Goal: Task Accomplishment & Management: Complete application form

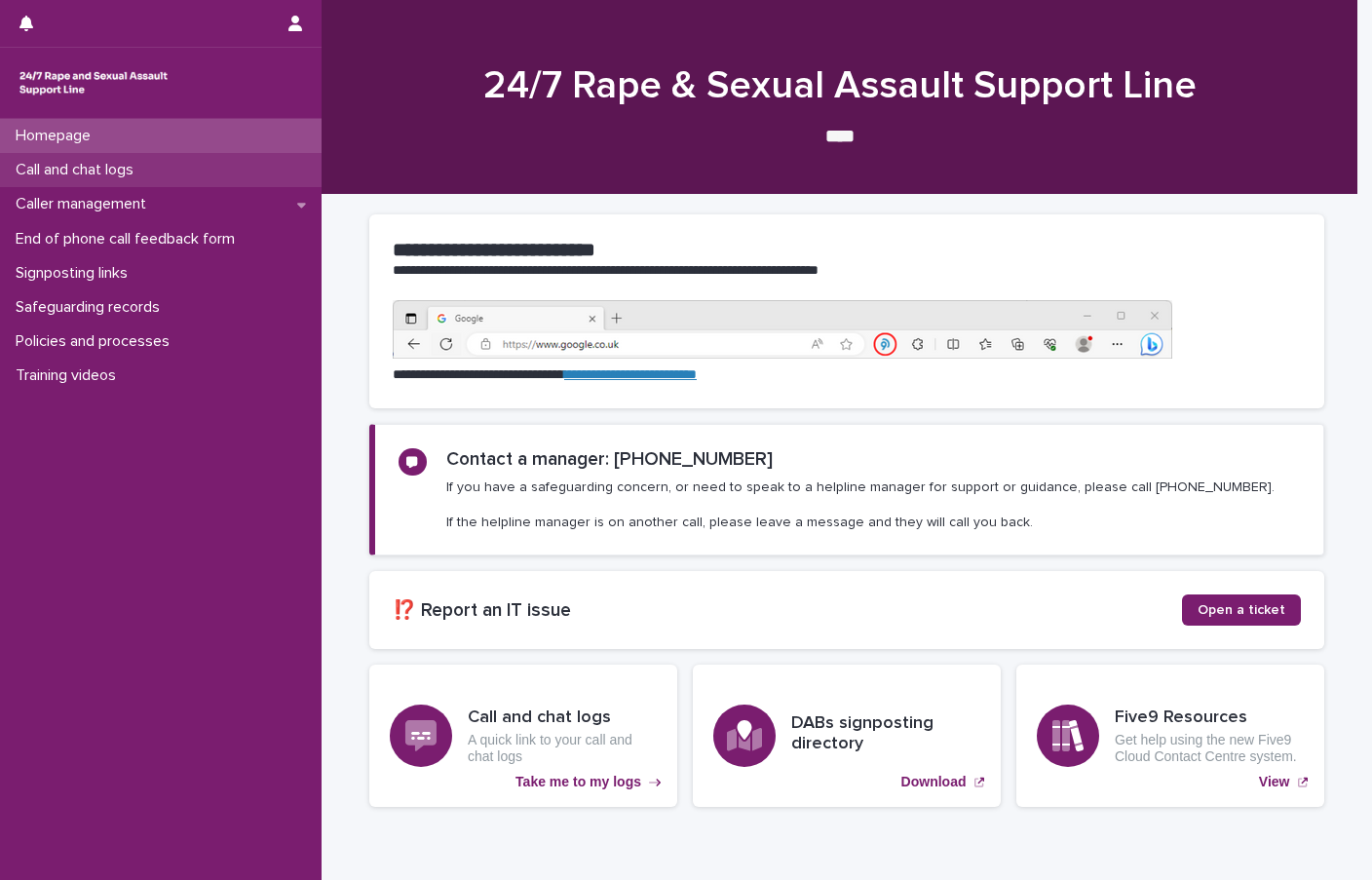
click at [98, 173] on p "Call and chat logs" at bounding box center [78, 170] width 142 height 19
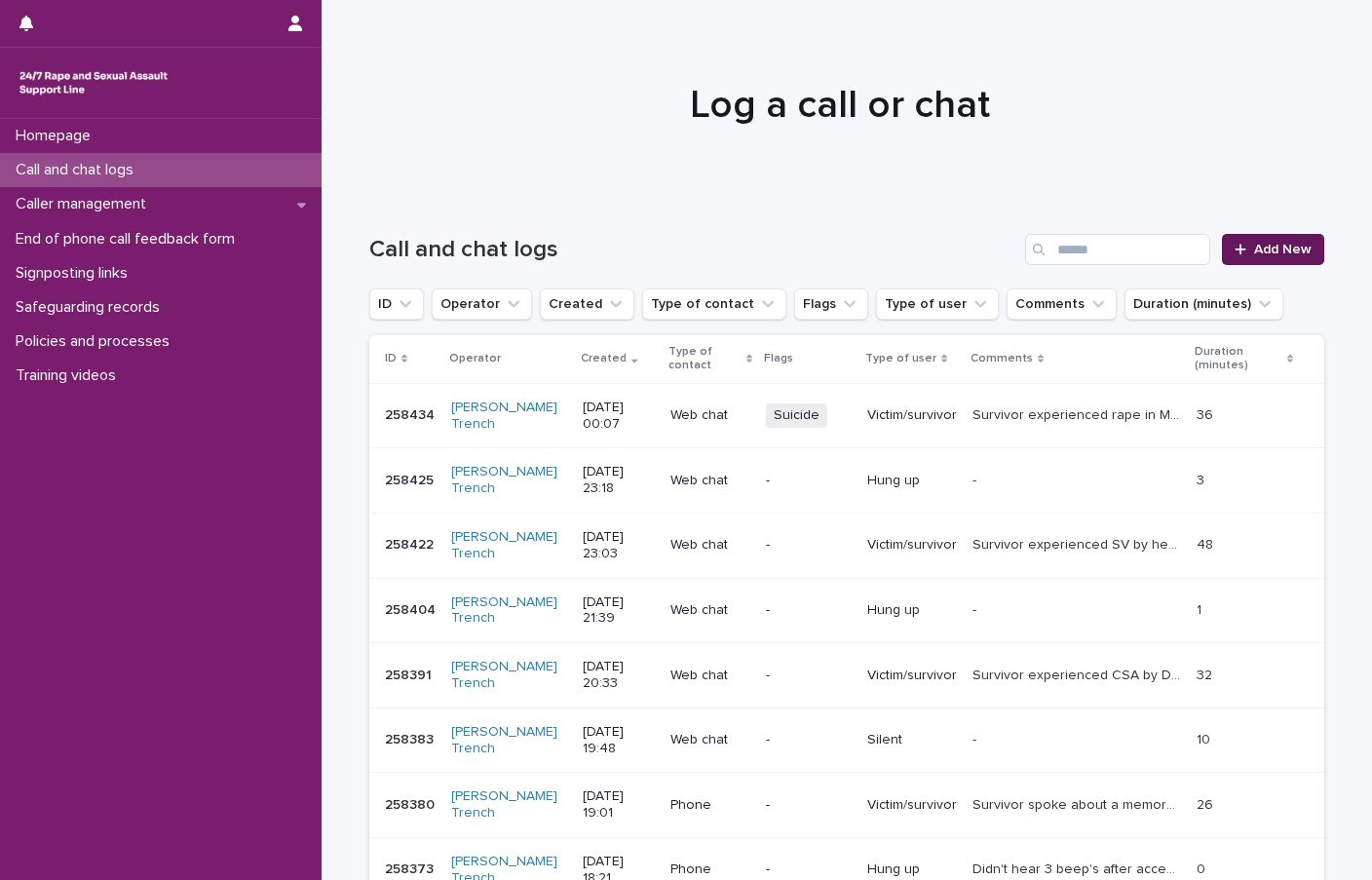
click at [1281, 253] on span "Add New" at bounding box center [1283, 249] width 58 height 14
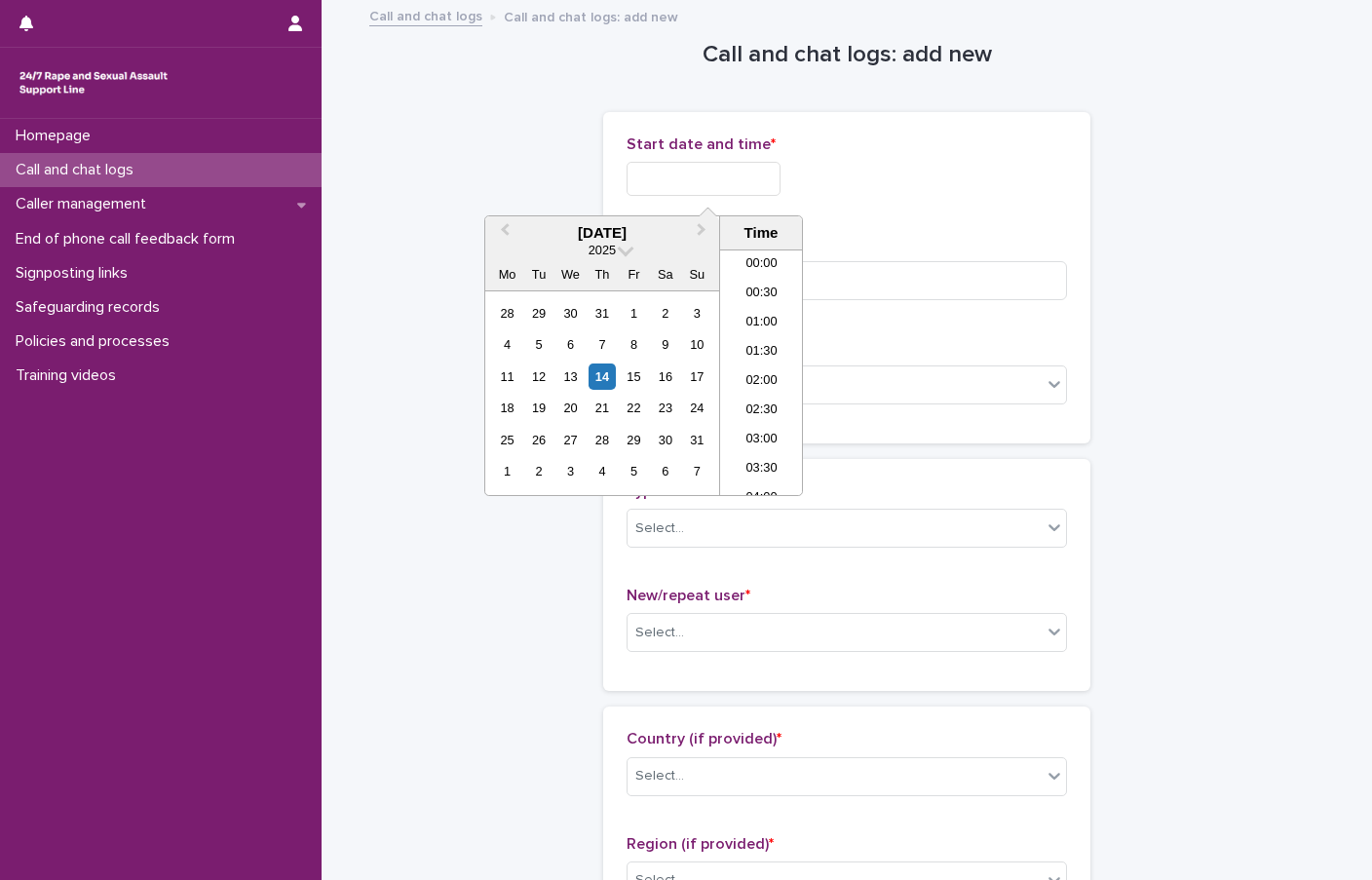
click at [638, 177] on input "text" at bounding box center [704, 179] width 154 height 34
click at [739, 339] on li "18:00" at bounding box center [761, 343] width 83 height 29
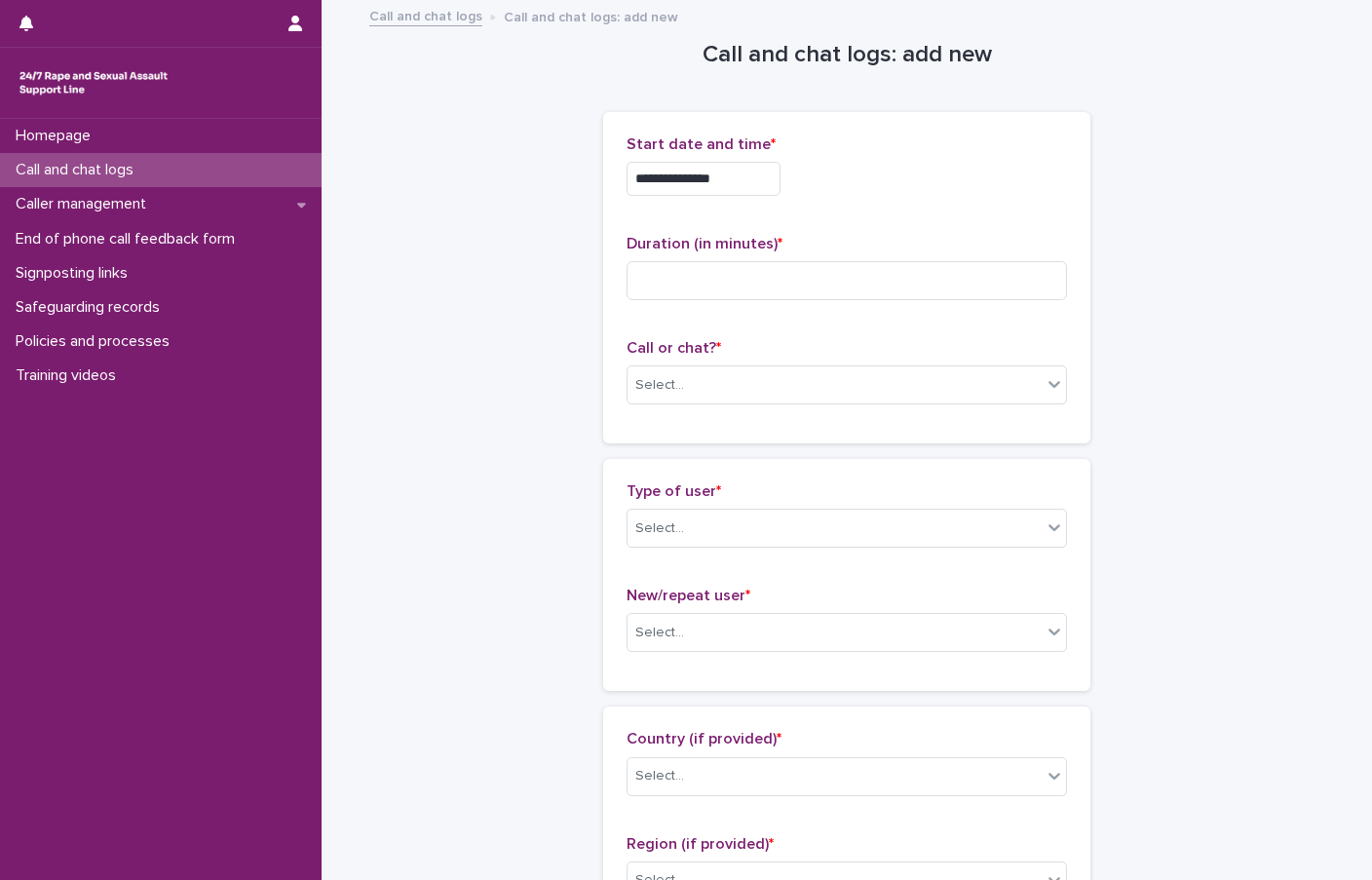
click at [750, 180] on input "**********" at bounding box center [704, 179] width 154 height 34
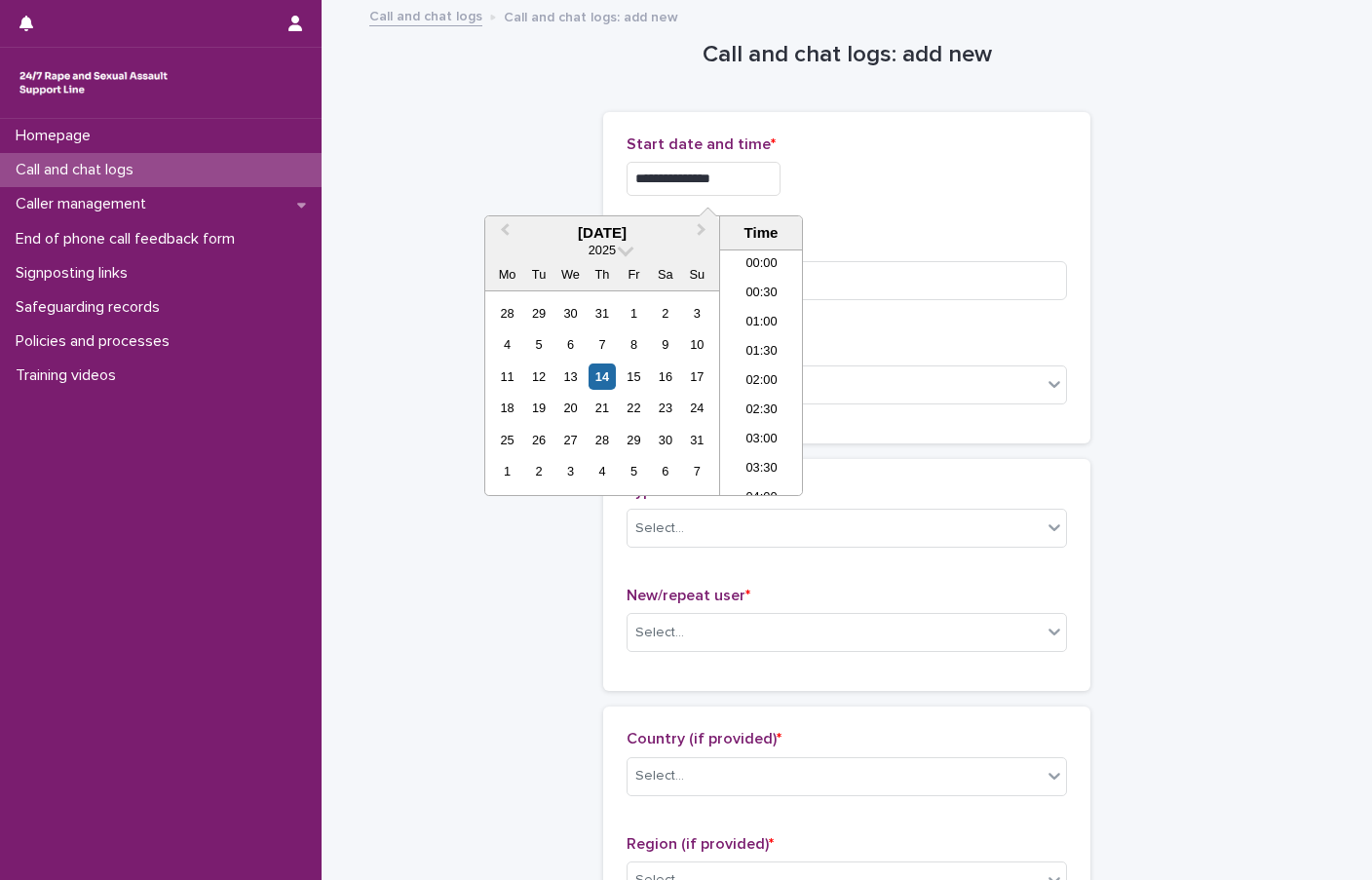
scroll to position [944, 0]
type input "**********"
click at [928, 284] on input at bounding box center [846, 280] width 441 height 39
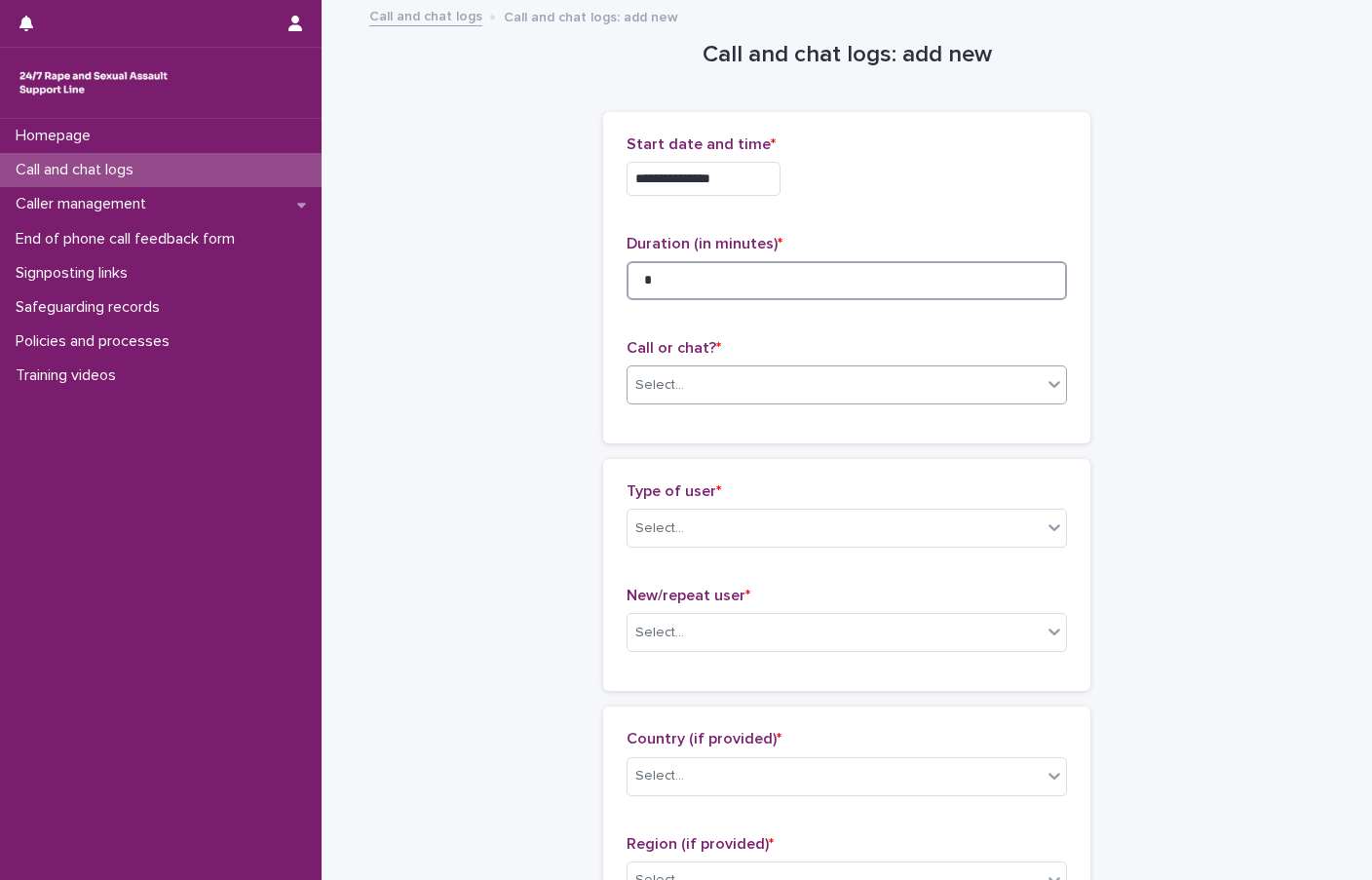
type input "*"
click at [761, 382] on div "Select..." at bounding box center [835, 385] width 414 height 32
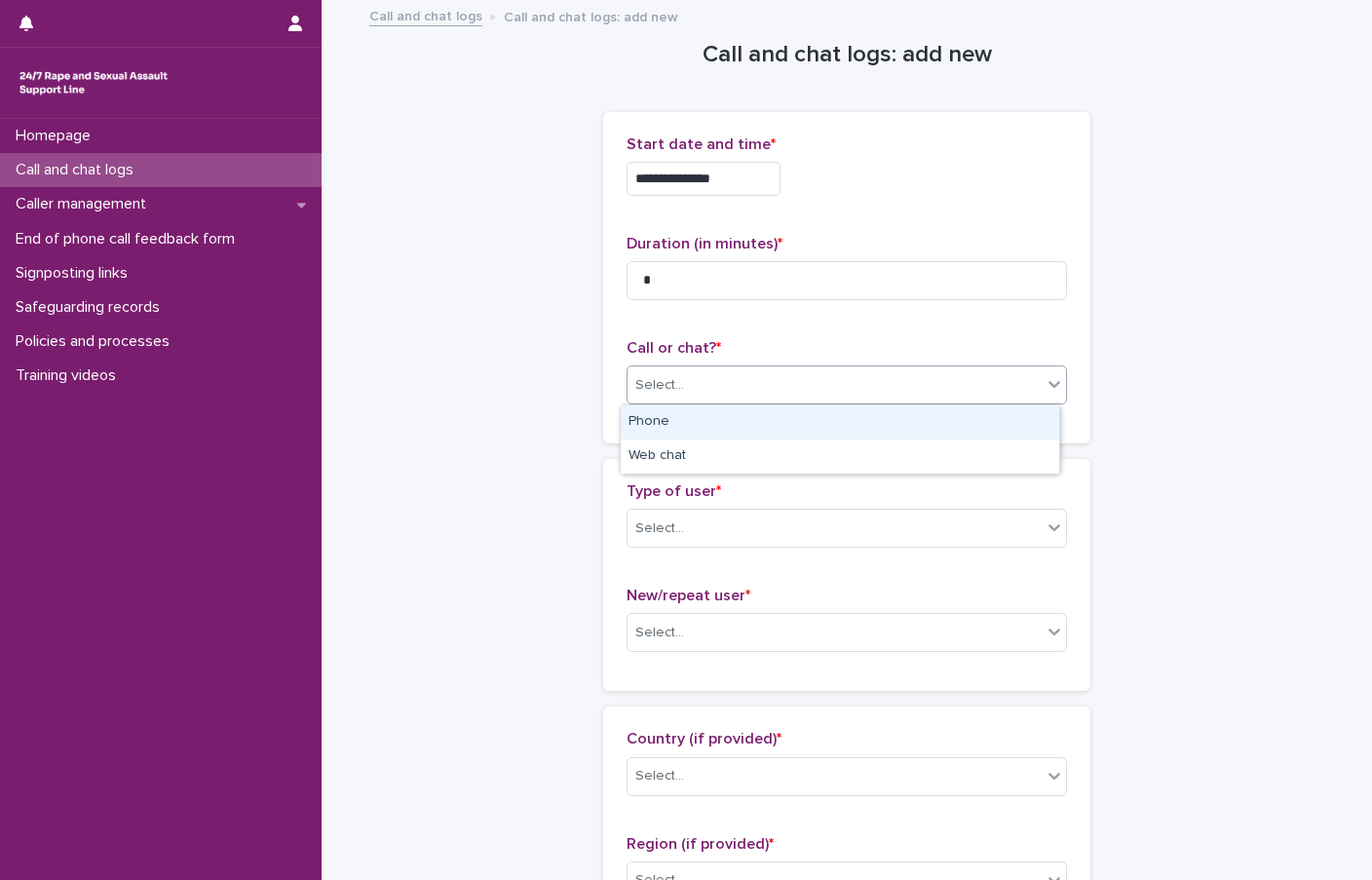
click at [686, 423] on div "Phone" at bounding box center [839, 422] width 439 height 34
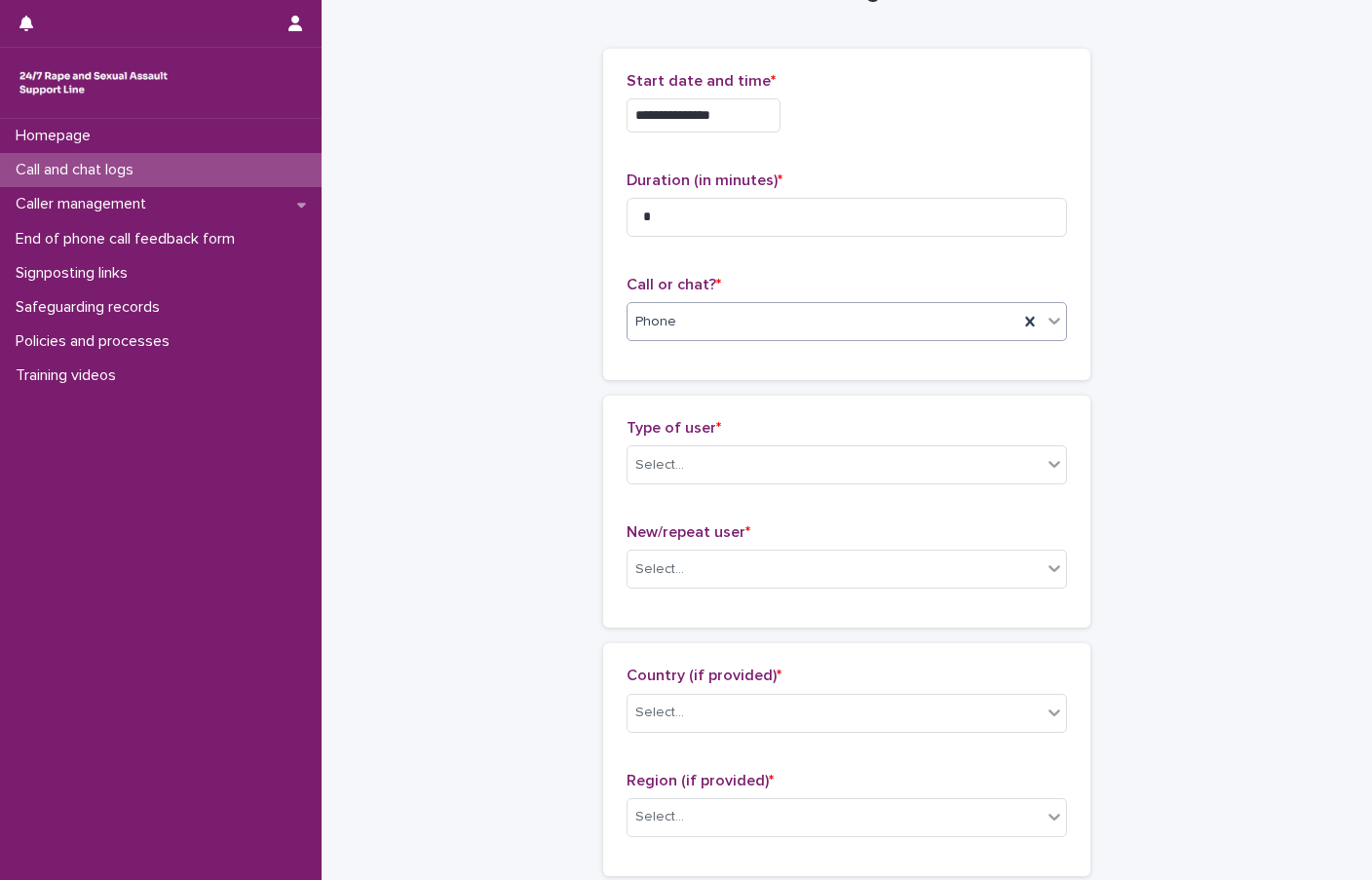
scroll to position [98, 0]
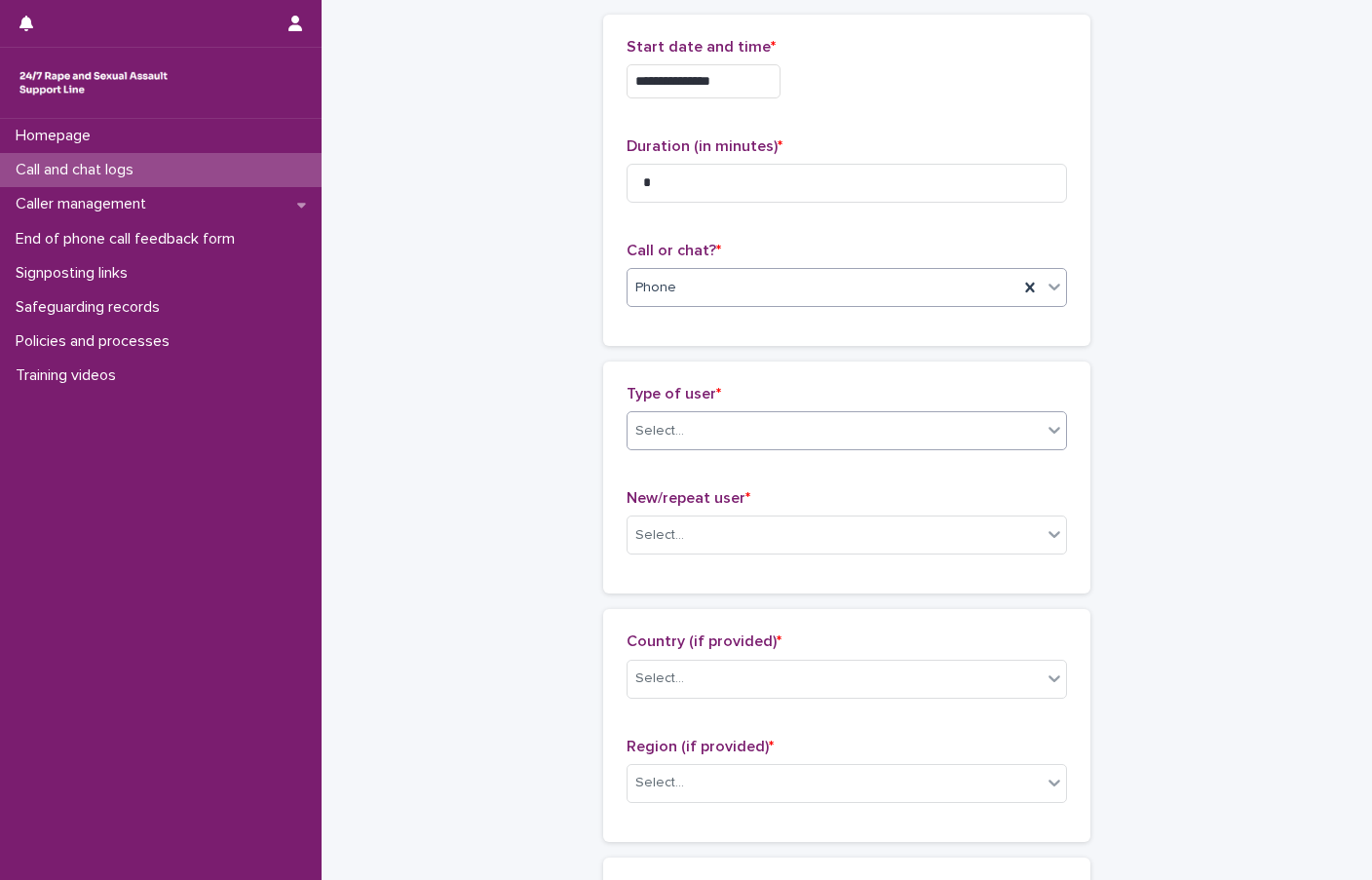
click at [646, 424] on div "Select..." at bounding box center [660, 431] width 49 height 21
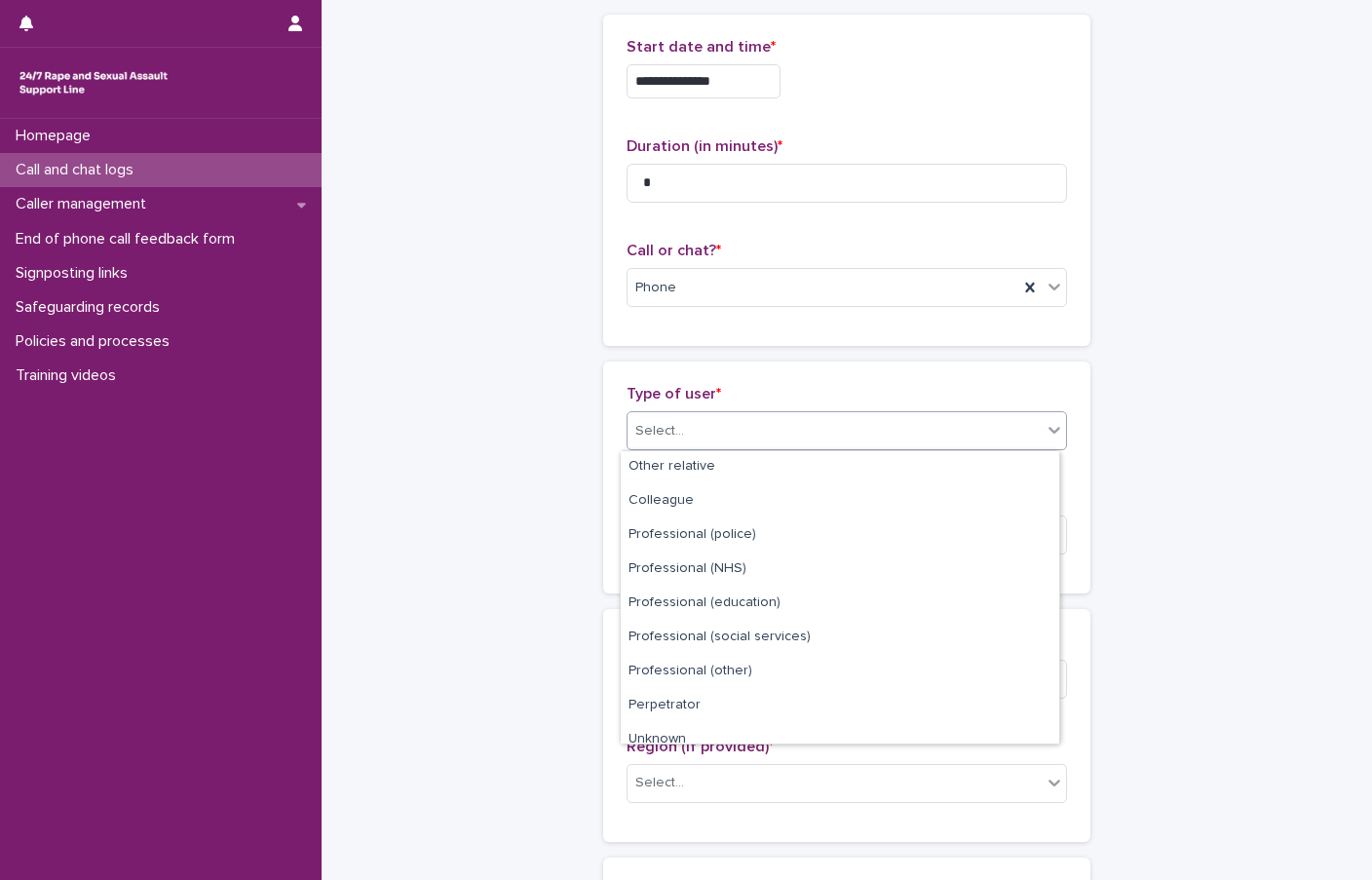
scroll to position [219, 0]
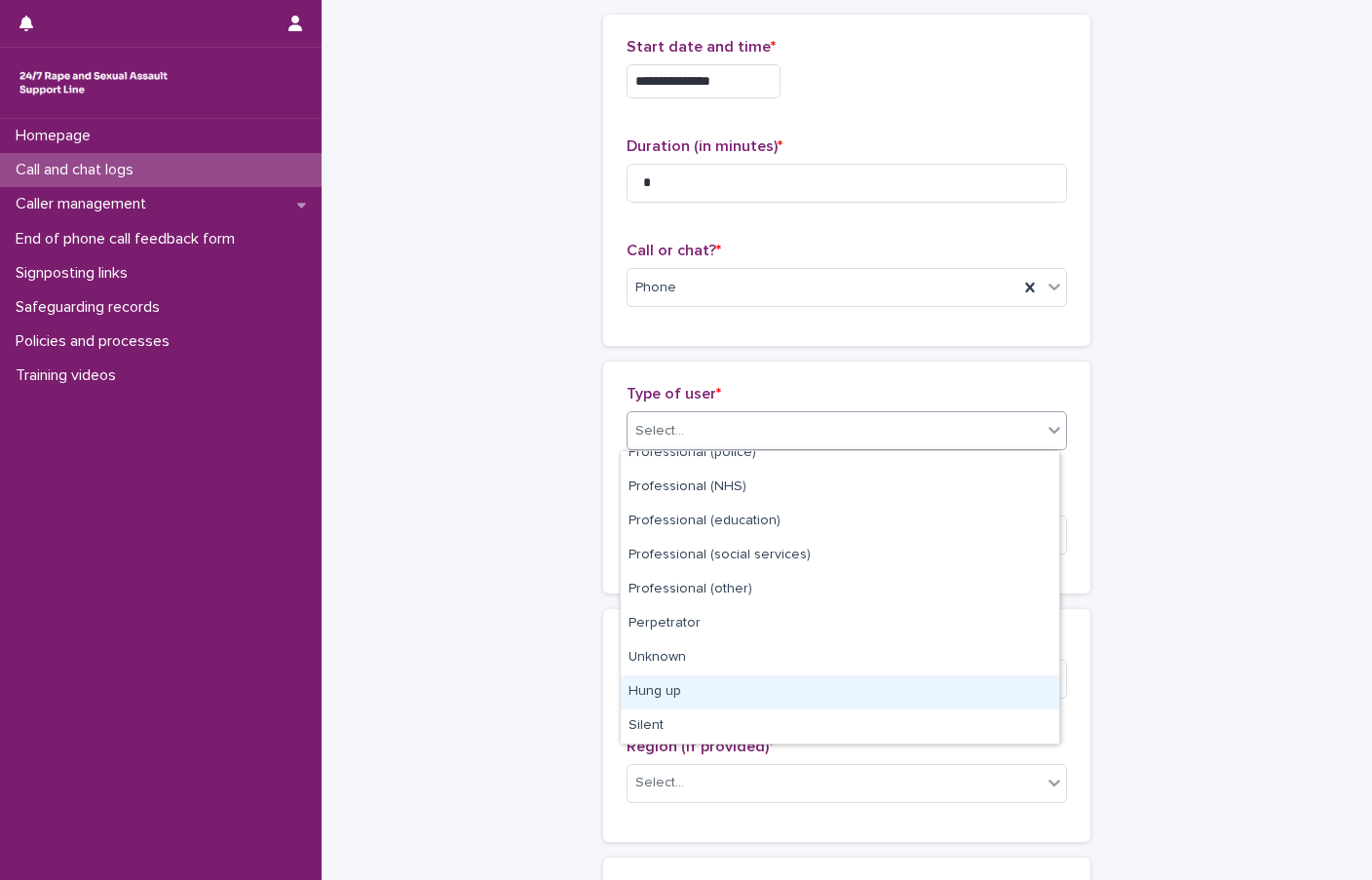
click at [696, 684] on div "Hung up" at bounding box center [839, 691] width 439 height 34
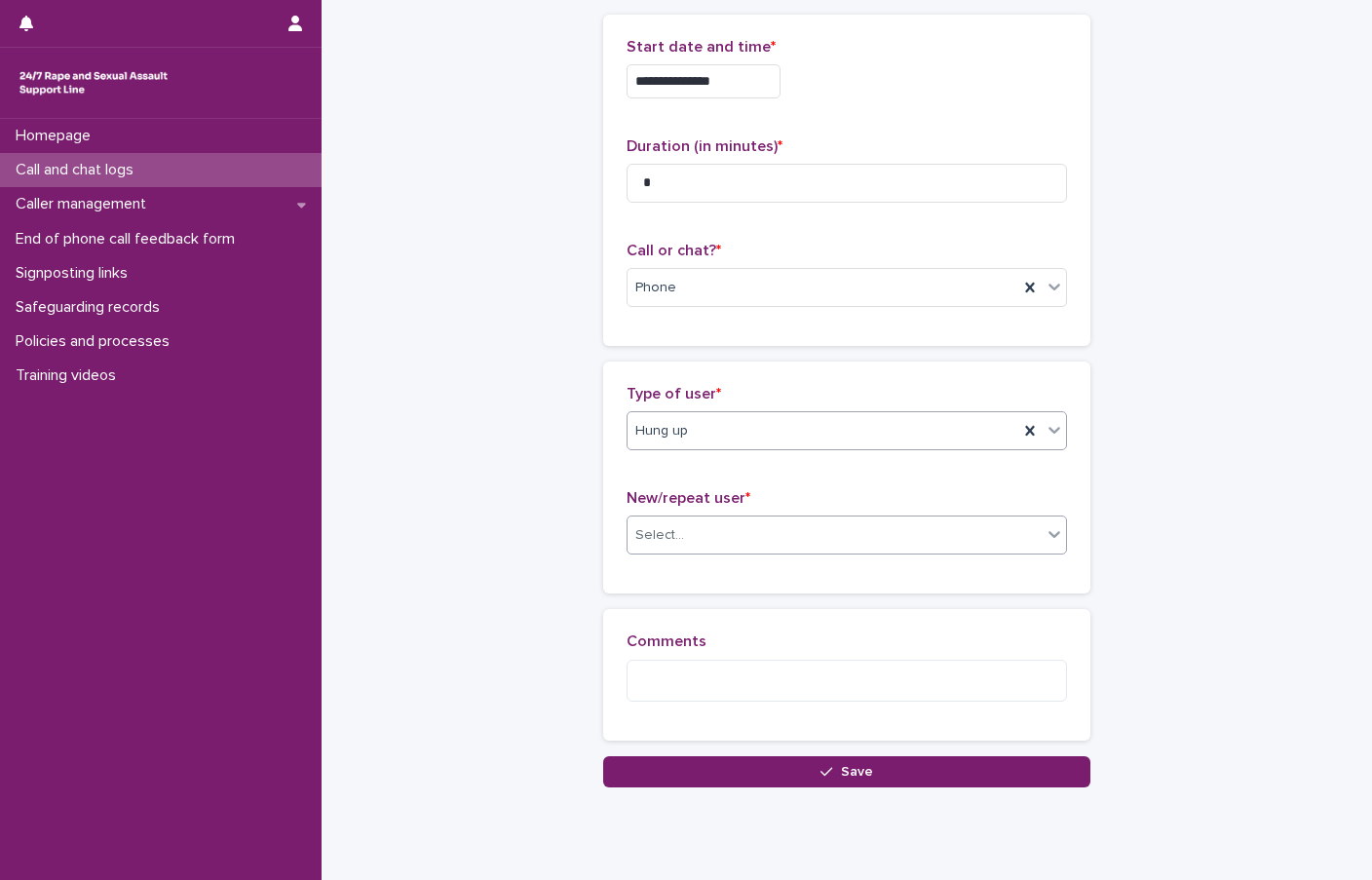
click at [716, 536] on div "Select..." at bounding box center [835, 535] width 414 height 32
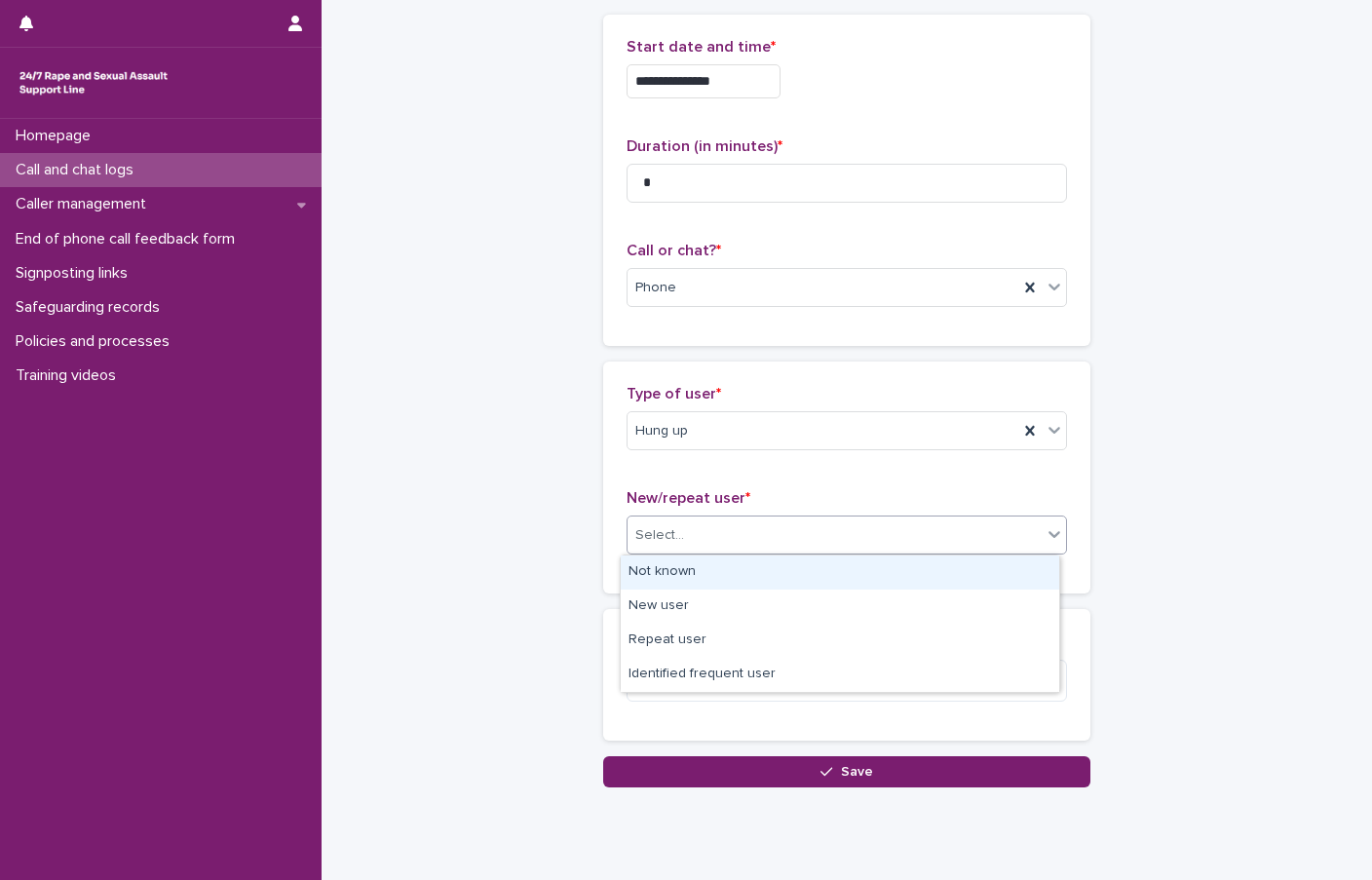
click at [699, 571] on div "Not known" at bounding box center [839, 572] width 439 height 34
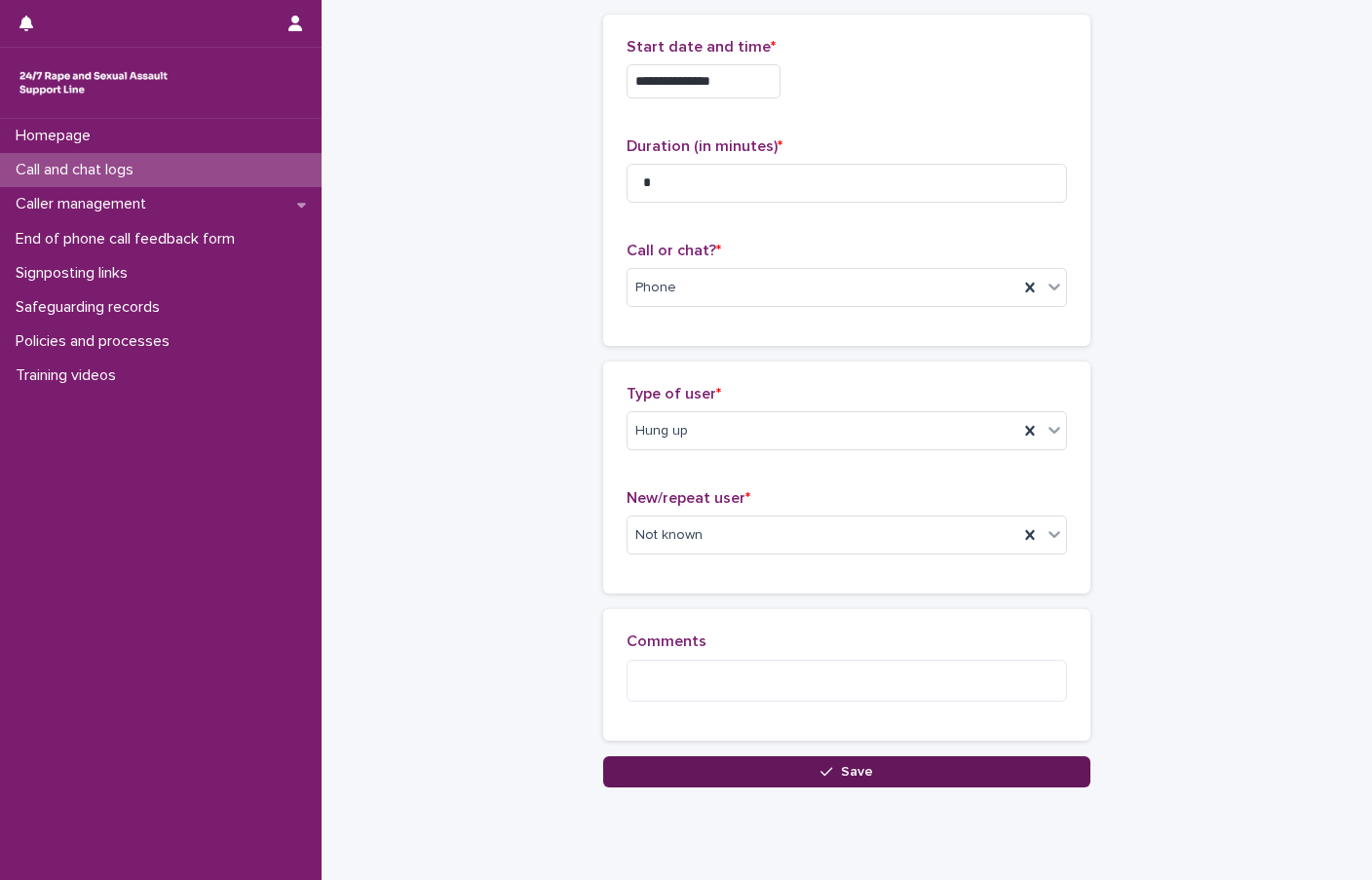
click at [906, 785] on button "Save" at bounding box center [846, 772] width 488 height 31
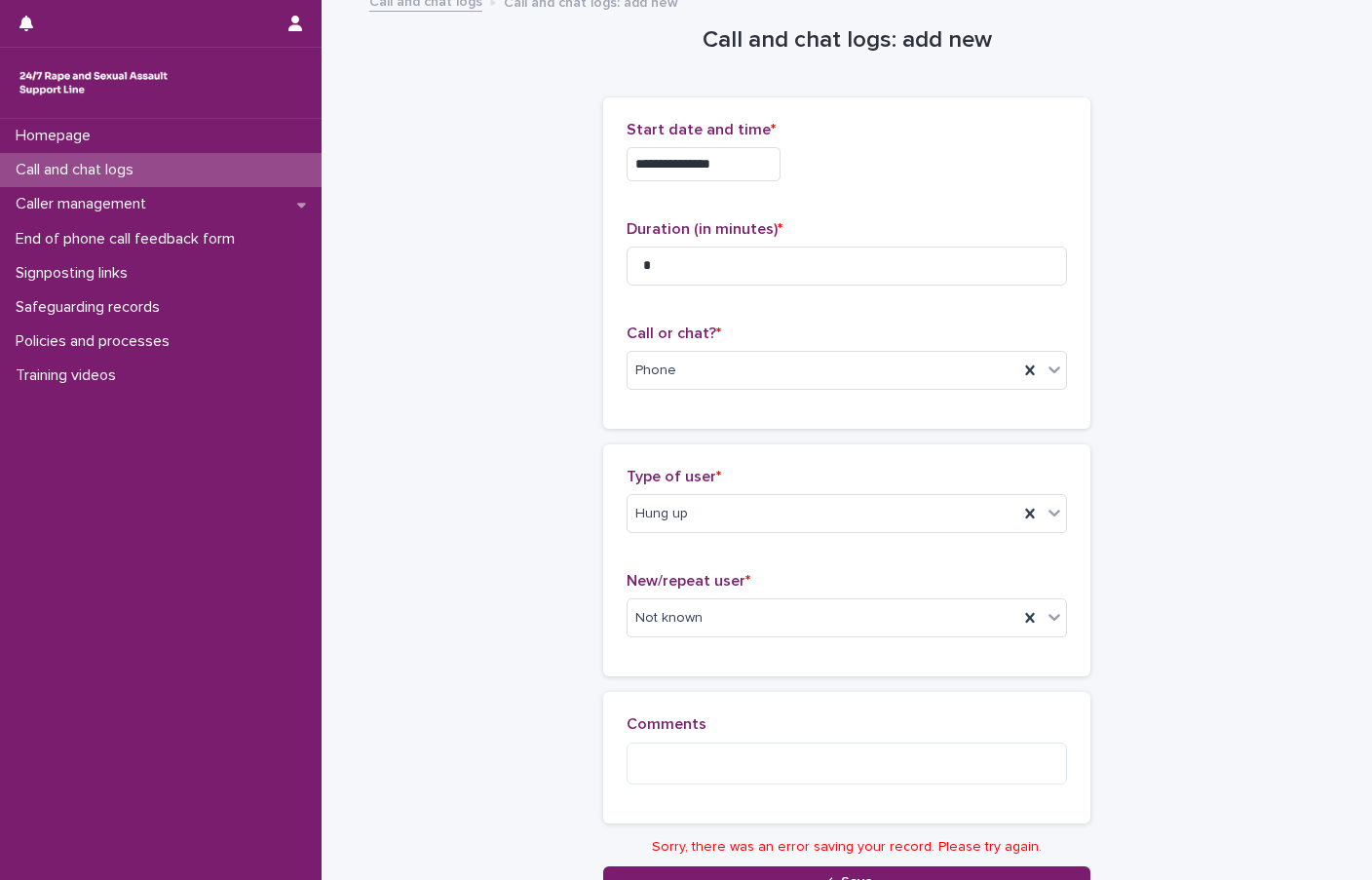
scroll to position [112, 0]
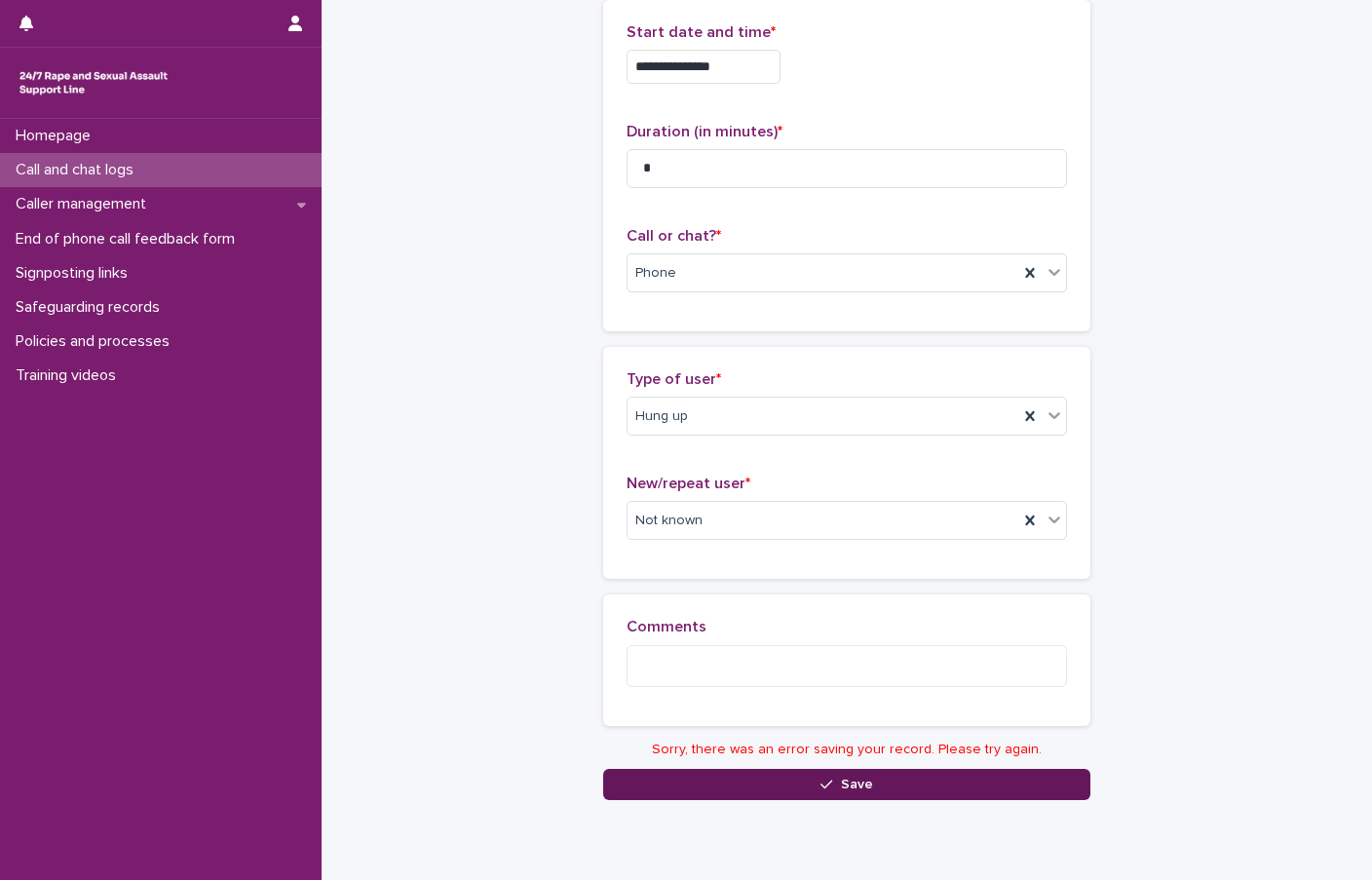
click at [872, 787] on button "Save" at bounding box center [846, 784] width 488 height 31
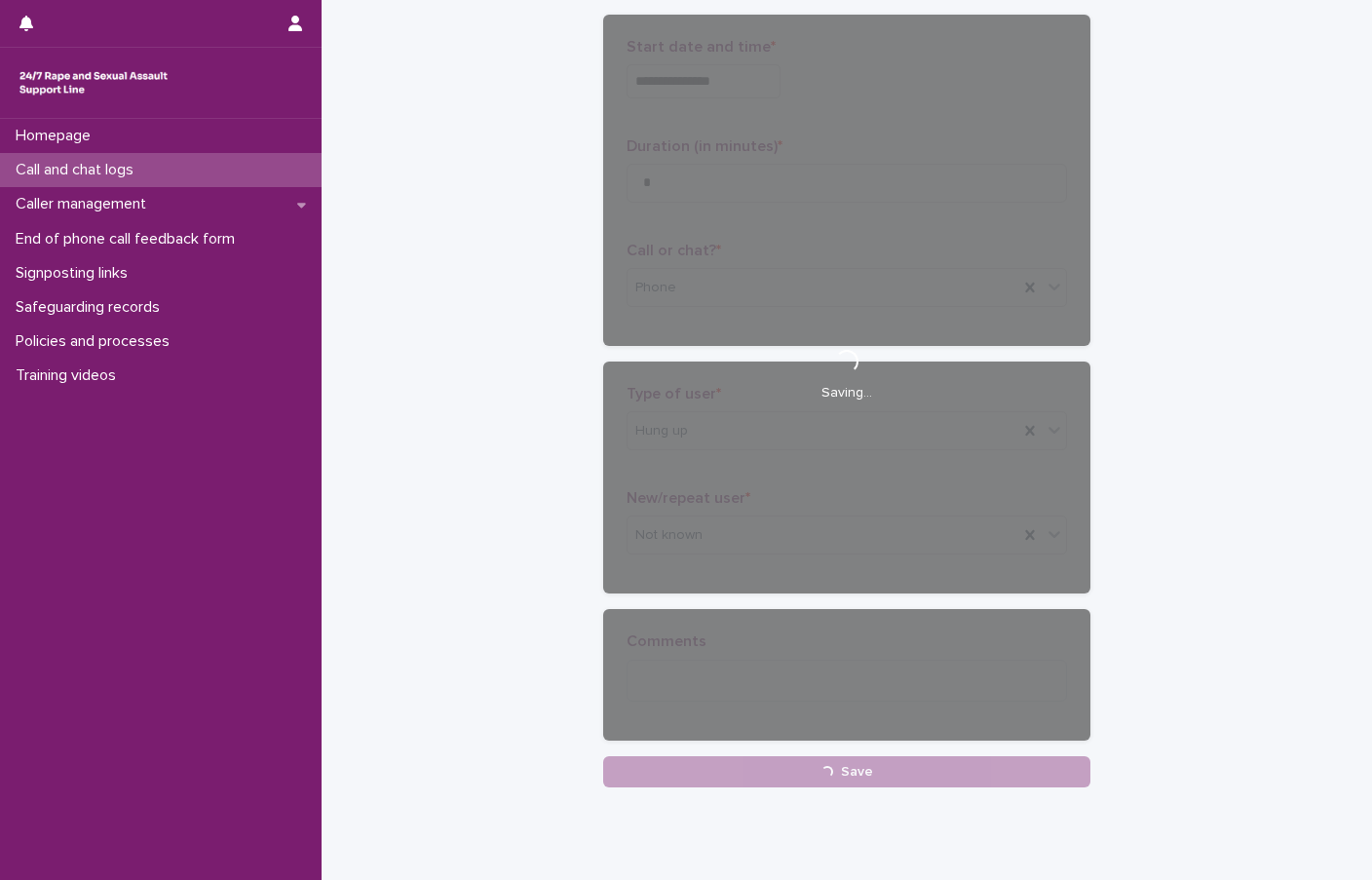
scroll to position [98, 0]
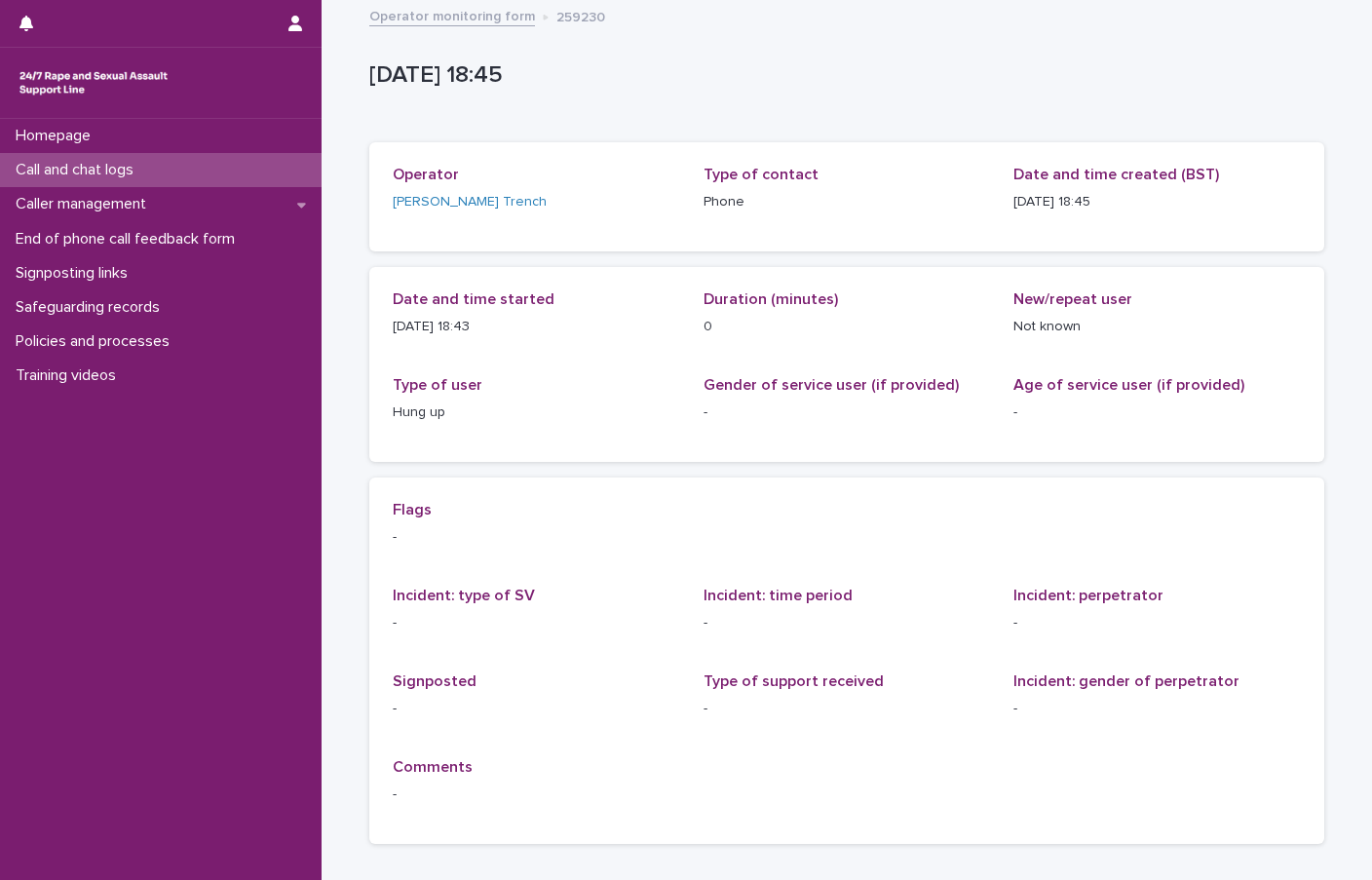
click at [213, 170] on div "Call and chat logs" at bounding box center [160, 170] width 322 height 34
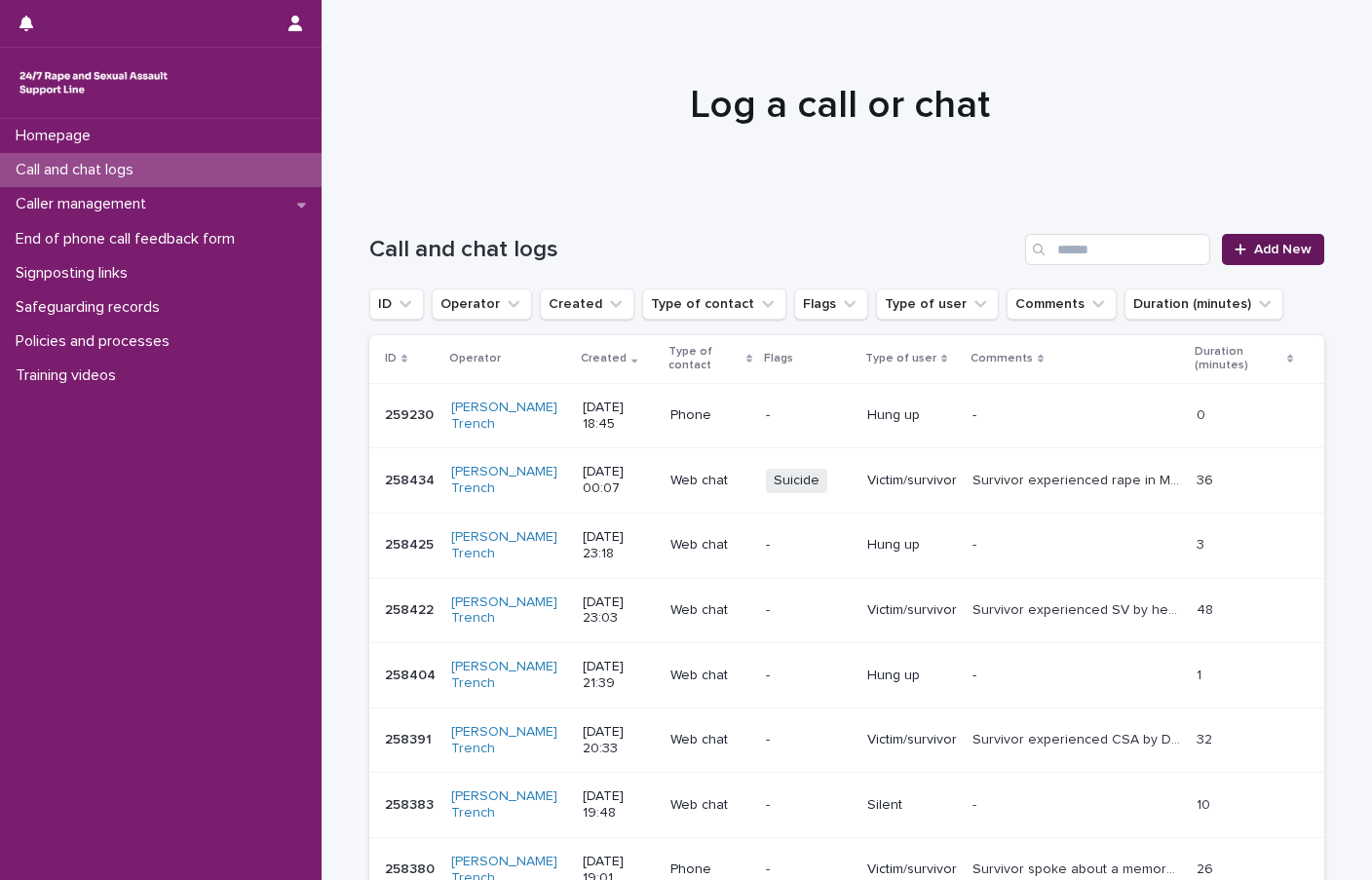
click at [1283, 240] on link "Add New" at bounding box center [1273, 249] width 103 height 31
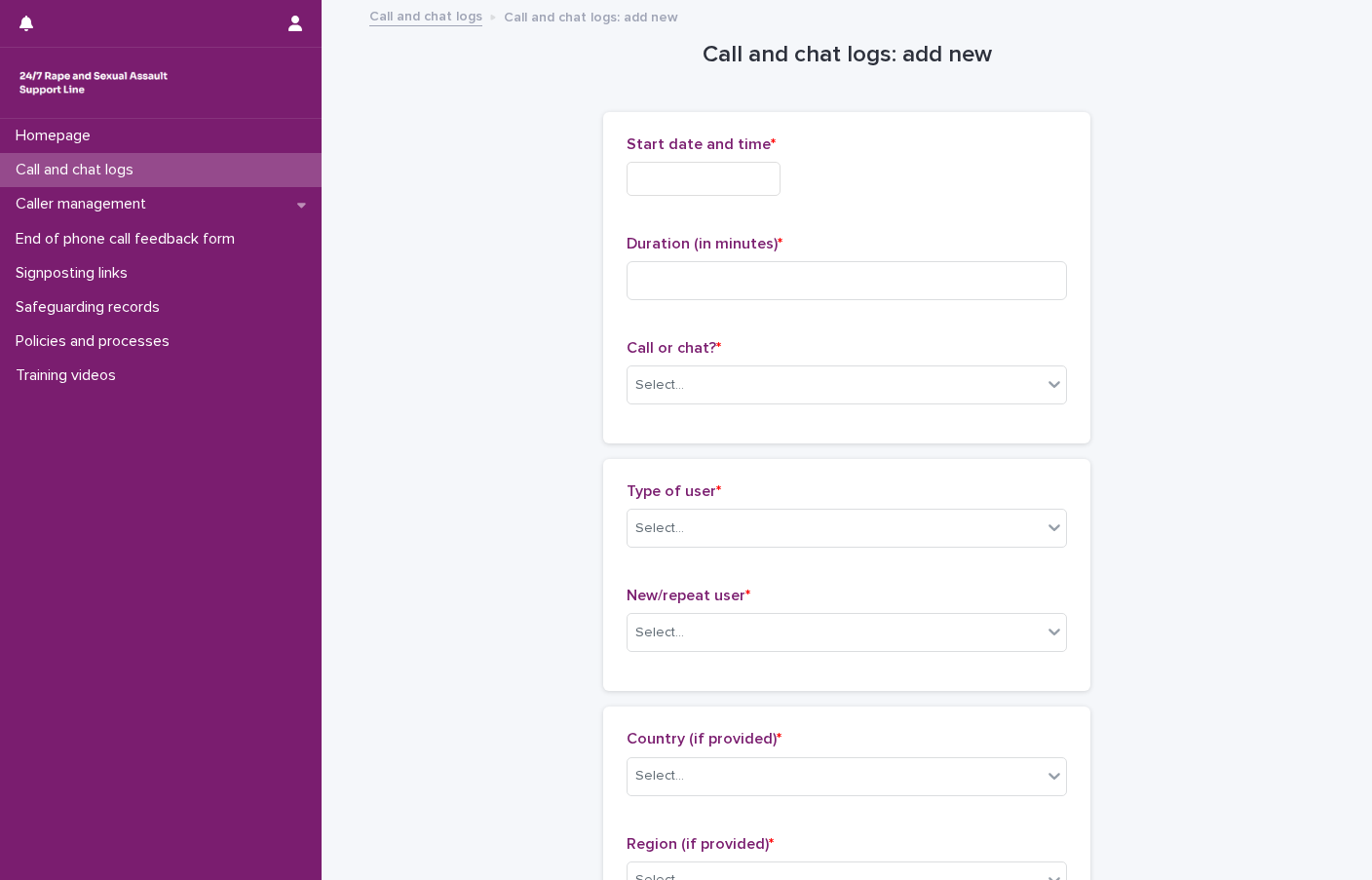
click at [732, 183] on input "text" at bounding box center [704, 179] width 154 height 34
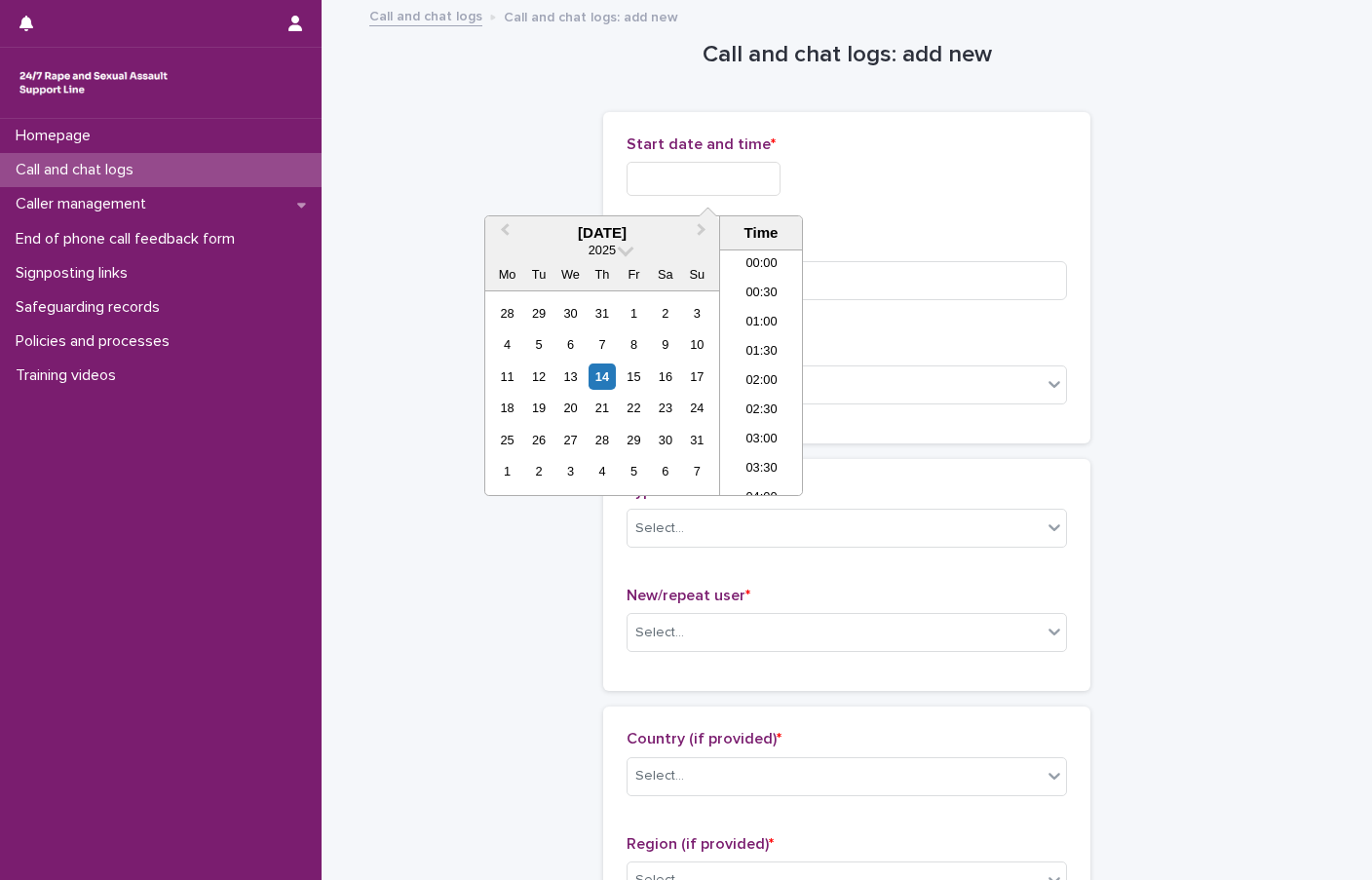
scroll to position [974, 0]
click at [766, 377] on li "18:30" at bounding box center [761, 372] width 83 height 29
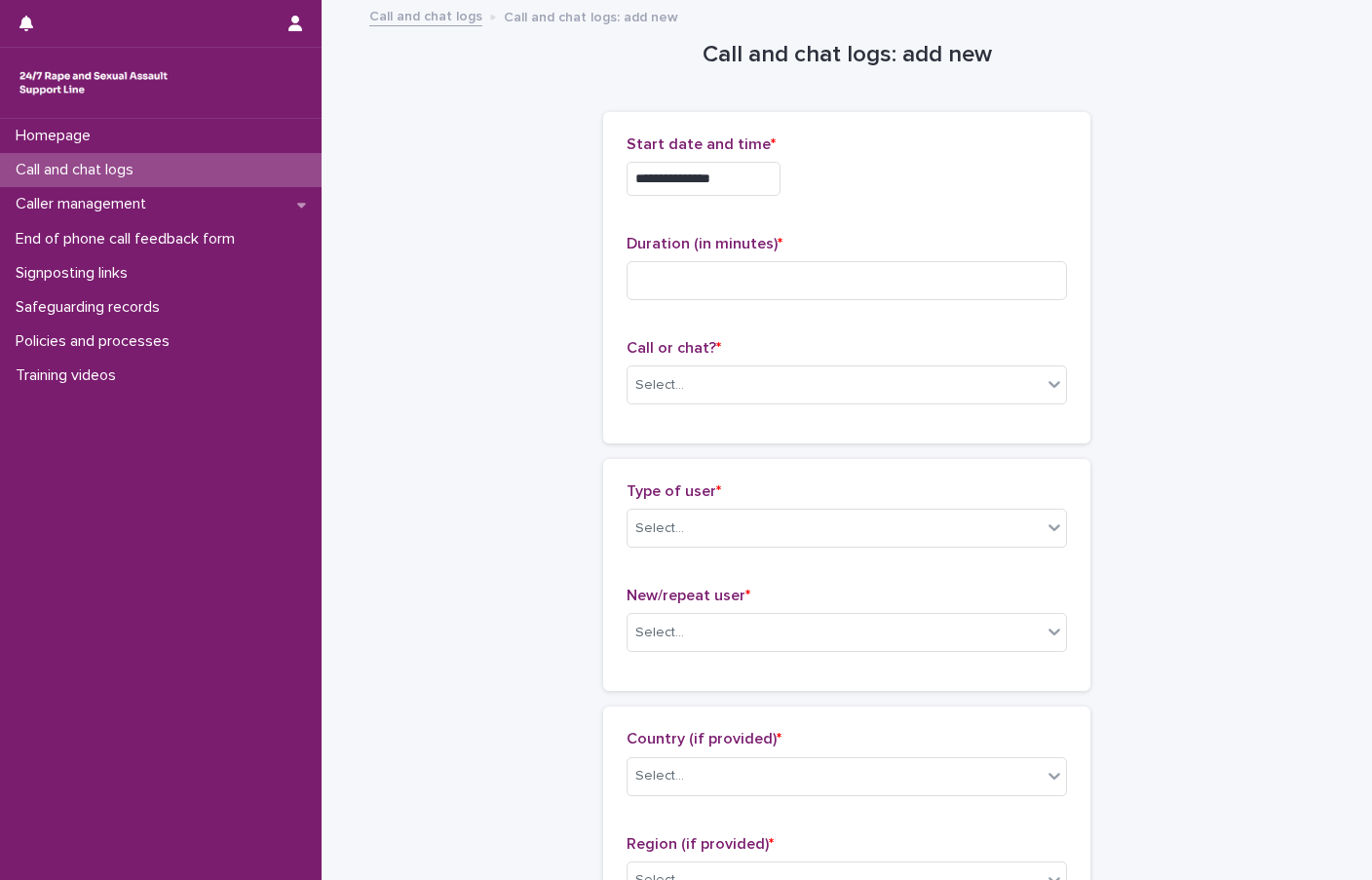
click at [761, 187] on input "**********" at bounding box center [704, 179] width 154 height 34
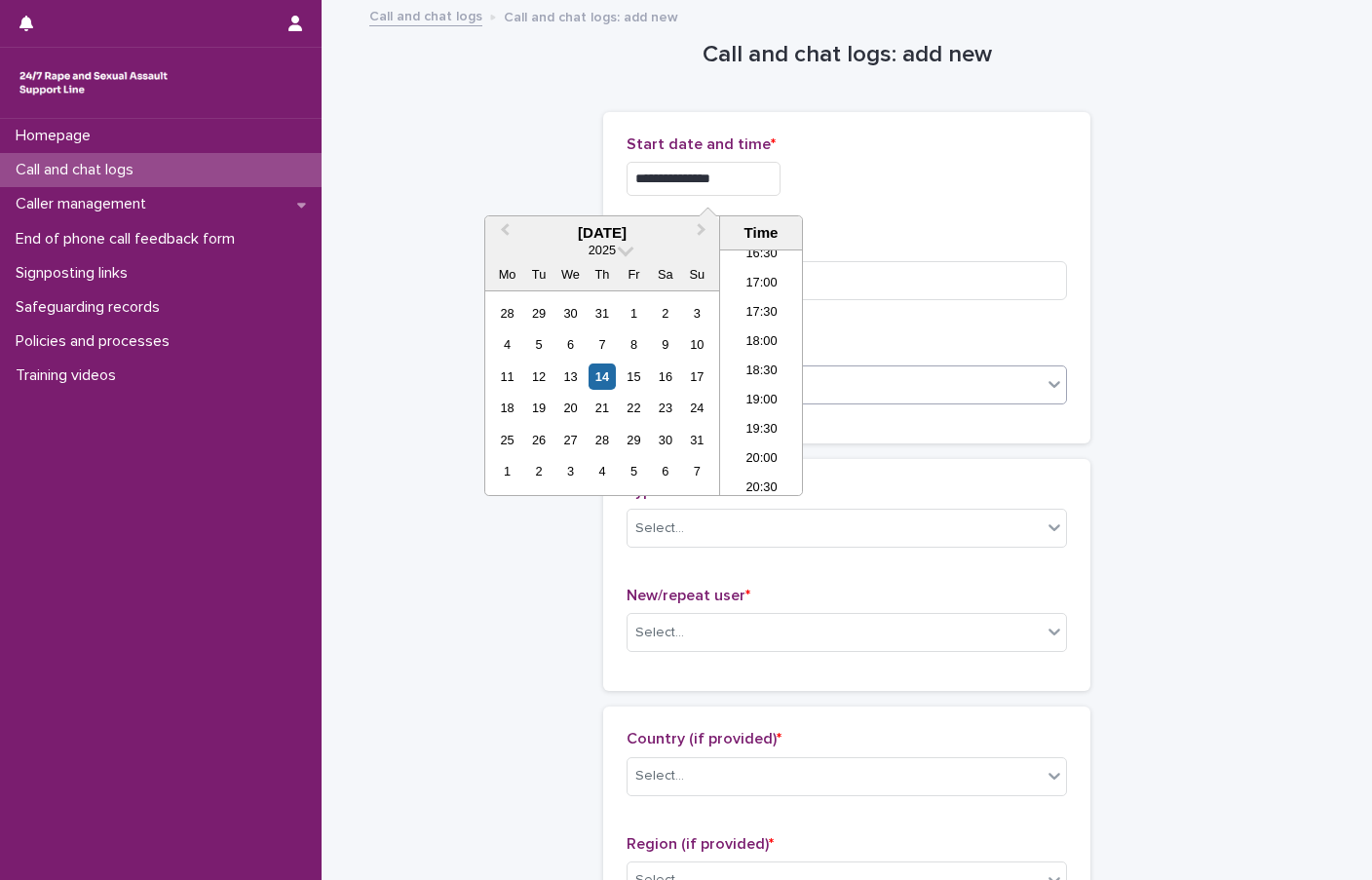
type input "**********"
click at [886, 393] on div "Select..." at bounding box center [835, 385] width 414 height 32
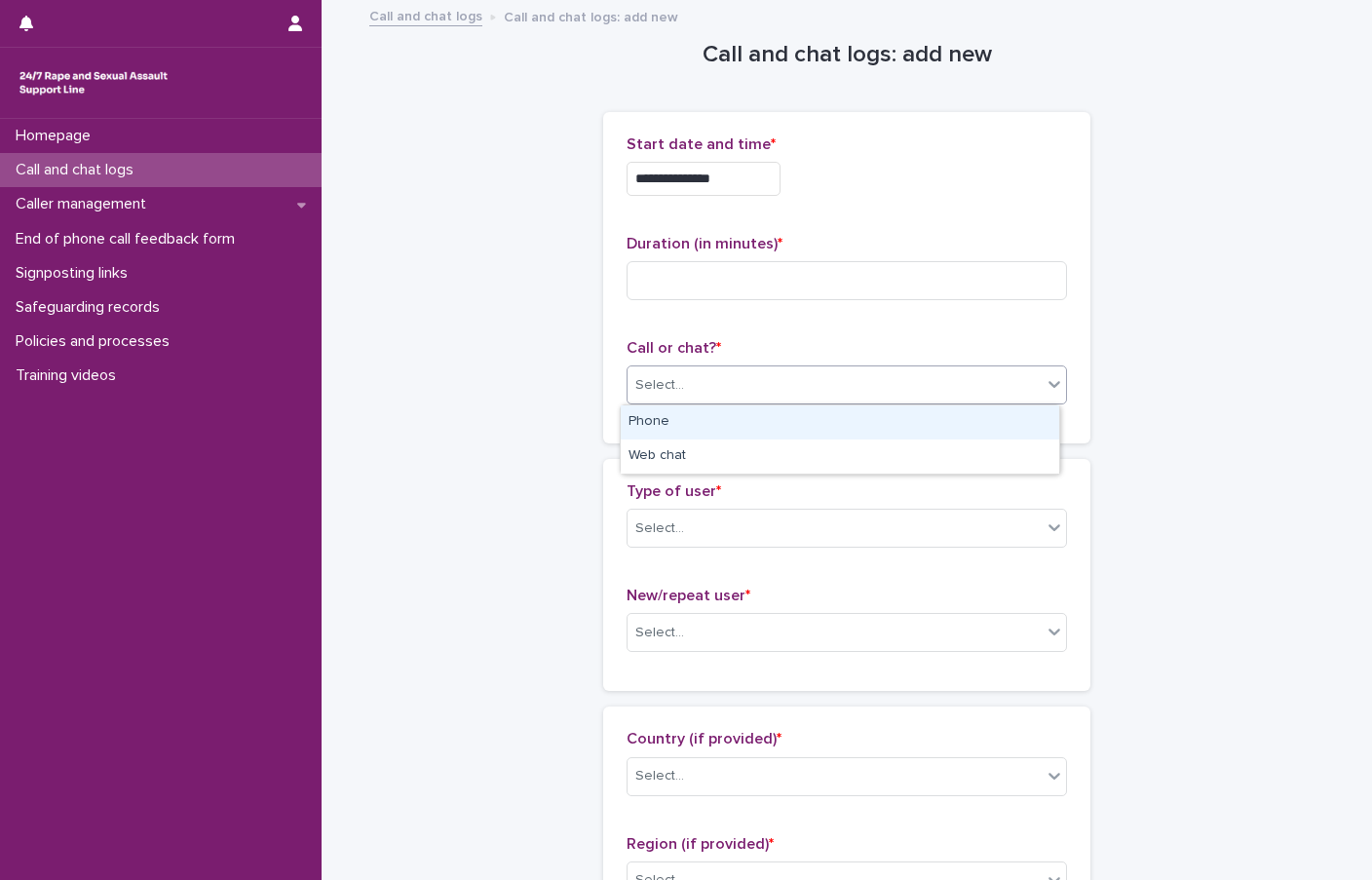
click at [716, 420] on div "Phone" at bounding box center [839, 422] width 439 height 34
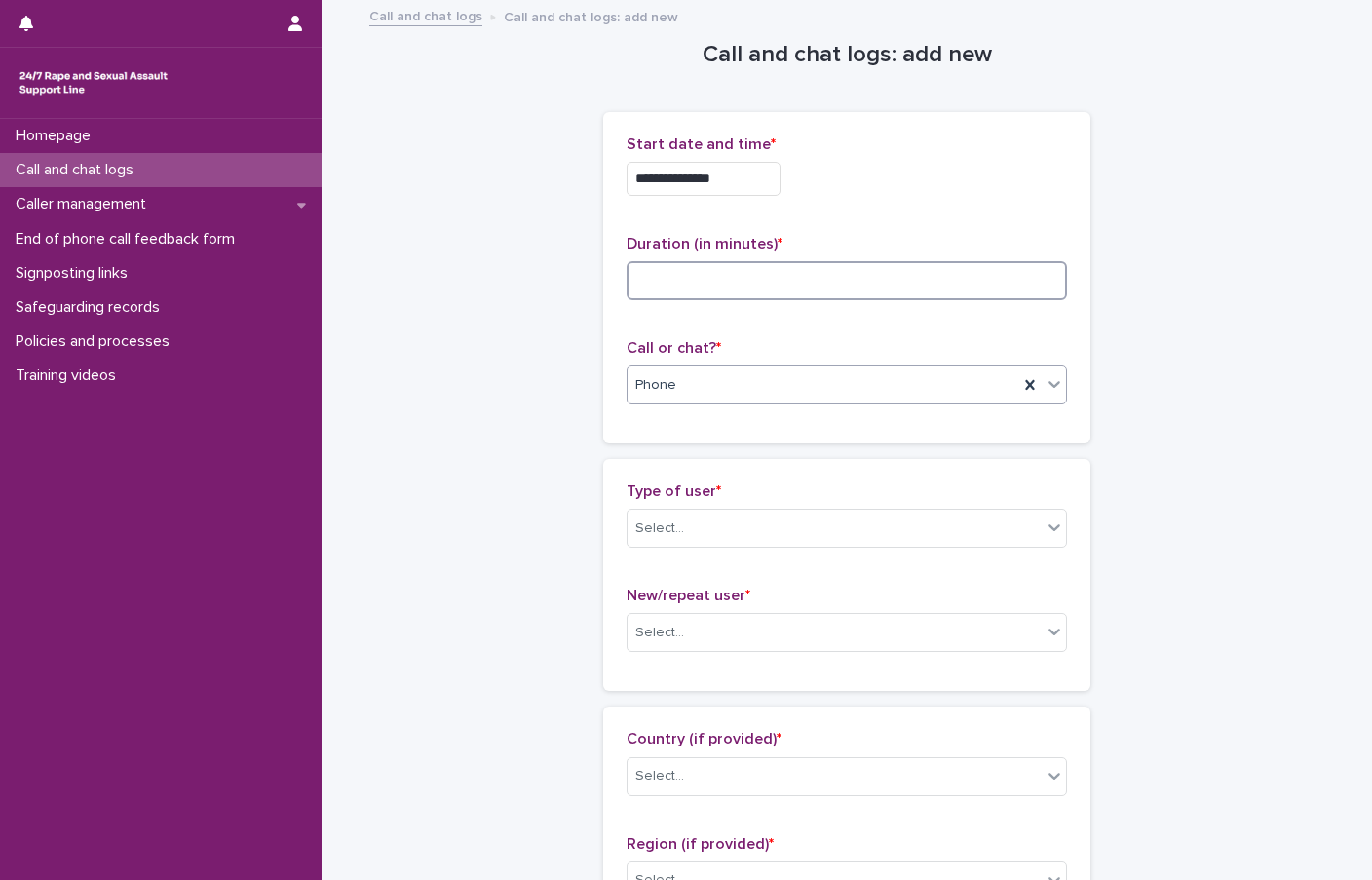
click at [702, 282] on input at bounding box center [846, 280] width 441 height 39
type input "*"
click at [679, 421] on div "**********" at bounding box center [846, 277] width 488 height 331
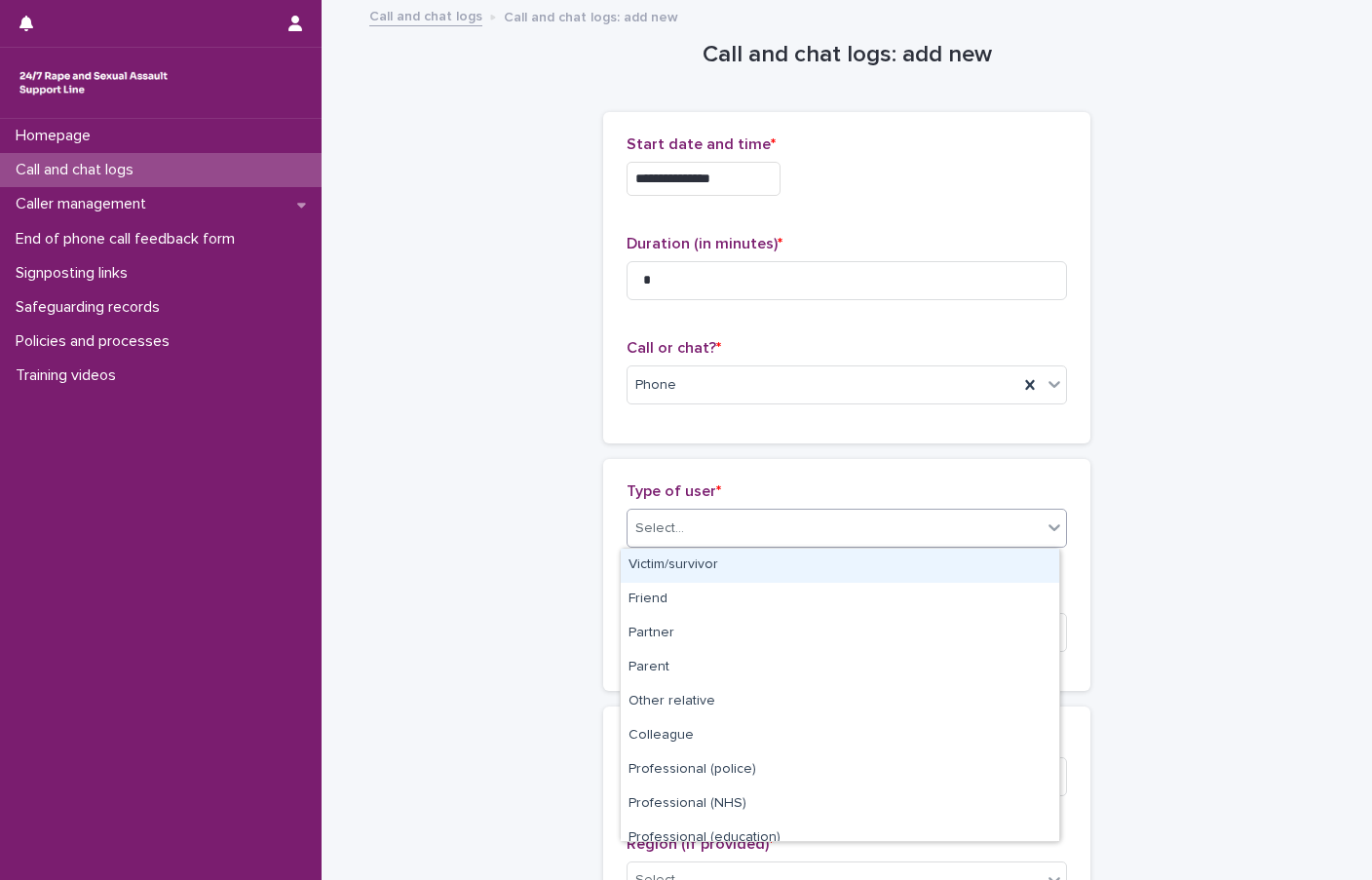
click at [696, 518] on div "Select..." at bounding box center [835, 528] width 414 height 32
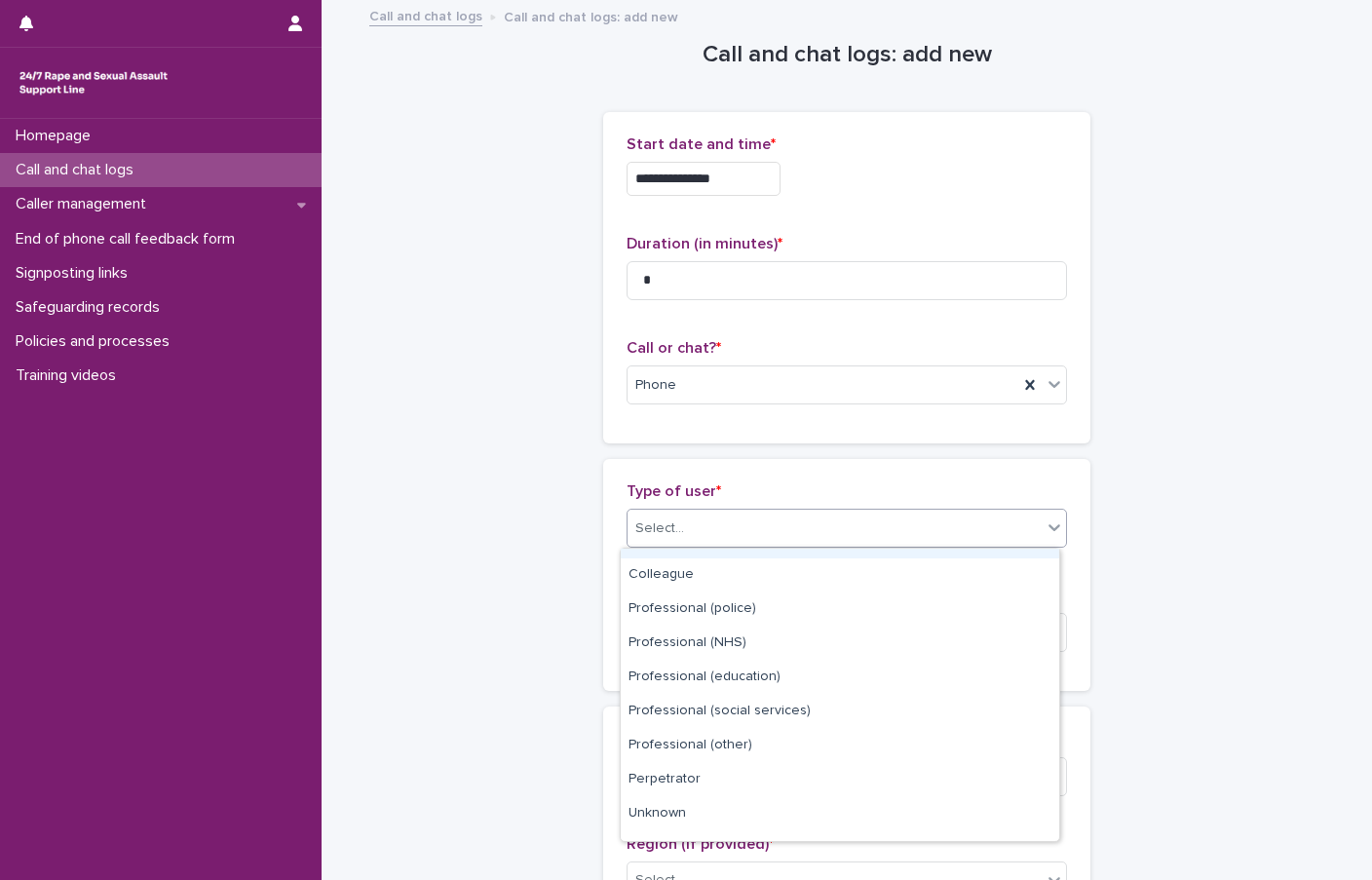
scroll to position [219, 0]
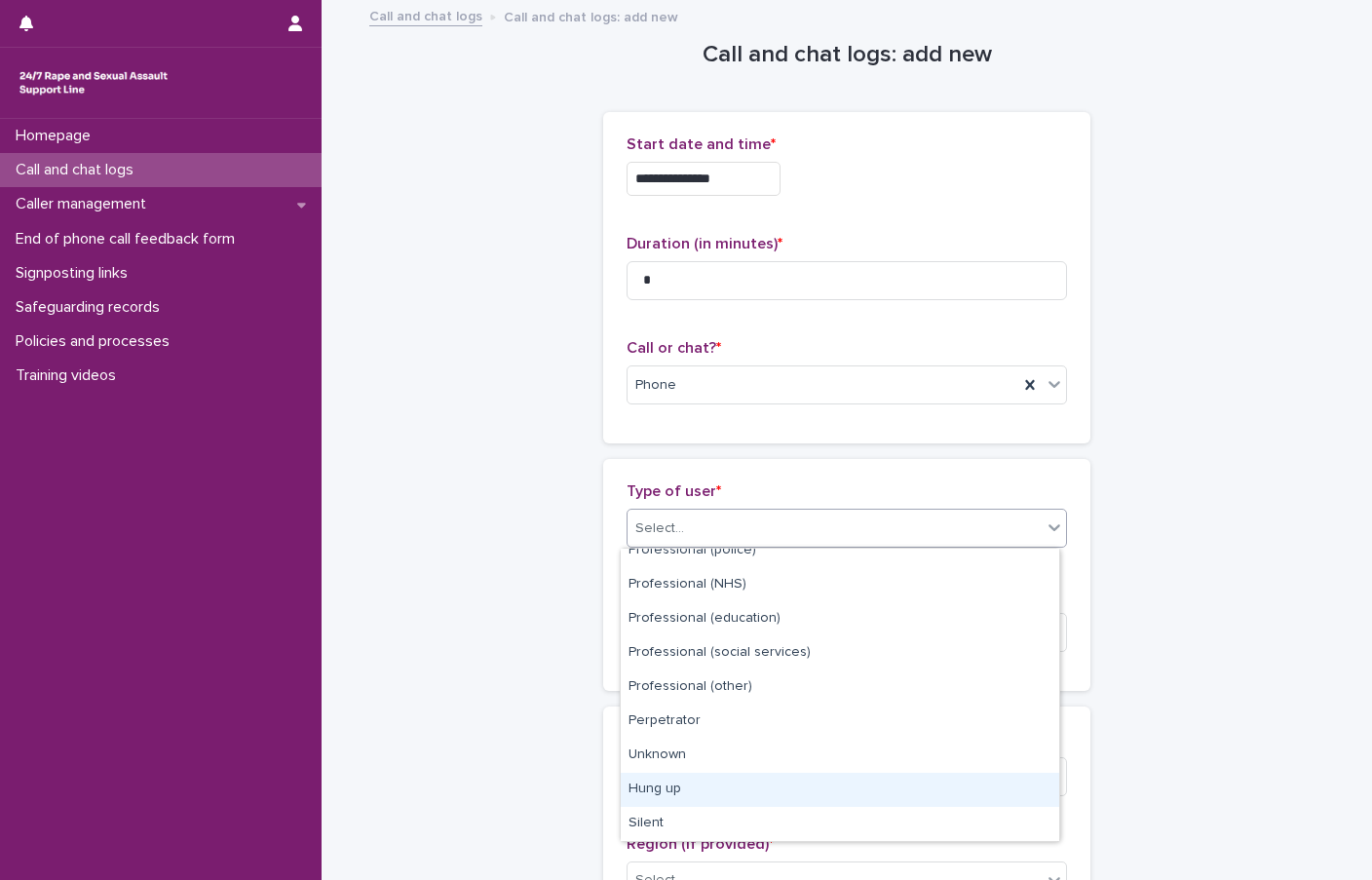
click at [678, 782] on div "Hung up" at bounding box center [839, 789] width 439 height 34
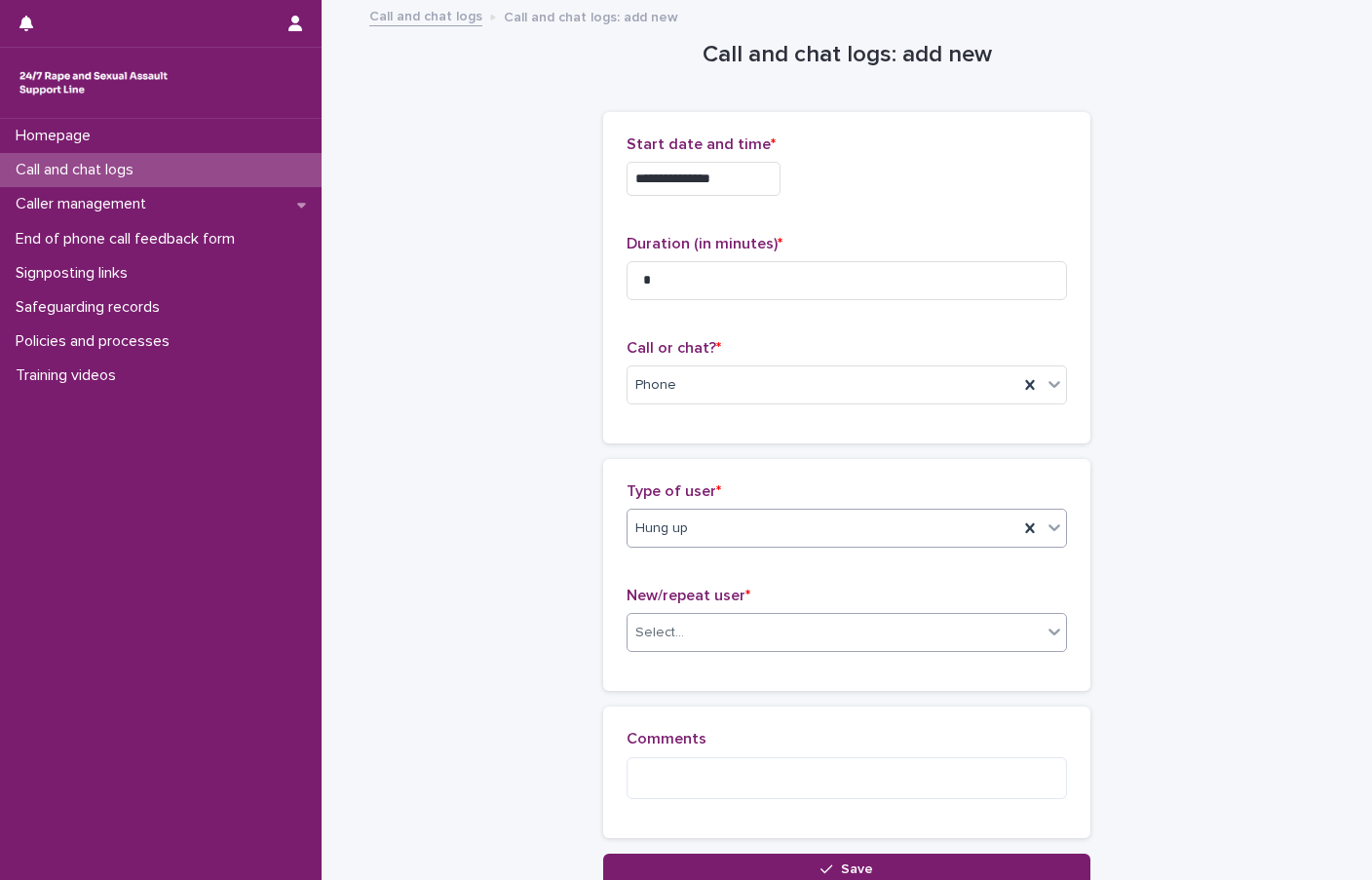
click at [679, 628] on div "Select..." at bounding box center [835, 632] width 414 height 32
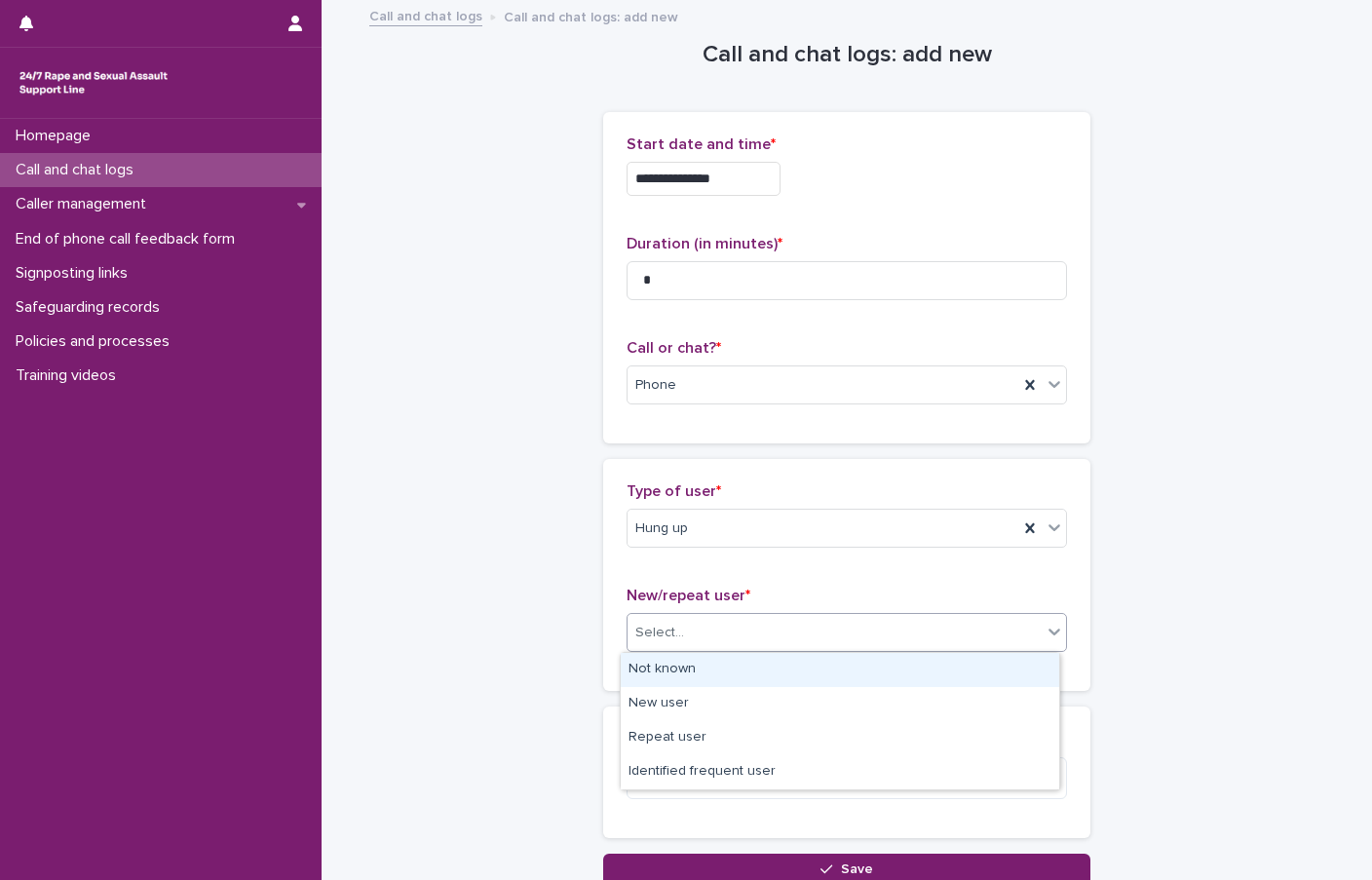
click at [670, 670] on div "Not known" at bounding box center [839, 669] width 439 height 34
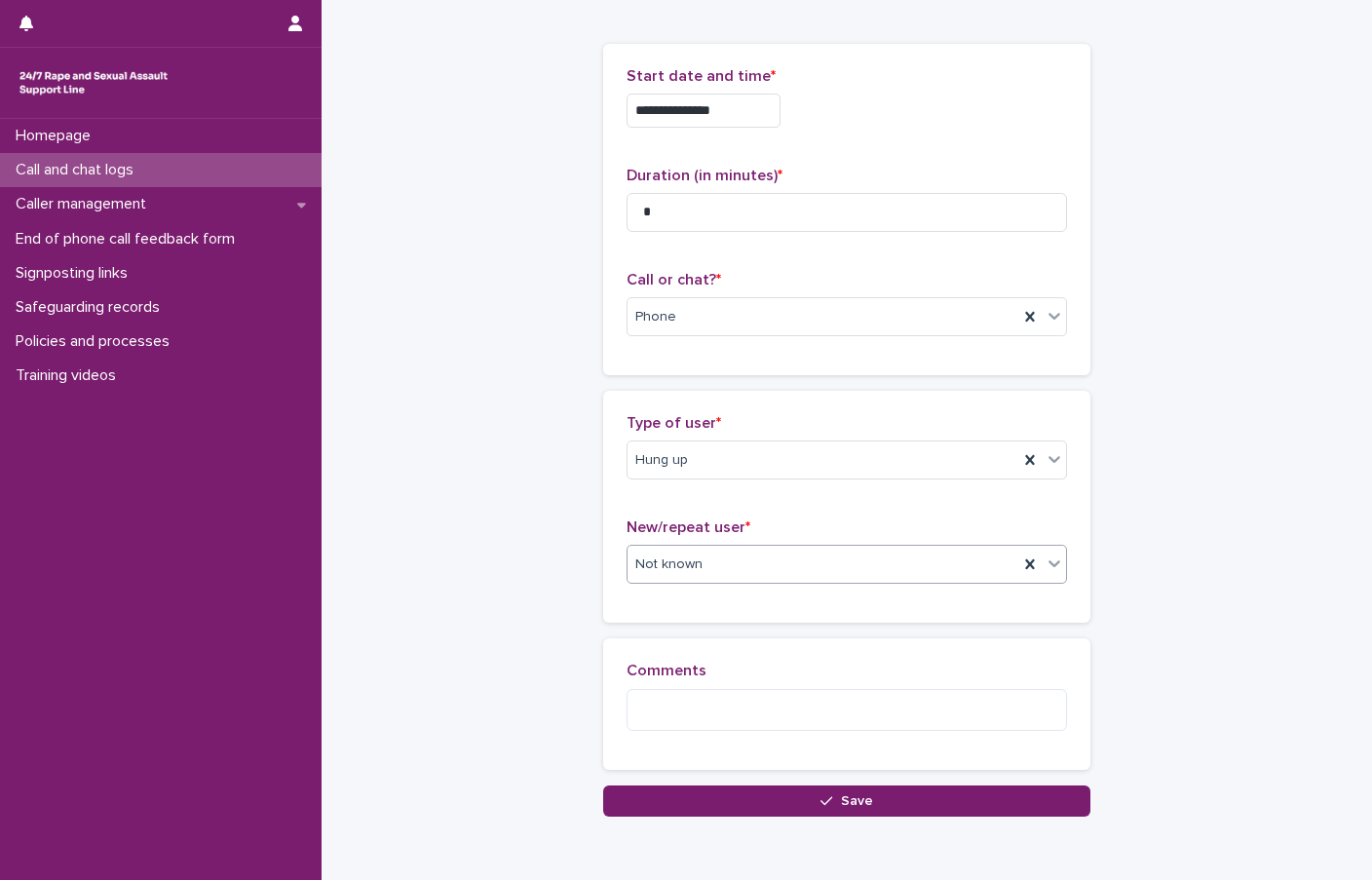
scroll to position [98, 0]
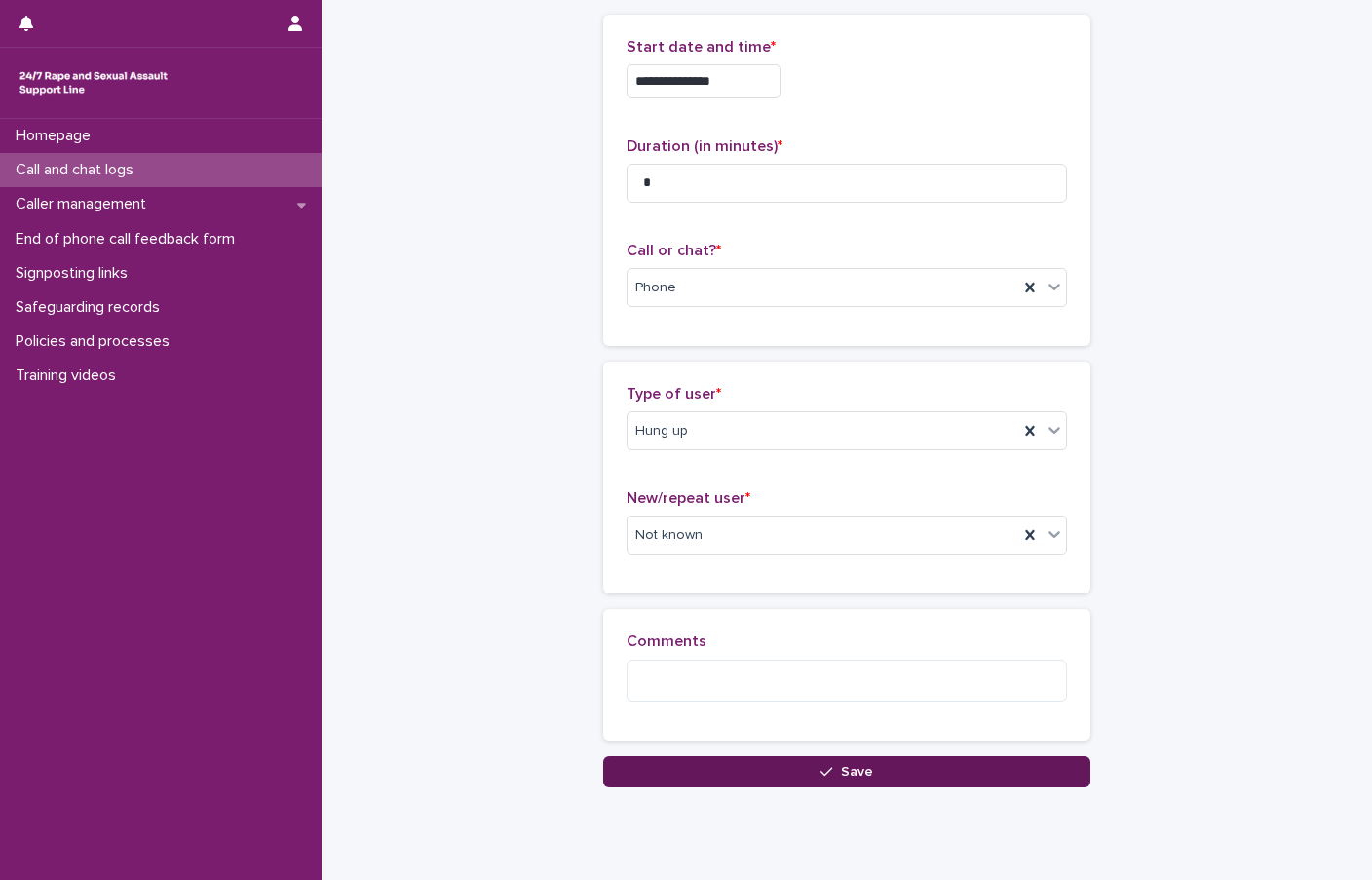
click at [698, 765] on button "Save" at bounding box center [846, 772] width 488 height 31
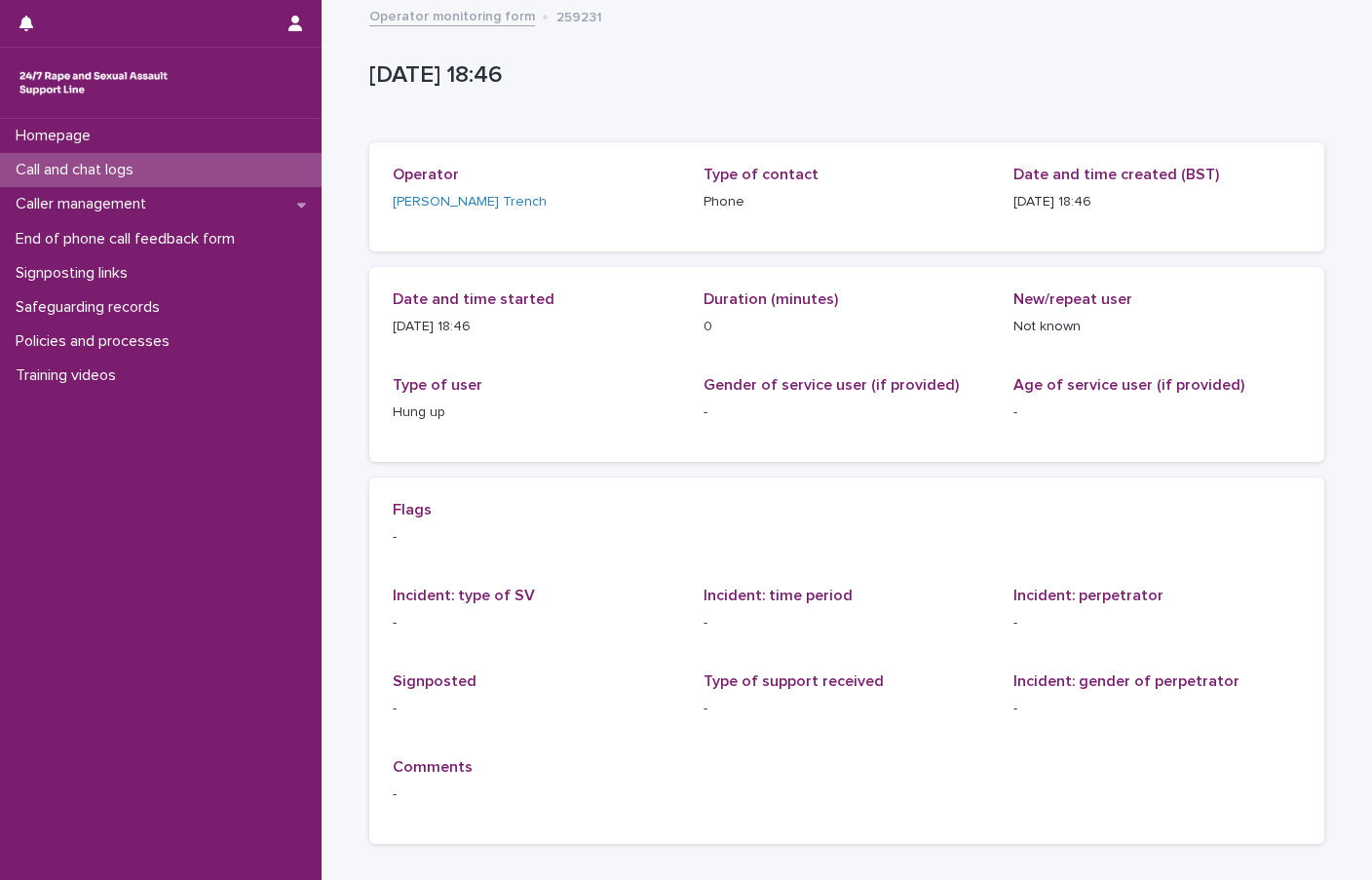
click at [134, 167] on p "Call and chat logs" at bounding box center [78, 170] width 142 height 19
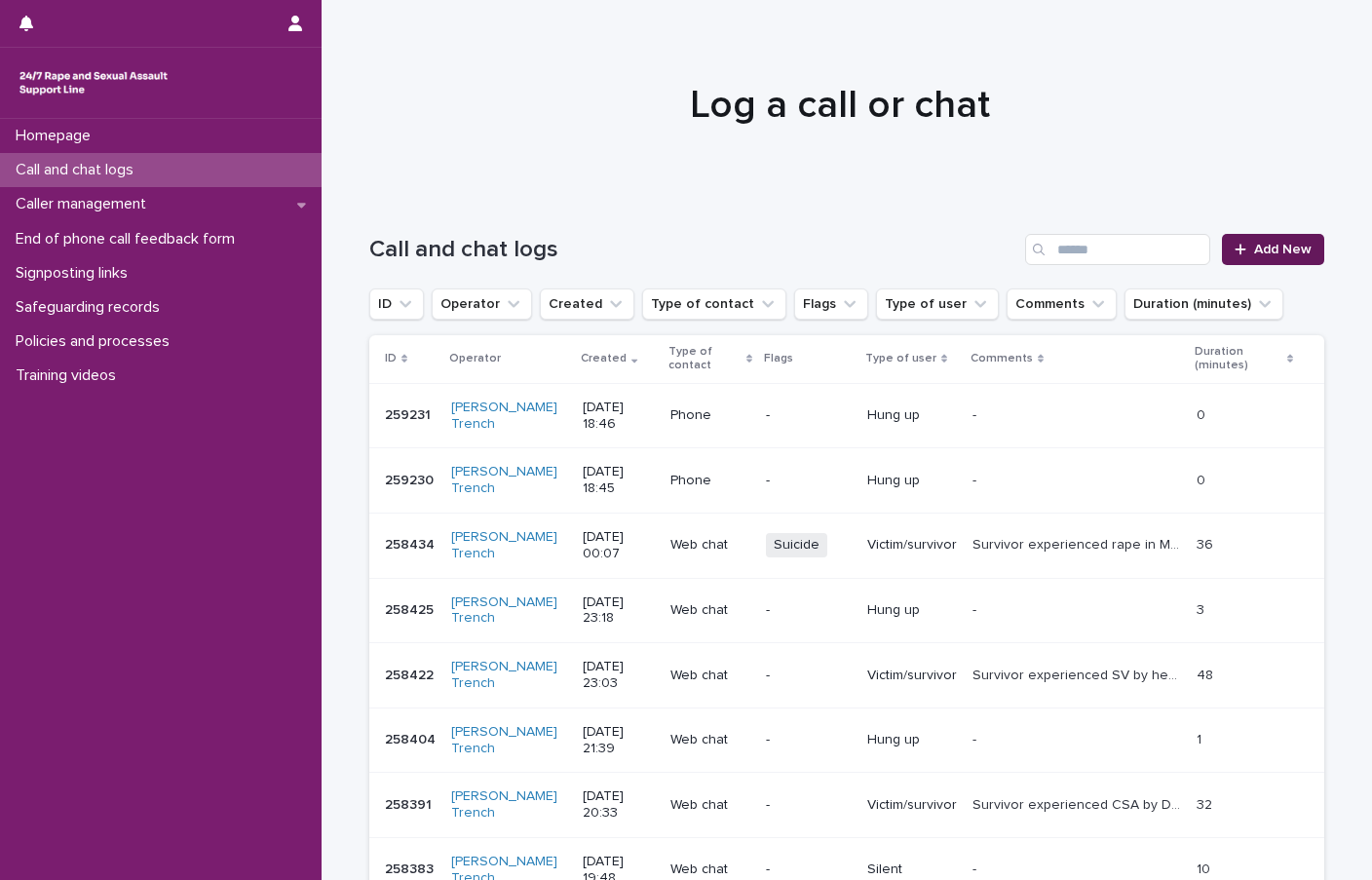
click at [1255, 246] on span "Add New" at bounding box center [1283, 249] width 58 height 14
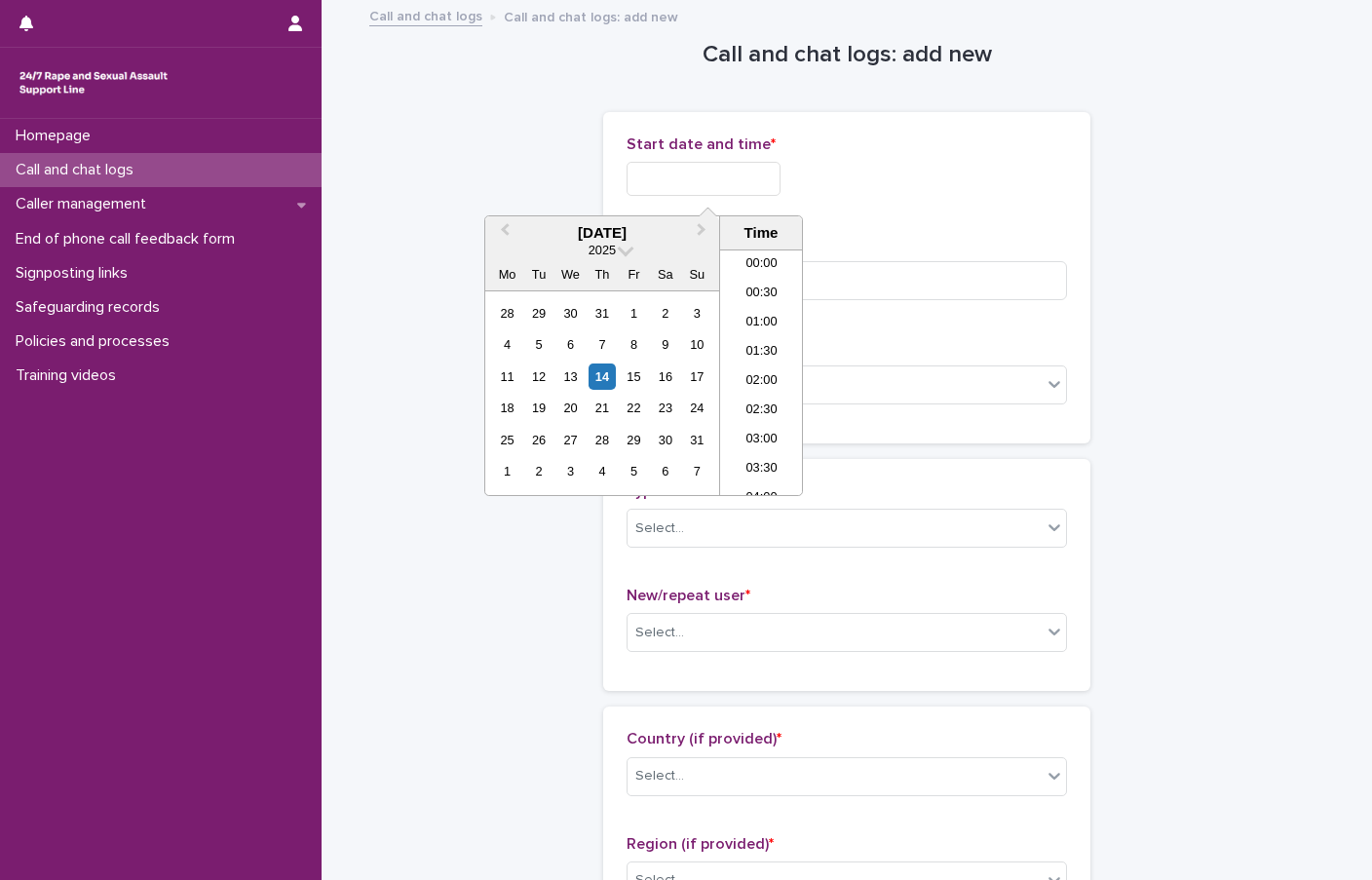
click at [678, 182] on input "text" at bounding box center [704, 179] width 154 height 34
click at [773, 346] on li "18:00" at bounding box center [761, 343] width 83 height 29
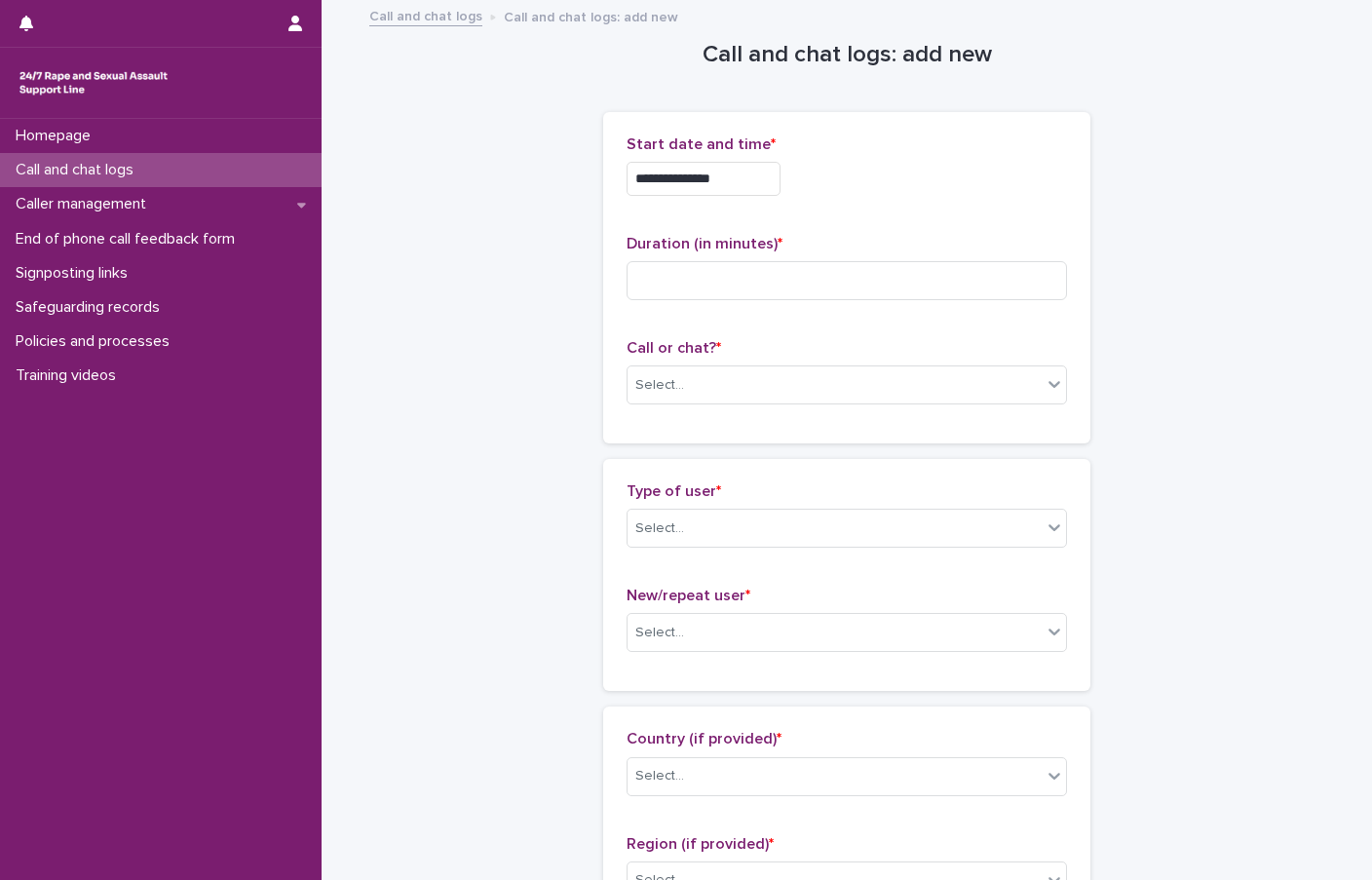
click at [752, 178] on input "**********" at bounding box center [704, 179] width 154 height 34
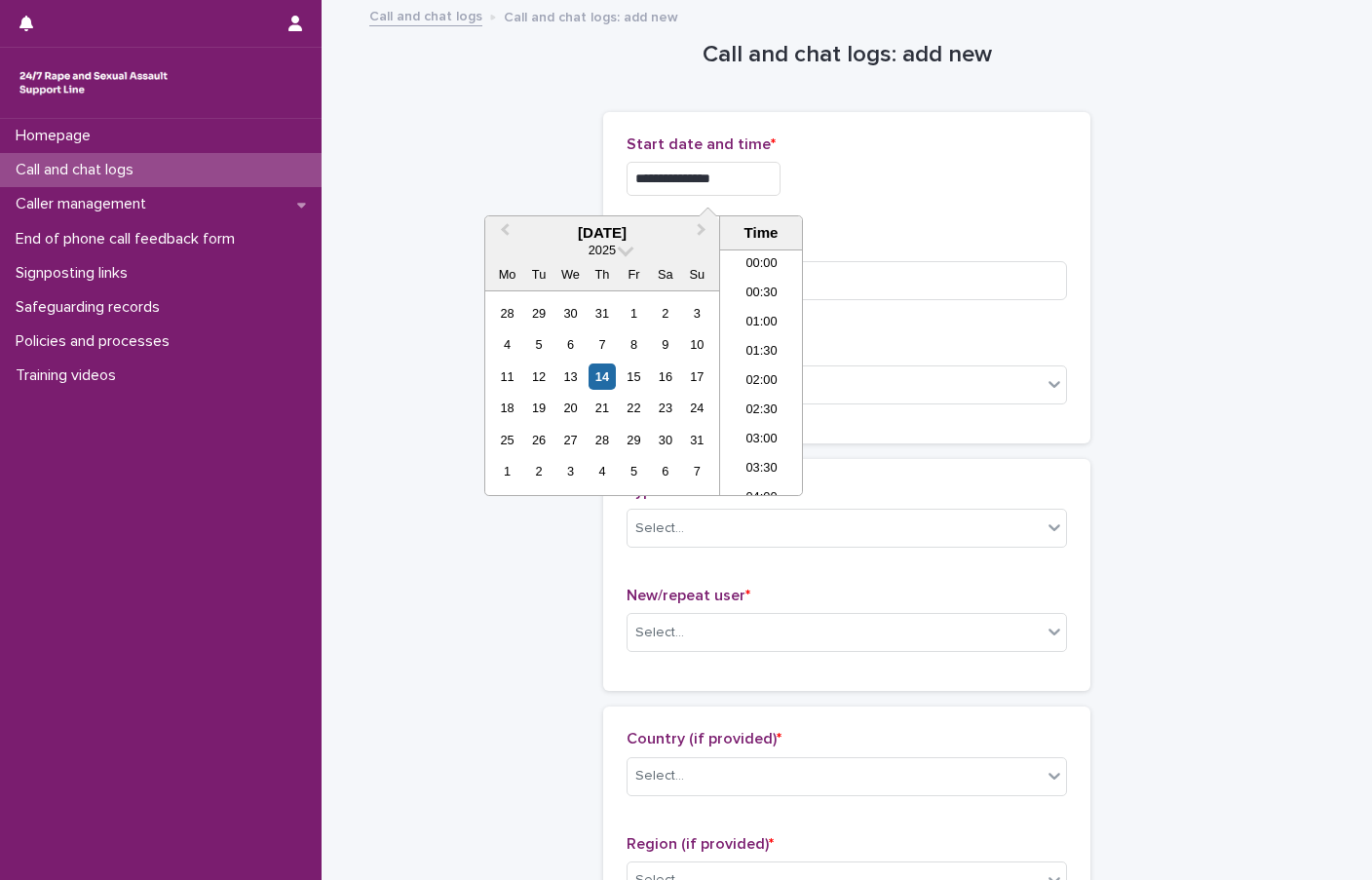
scroll to position [944, 0]
type input "**********"
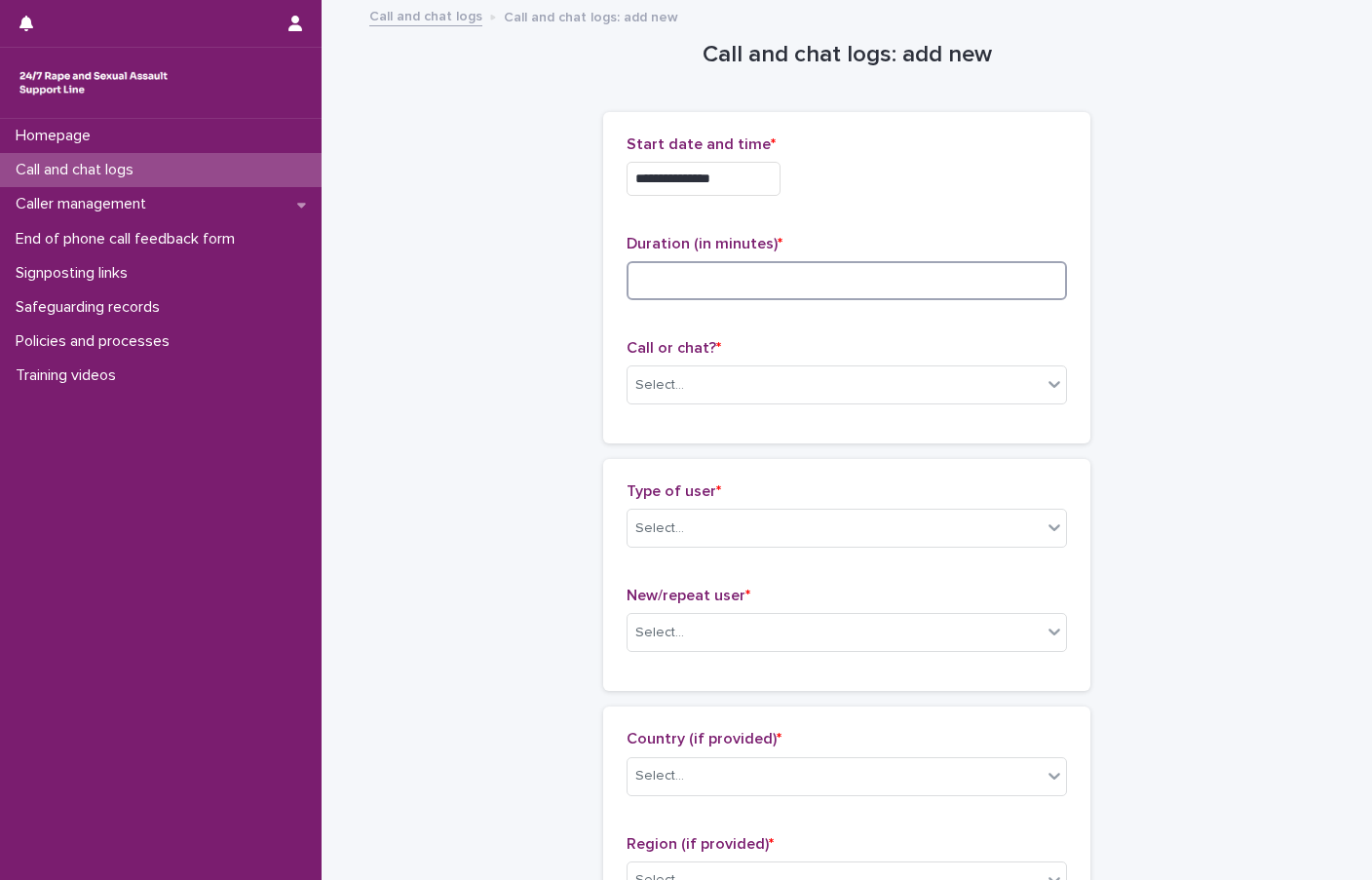
click at [680, 276] on input at bounding box center [846, 280] width 441 height 39
type input "*"
click at [684, 383] on div "Select..." at bounding box center [835, 385] width 414 height 32
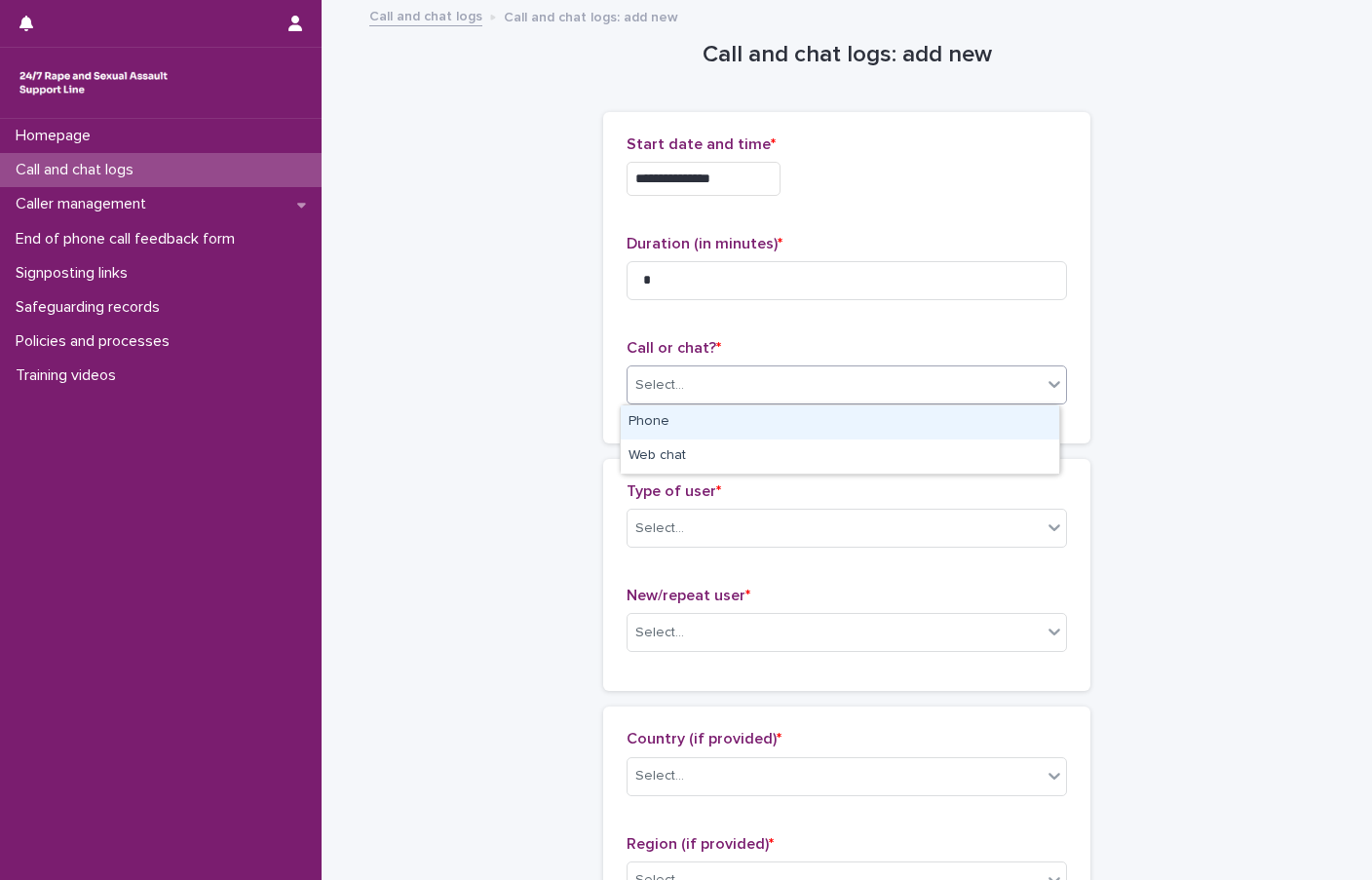
click at [689, 419] on div "Phone" at bounding box center [839, 422] width 439 height 34
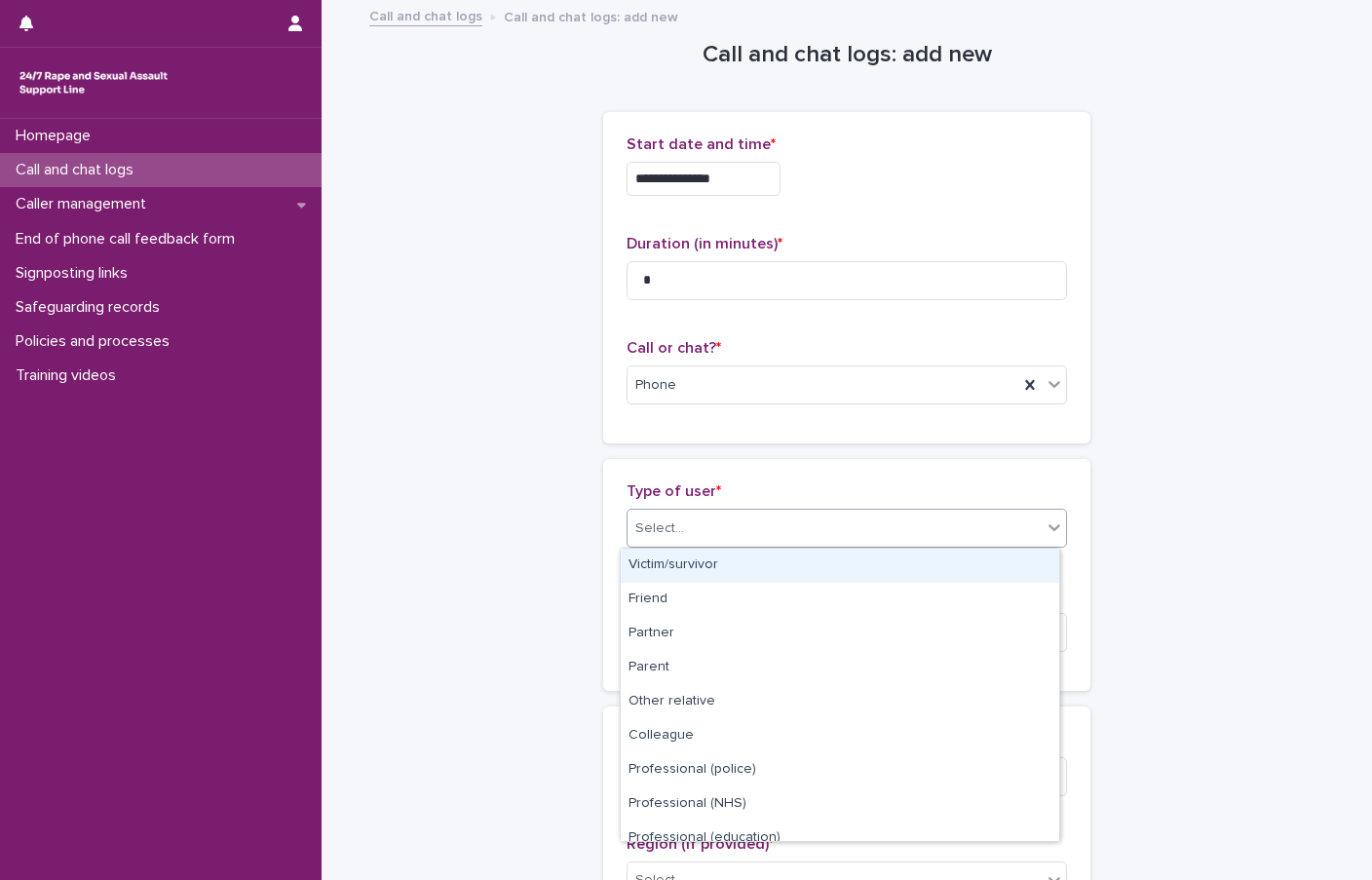
click at [660, 522] on div "Select..." at bounding box center [660, 528] width 49 height 21
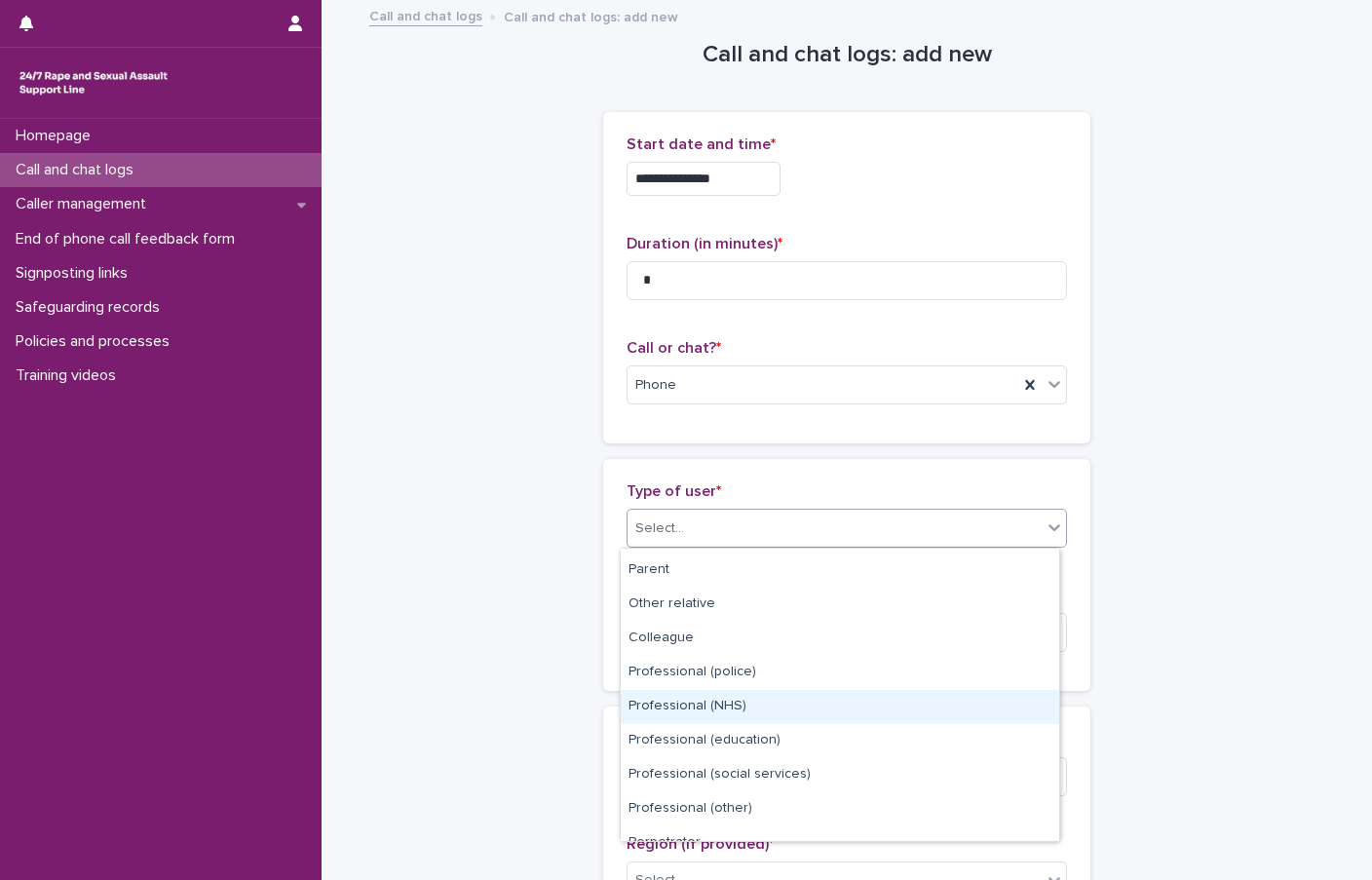
scroll to position [219, 0]
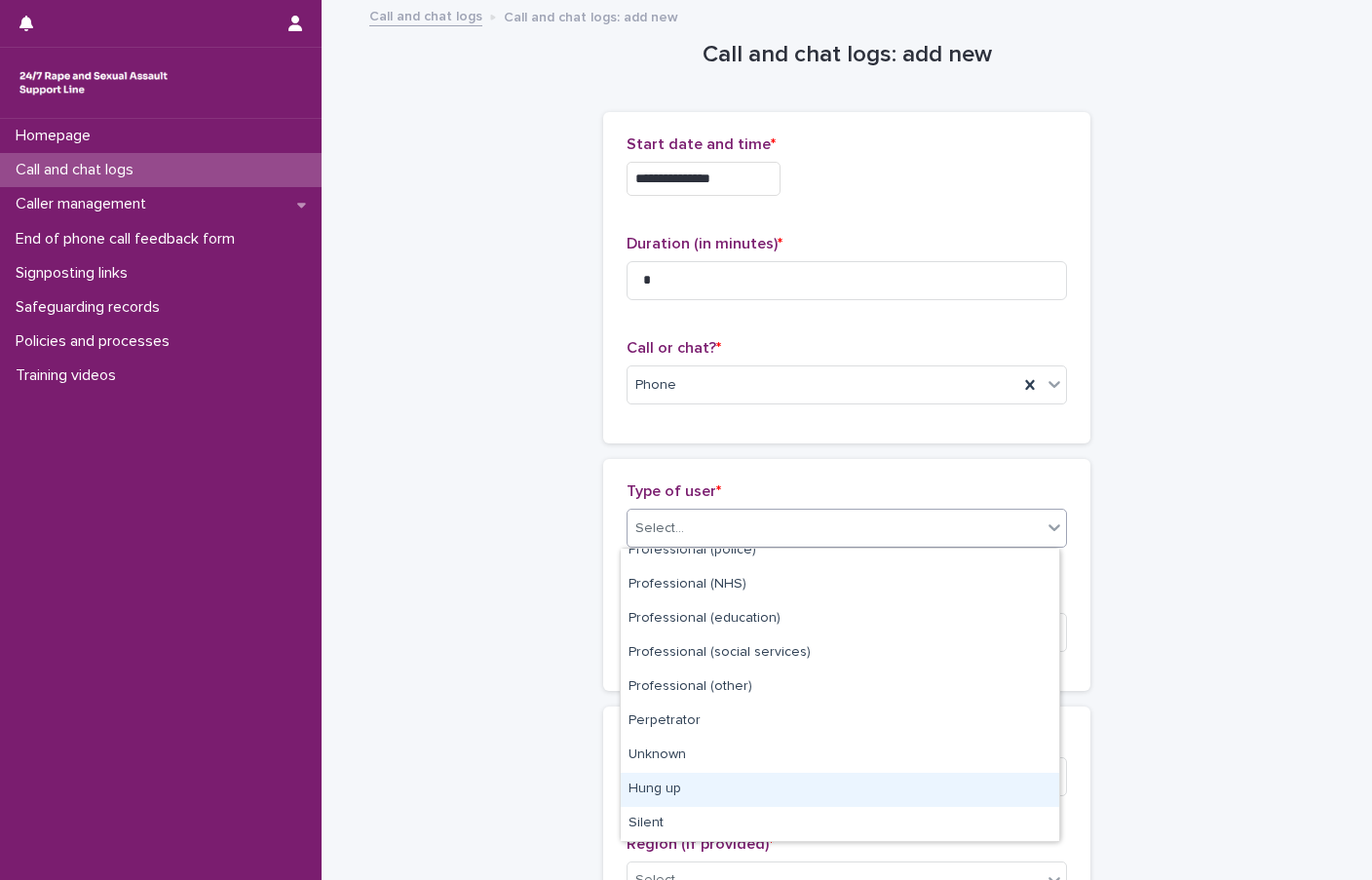
click at [694, 787] on div "Hung up" at bounding box center [839, 789] width 439 height 34
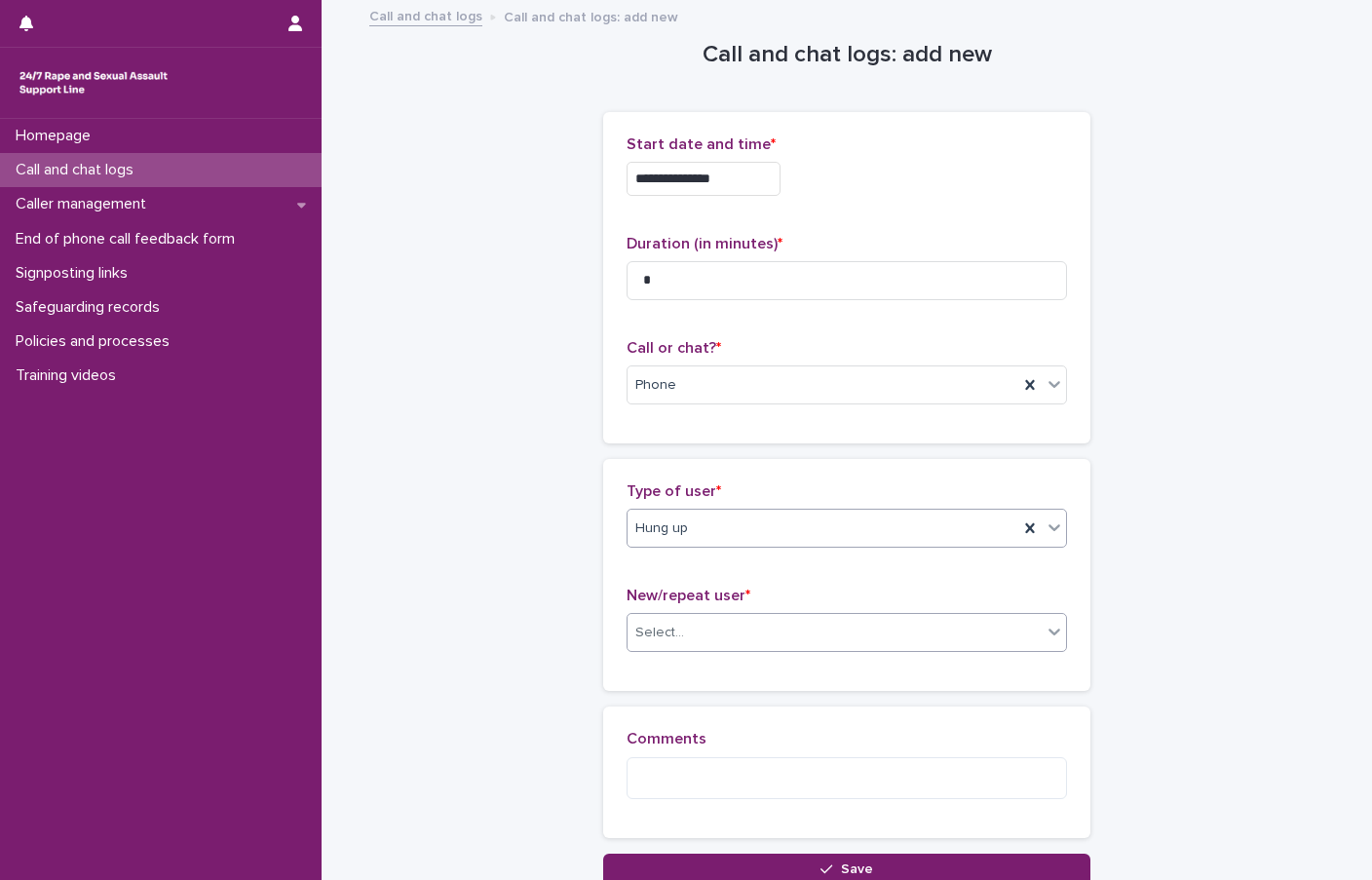
click at [689, 640] on div "Select..." at bounding box center [835, 632] width 414 height 32
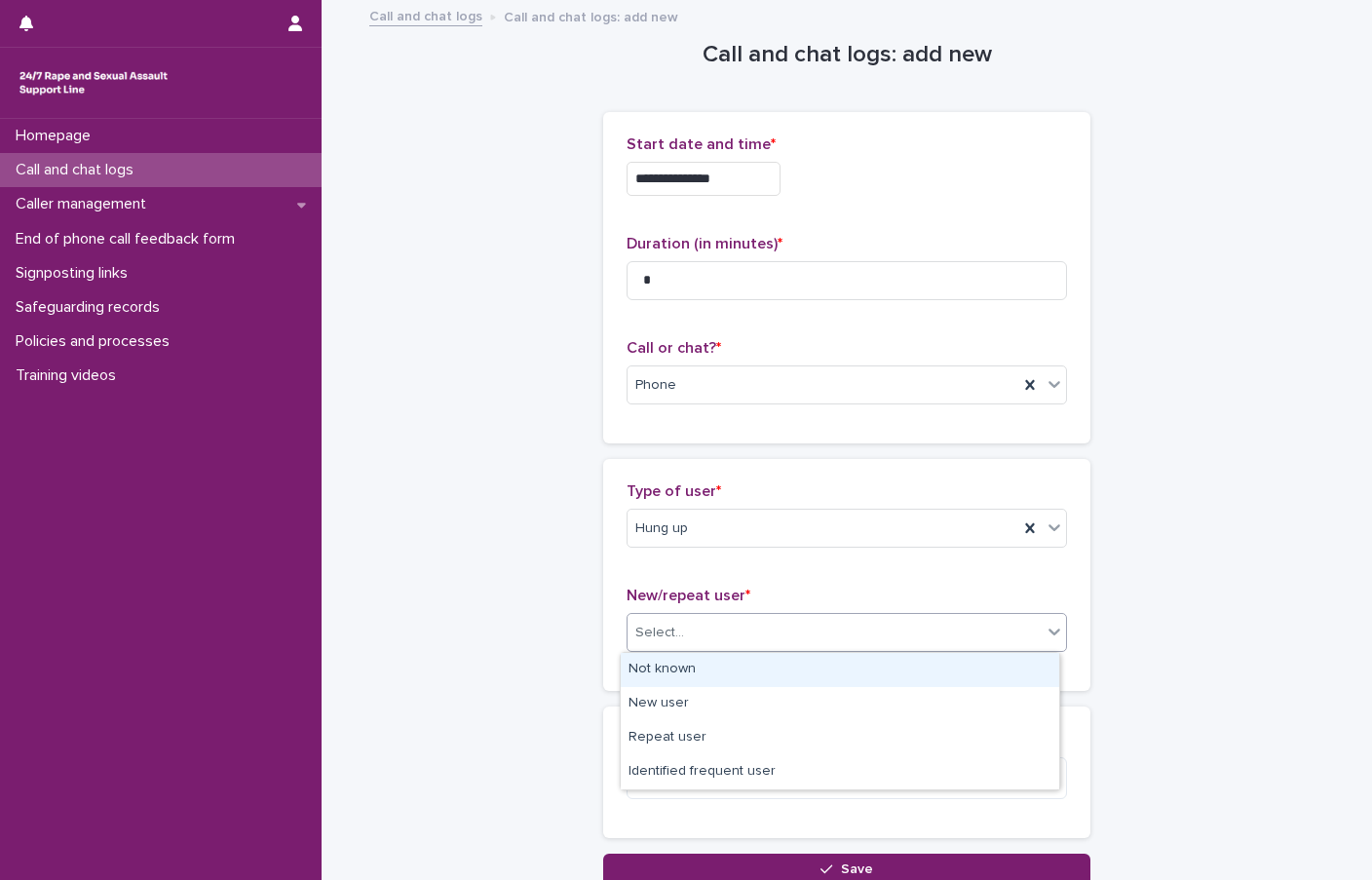
click at [676, 658] on div "Not known" at bounding box center [839, 669] width 439 height 34
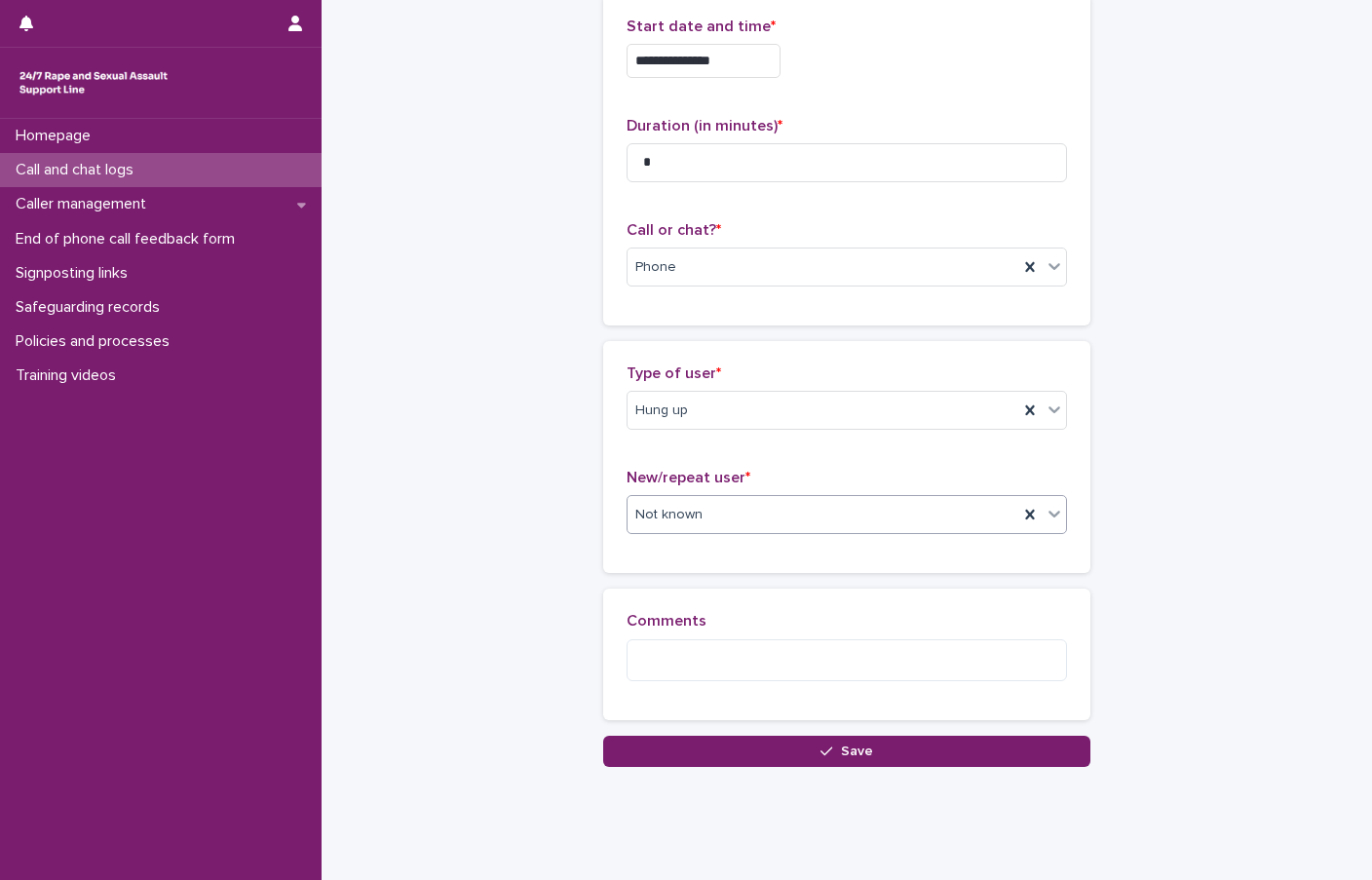
scroll to position [157, 0]
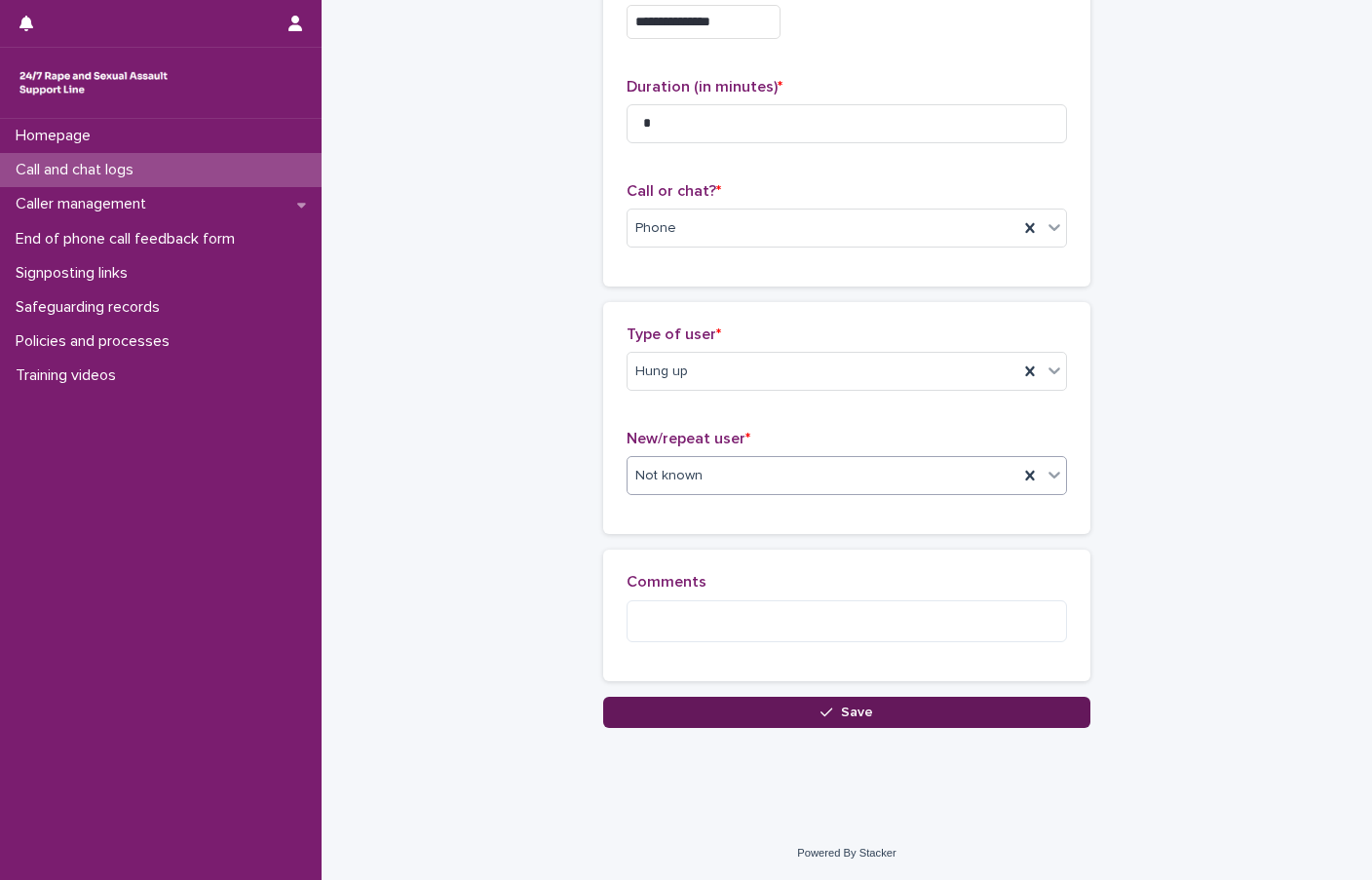
click at [710, 710] on button "Save" at bounding box center [846, 712] width 488 height 31
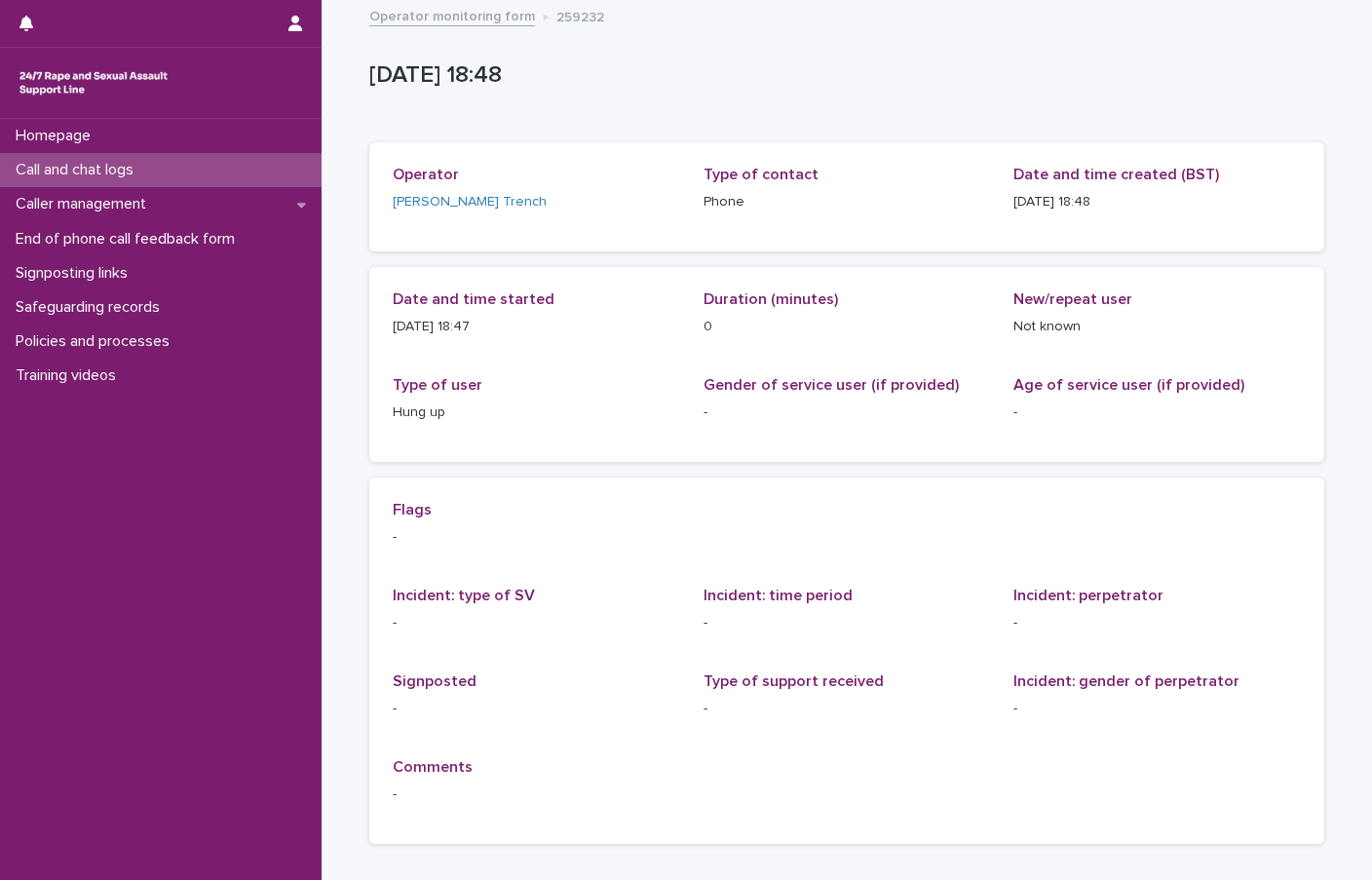
click at [169, 171] on div "Call and chat logs" at bounding box center [160, 170] width 322 height 34
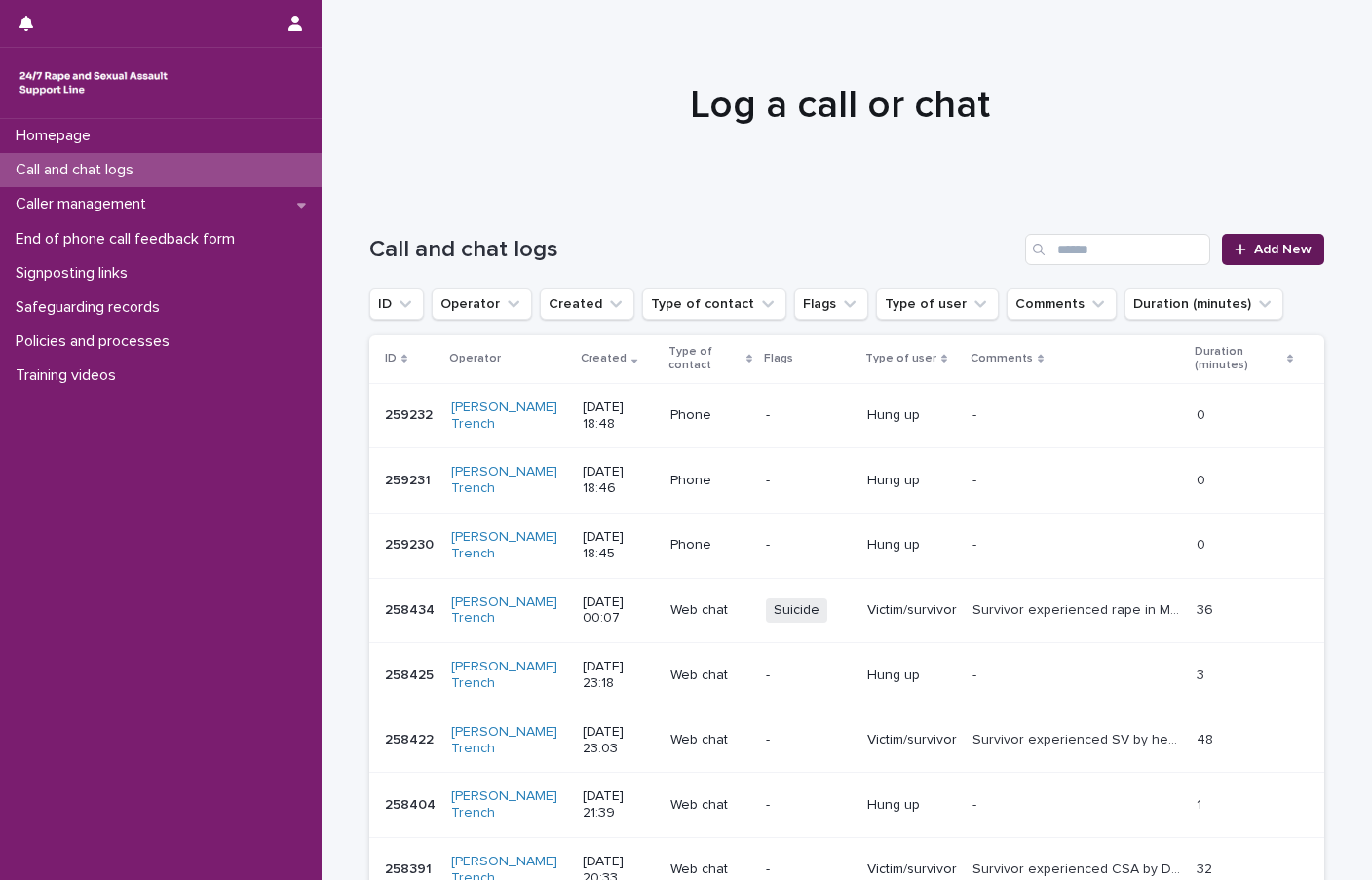
click at [1239, 257] on link "Add New" at bounding box center [1273, 249] width 103 height 31
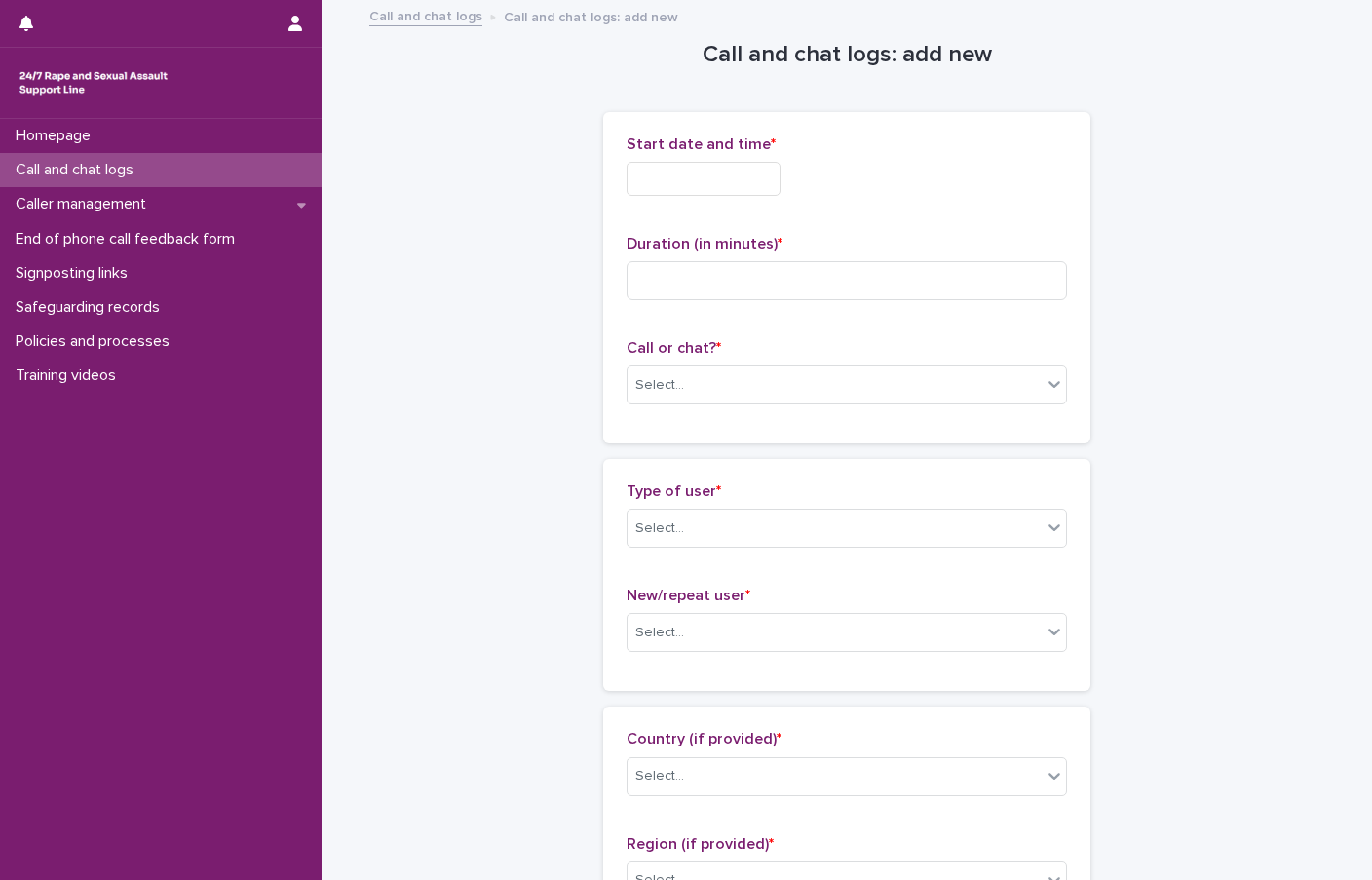
click at [665, 172] on input "text" at bounding box center [704, 179] width 154 height 34
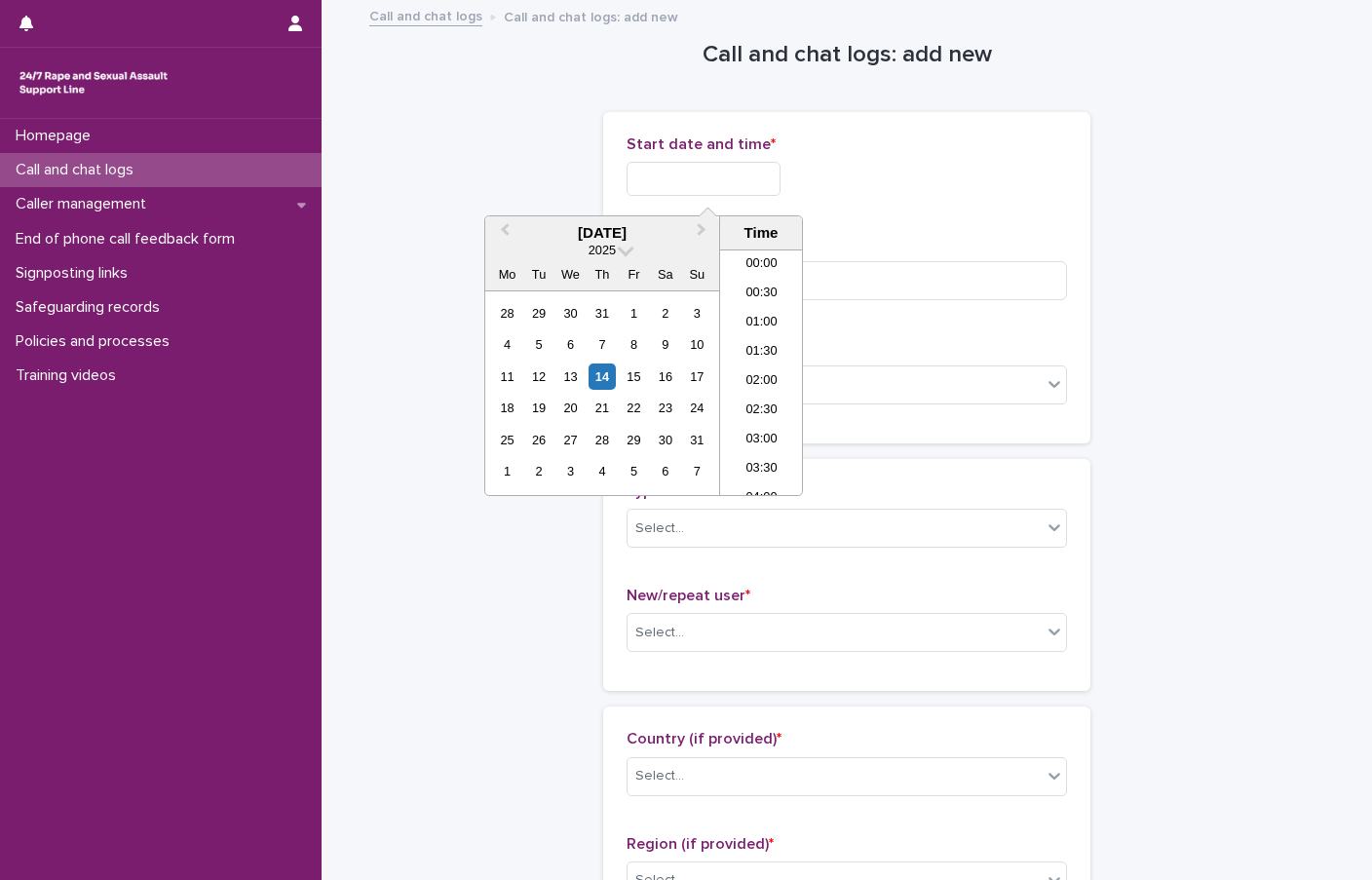
scroll to position [974, 0]
click at [771, 340] on li "18:00" at bounding box center [761, 343] width 83 height 29
click at [748, 178] on input "**********" at bounding box center [704, 179] width 154 height 34
type input "**********"
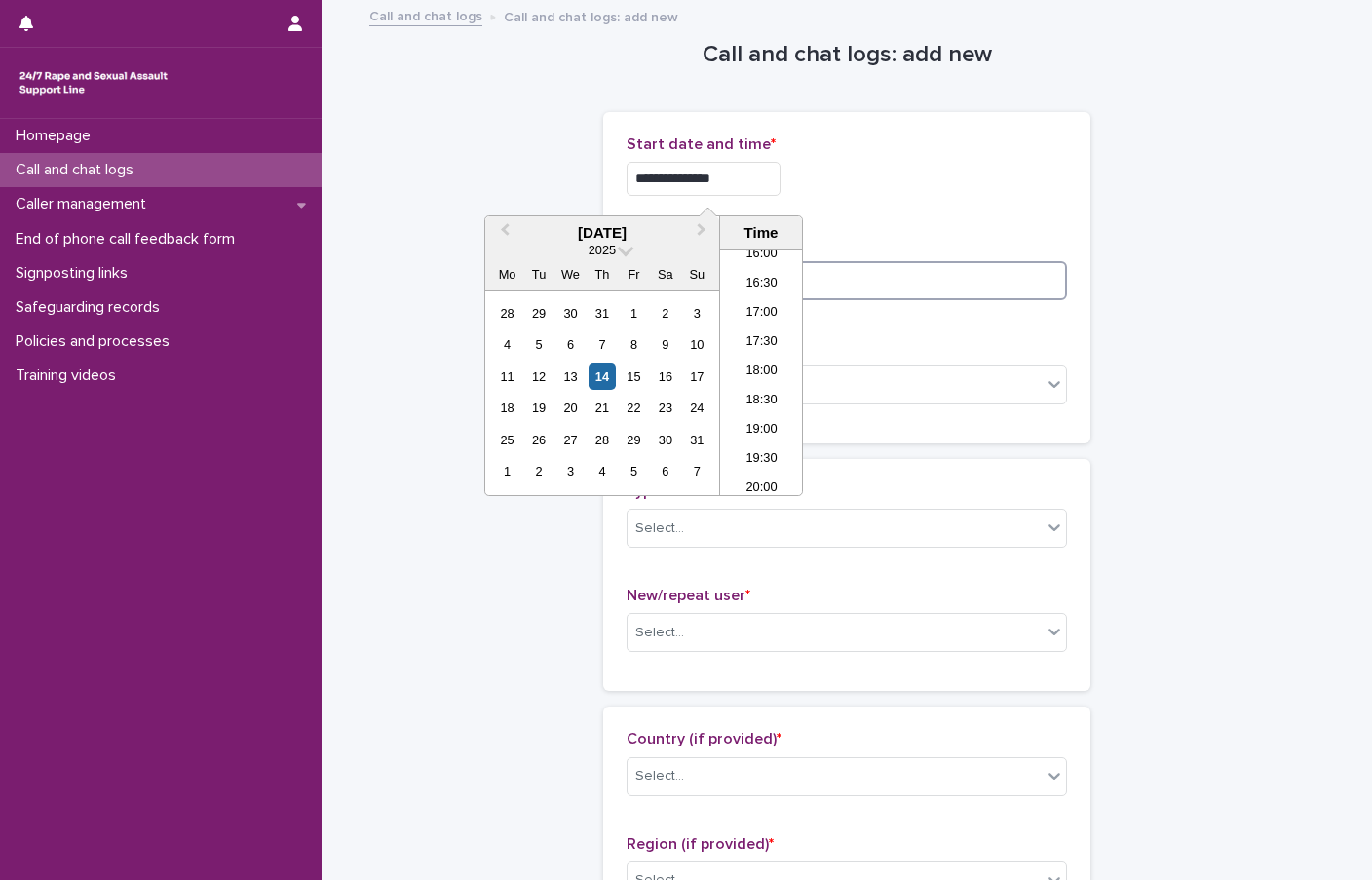
click at [833, 263] on input at bounding box center [846, 280] width 441 height 39
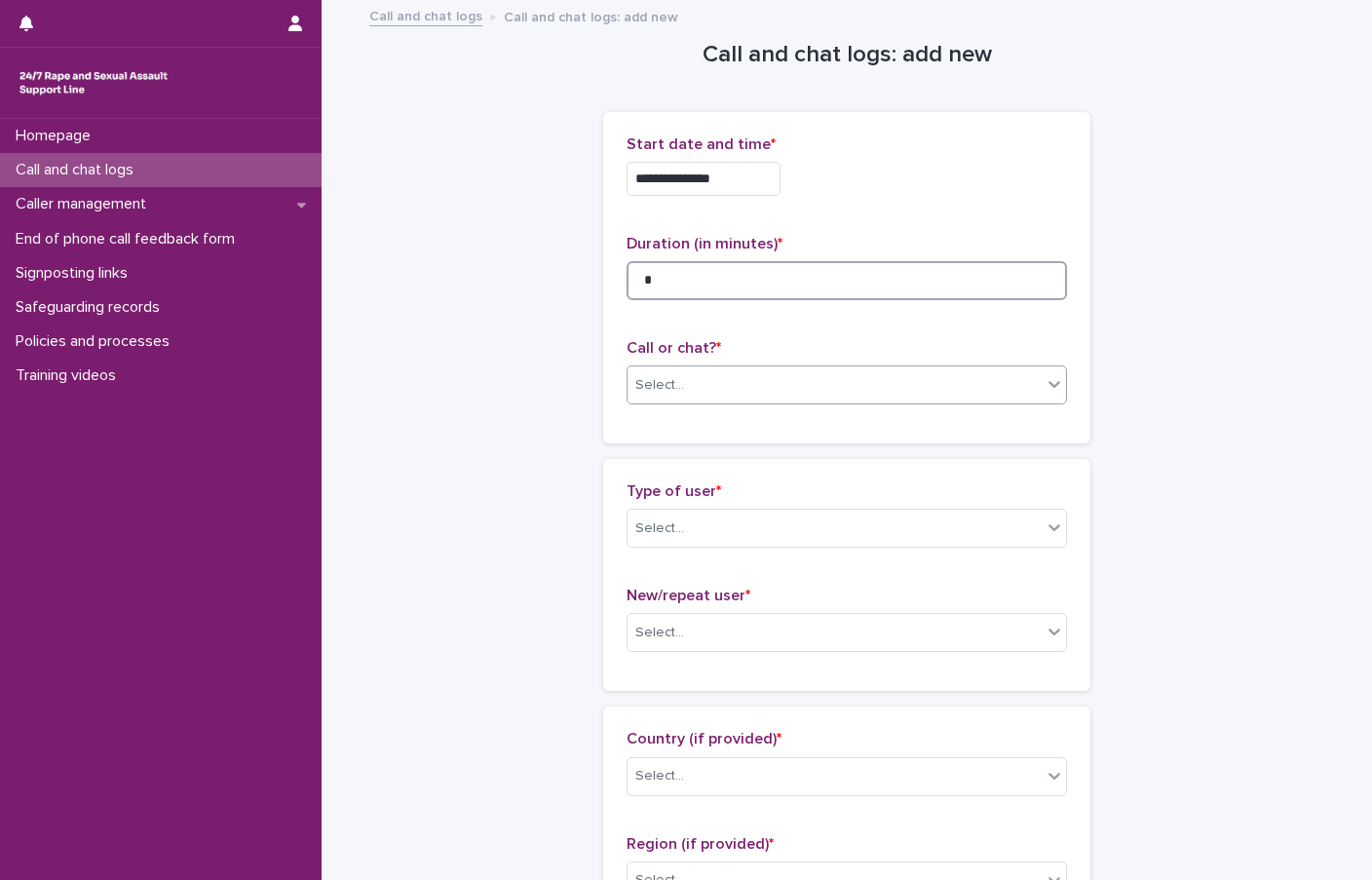
type input "*"
click at [731, 390] on div "Select..." at bounding box center [835, 385] width 414 height 32
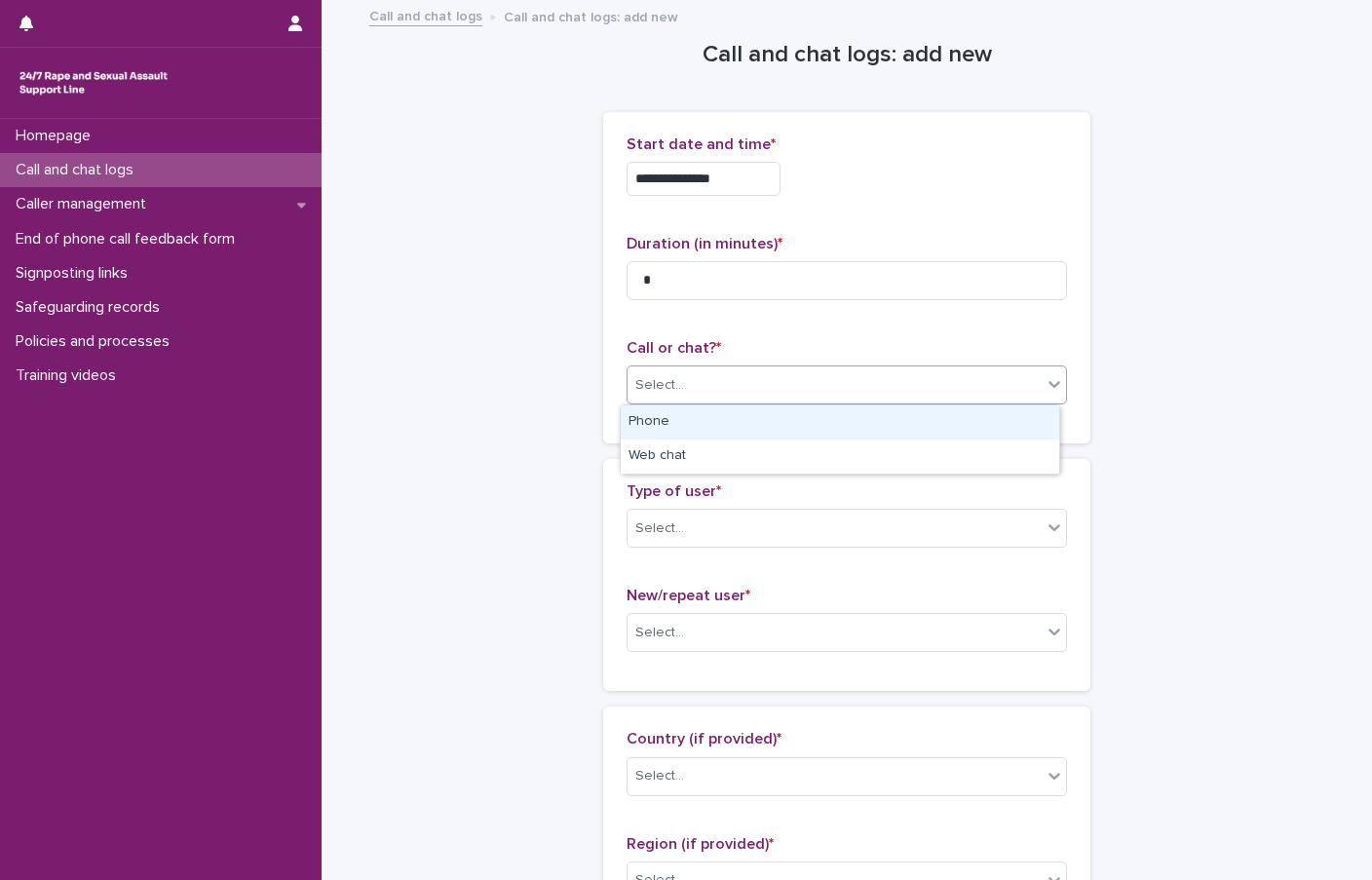
click at [692, 428] on div "Phone" at bounding box center [839, 422] width 439 height 34
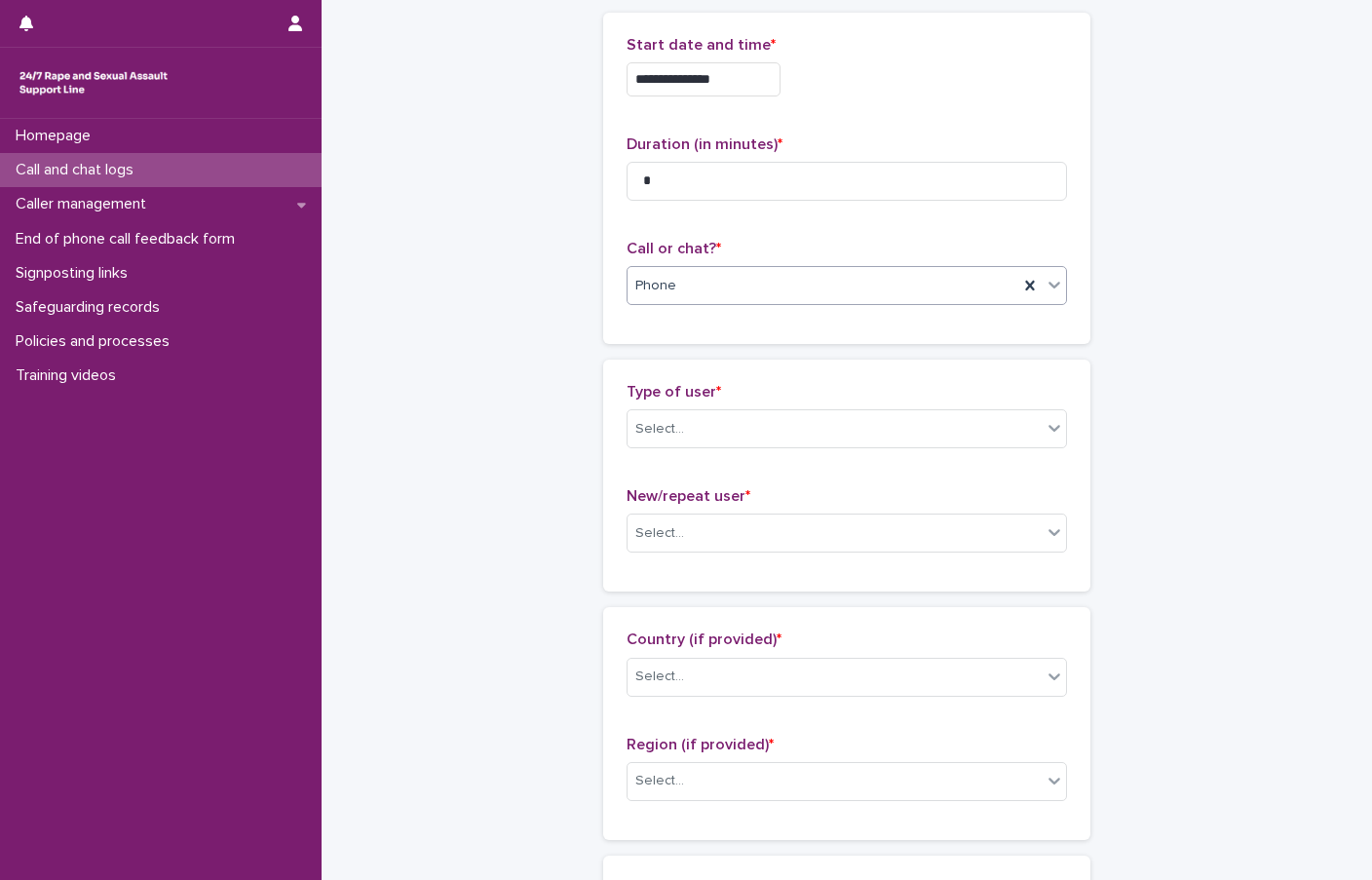
scroll to position [194, 0]
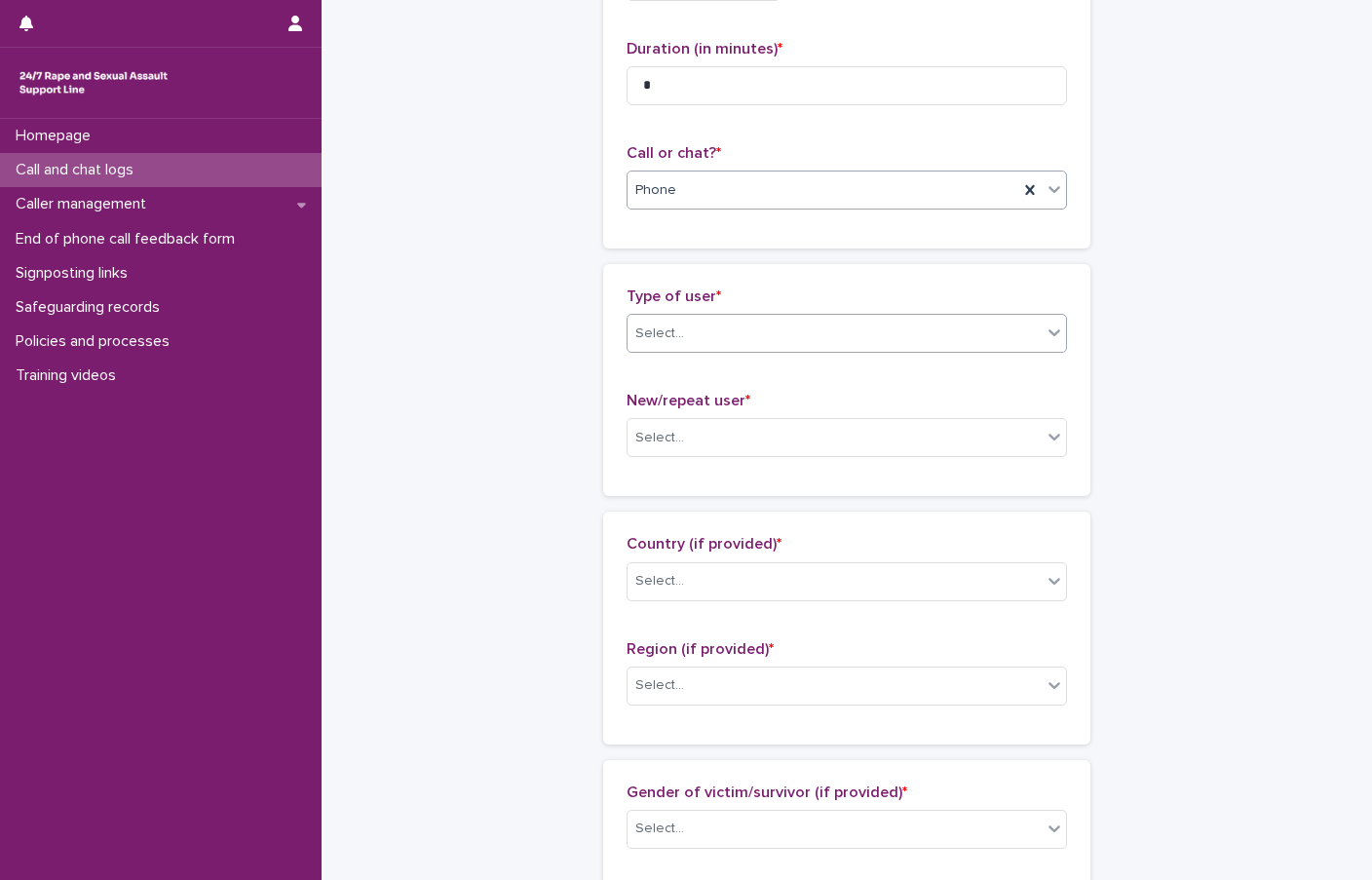
click at [665, 352] on div "Select..." at bounding box center [846, 333] width 441 height 39
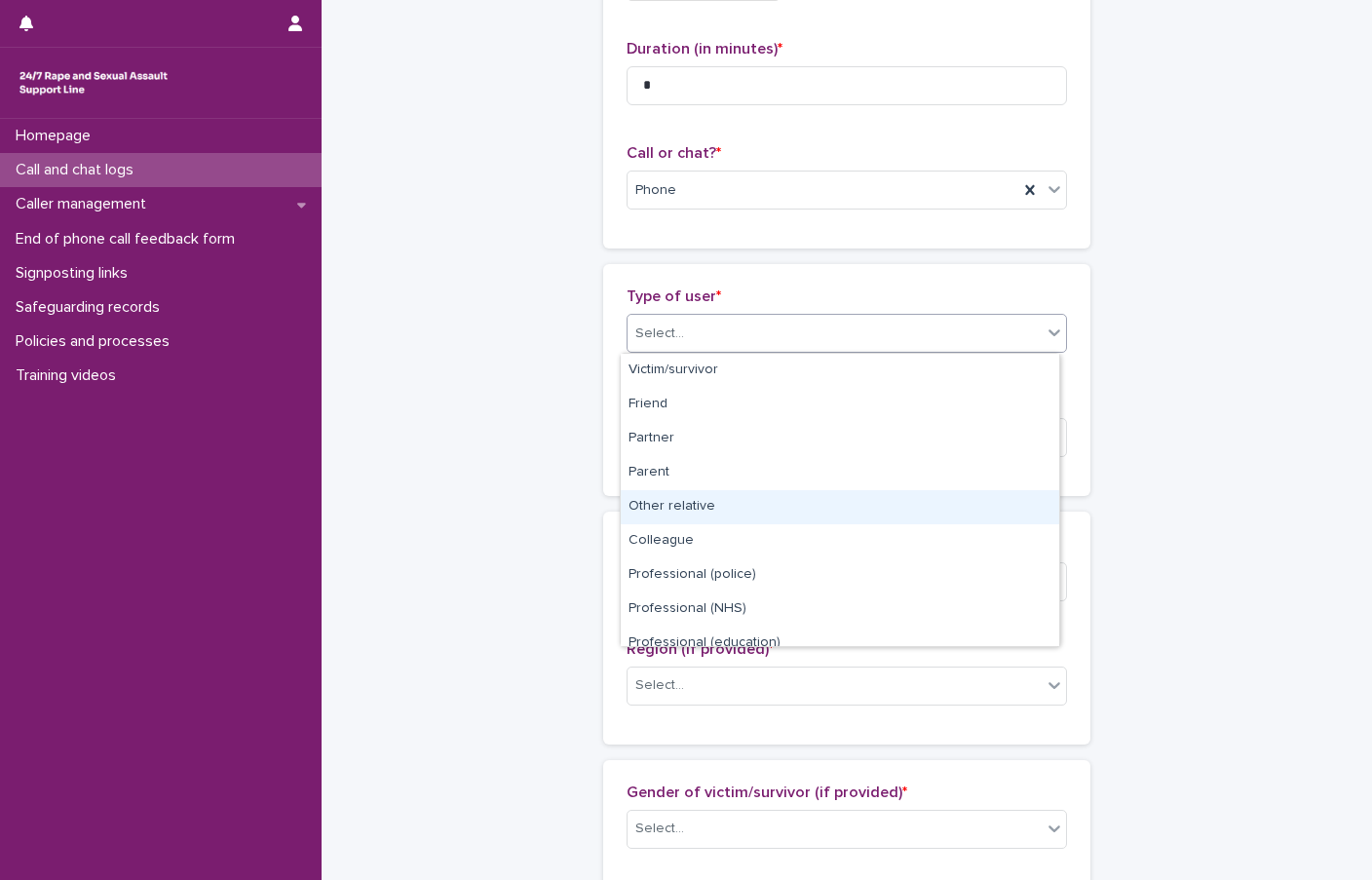
scroll to position [219, 0]
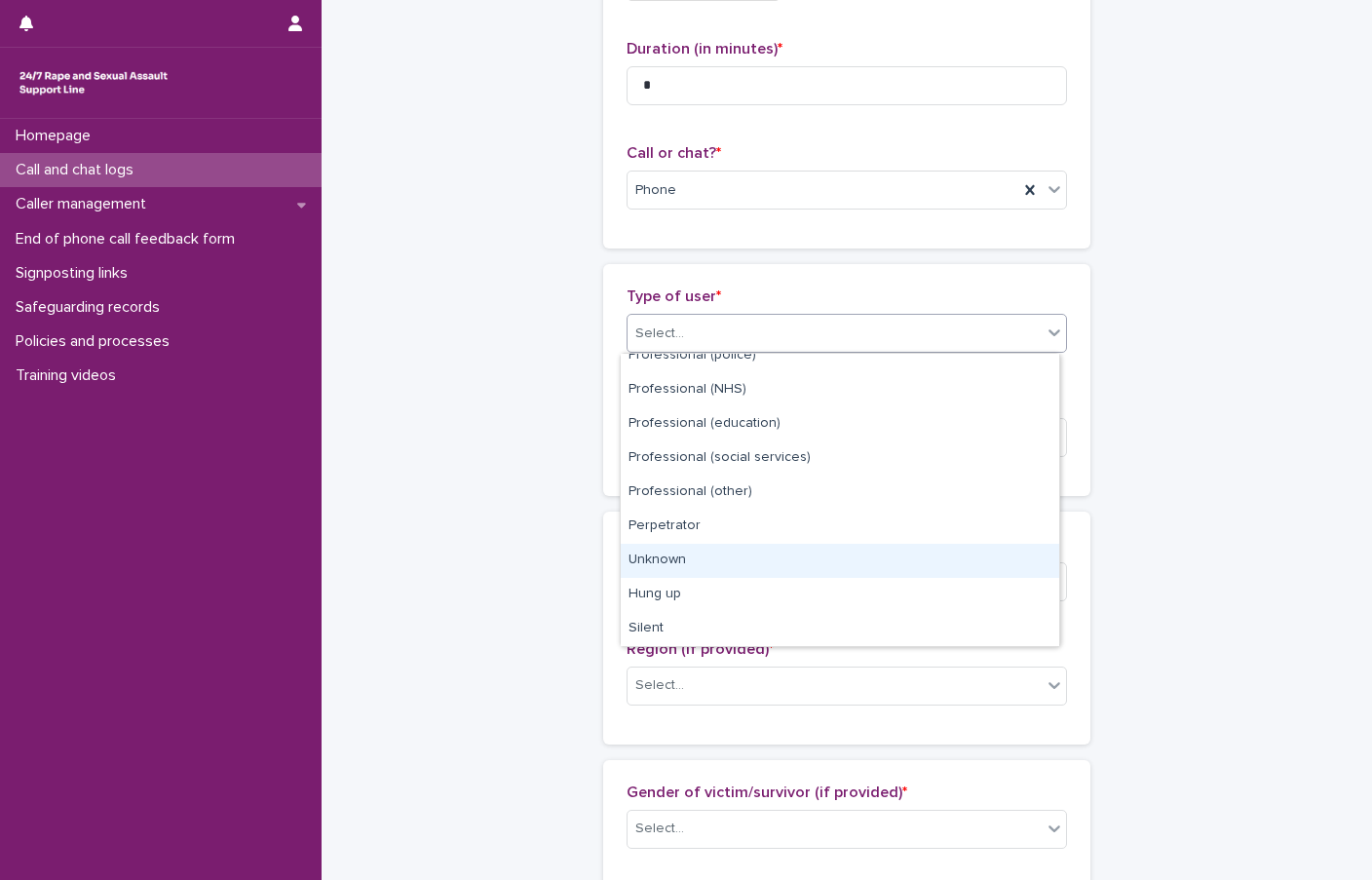
click at [685, 565] on div "Unknown" at bounding box center [839, 561] width 439 height 34
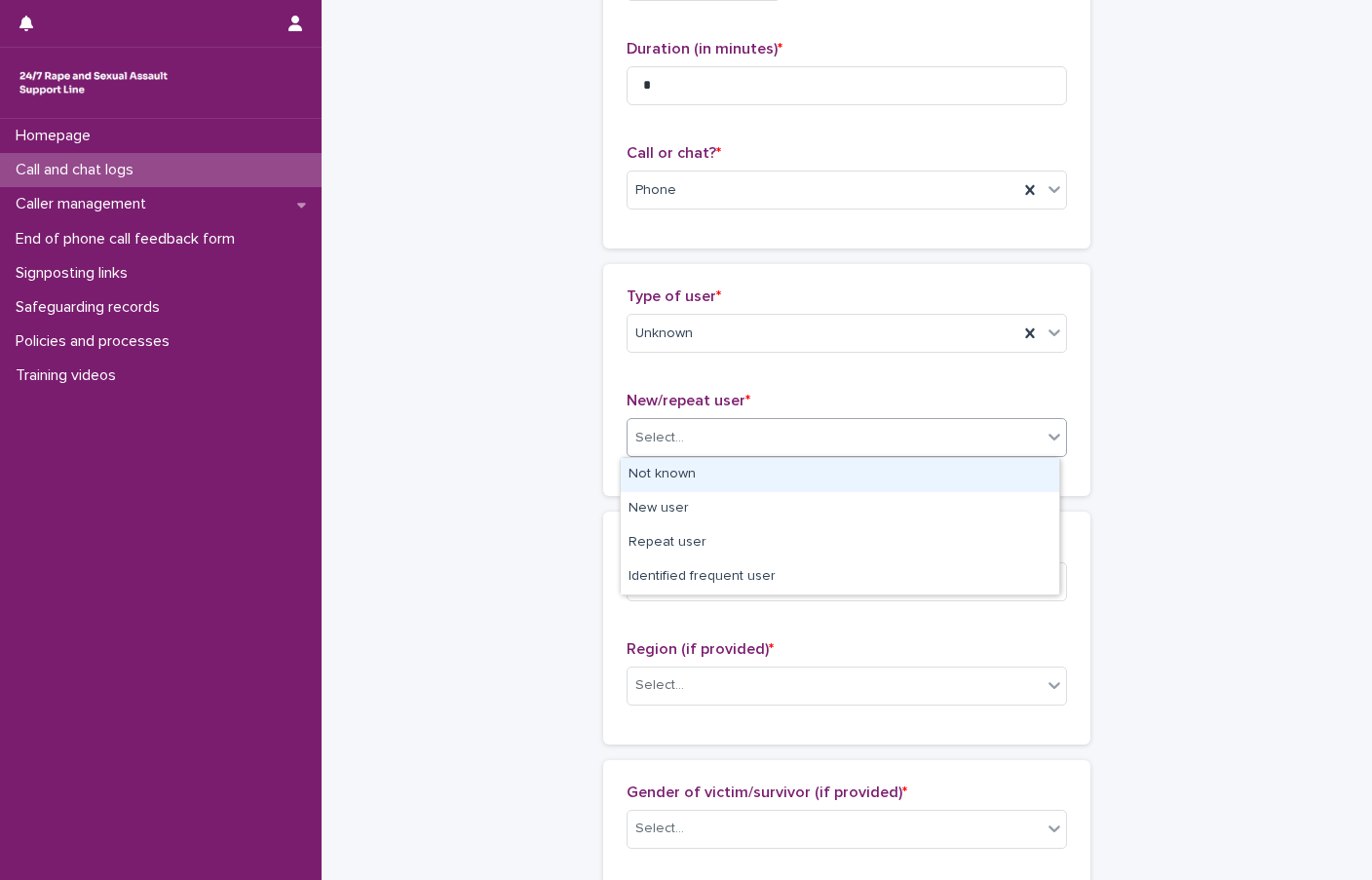
click at [707, 434] on div "Select..." at bounding box center [835, 438] width 414 height 32
click at [698, 479] on div "Not known" at bounding box center [839, 475] width 439 height 34
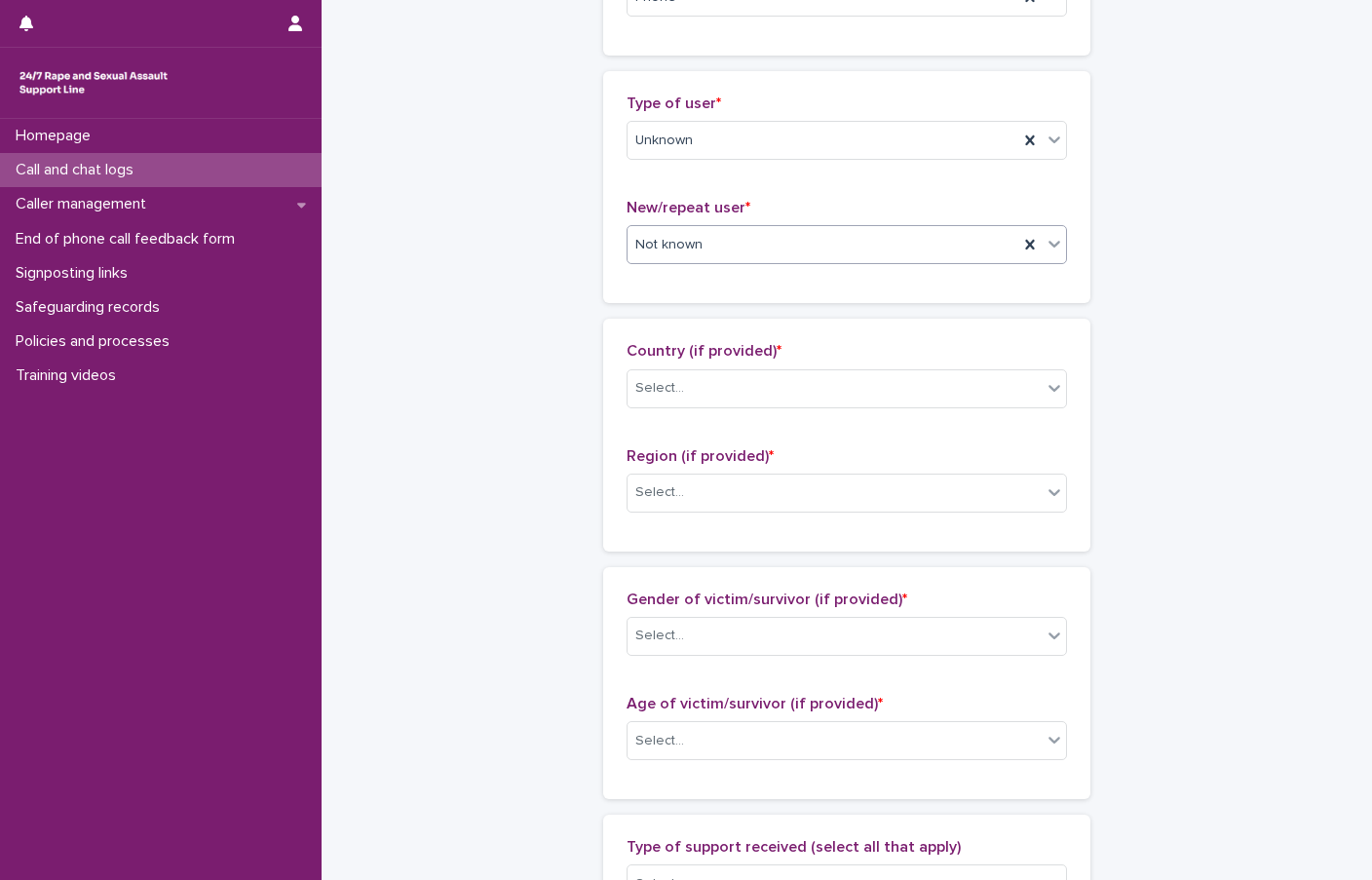
scroll to position [390, 0]
click at [721, 382] on div "Select..." at bounding box center [835, 386] width 414 height 32
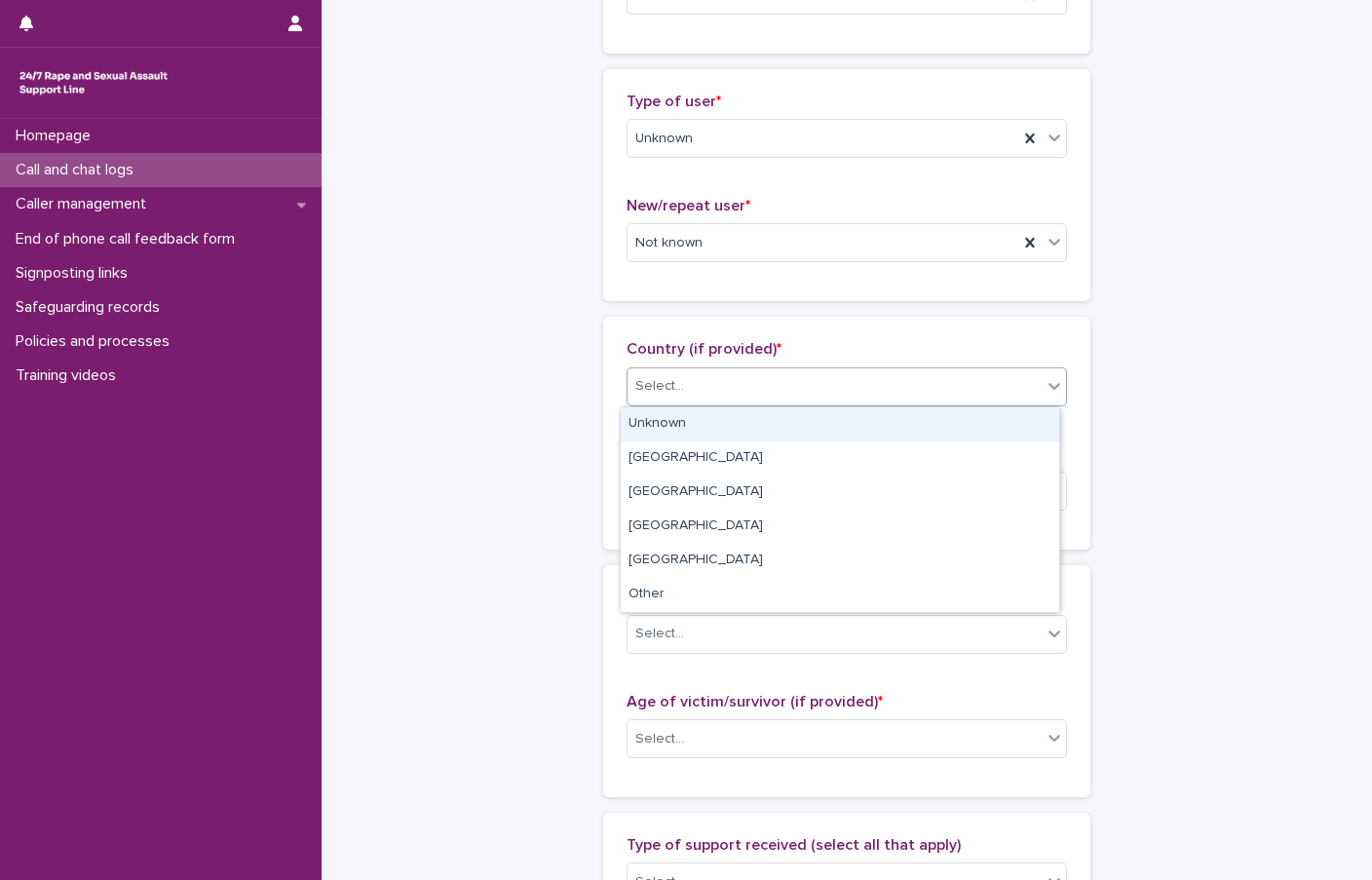
click at [691, 427] on div "Unknown" at bounding box center [839, 424] width 439 height 34
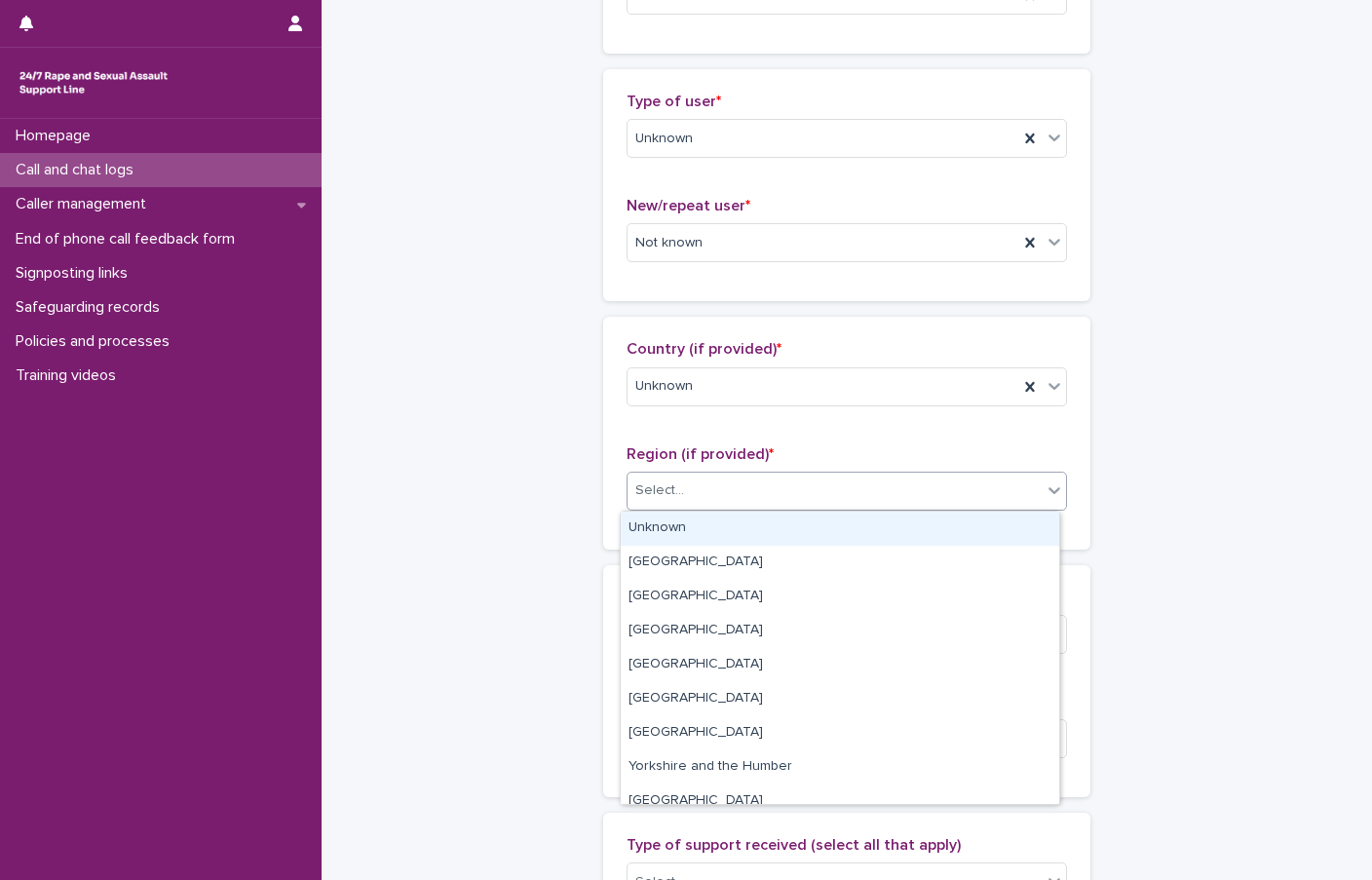
click at [699, 478] on div "Select..." at bounding box center [835, 490] width 414 height 32
click at [695, 524] on div "Unknown" at bounding box center [839, 528] width 439 height 34
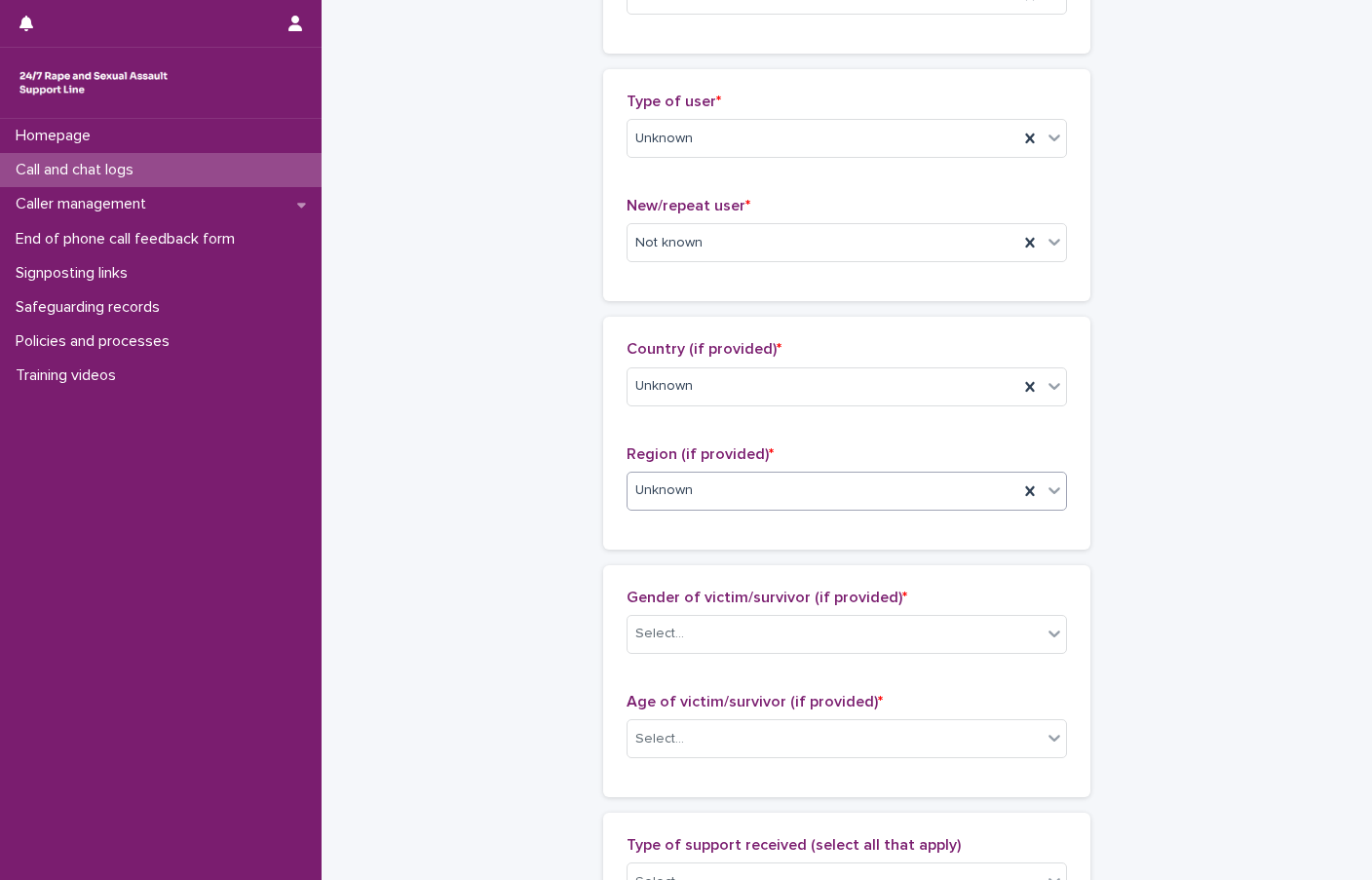
scroll to position [584, 0]
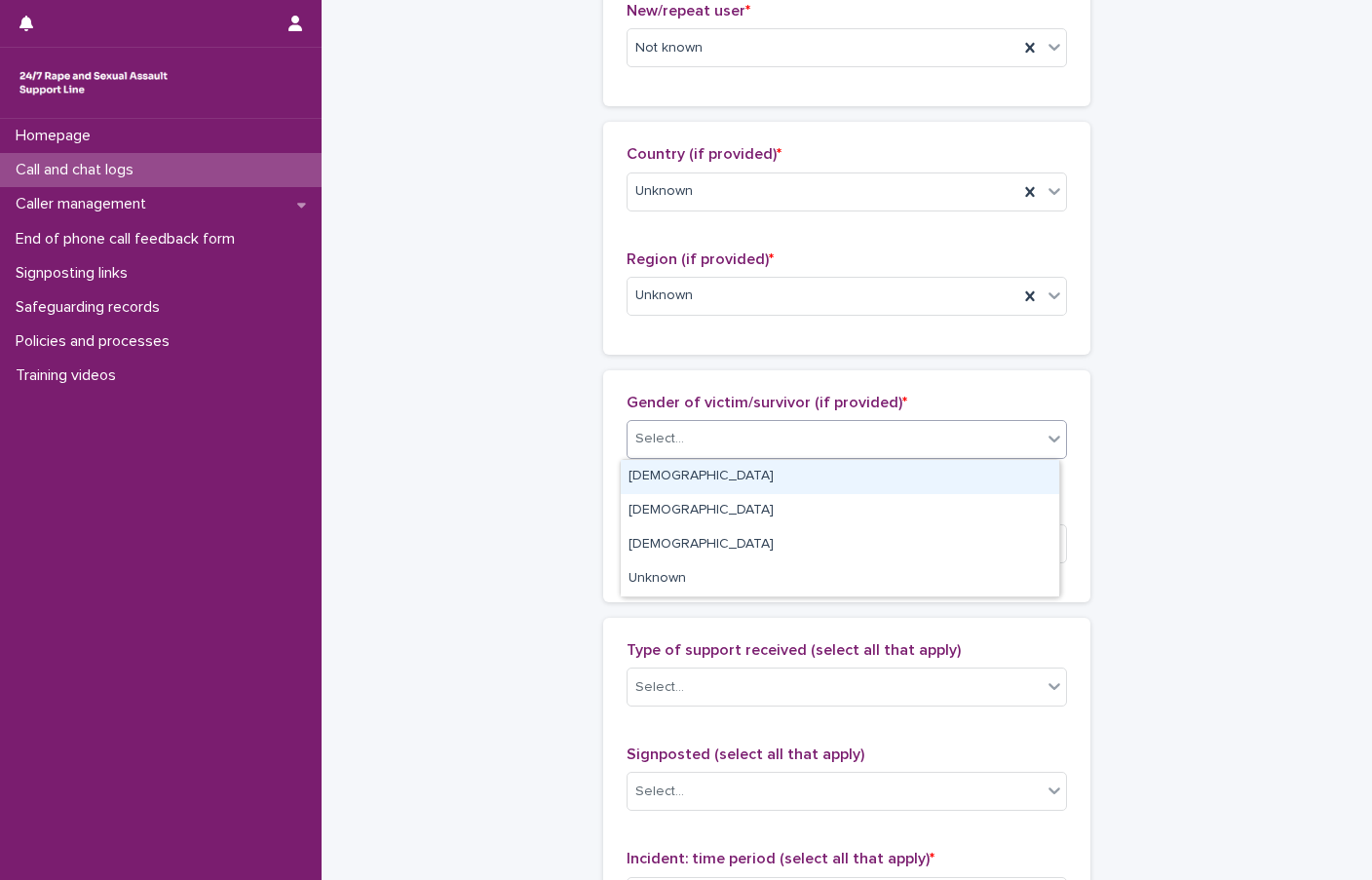
click at [668, 443] on div "Select..." at bounding box center [660, 439] width 49 height 21
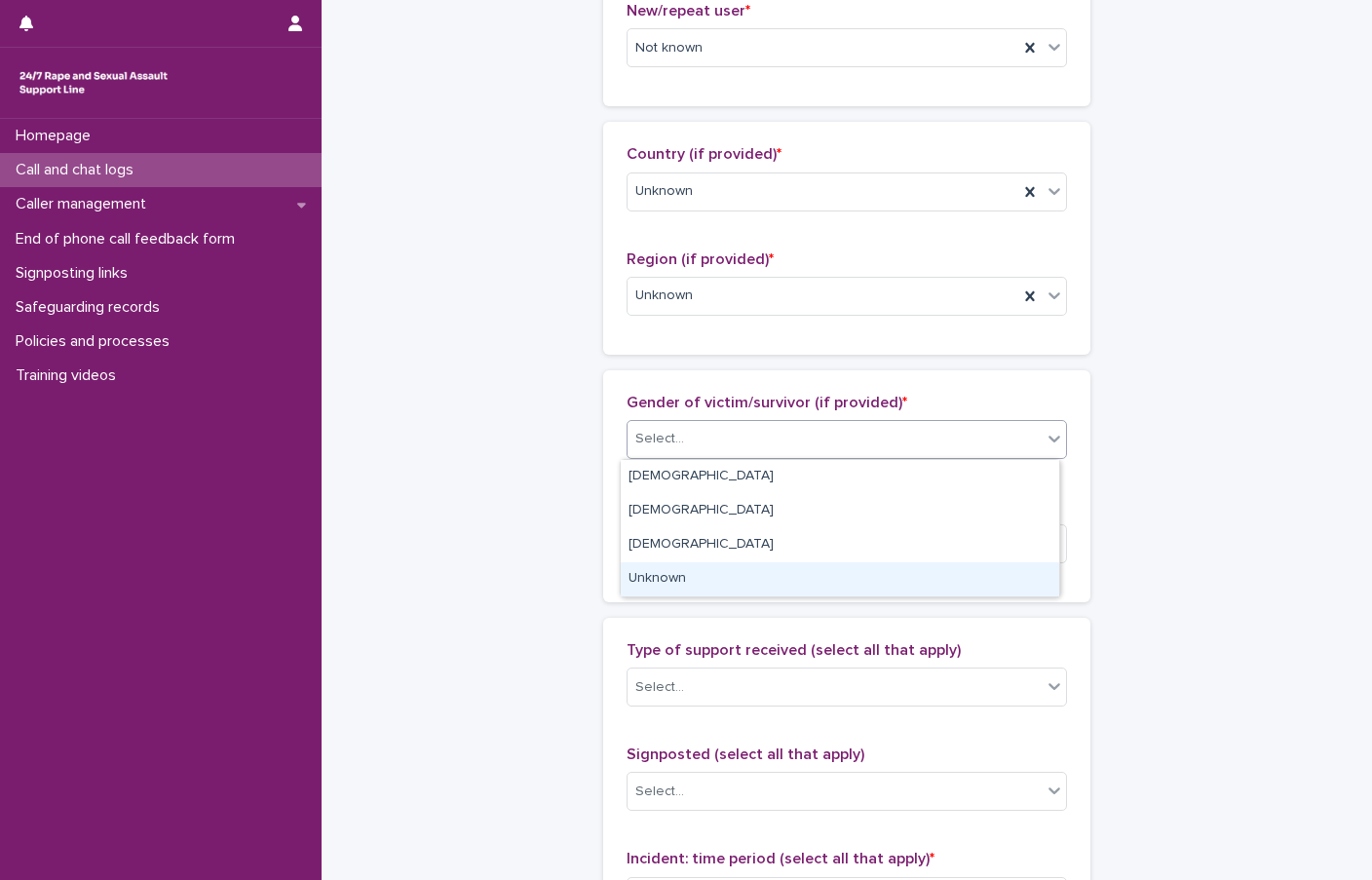
click at [687, 577] on div "Unknown" at bounding box center [839, 578] width 439 height 34
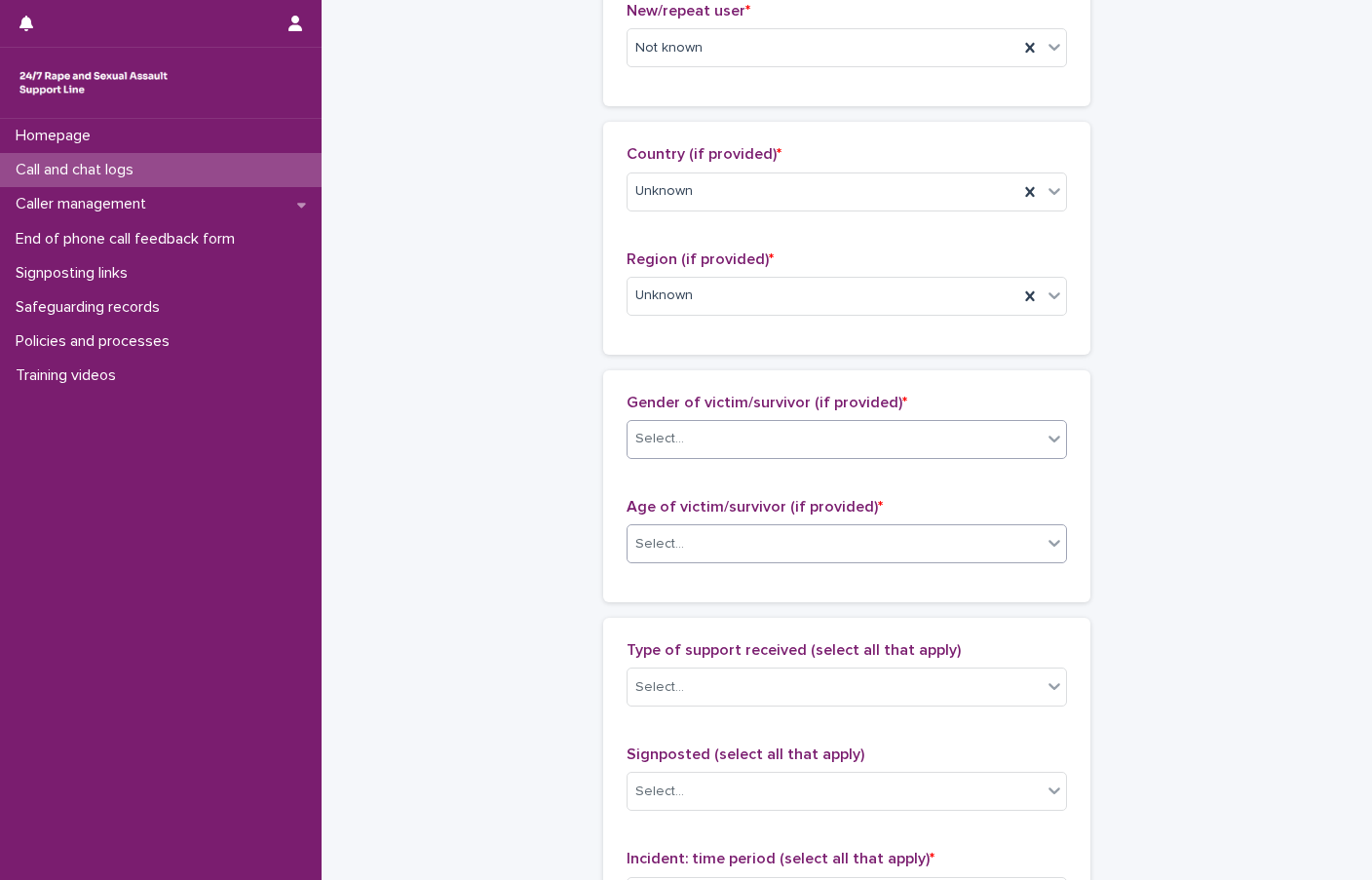
click at [691, 549] on div "Select..." at bounding box center [835, 544] width 414 height 32
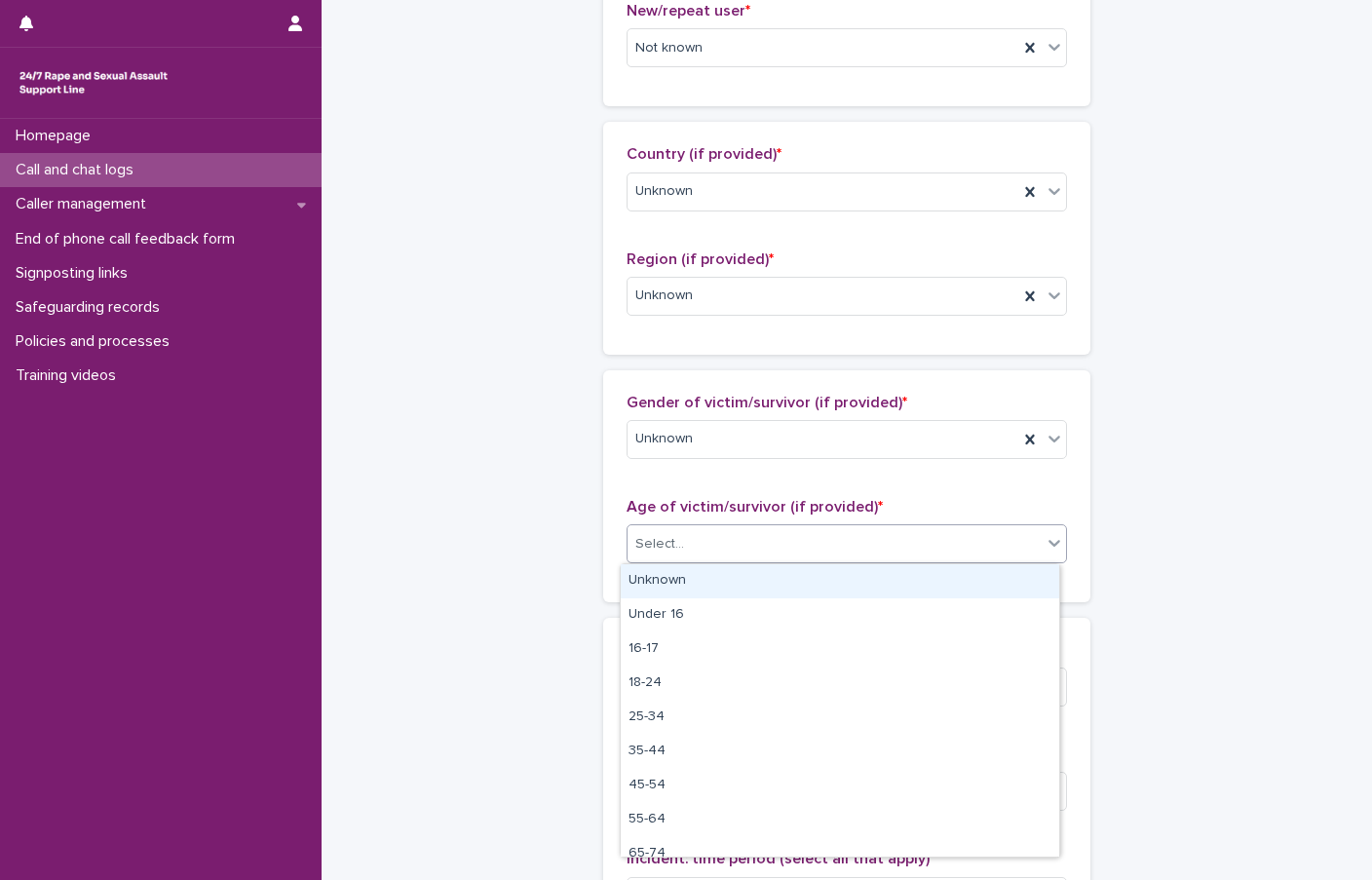
click at [679, 581] on div "Unknown" at bounding box center [839, 580] width 439 height 34
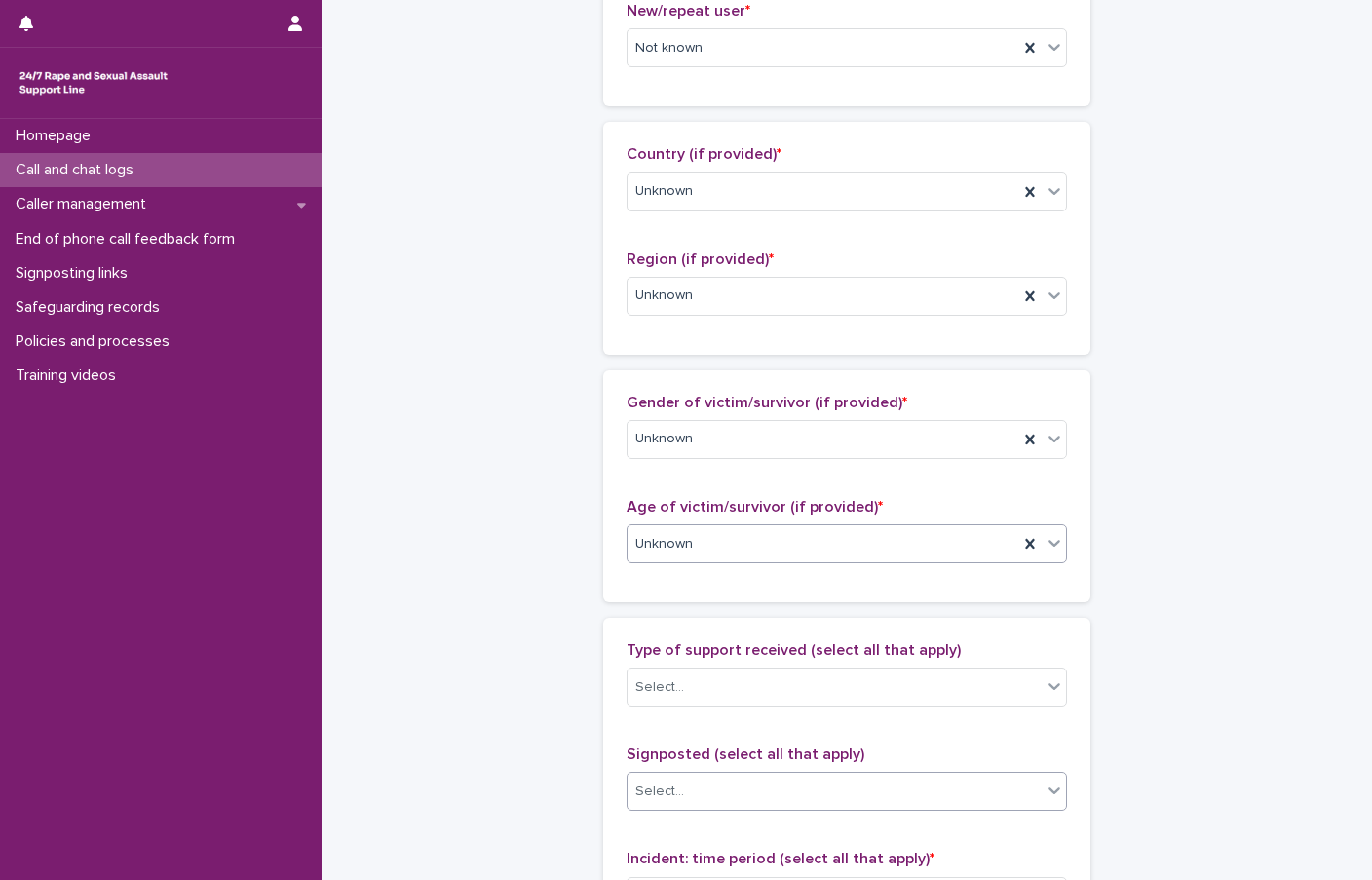
scroll to position [877, 0]
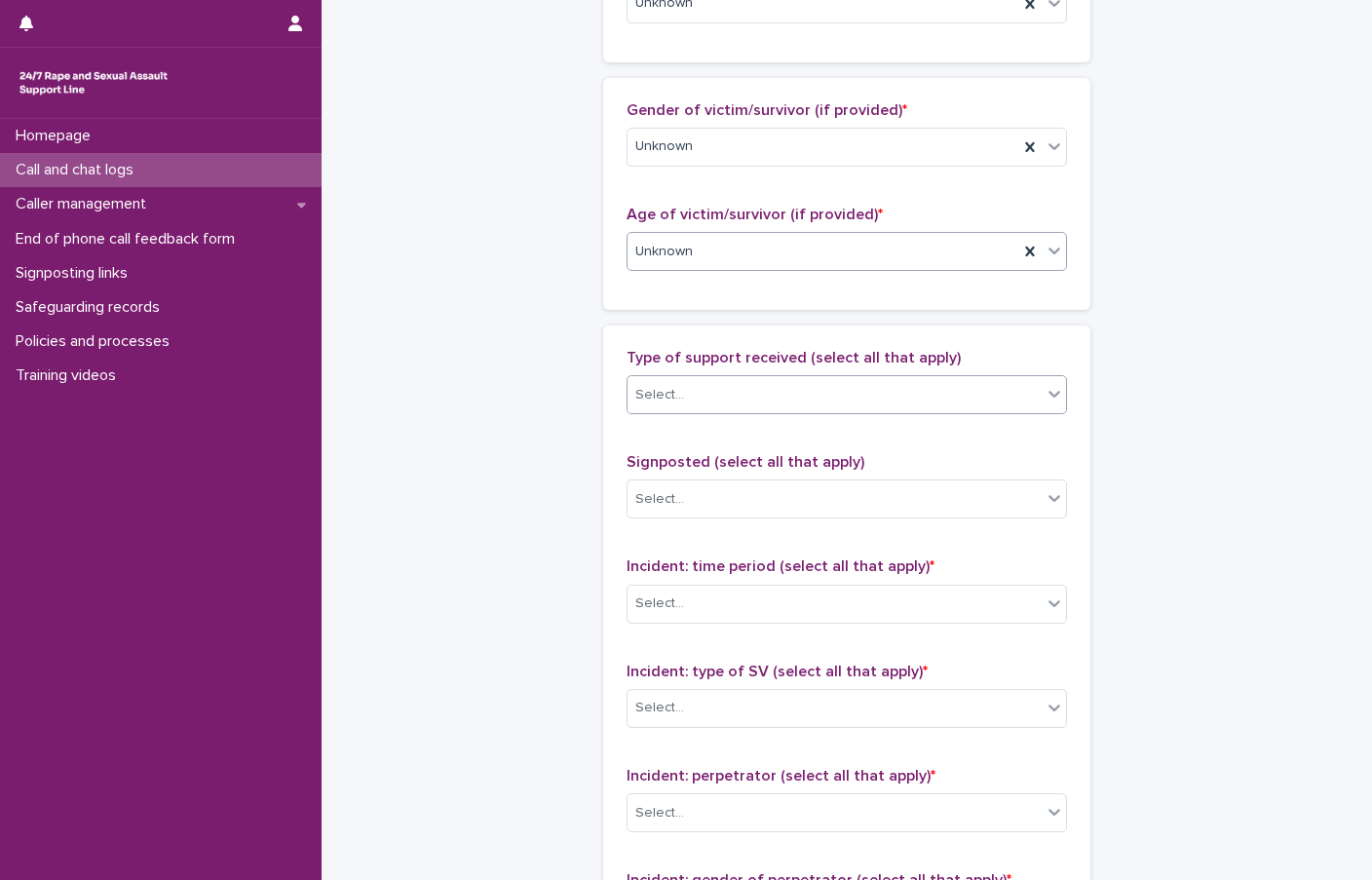
click at [707, 409] on div "Select..." at bounding box center [835, 395] width 414 height 32
click at [566, 408] on div "**********" at bounding box center [846, 179] width 955 height 2109
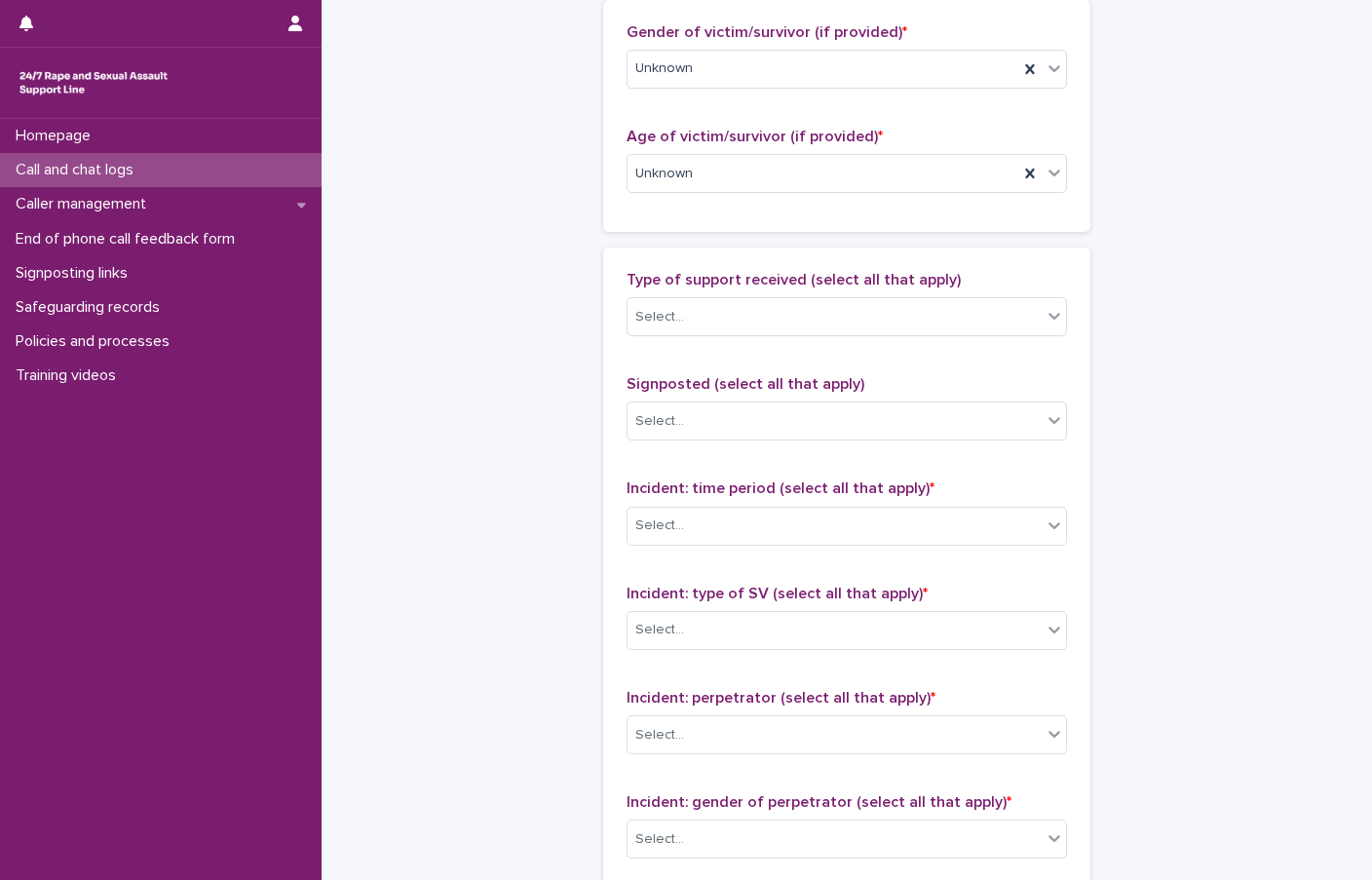
scroll to position [1071, 0]
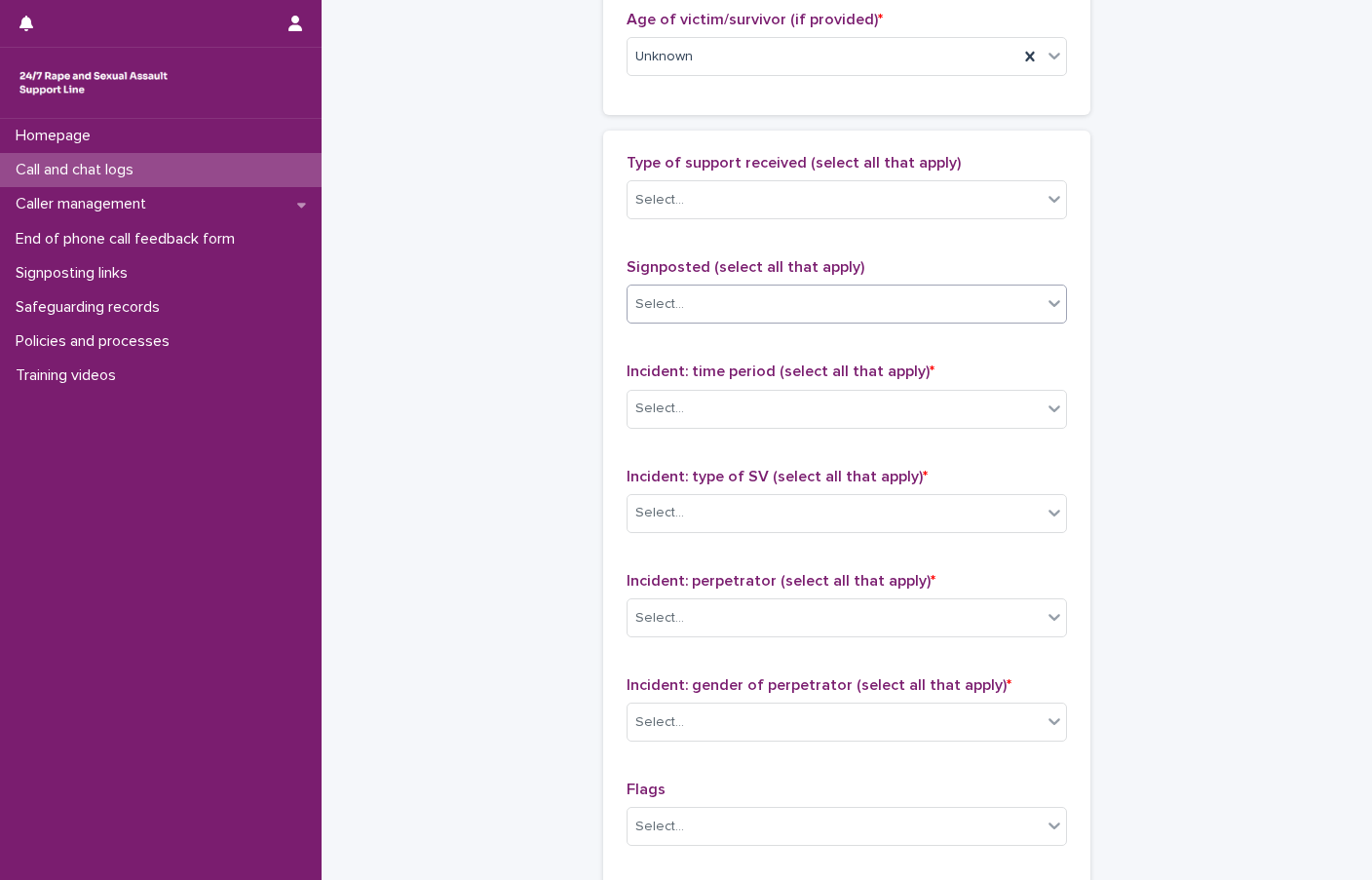
click at [696, 299] on div "Select..." at bounding box center [835, 304] width 414 height 32
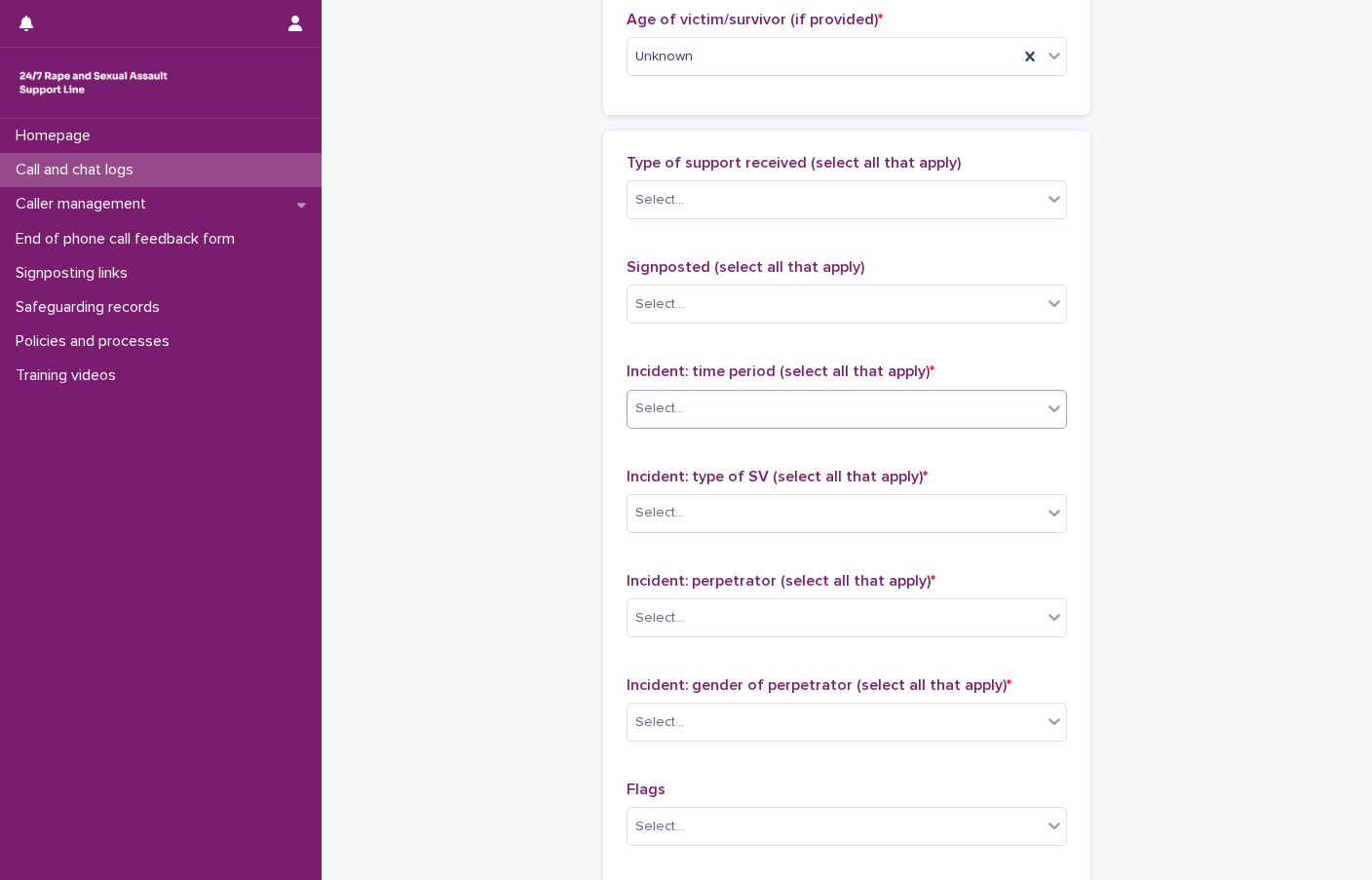
click at [647, 421] on div "Select..." at bounding box center [835, 408] width 414 height 32
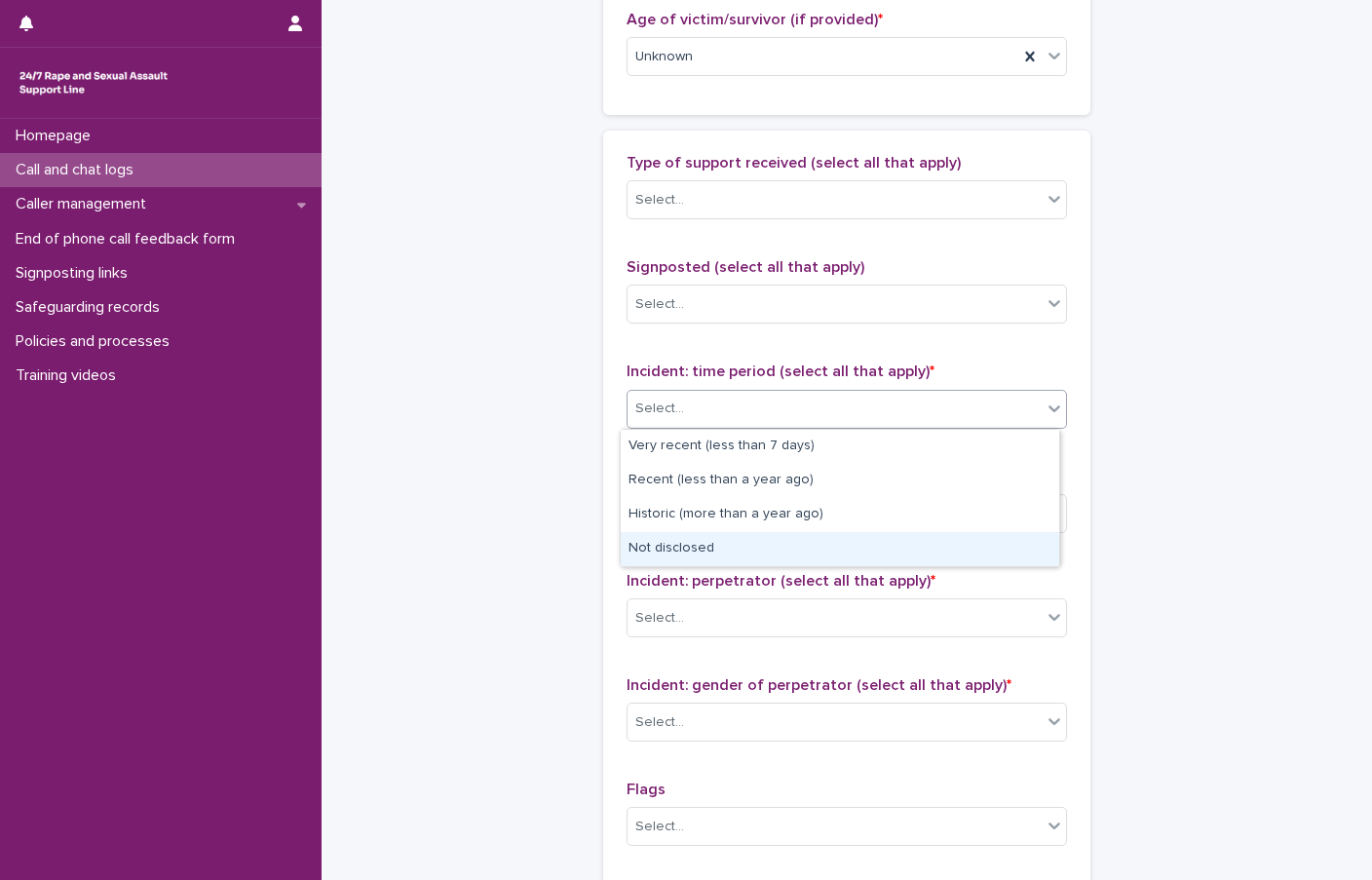
click at [669, 556] on div "Not disclosed" at bounding box center [839, 549] width 439 height 34
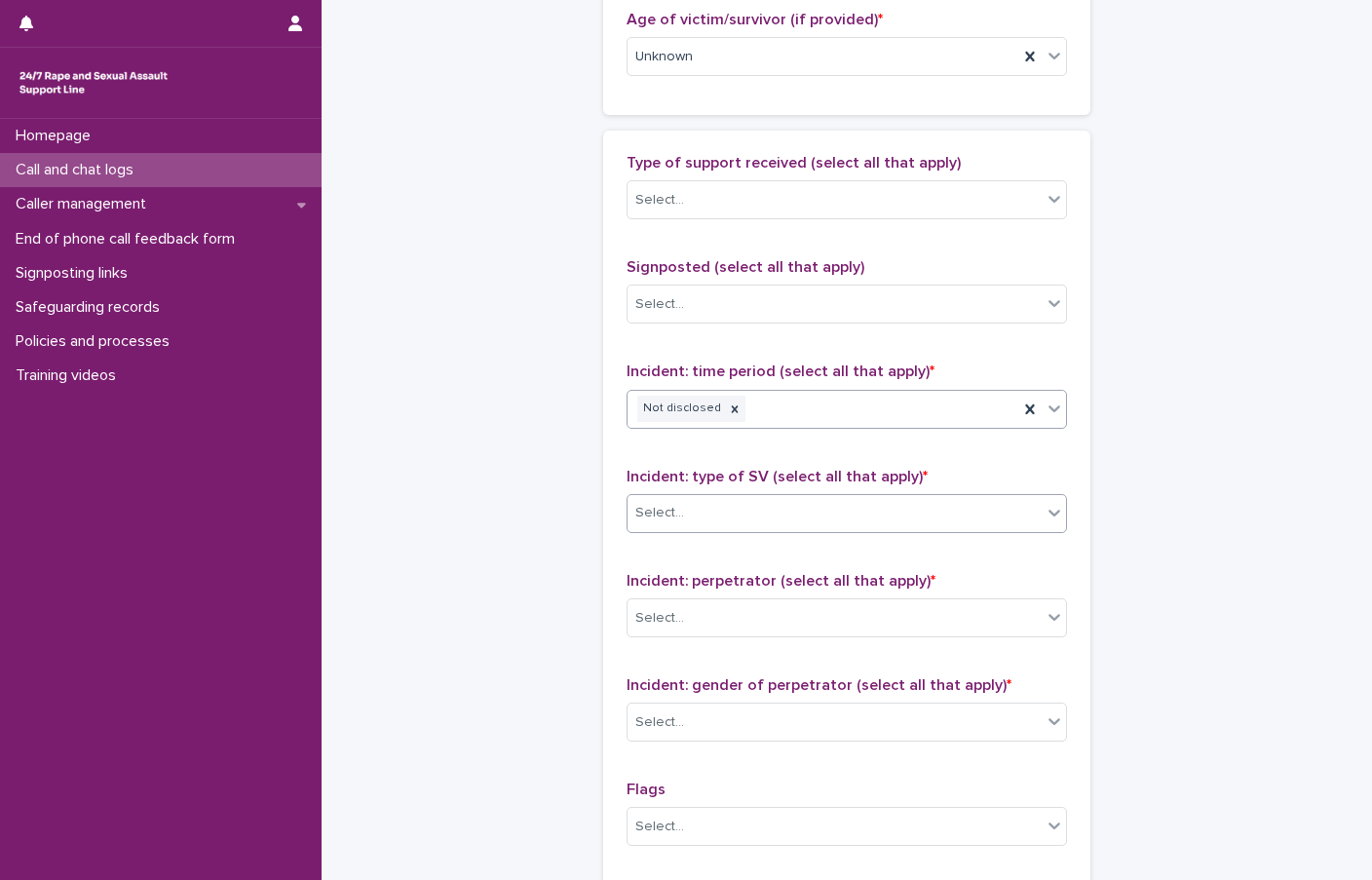
click at [686, 513] on input "text" at bounding box center [687, 513] width 2 height 17
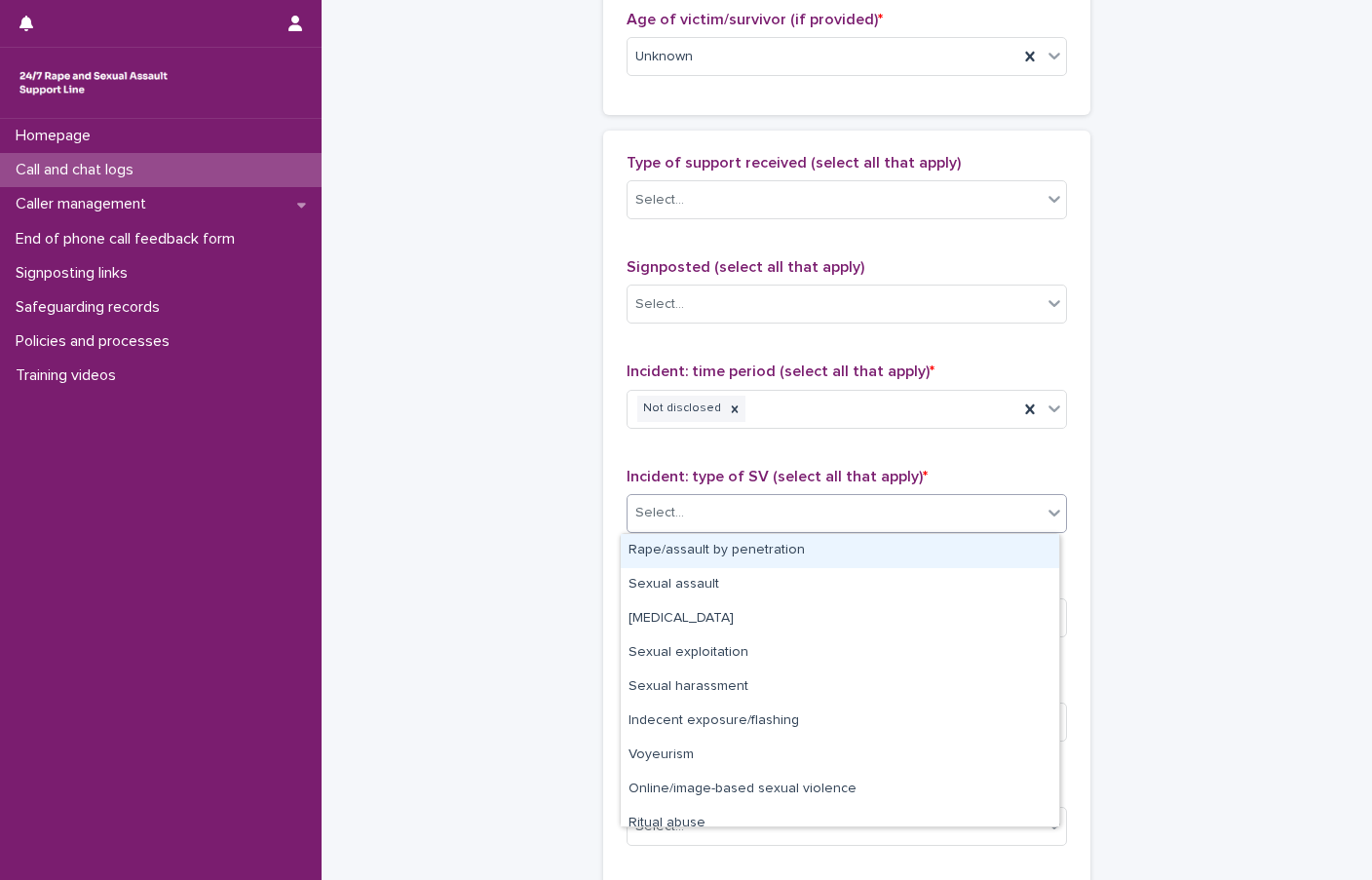
scroll to position [49, 0]
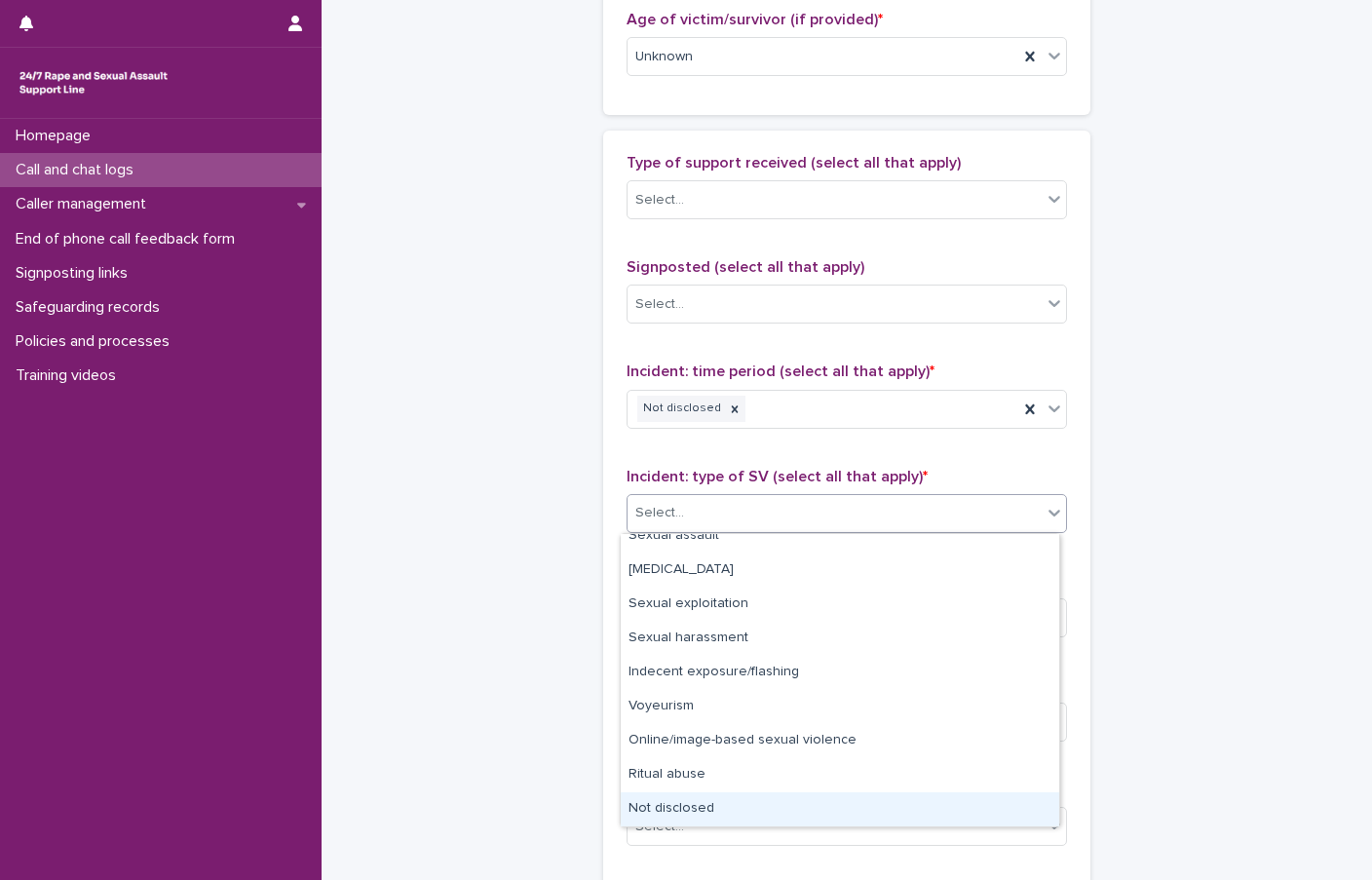
click at [716, 805] on div "Not disclosed" at bounding box center [839, 809] width 439 height 34
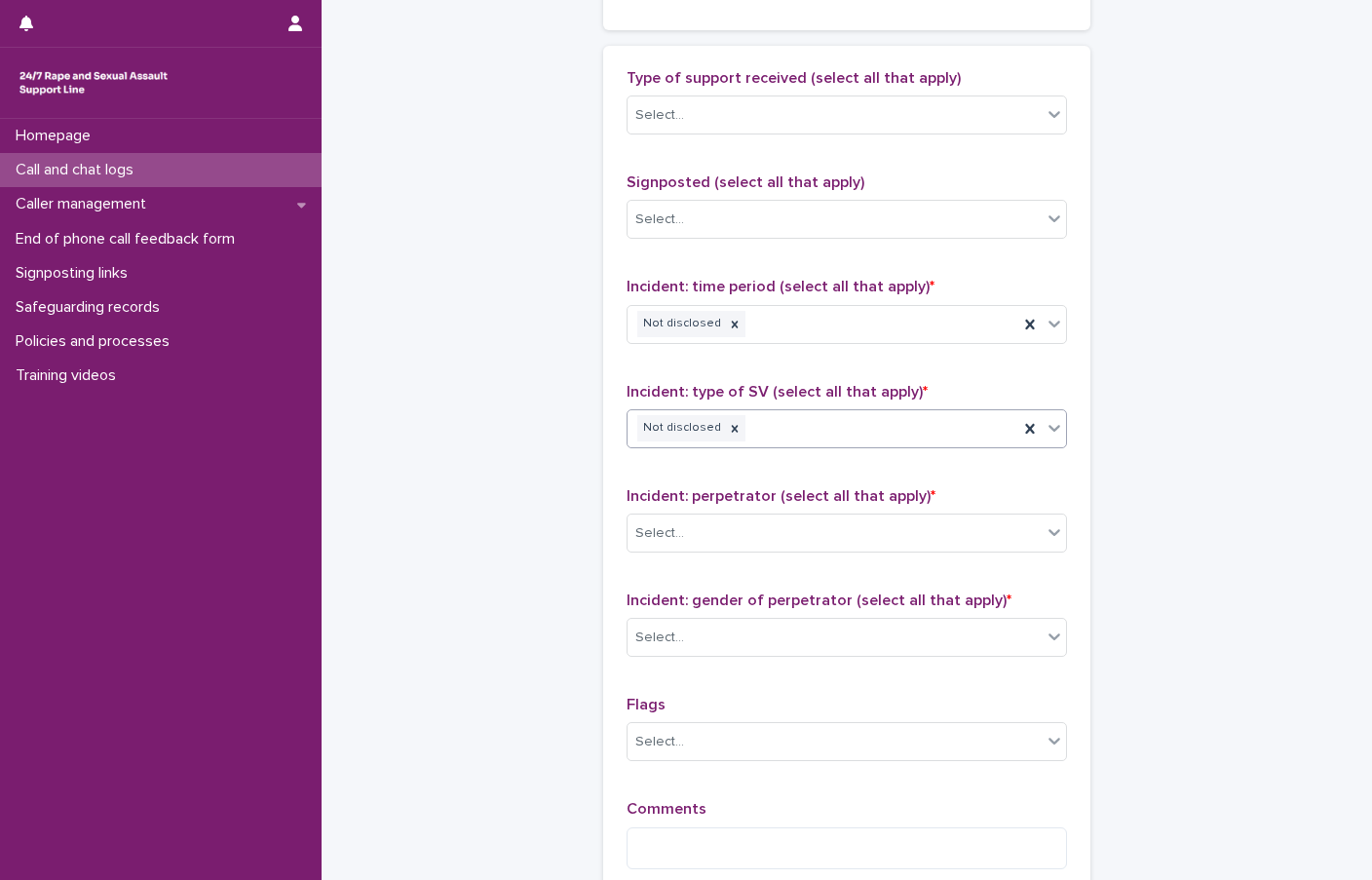
scroll to position [1267, 0]
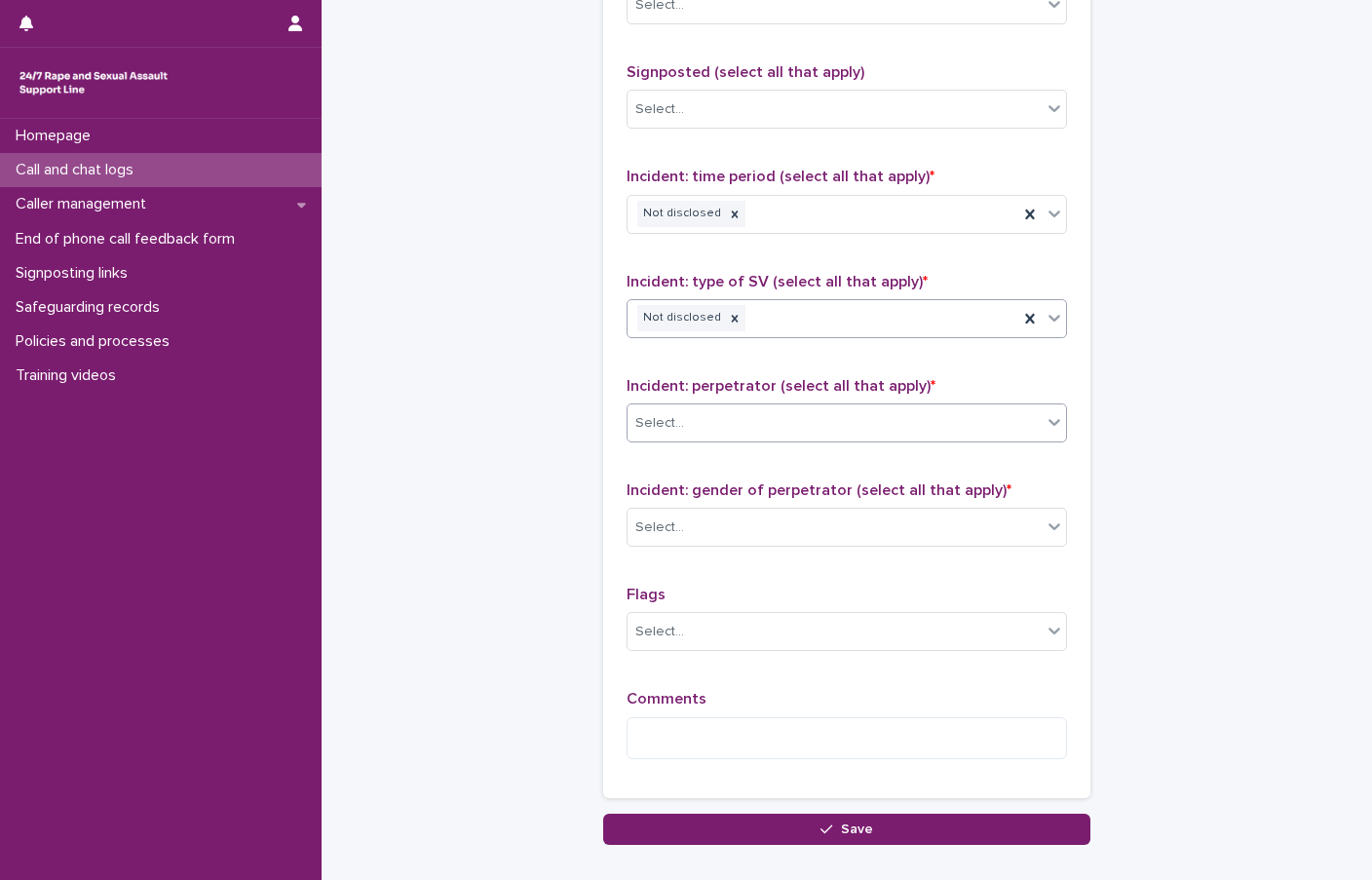
click at [672, 423] on div "Select..." at bounding box center [660, 423] width 49 height 21
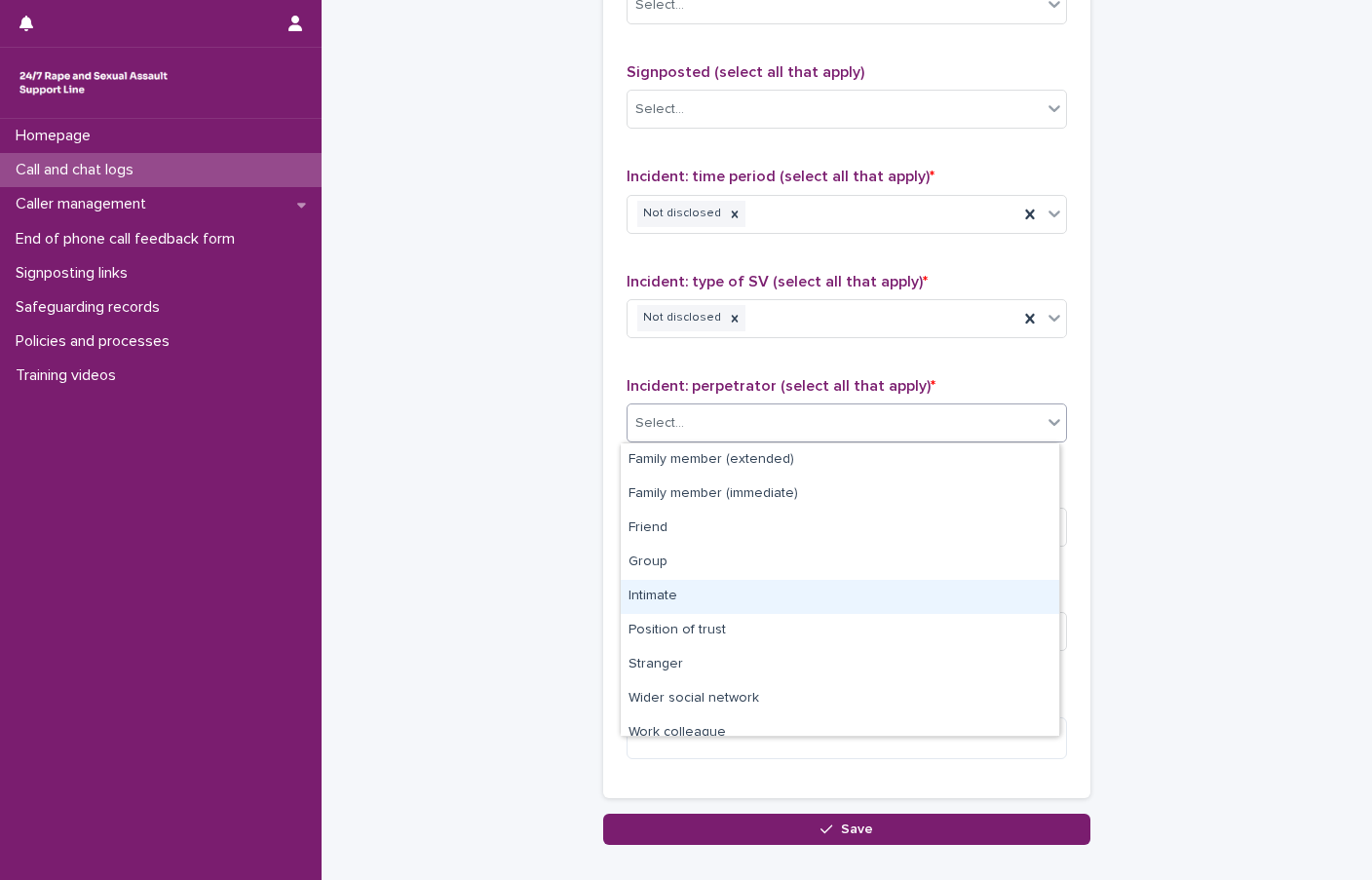
scroll to position [83, 0]
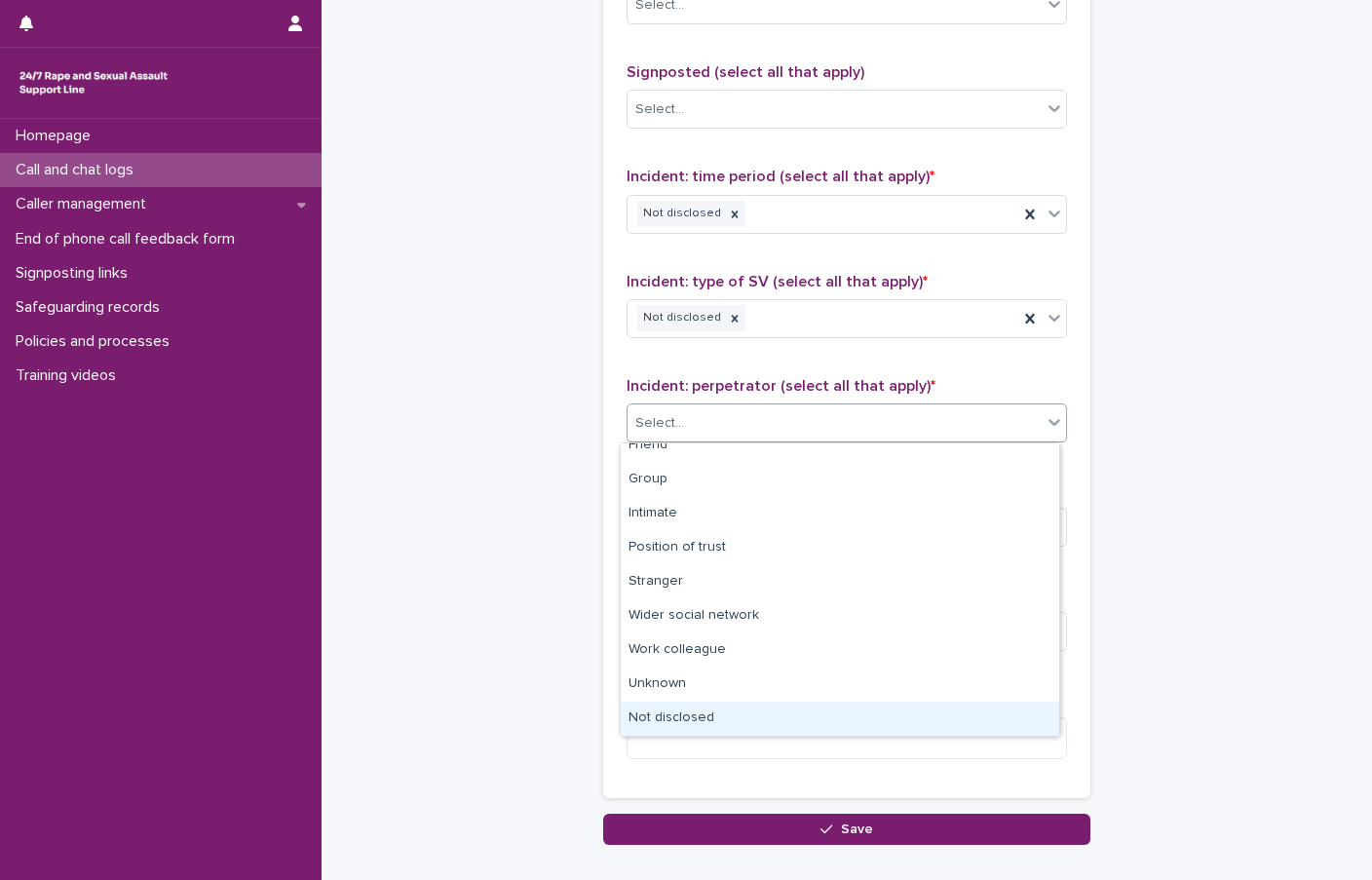
click at [726, 715] on div "Not disclosed" at bounding box center [839, 718] width 439 height 34
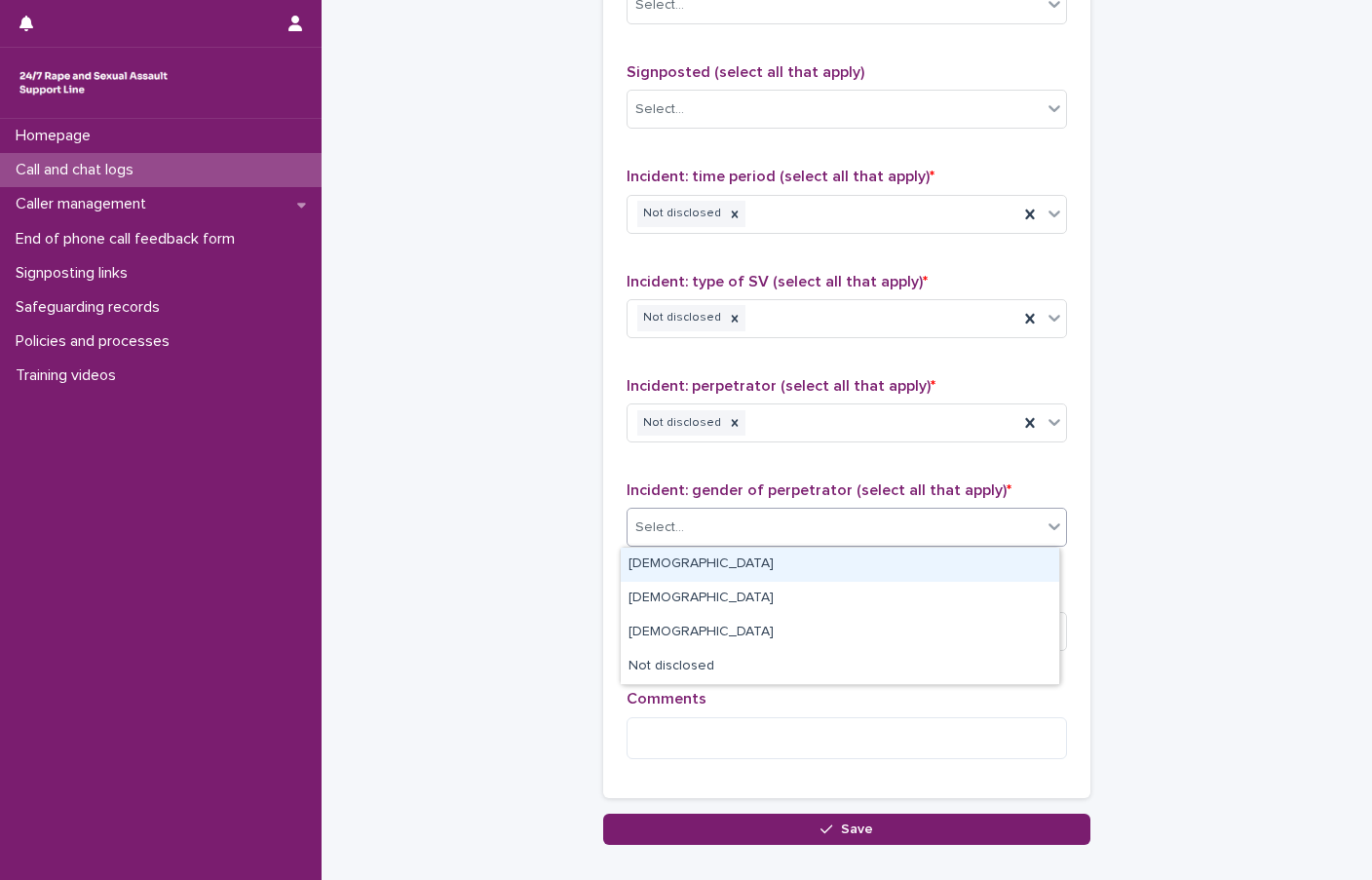
click at [672, 537] on div "Select..." at bounding box center [660, 527] width 49 height 21
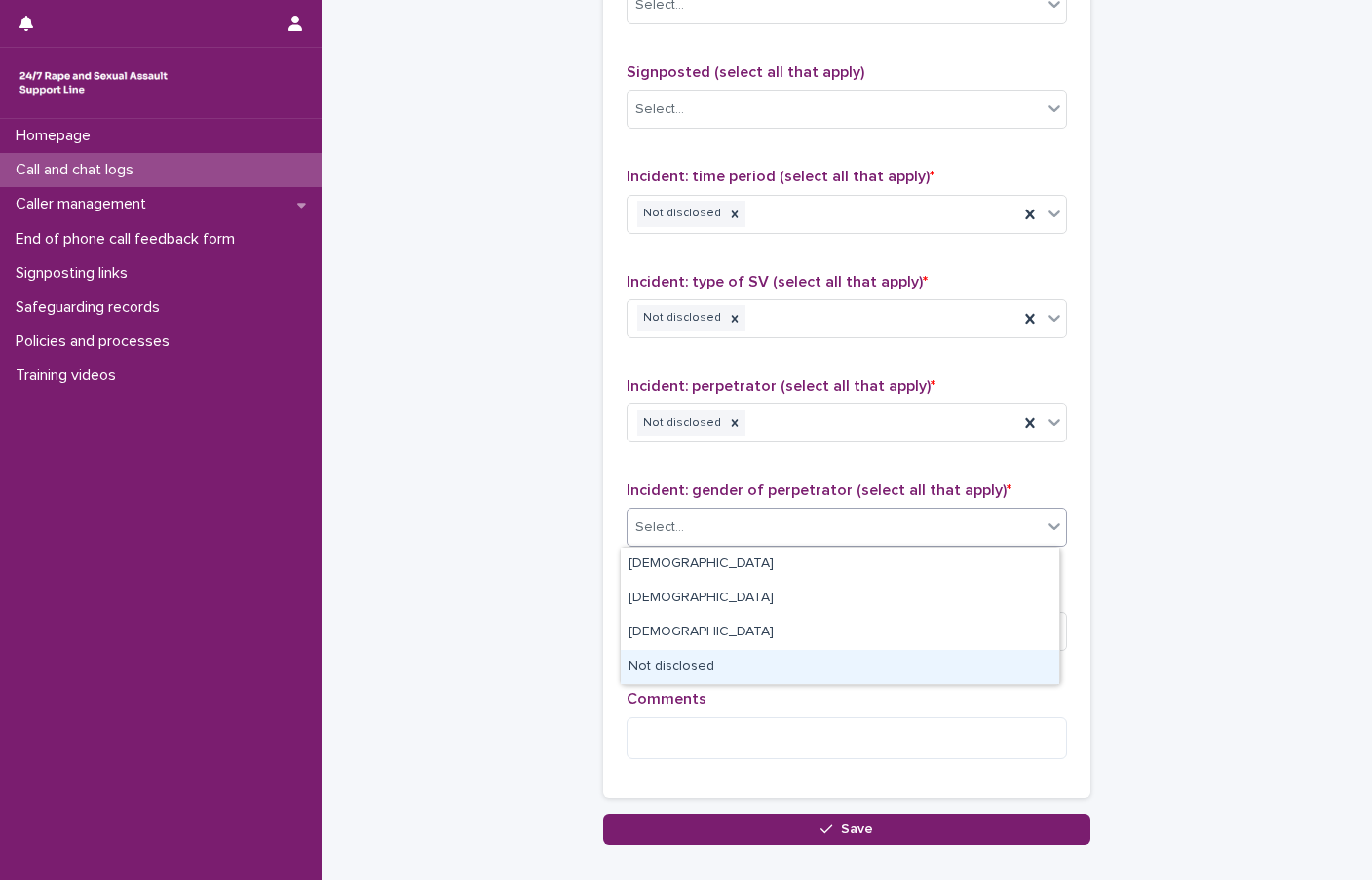
click at [705, 662] on div "Not disclosed" at bounding box center [839, 666] width 439 height 34
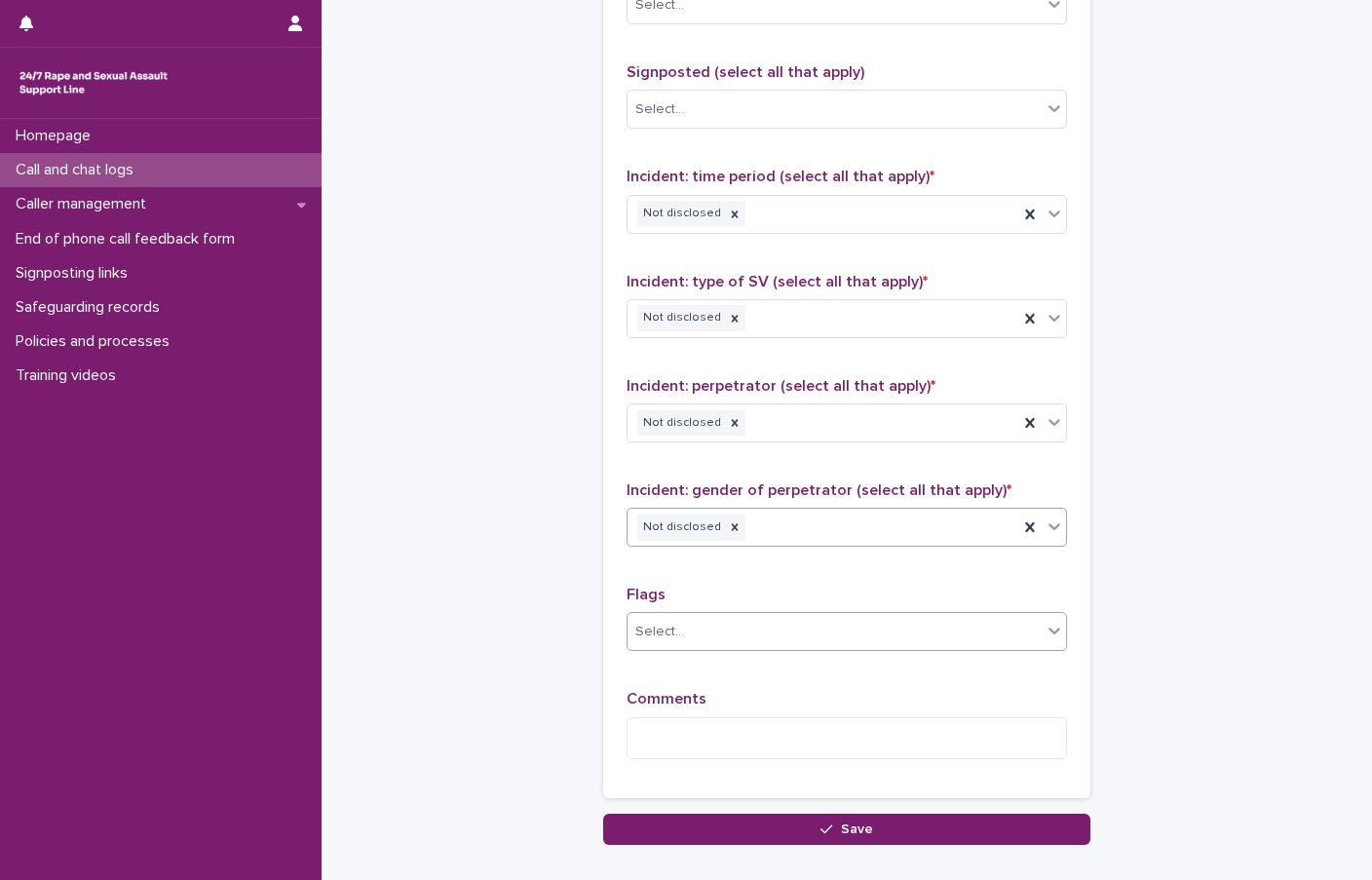
click at [674, 628] on div "Select..." at bounding box center [660, 631] width 49 height 21
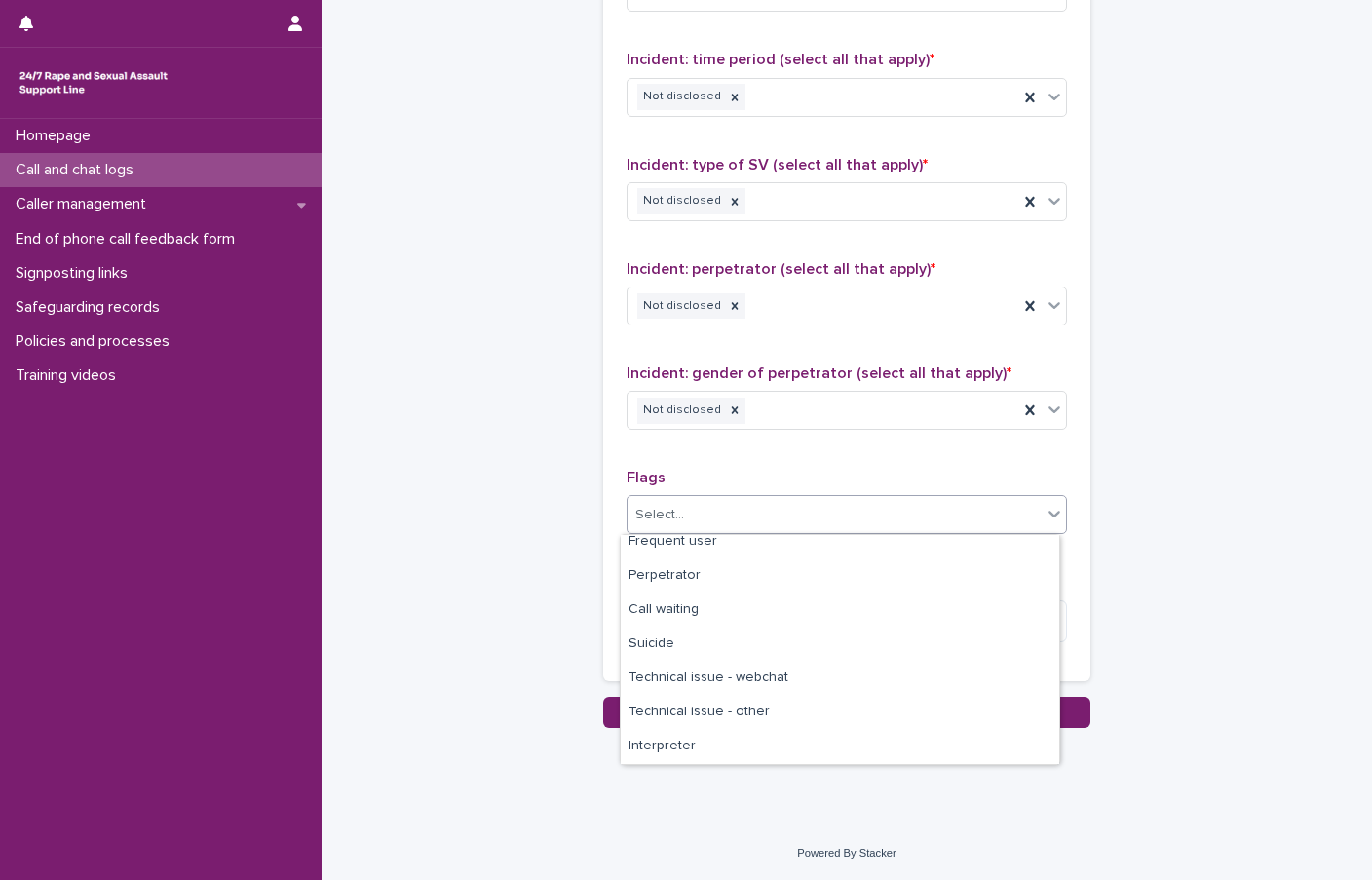
scroll to position [181, 0]
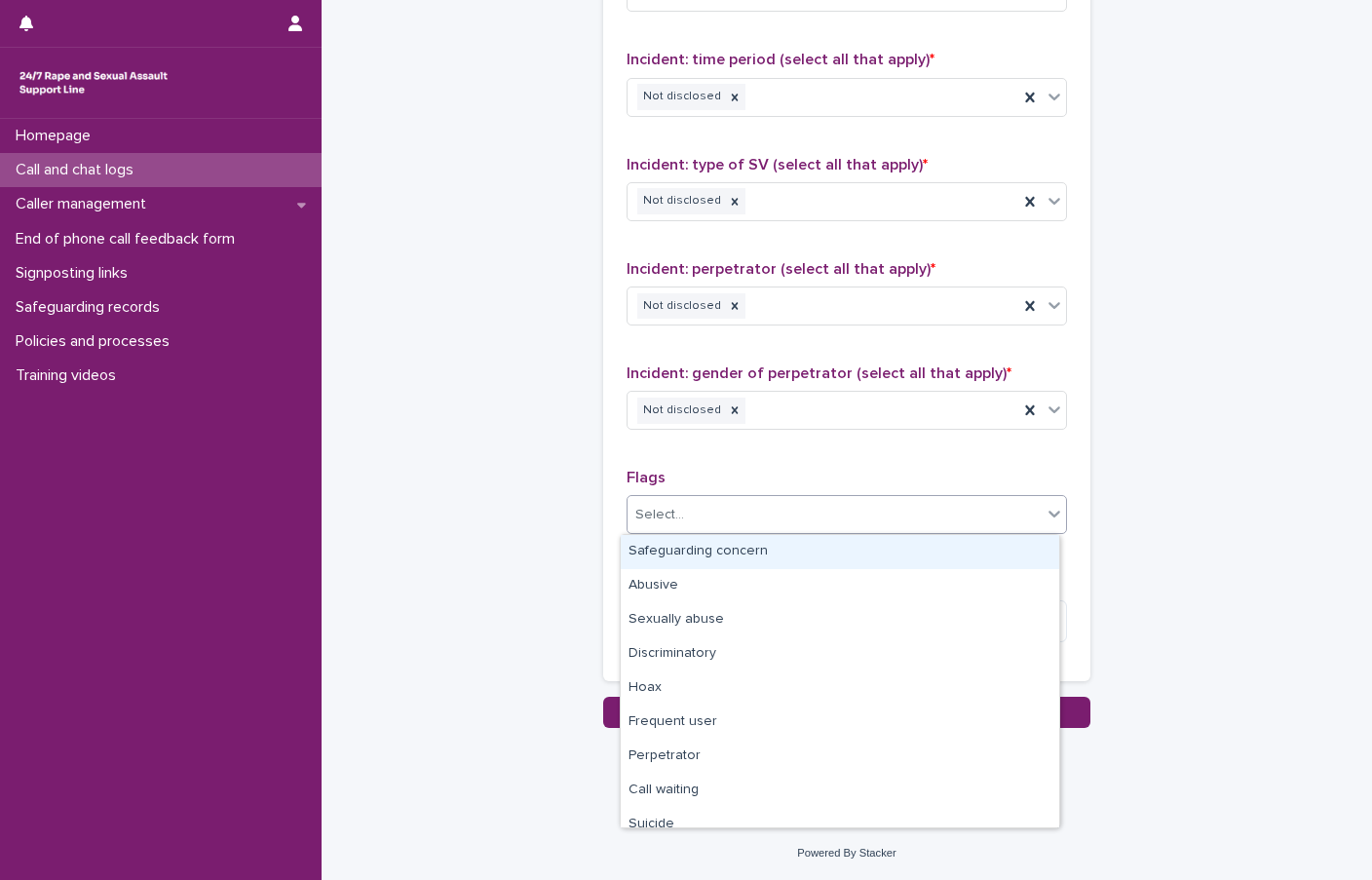
click at [719, 507] on div "Select..." at bounding box center [835, 515] width 414 height 32
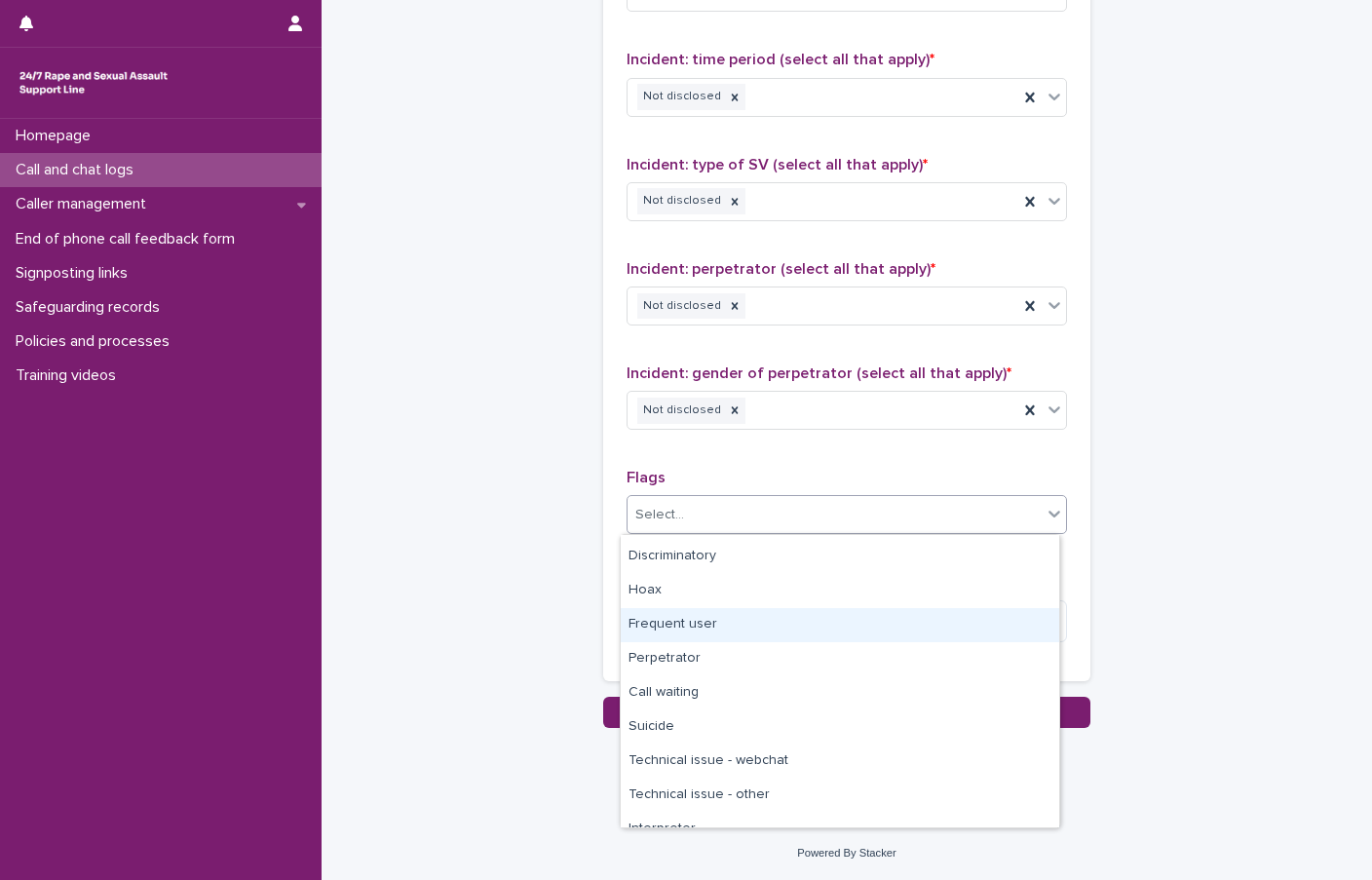
scroll to position [117, 0]
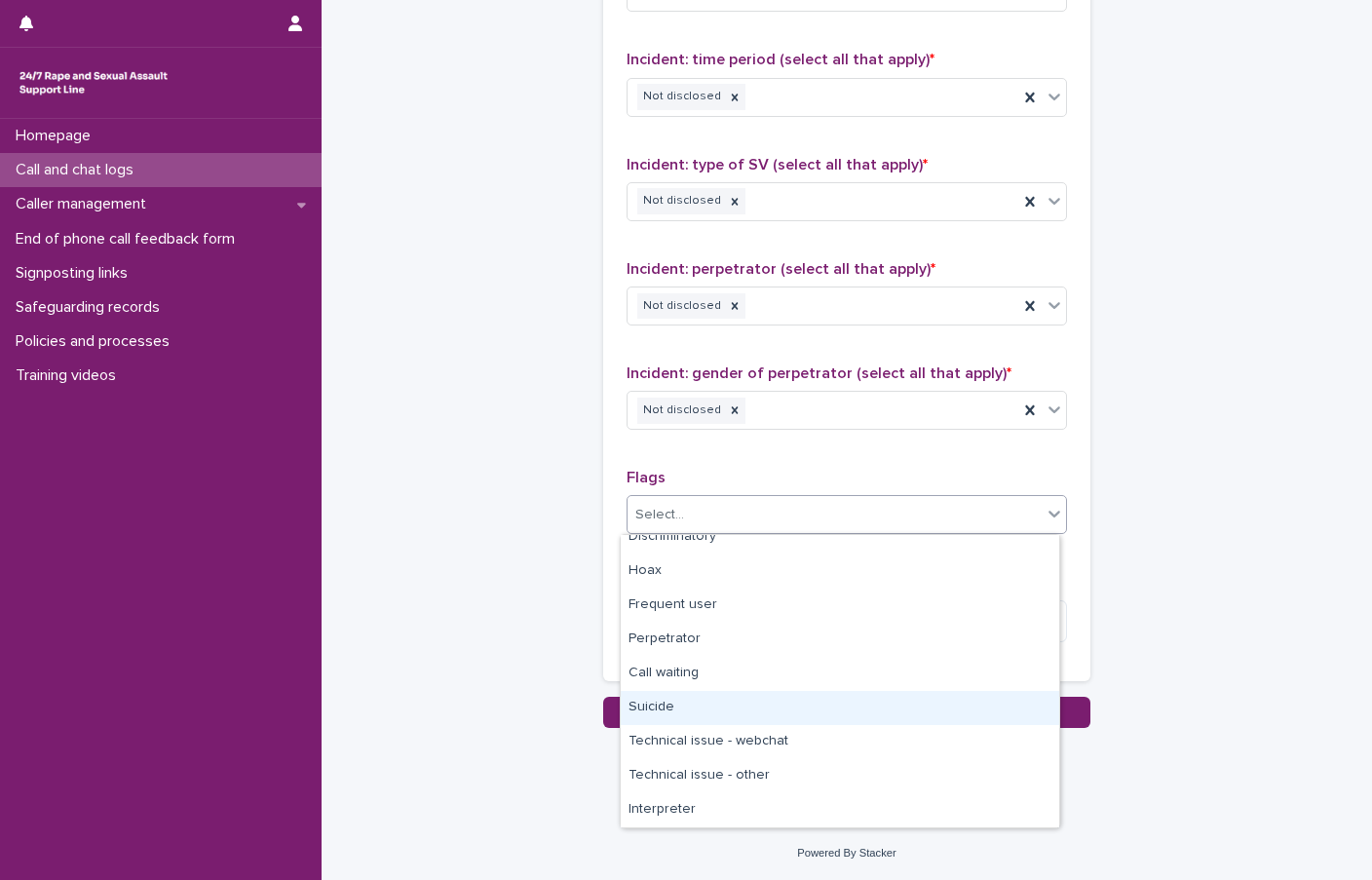
click at [300, 470] on div "Homepage Call and chat logs Caller management End of phone call feedback form S…" at bounding box center [160, 499] width 322 height 761
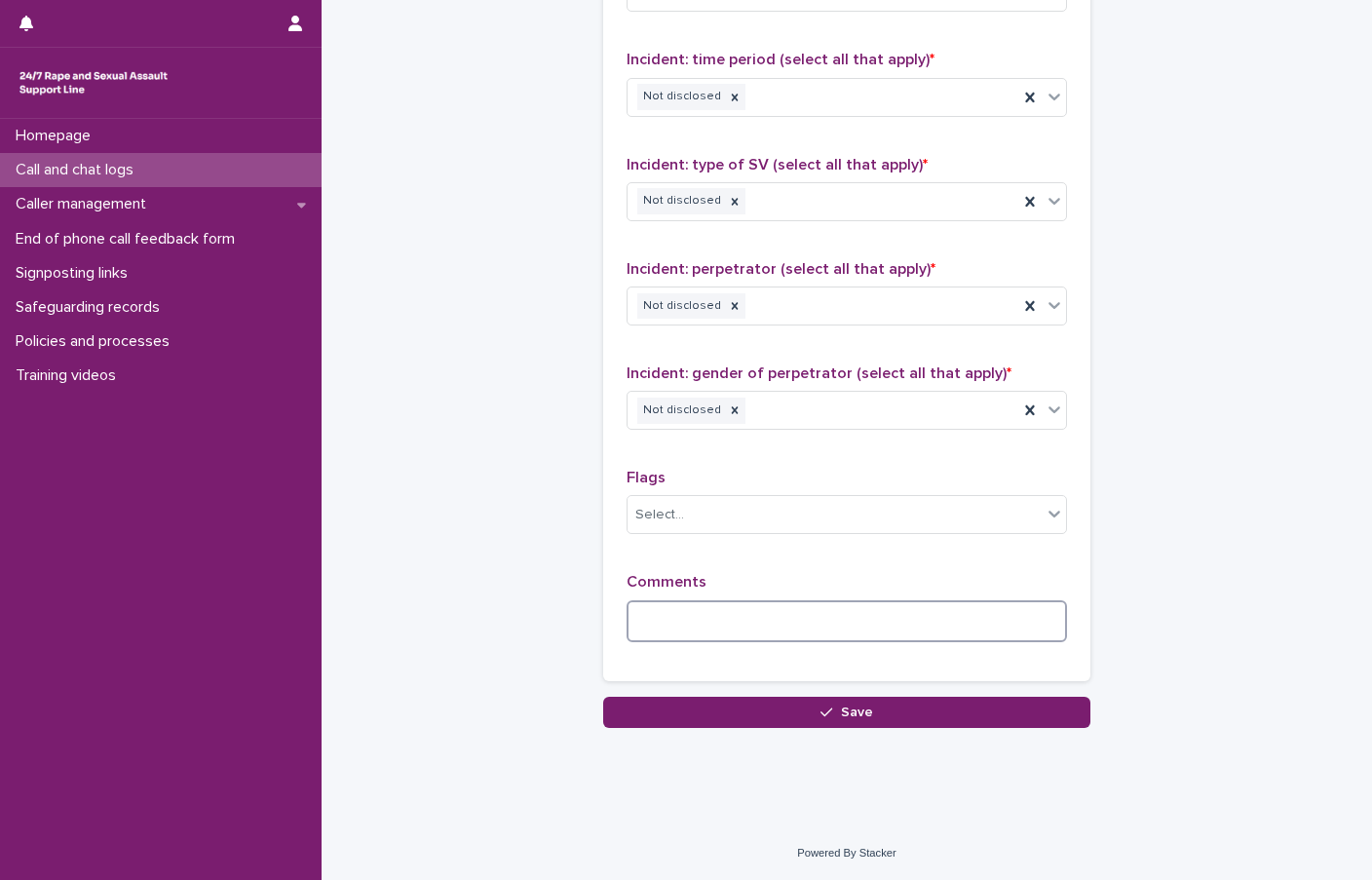
click at [655, 608] on textarea at bounding box center [846, 620] width 441 height 42
click at [820, 628] on textarea "**********" at bounding box center [846, 620] width 441 height 42
click at [861, 628] on textarea "**********" at bounding box center [846, 620] width 441 height 42
click at [811, 604] on textarea "**********" at bounding box center [846, 620] width 441 height 42
click at [879, 630] on textarea "**********" at bounding box center [846, 620] width 441 height 42
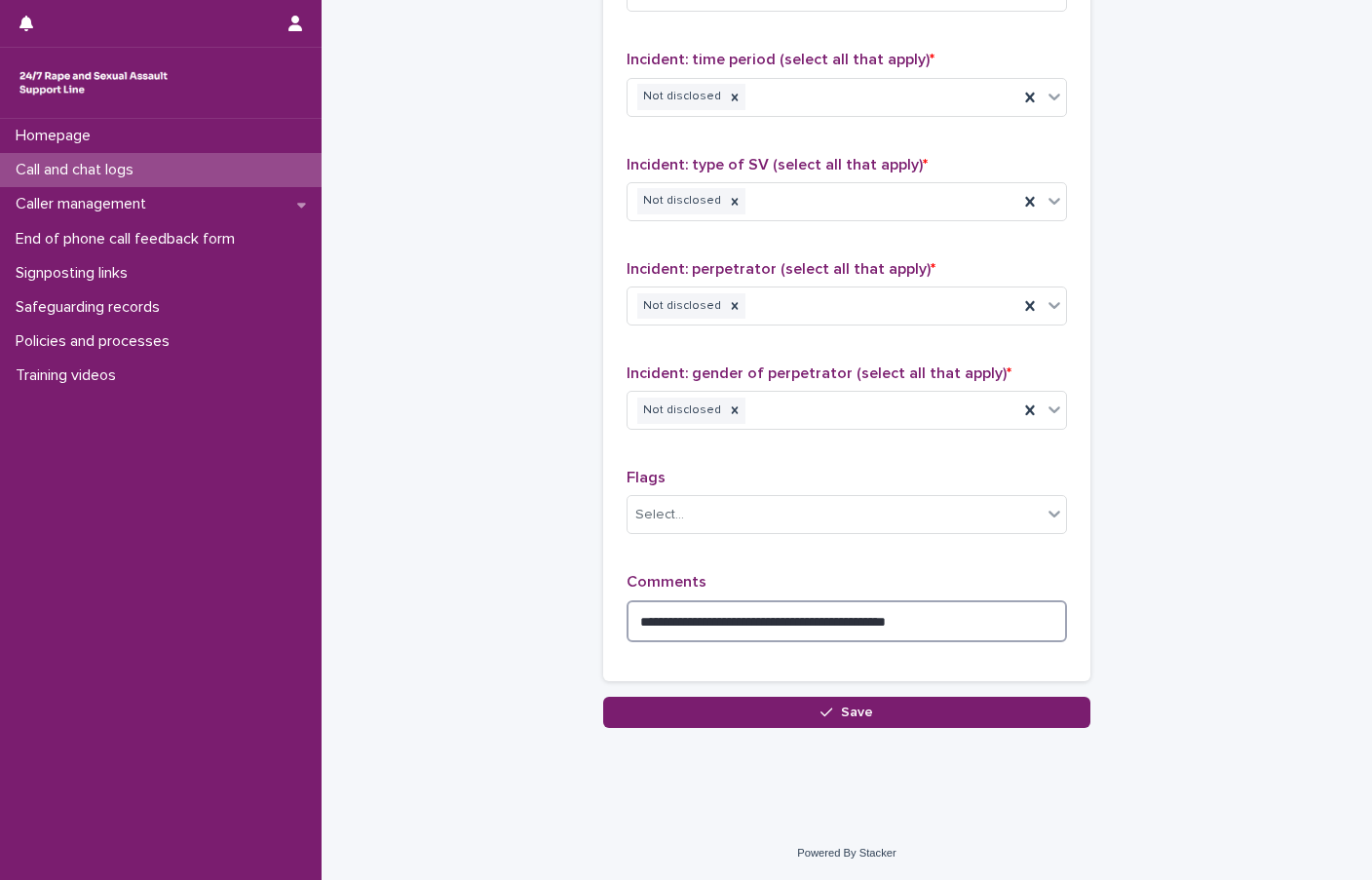
click at [851, 623] on textarea "**********" at bounding box center [846, 620] width 441 height 42
click at [969, 623] on textarea "**********" at bounding box center [846, 620] width 441 height 42
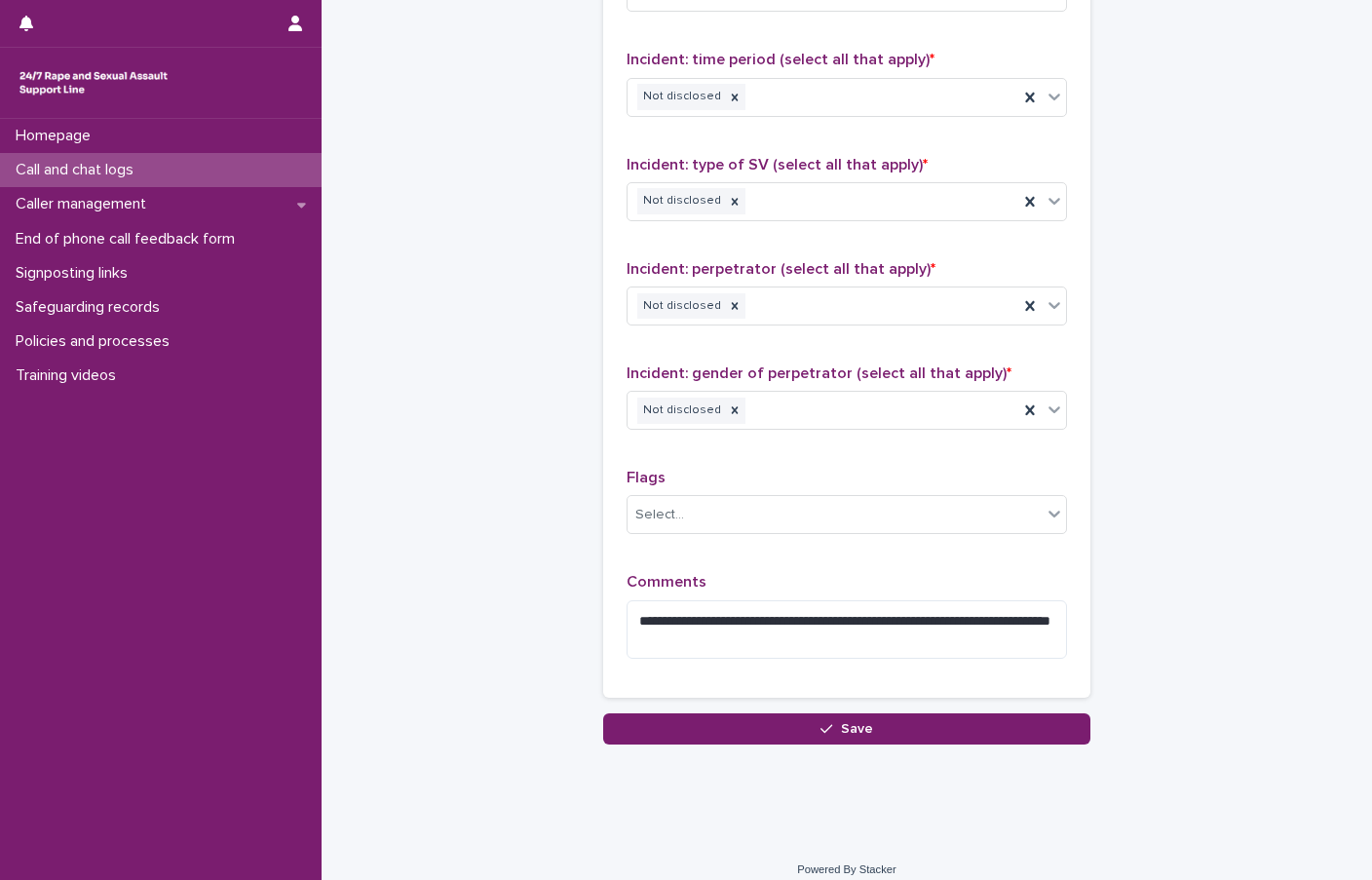
click at [770, 640] on textarea "**********" at bounding box center [846, 629] width 441 height 59
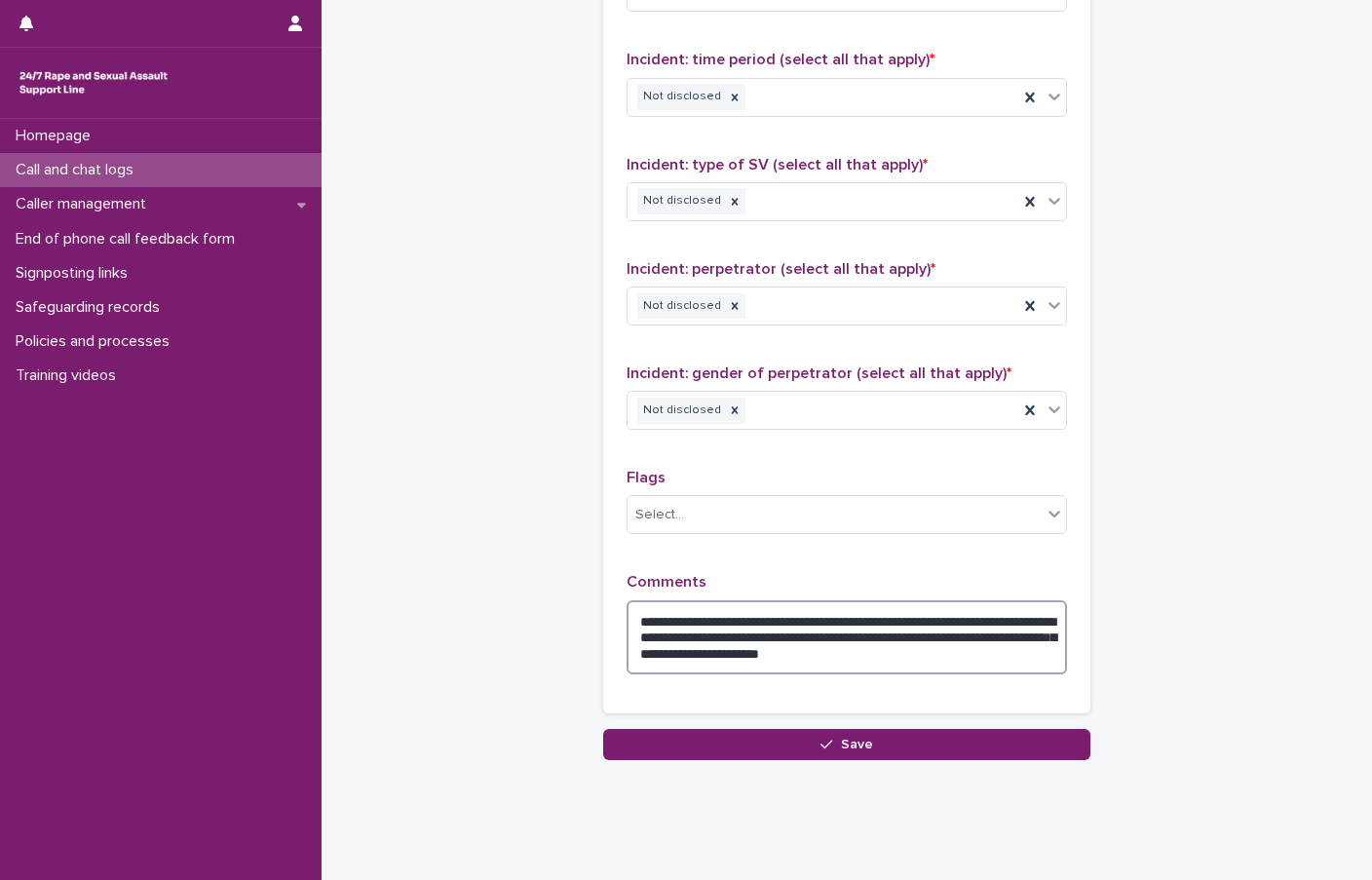
drag, startPoint x: 741, startPoint y: 635, endPoint x: 989, endPoint y: 654, distance: 248.7
click at [989, 654] on textarea "**********" at bounding box center [846, 637] width 441 height 74
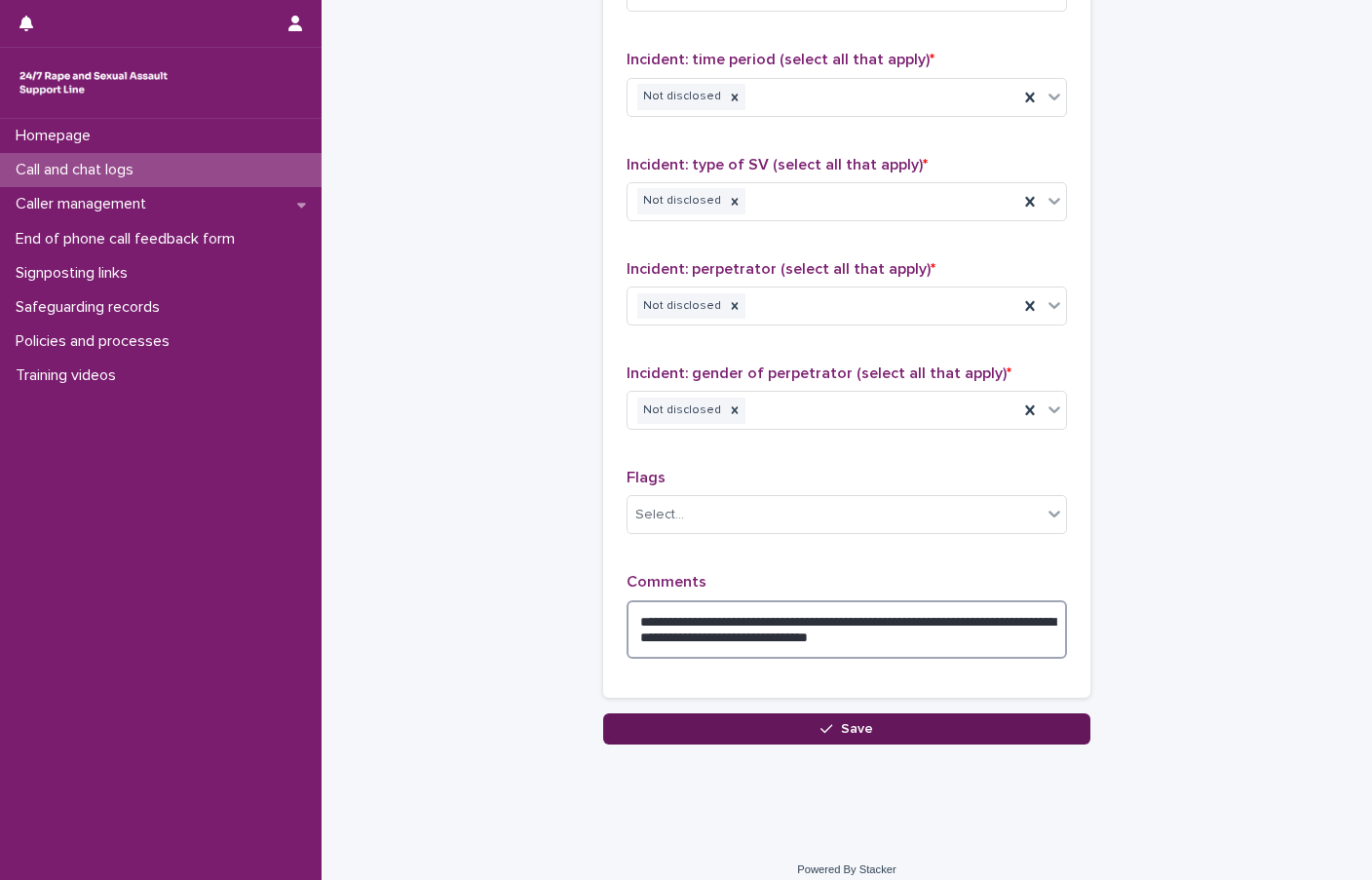
type textarea "**********"
click at [831, 733] on div "button" at bounding box center [831, 729] width 20 height 14
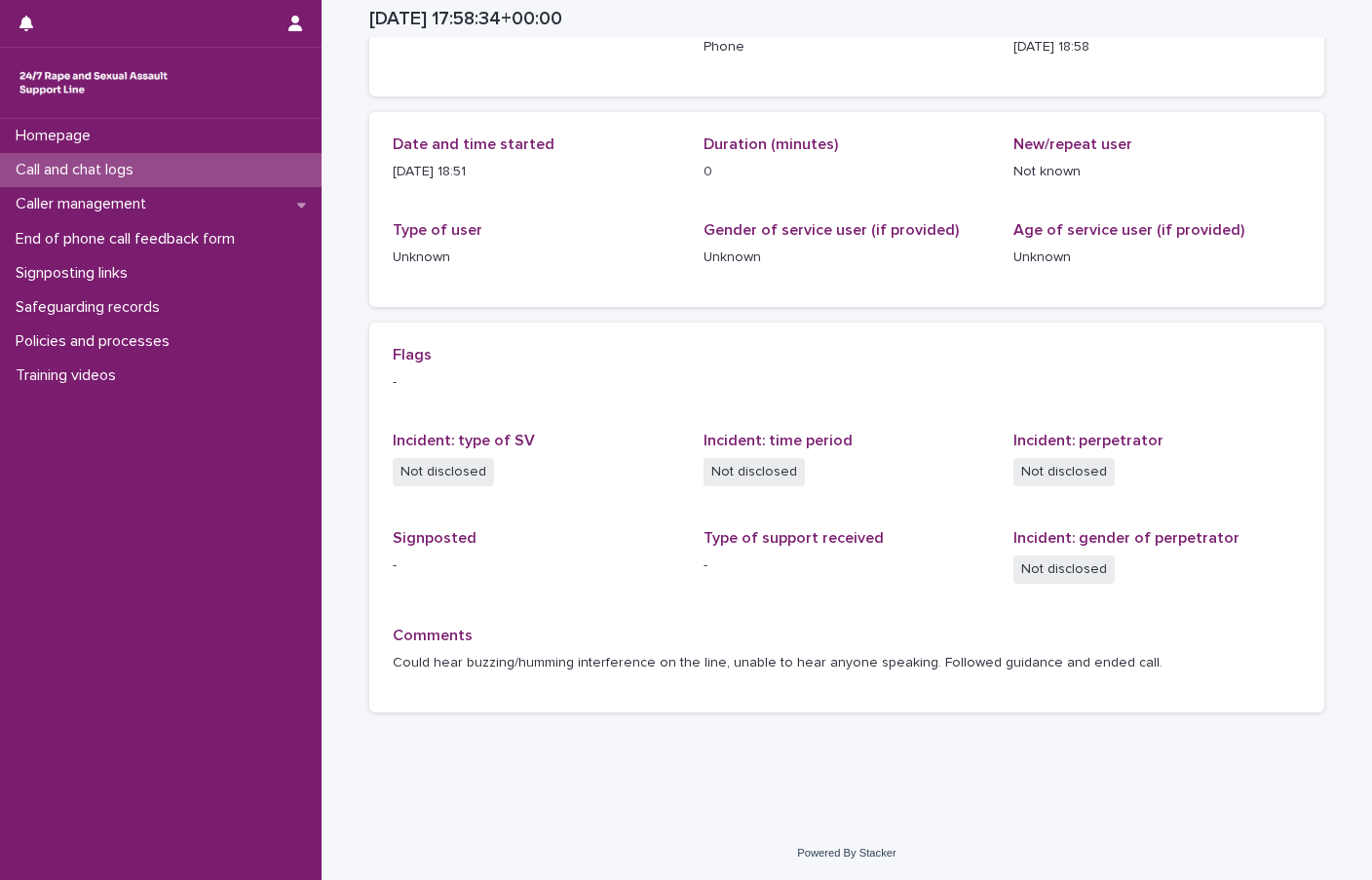
scroll to position [155, 0]
click at [112, 178] on p "Call and chat logs" at bounding box center [78, 170] width 142 height 19
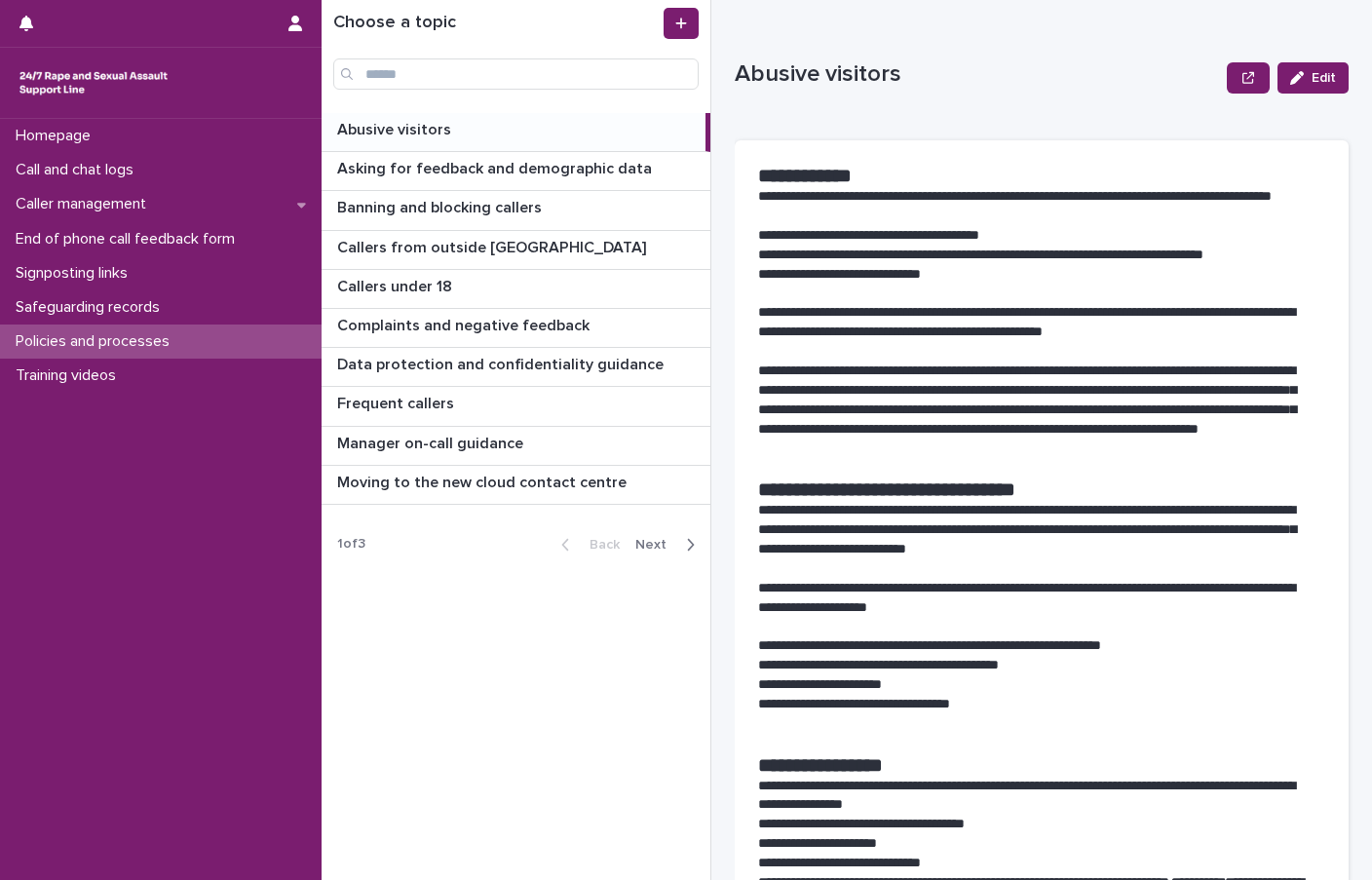
click at [667, 538] on span "Next" at bounding box center [657, 545] width 43 height 14
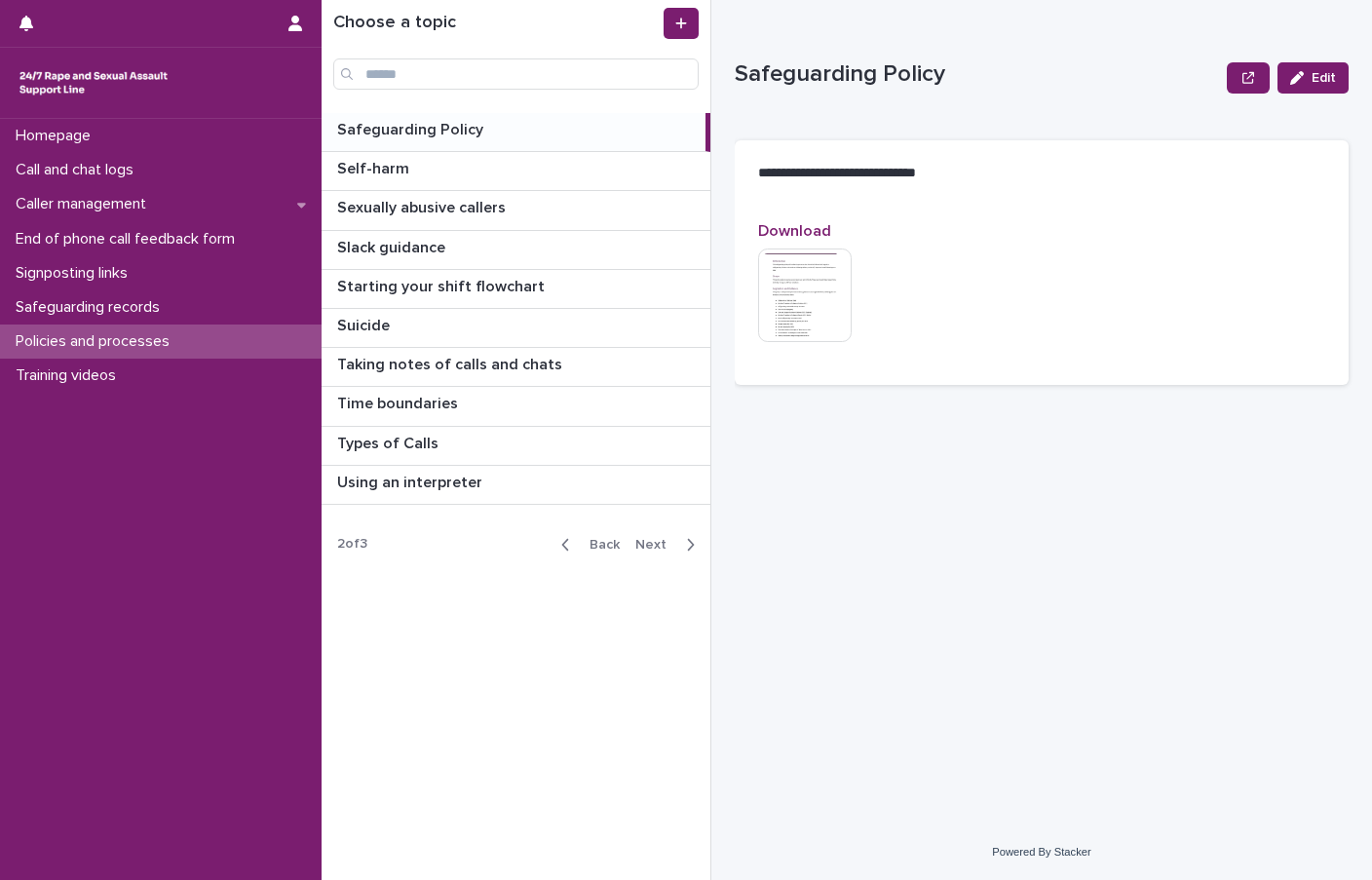
click at [667, 538] on span "Next" at bounding box center [657, 545] width 43 height 14
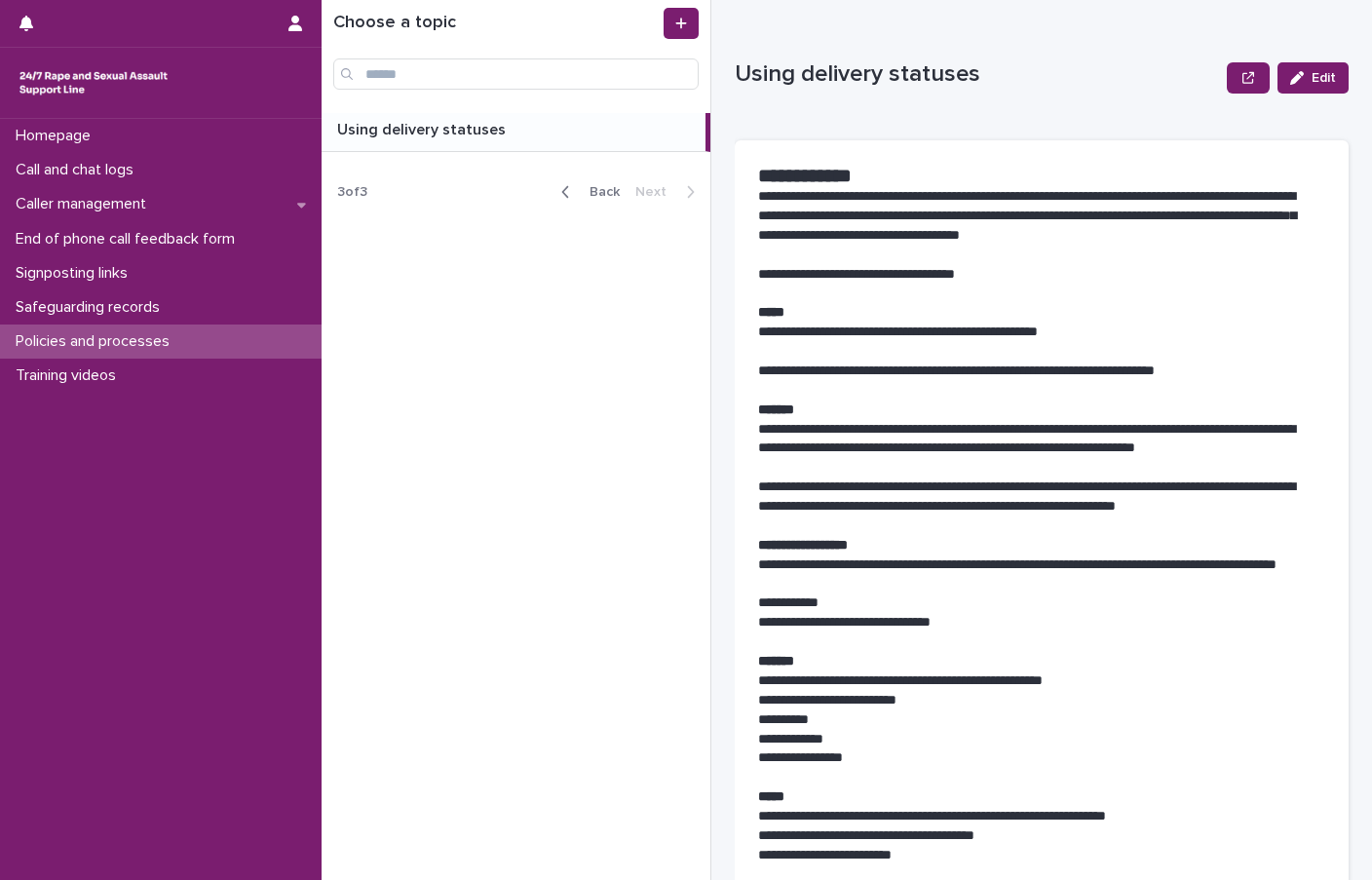
click at [597, 199] on button "Back" at bounding box center [587, 192] width 82 height 18
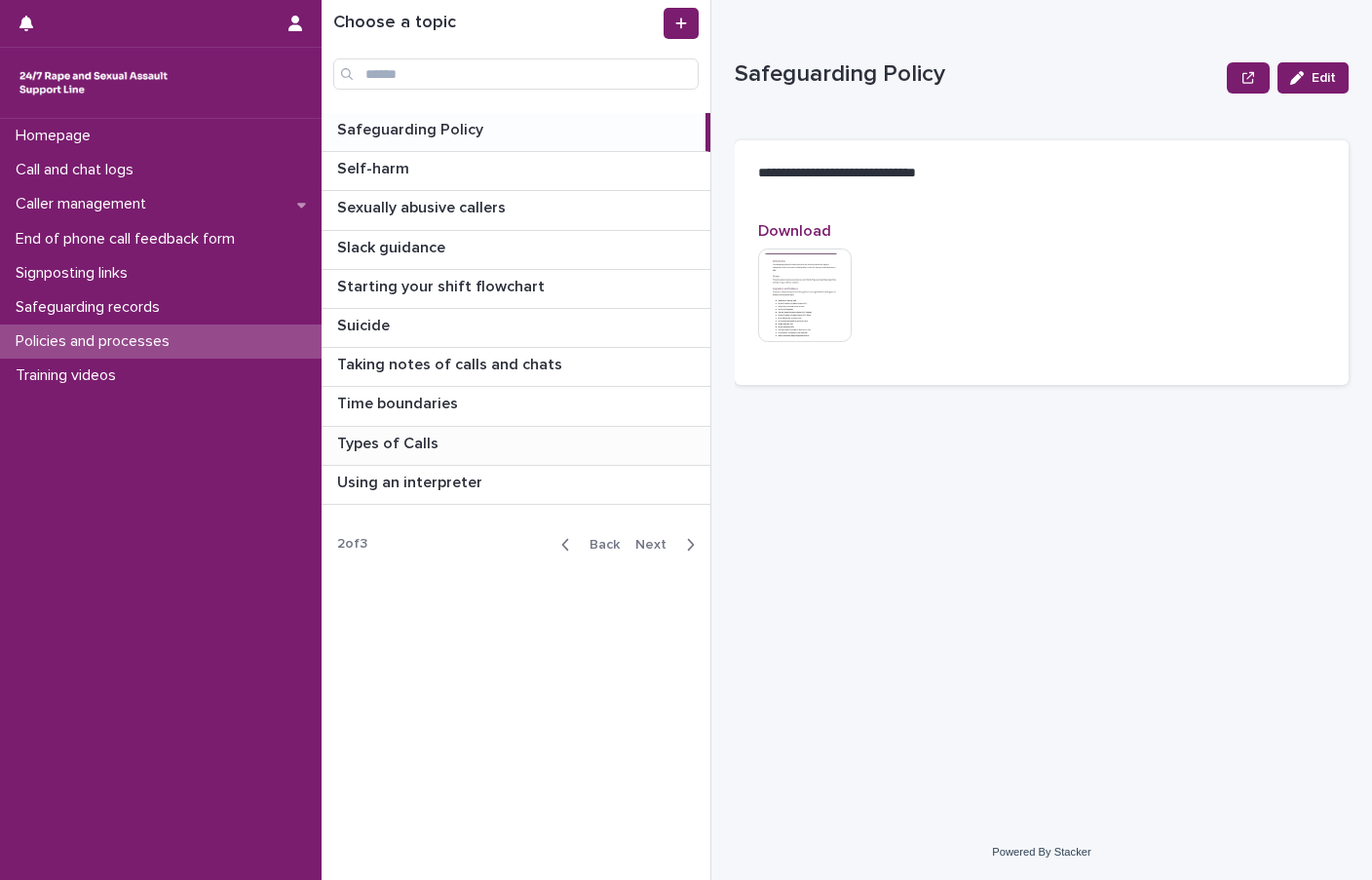
click at [478, 441] on p at bounding box center [520, 443] width 365 height 19
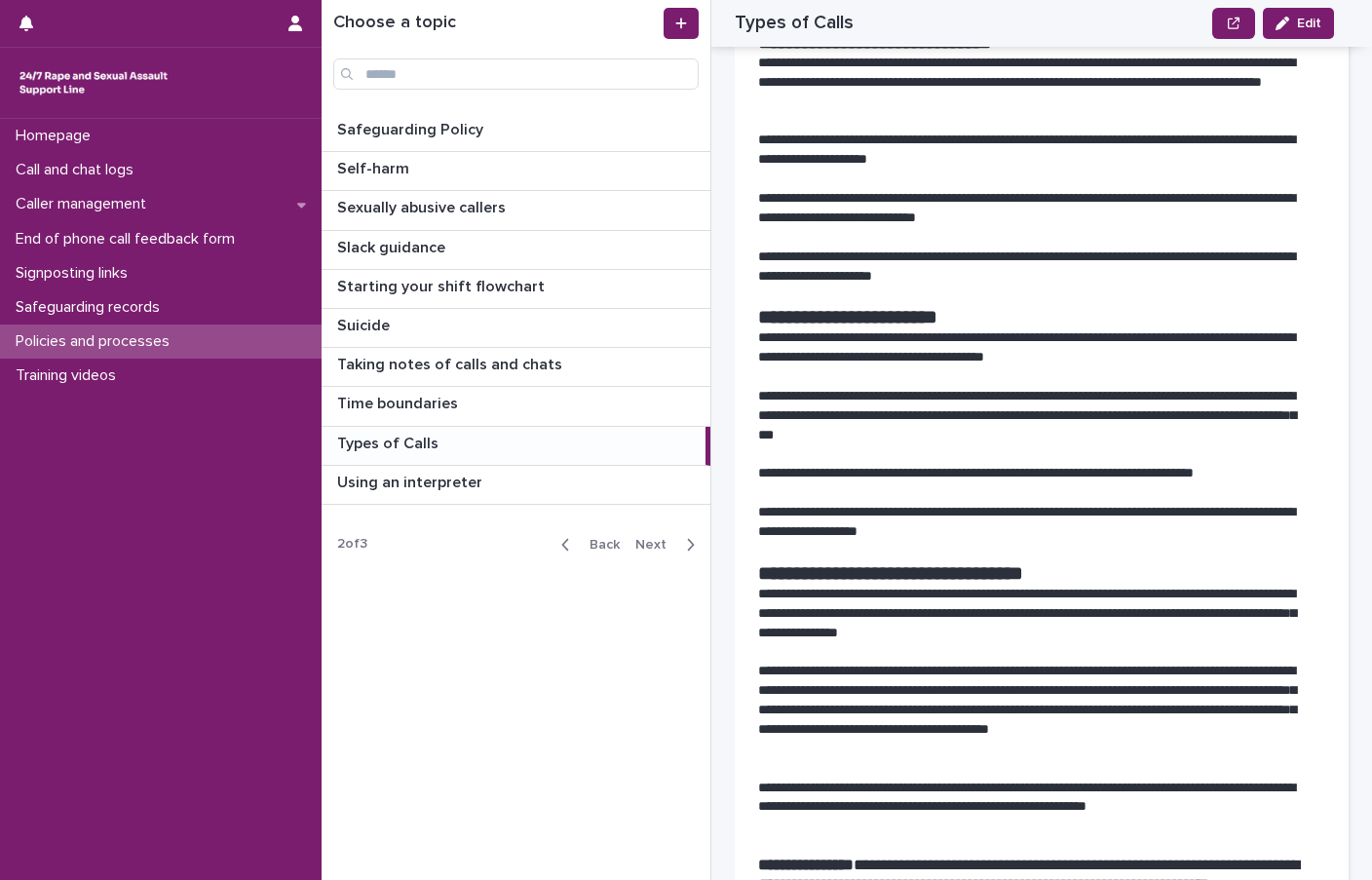
scroll to position [4091, 0]
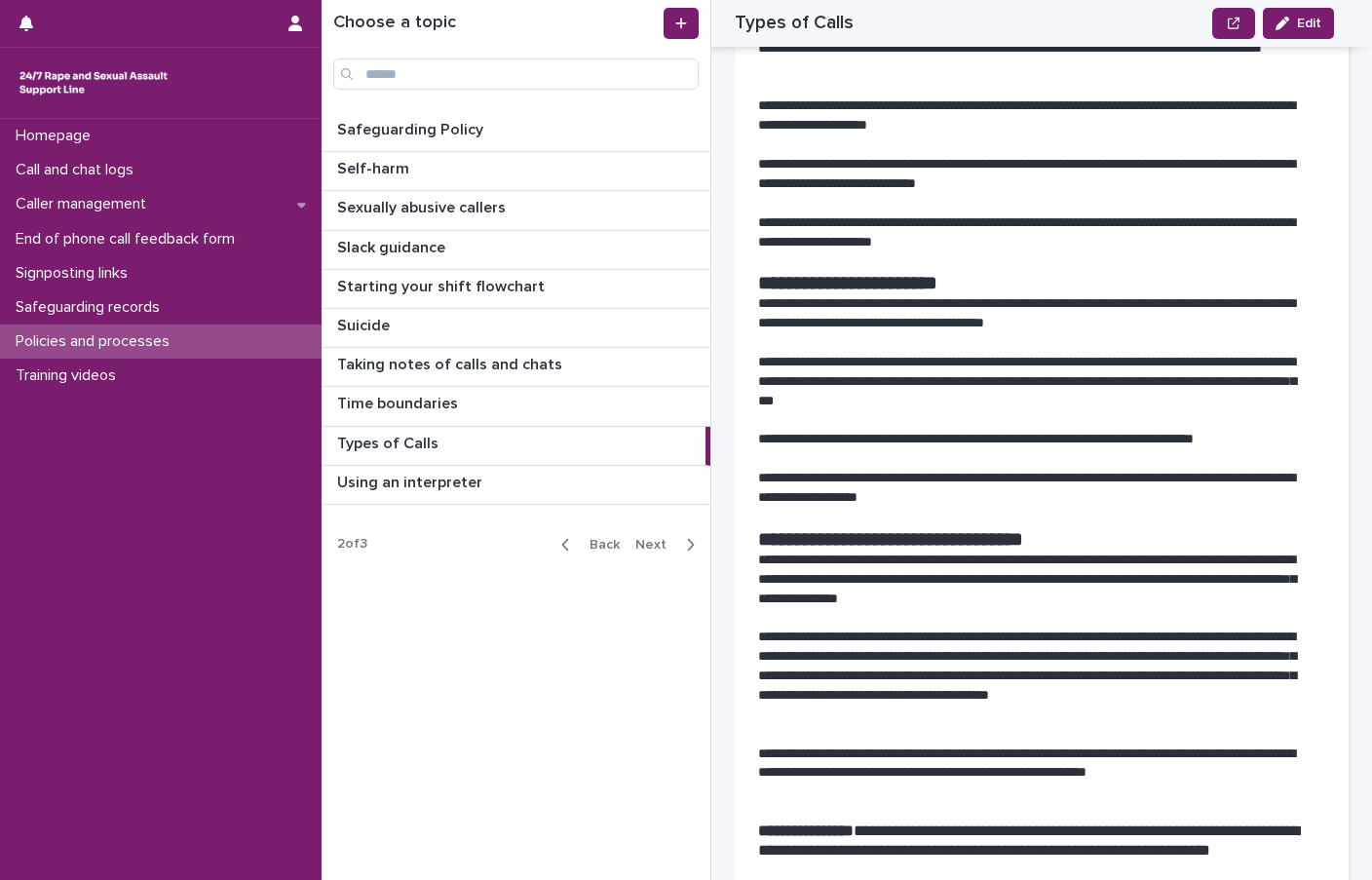
drag, startPoint x: 1061, startPoint y: 361, endPoint x: 941, endPoint y: 417, distance: 132.4
click at [941, 411] on p "**********" at bounding box center [1035, 382] width 553 height 59
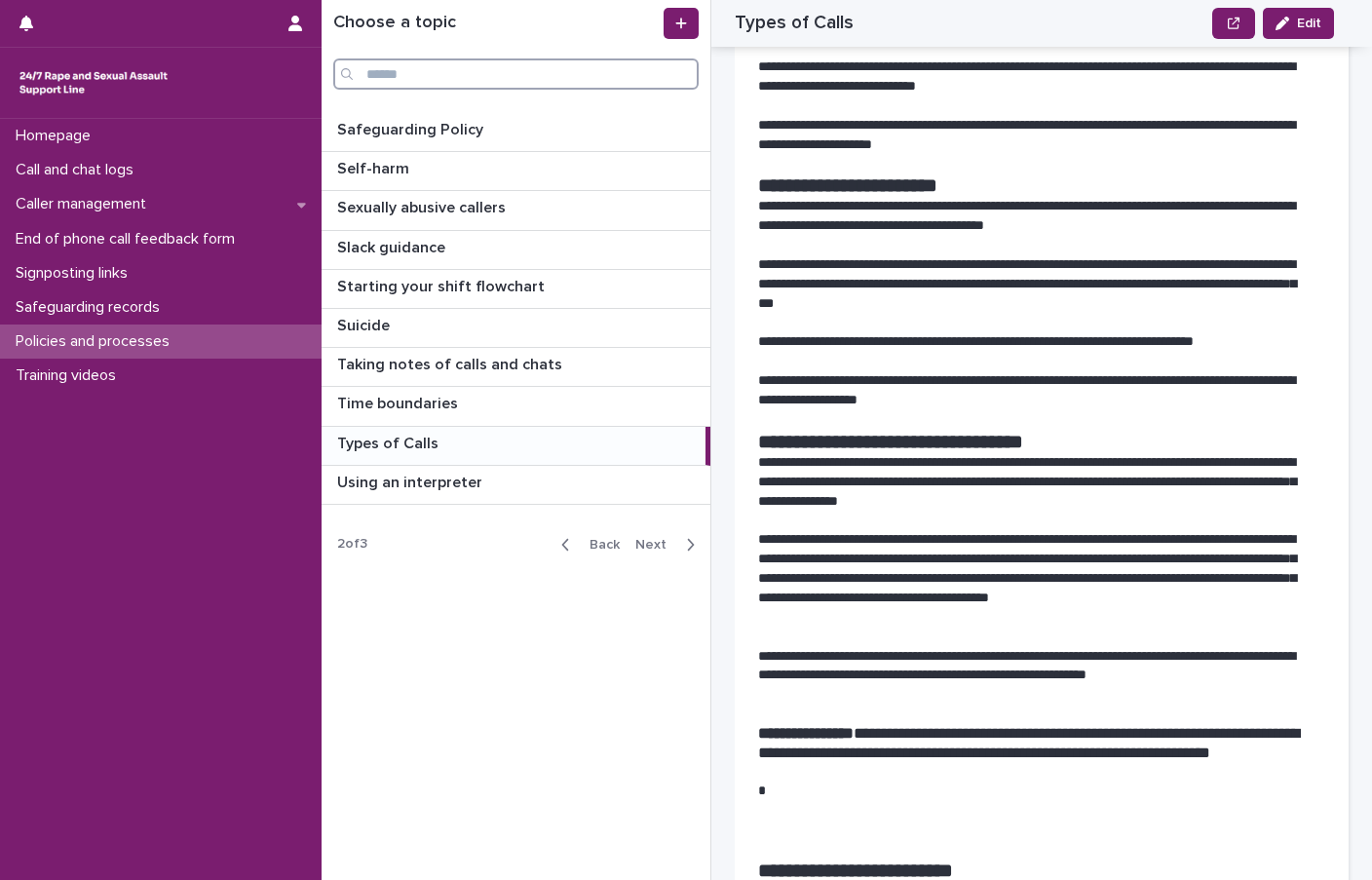
click at [487, 87] on input "Search" at bounding box center [516, 74] width 365 height 31
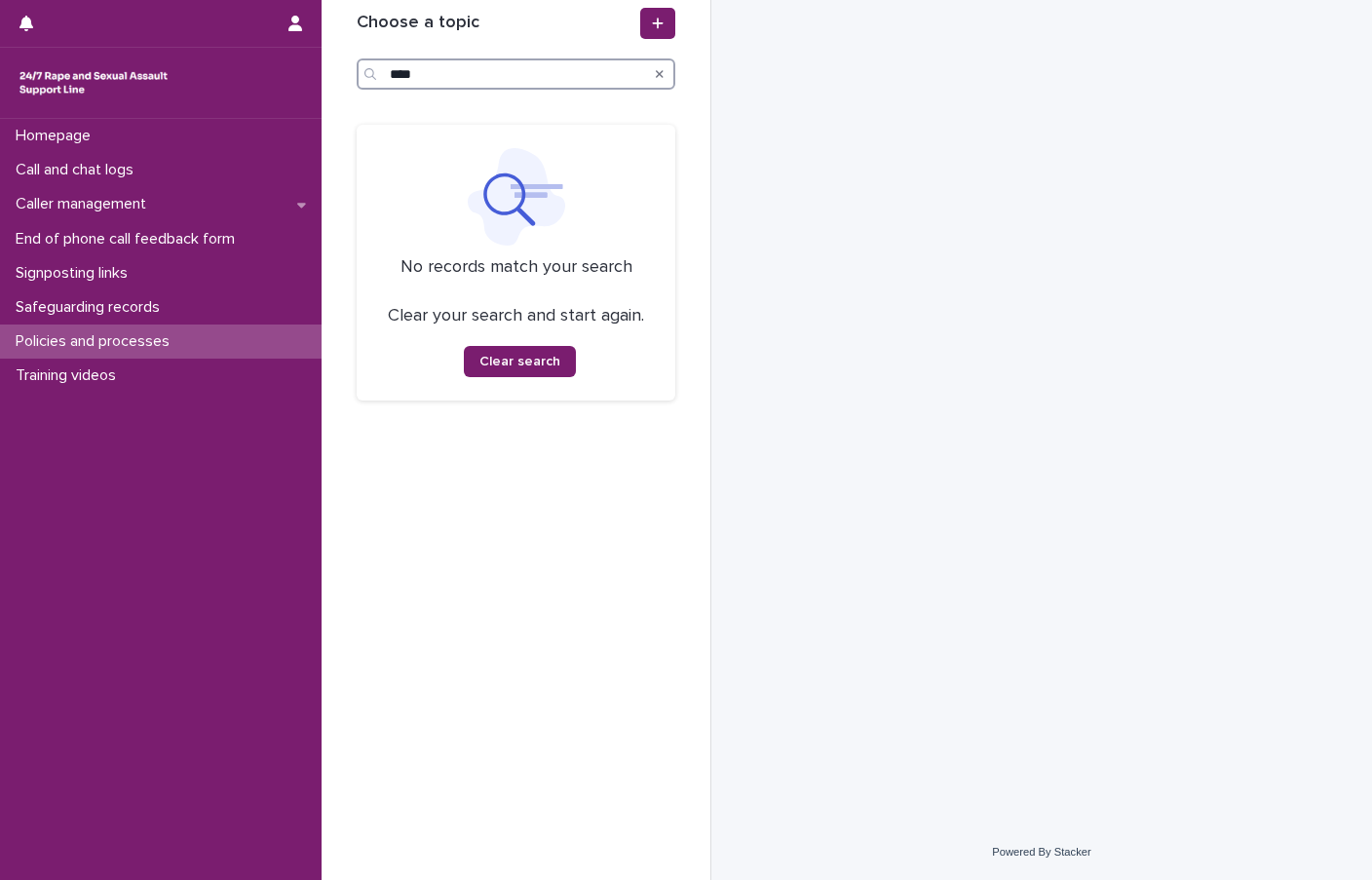
type input "****"
click at [660, 73] on icon "Search" at bounding box center [660, 74] width 8 height 8
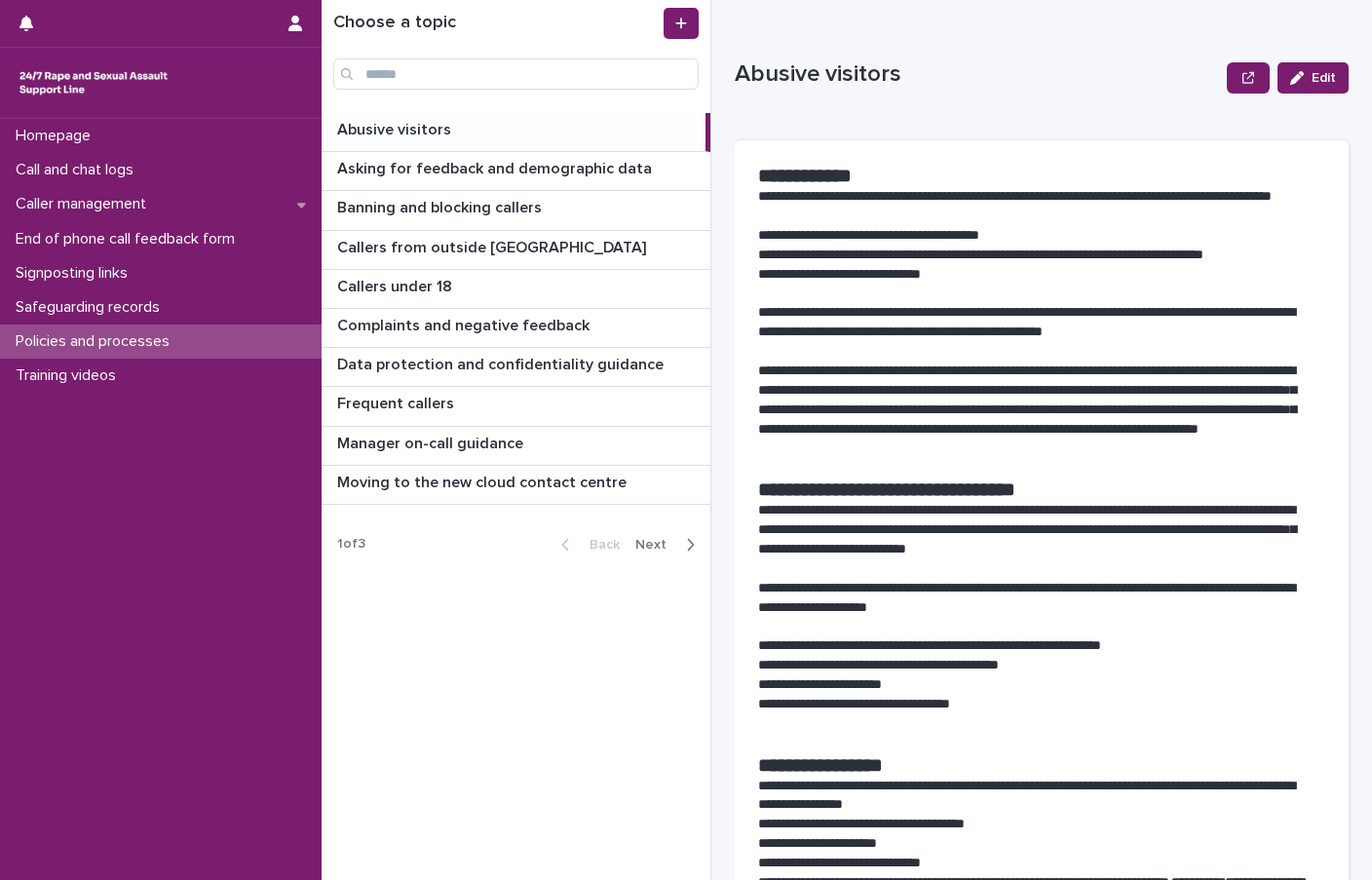
click at [679, 545] on div "button" at bounding box center [686, 545] width 17 height 18
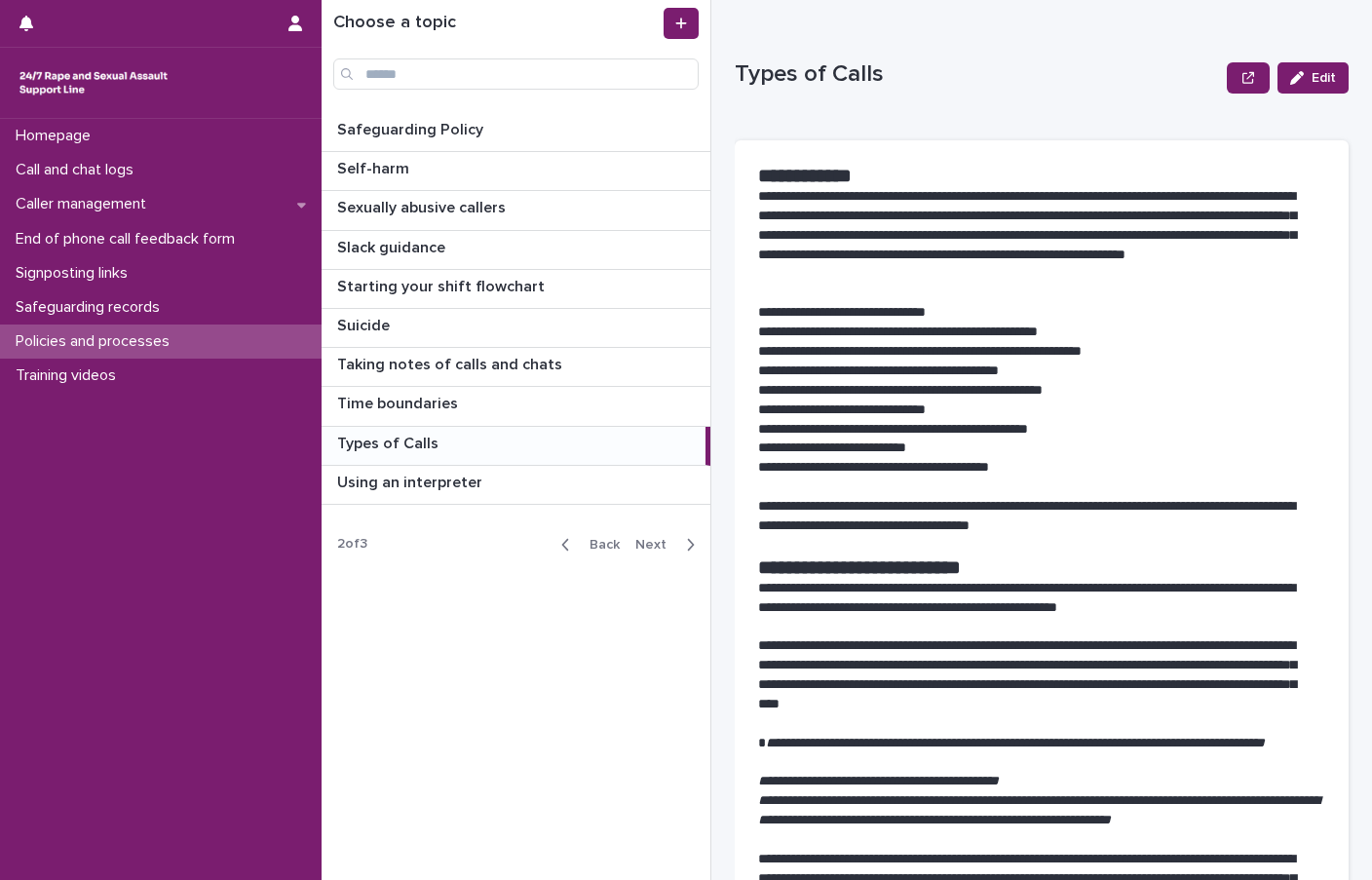
click at [679, 545] on div "button" at bounding box center [686, 545] width 17 height 18
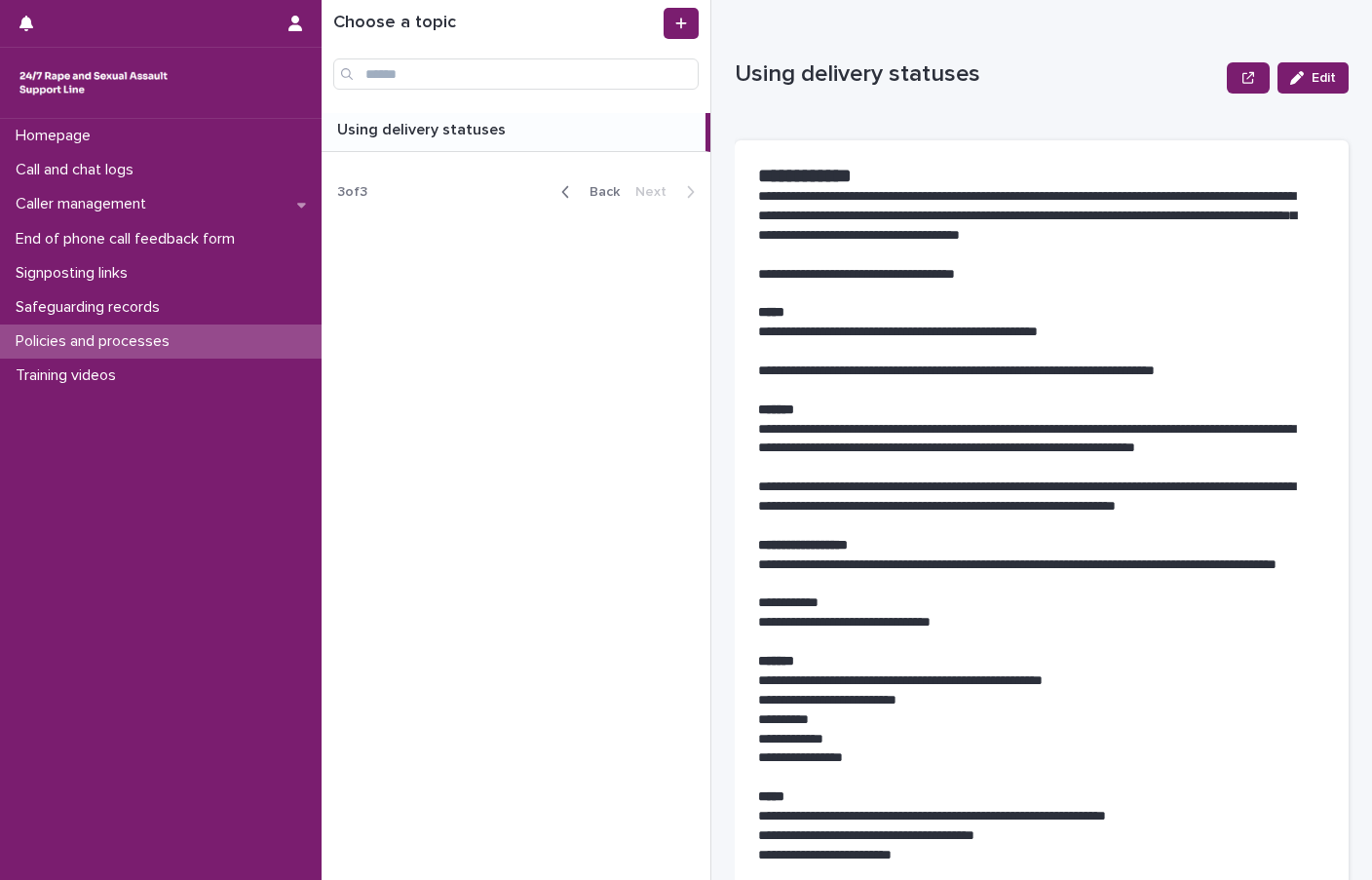
click at [621, 175] on div "Back Next" at bounding box center [628, 192] width 165 height 49
click at [606, 189] on span "Back" at bounding box center [598, 192] width 42 height 14
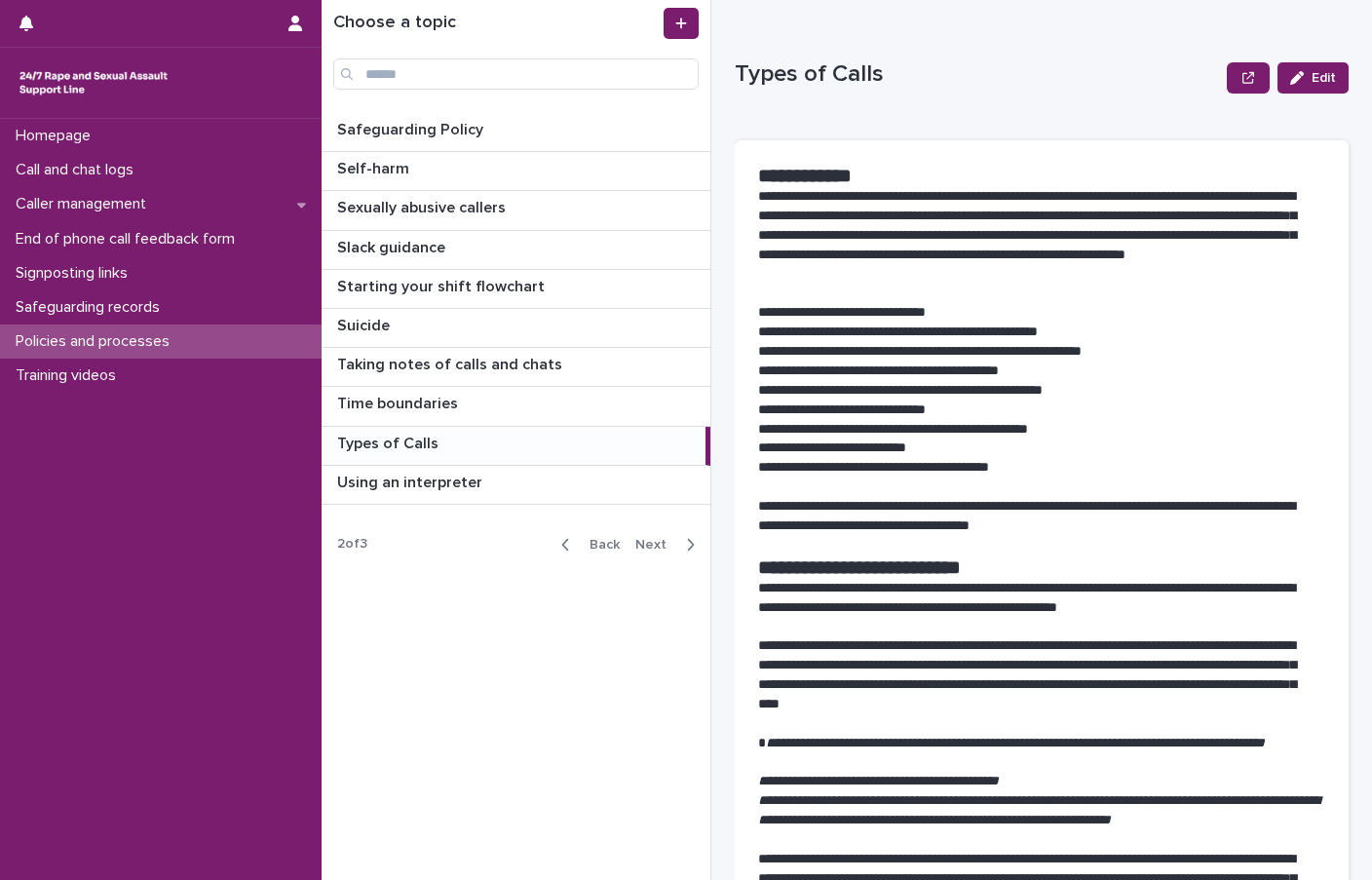
click at [666, 544] on span "Next" at bounding box center [657, 545] width 43 height 14
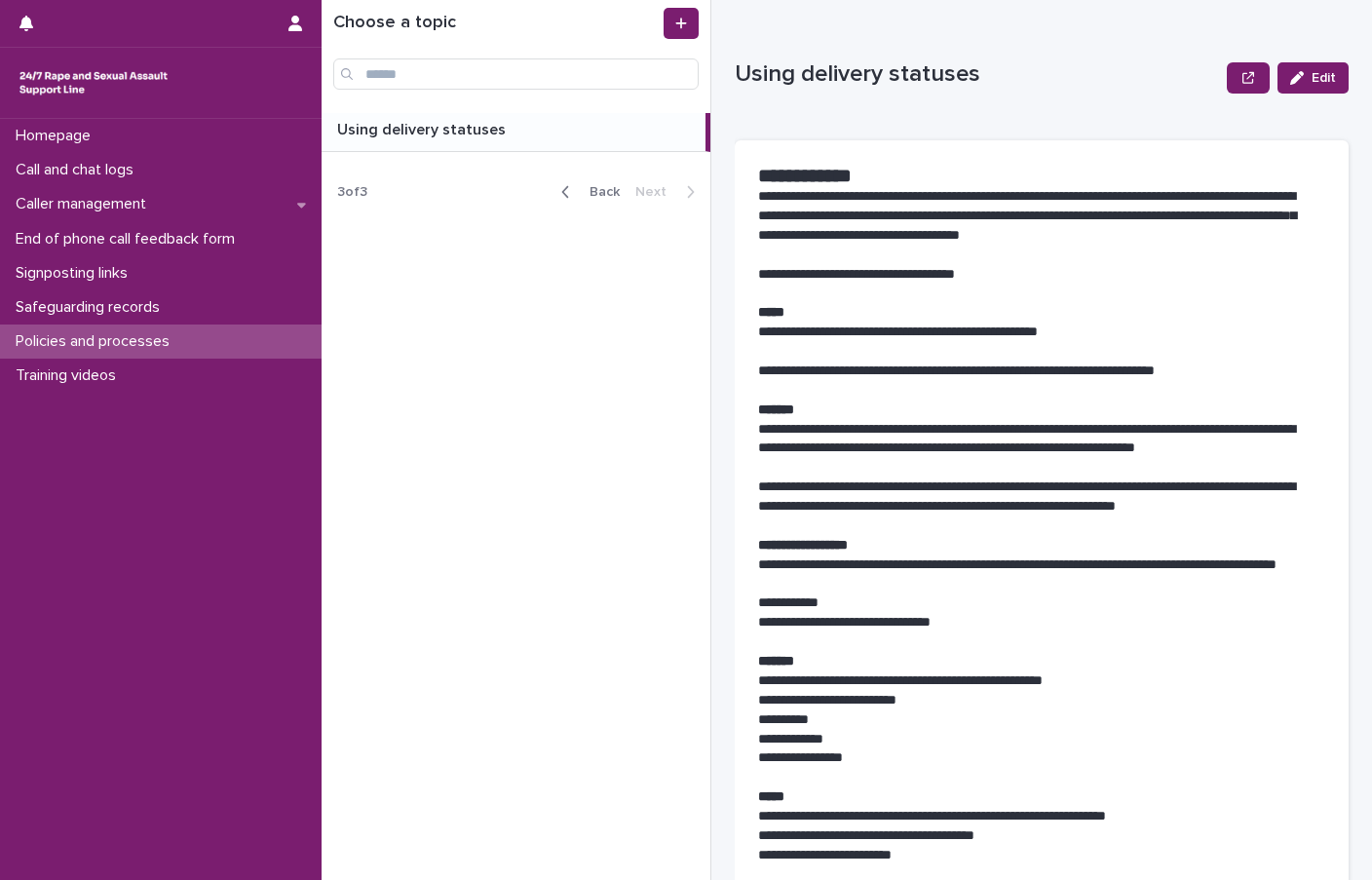
click at [425, 123] on p "Using delivery statuses" at bounding box center [423, 128] width 173 height 22
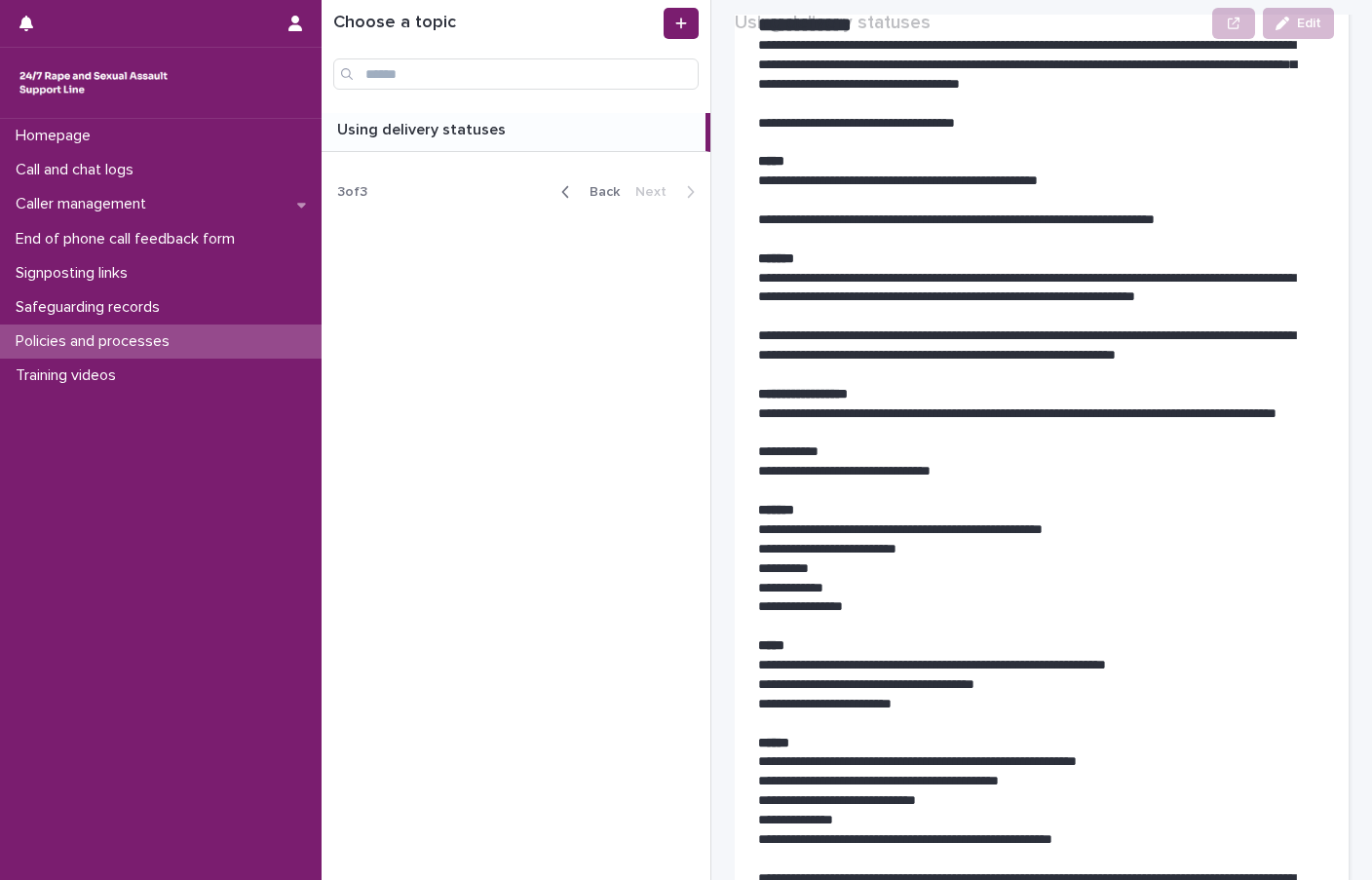
scroll to position [194, 0]
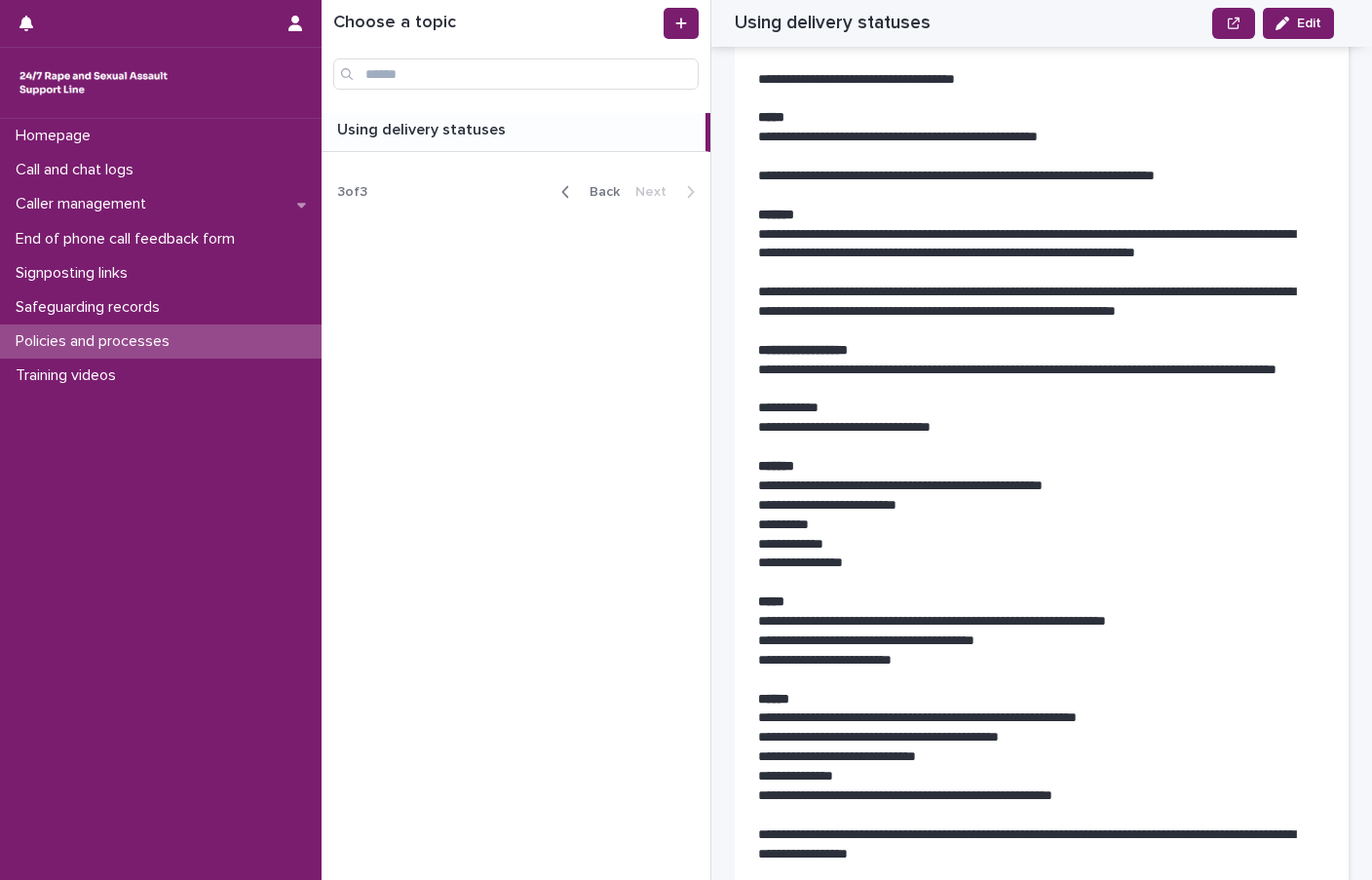
click at [622, 188] on button "Back" at bounding box center [587, 192] width 82 height 18
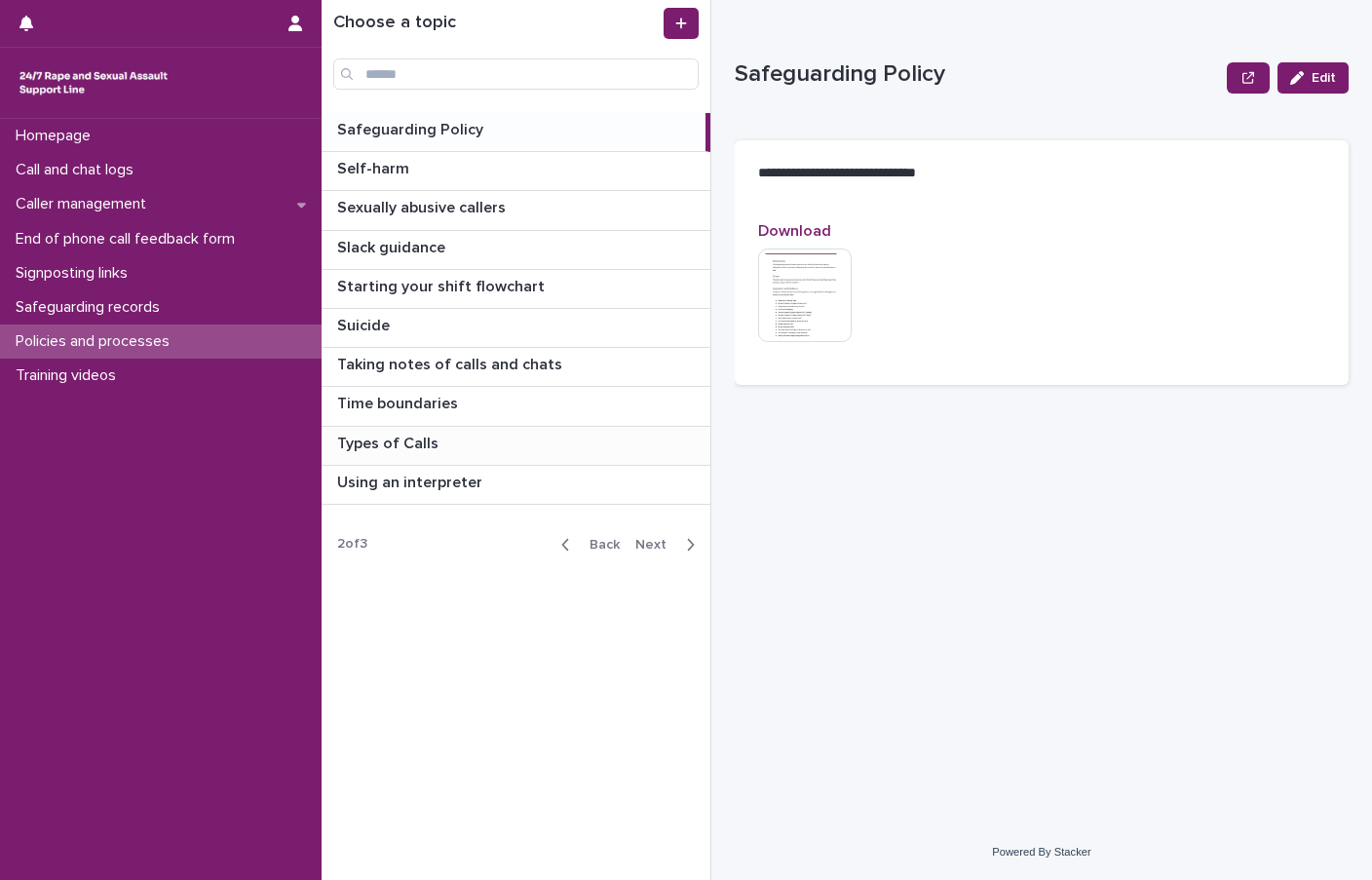
click at [493, 440] on p at bounding box center [520, 443] width 365 height 19
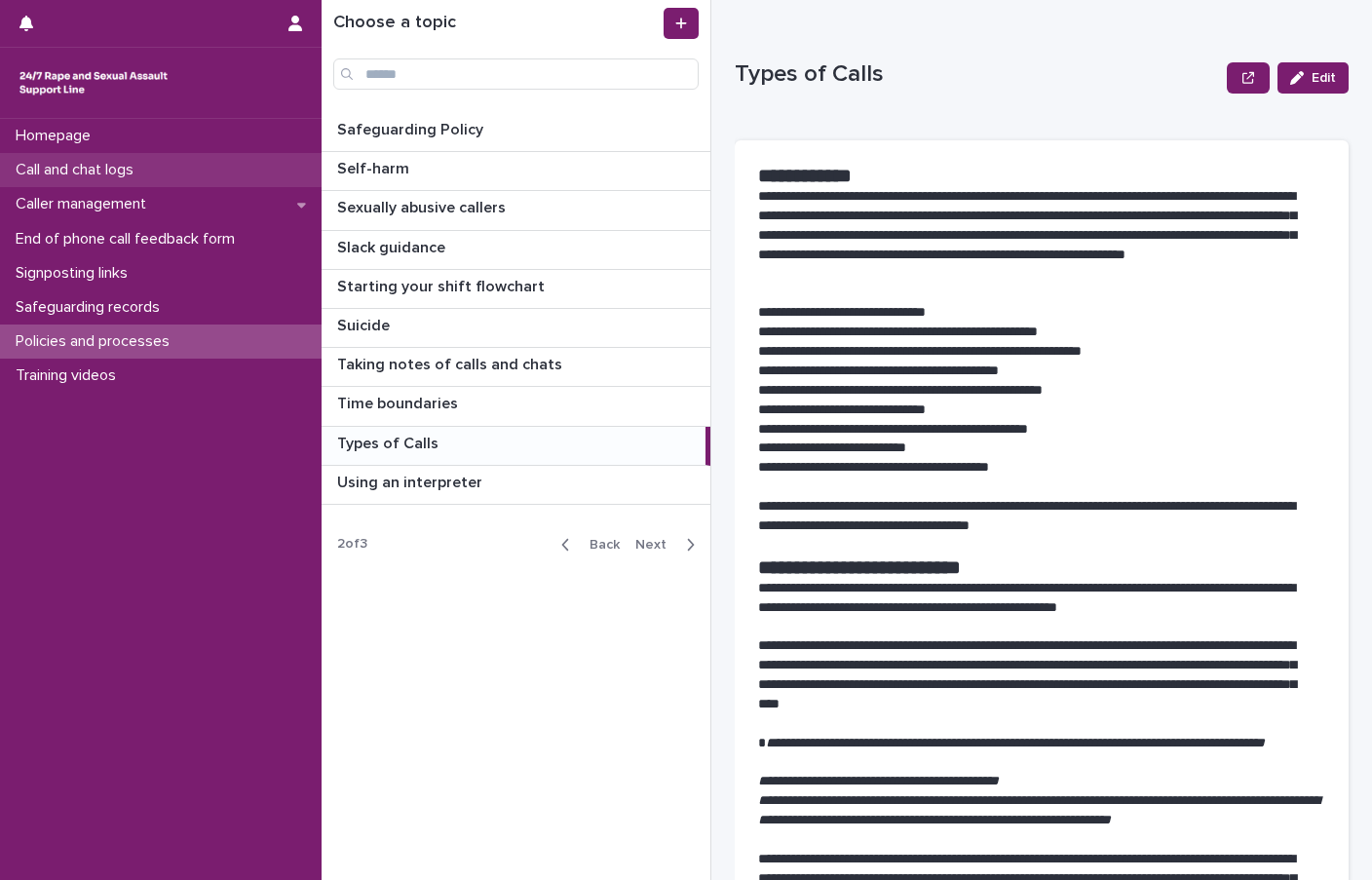
click at [98, 169] on p "Call and chat logs" at bounding box center [78, 170] width 142 height 19
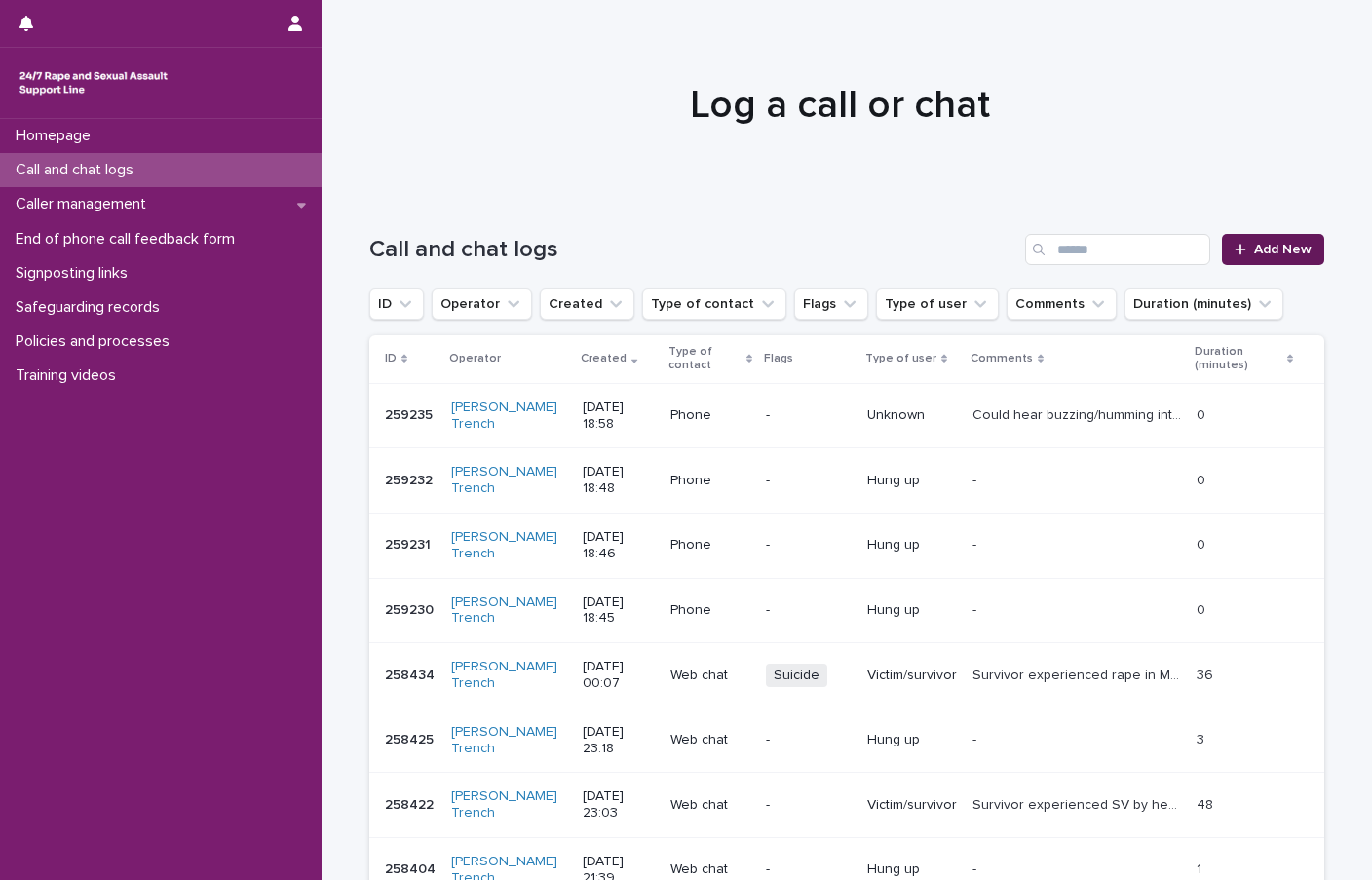
click at [1265, 255] on span "Add New" at bounding box center [1283, 249] width 58 height 14
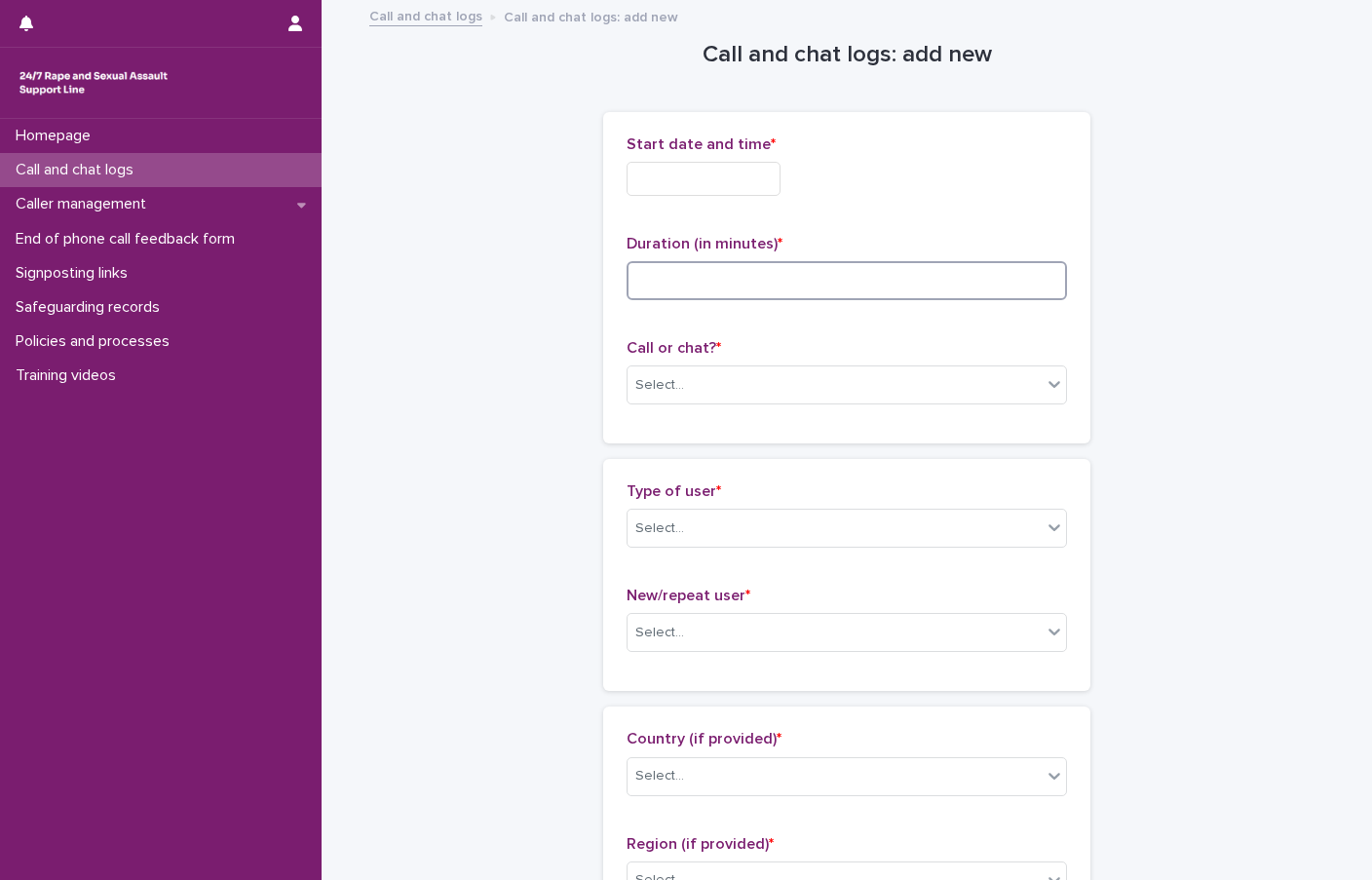
click at [668, 284] on input at bounding box center [846, 280] width 441 height 39
type input "**"
click at [675, 390] on div "Select..." at bounding box center [835, 385] width 414 height 32
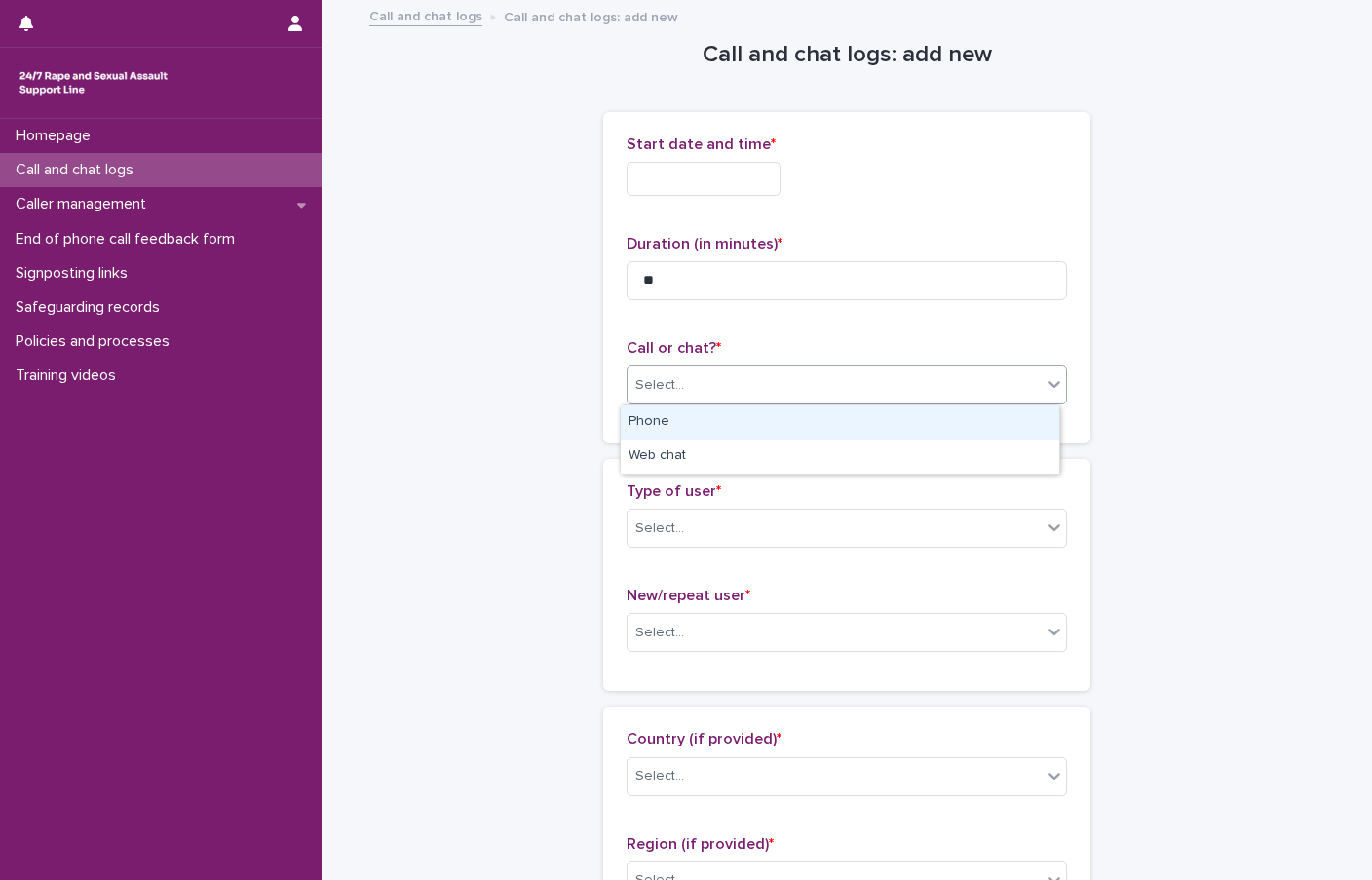
click at [665, 423] on div "Phone" at bounding box center [839, 422] width 439 height 34
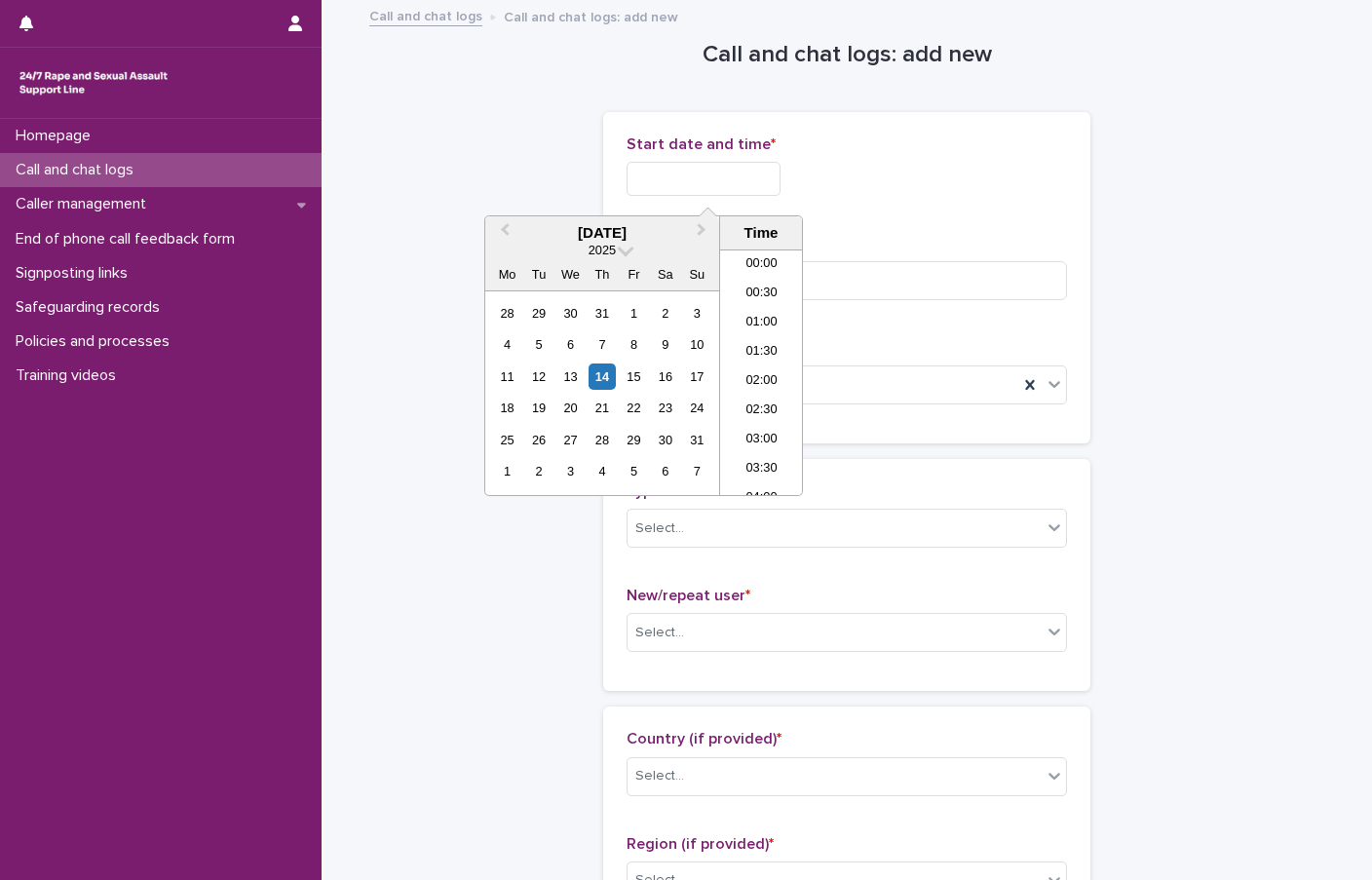
click at [671, 180] on input "text" at bounding box center [704, 179] width 154 height 34
click at [772, 360] on li "19:00" at bounding box center [761, 372] width 83 height 29
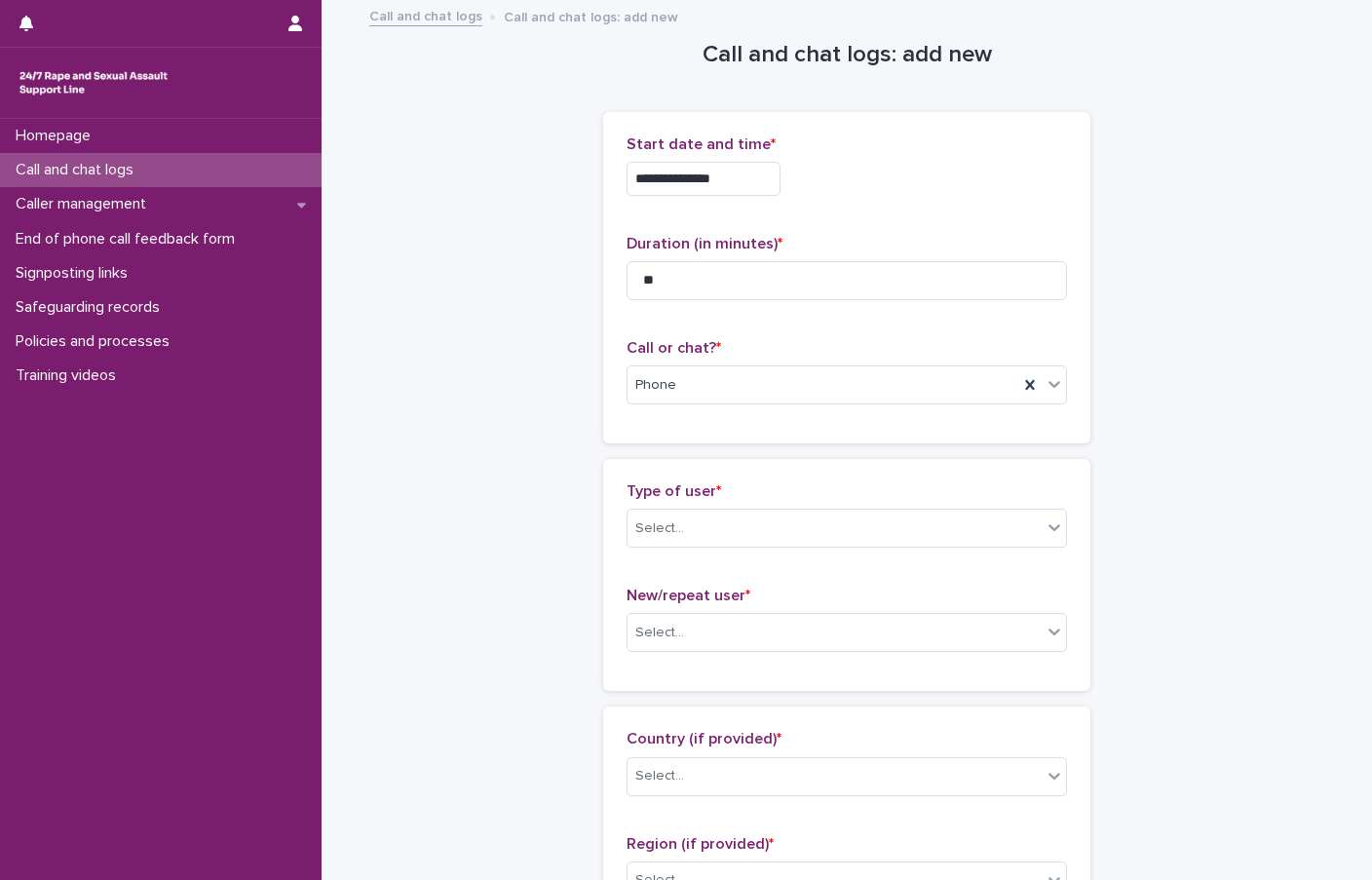
click at [764, 189] on input "**********" at bounding box center [704, 179] width 154 height 34
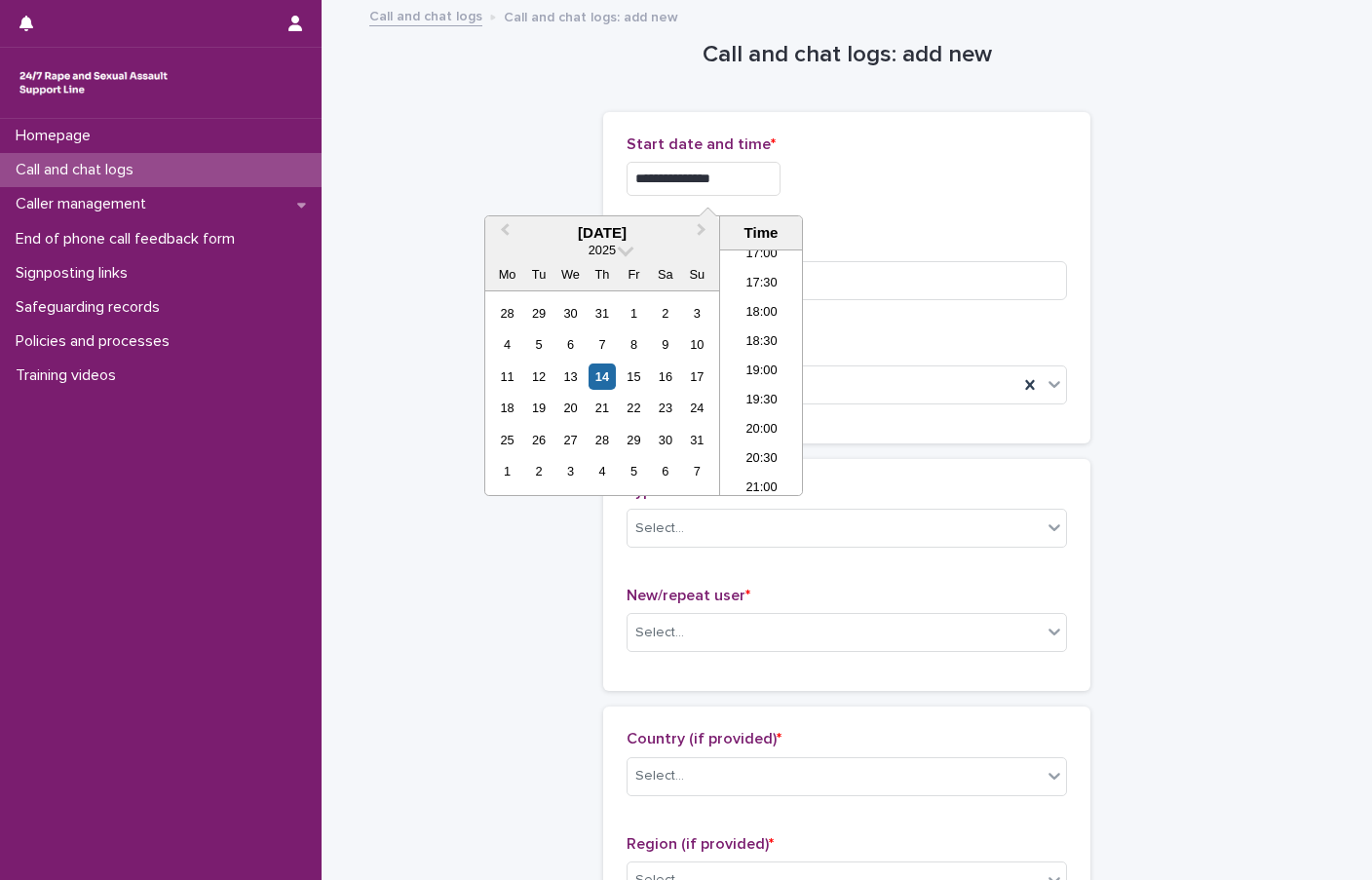
type input "**********"
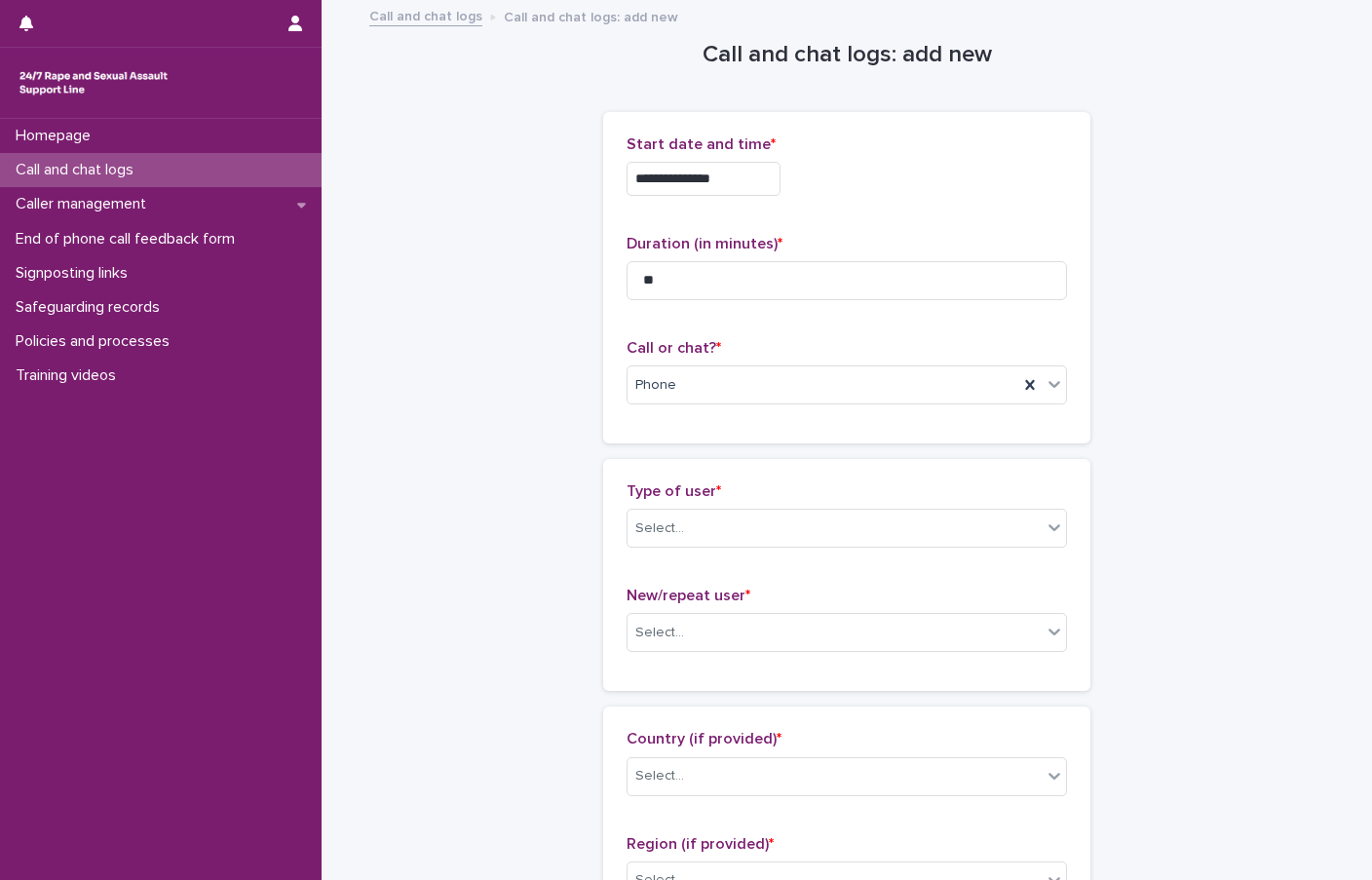
scroll to position [98, 0]
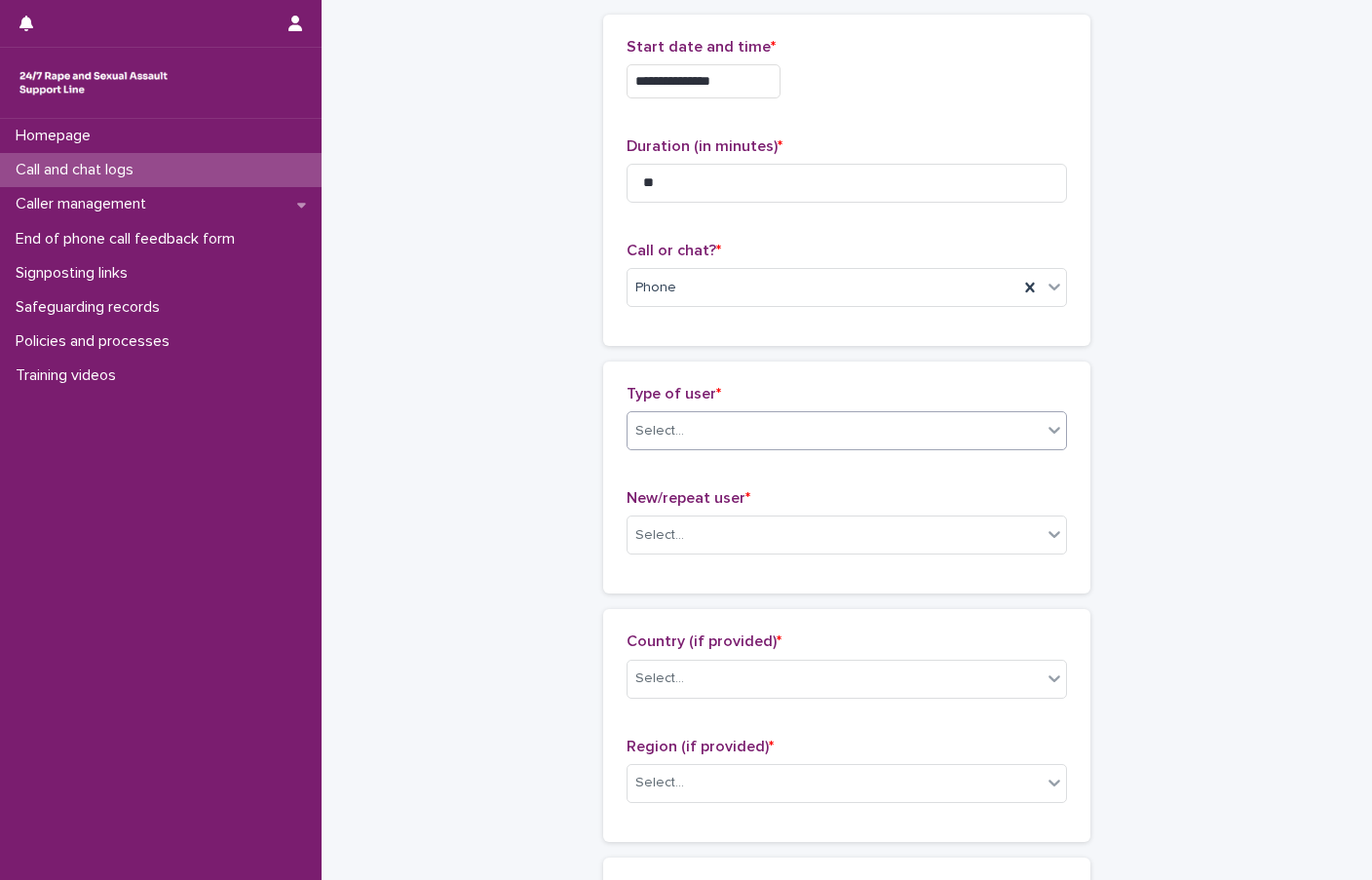
click at [821, 441] on div "Select..." at bounding box center [835, 431] width 414 height 32
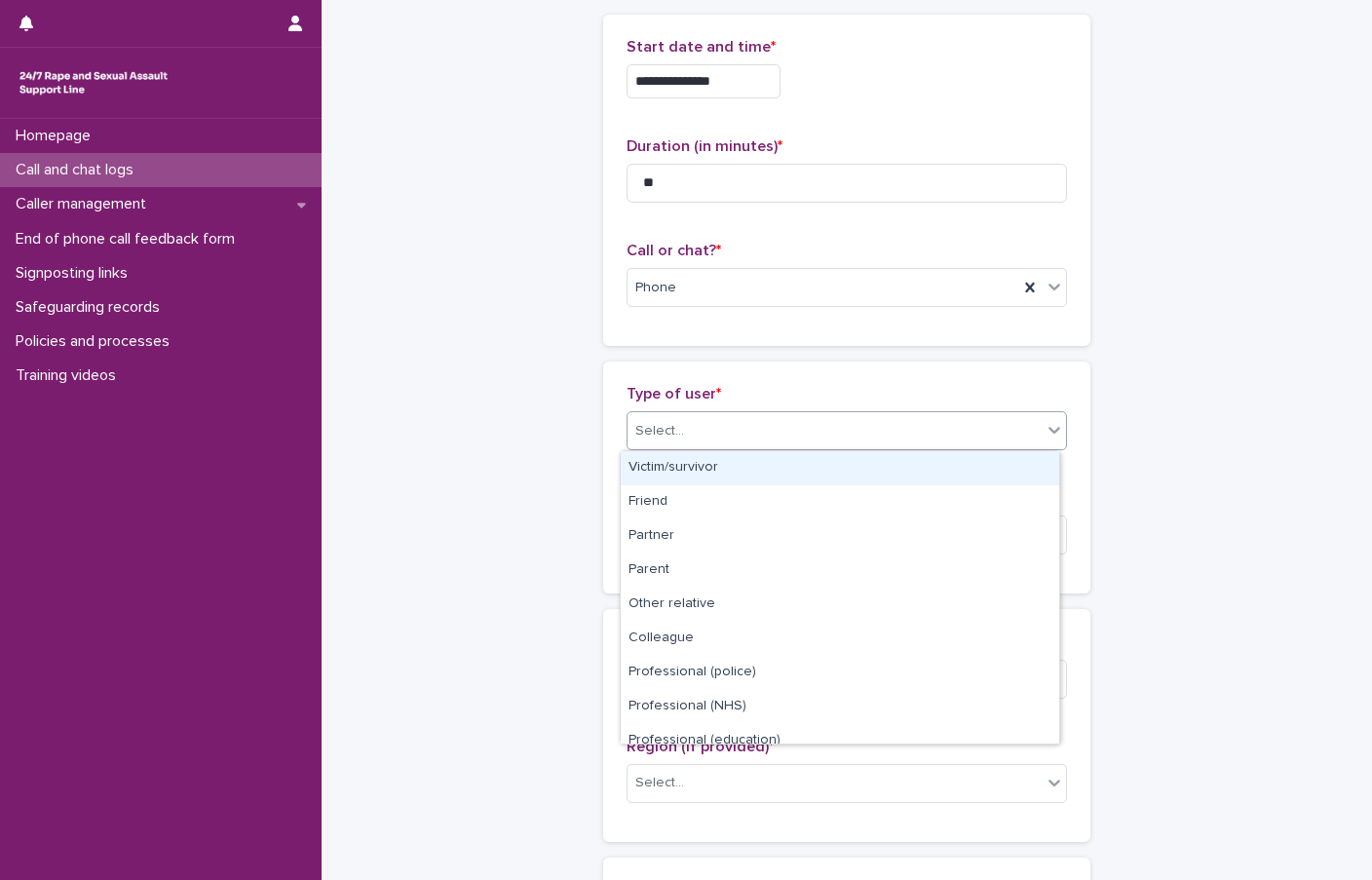
click at [688, 467] on div "Victim/survivor" at bounding box center [839, 468] width 439 height 34
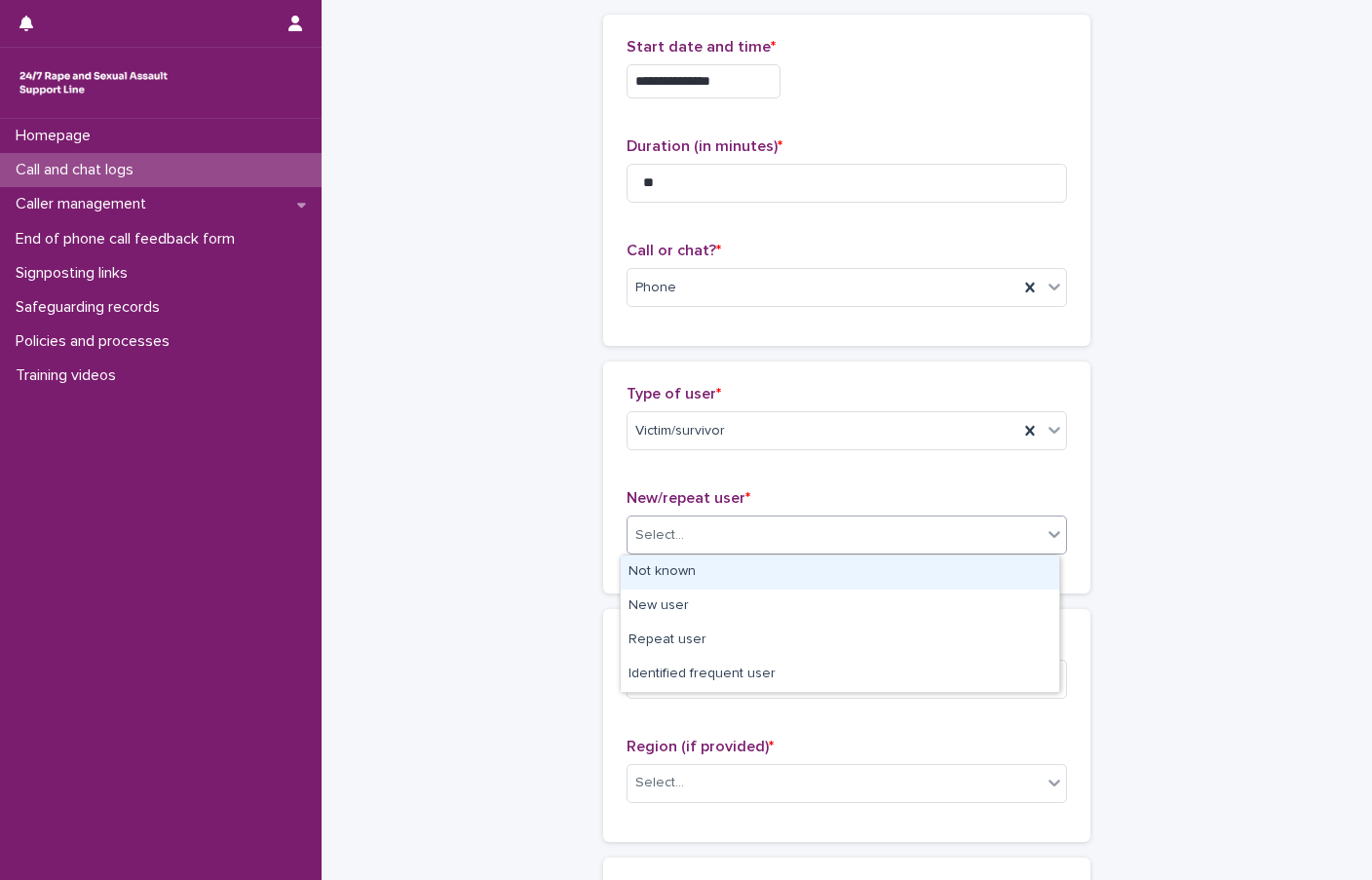
click at [694, 528] on div "Select..." at bounding box center [835, 535] width 414 height 32
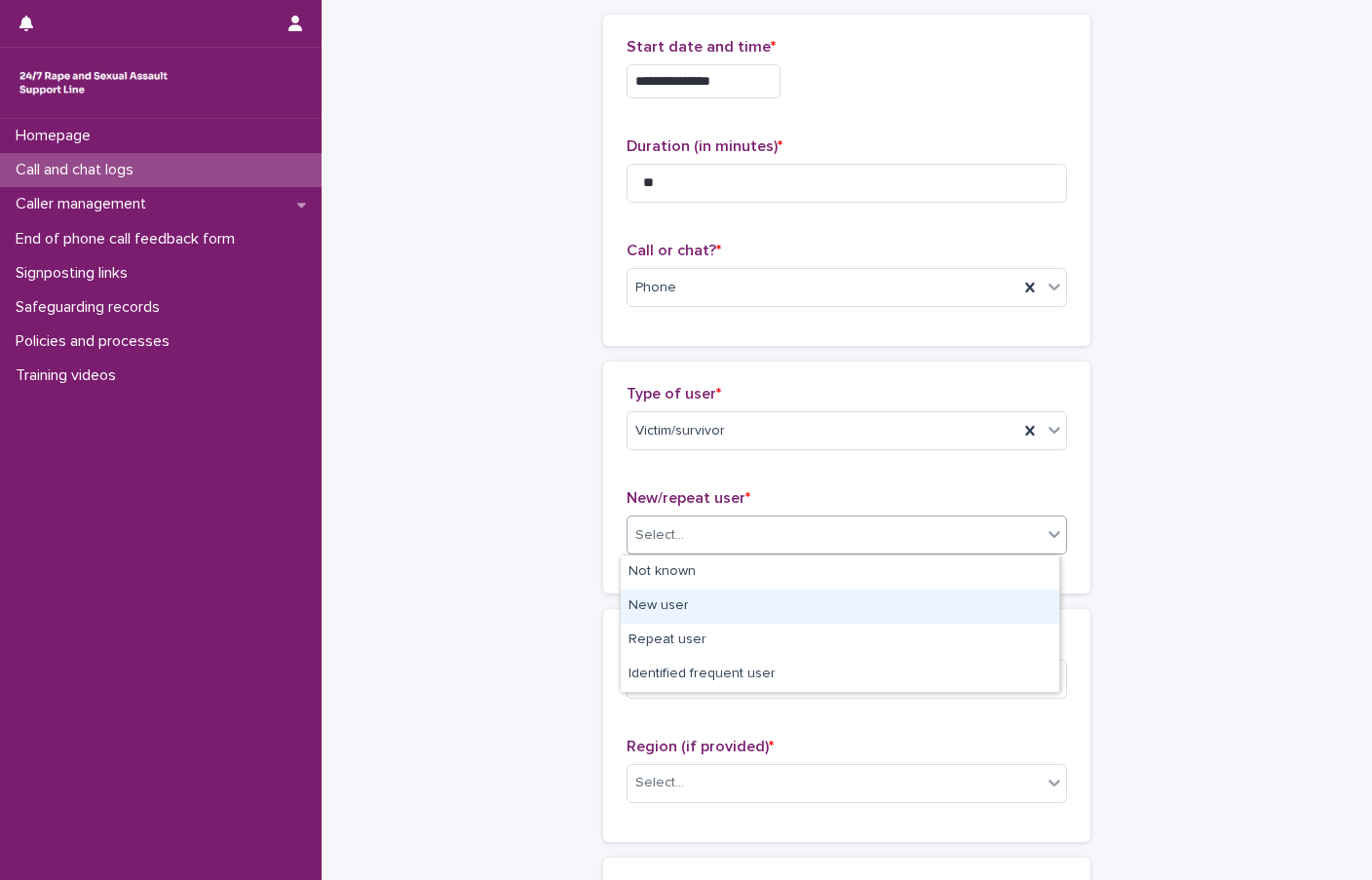
click at [664, 604] on div "New user" at bounding box center [839, 606] width 439 height 34
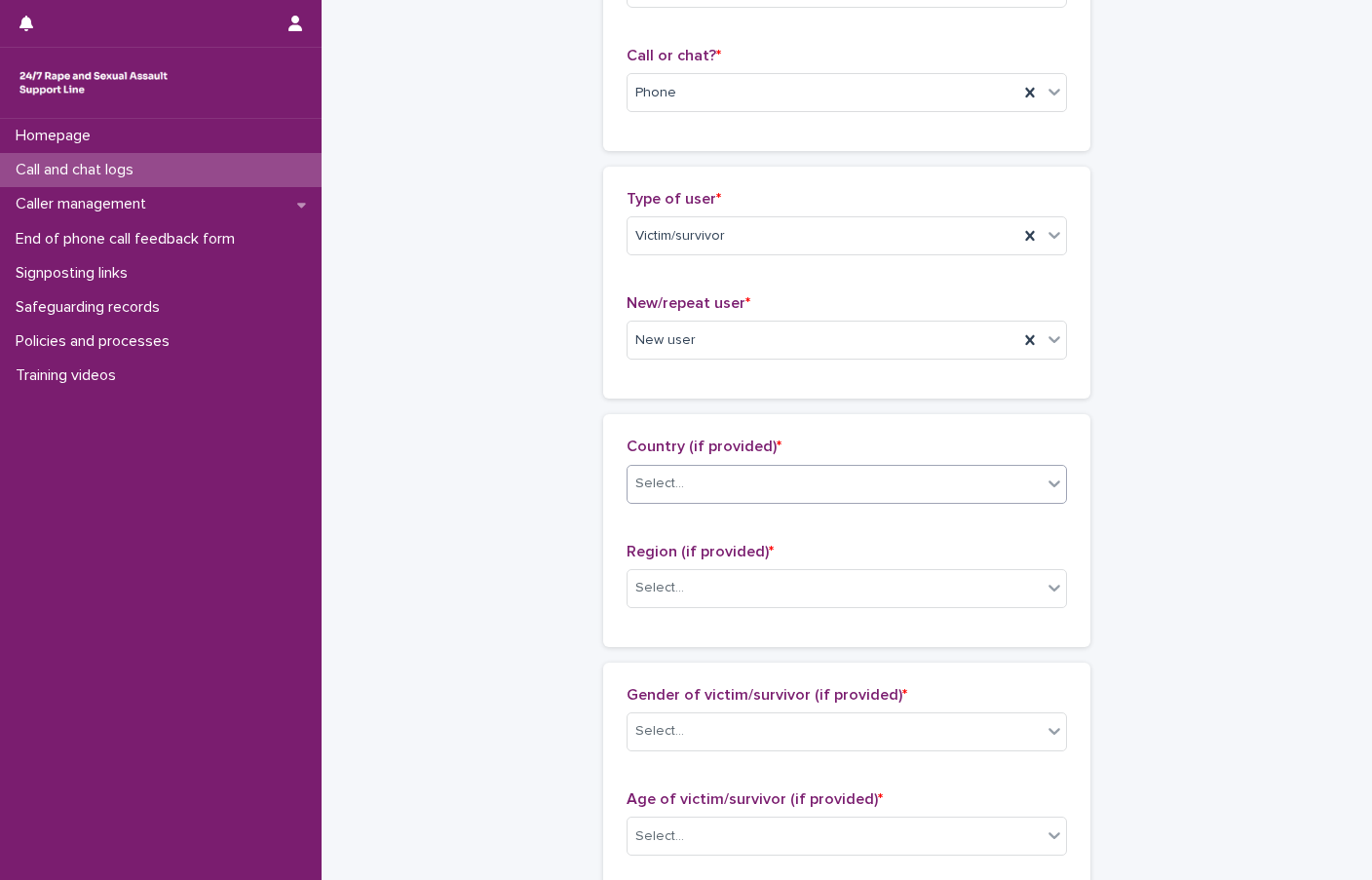
click at [726, 491] on div "Select..." at bounding box center [835, 483] width 414 height 32
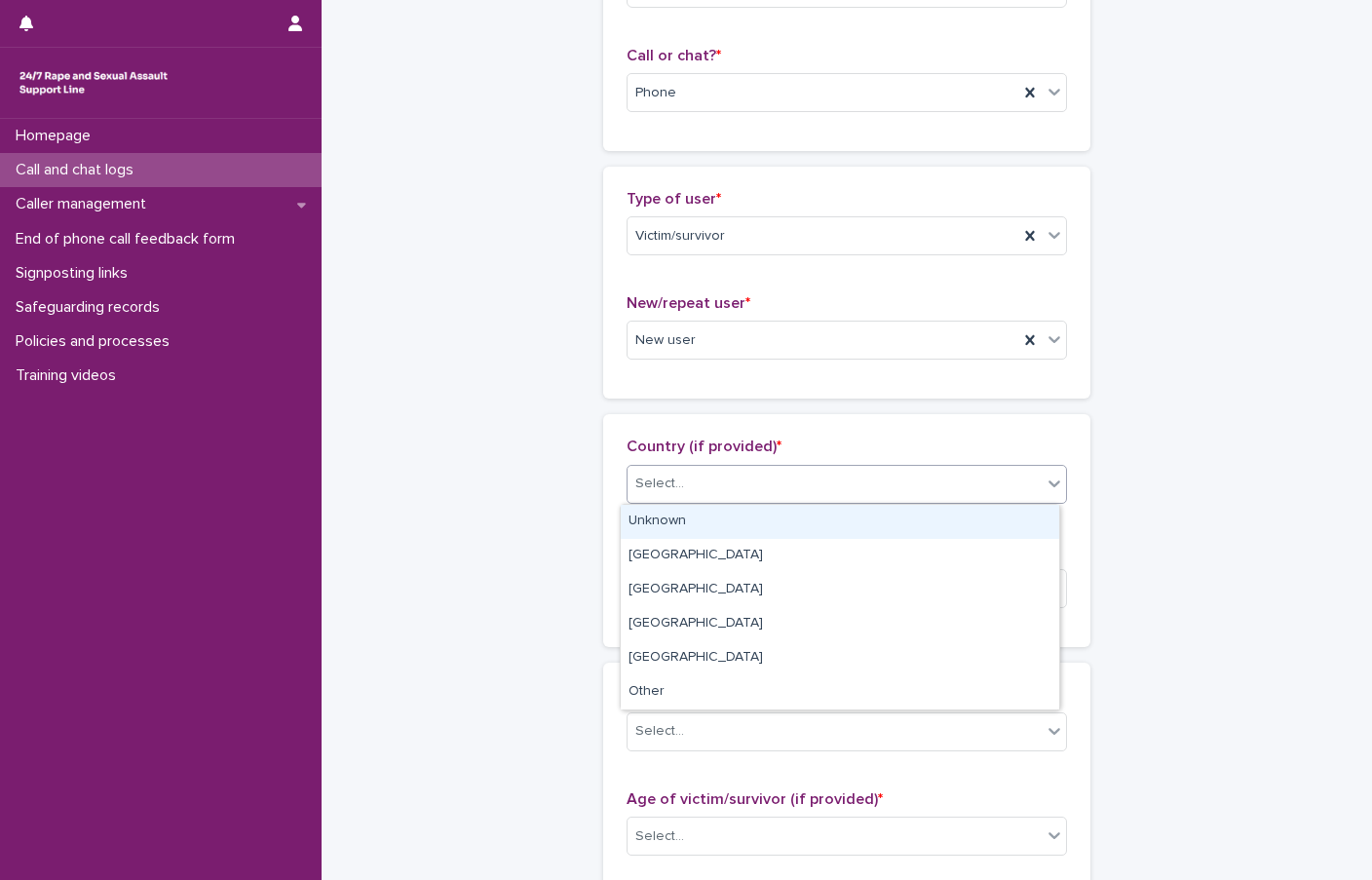
click at [695, 523] on div "Unknown" at bounding box center [839, 522] width 439 height 34
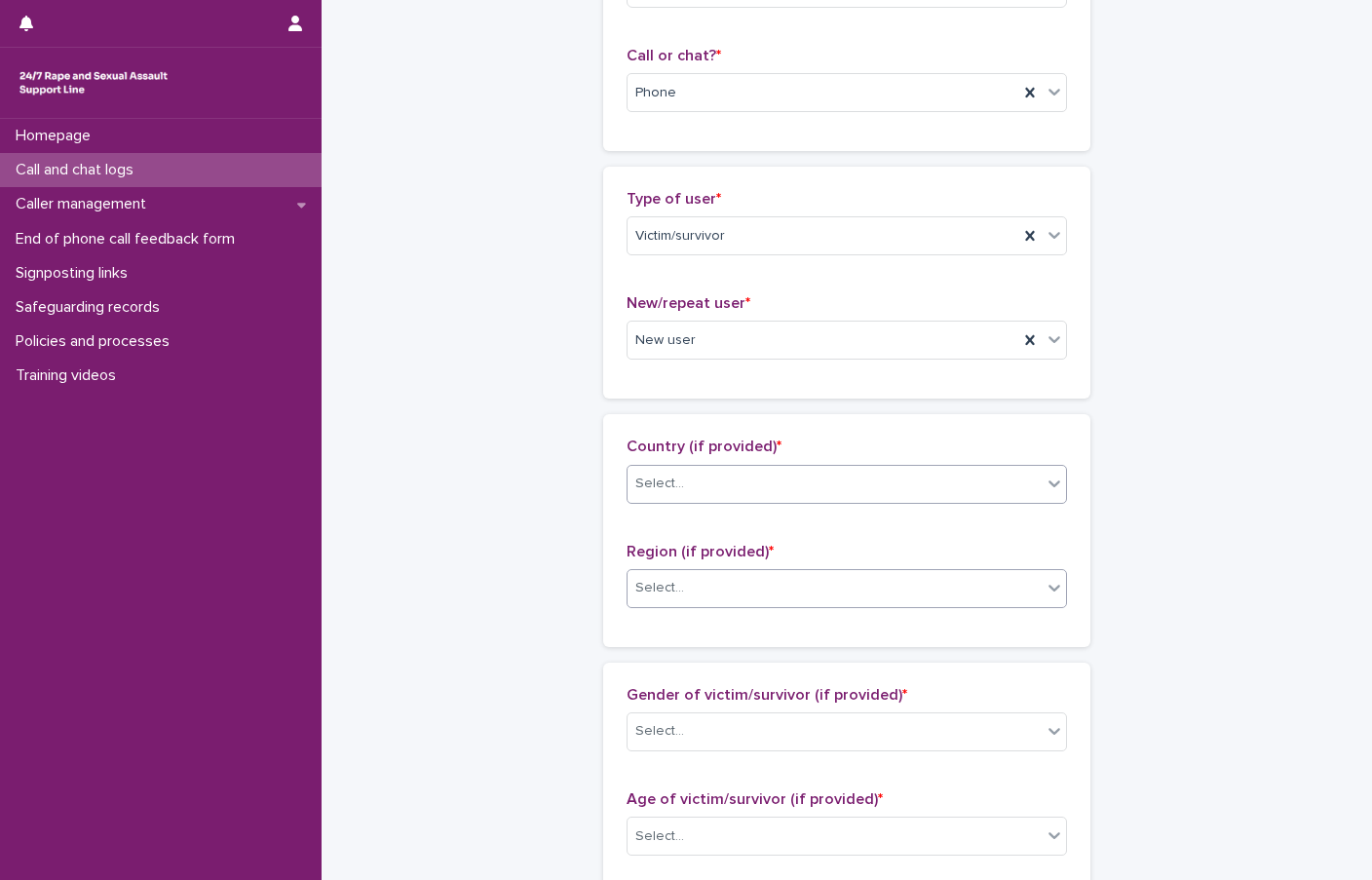
click at [689, 599] on div "Select..." at bounding box center [835, 587] width 414 height 32
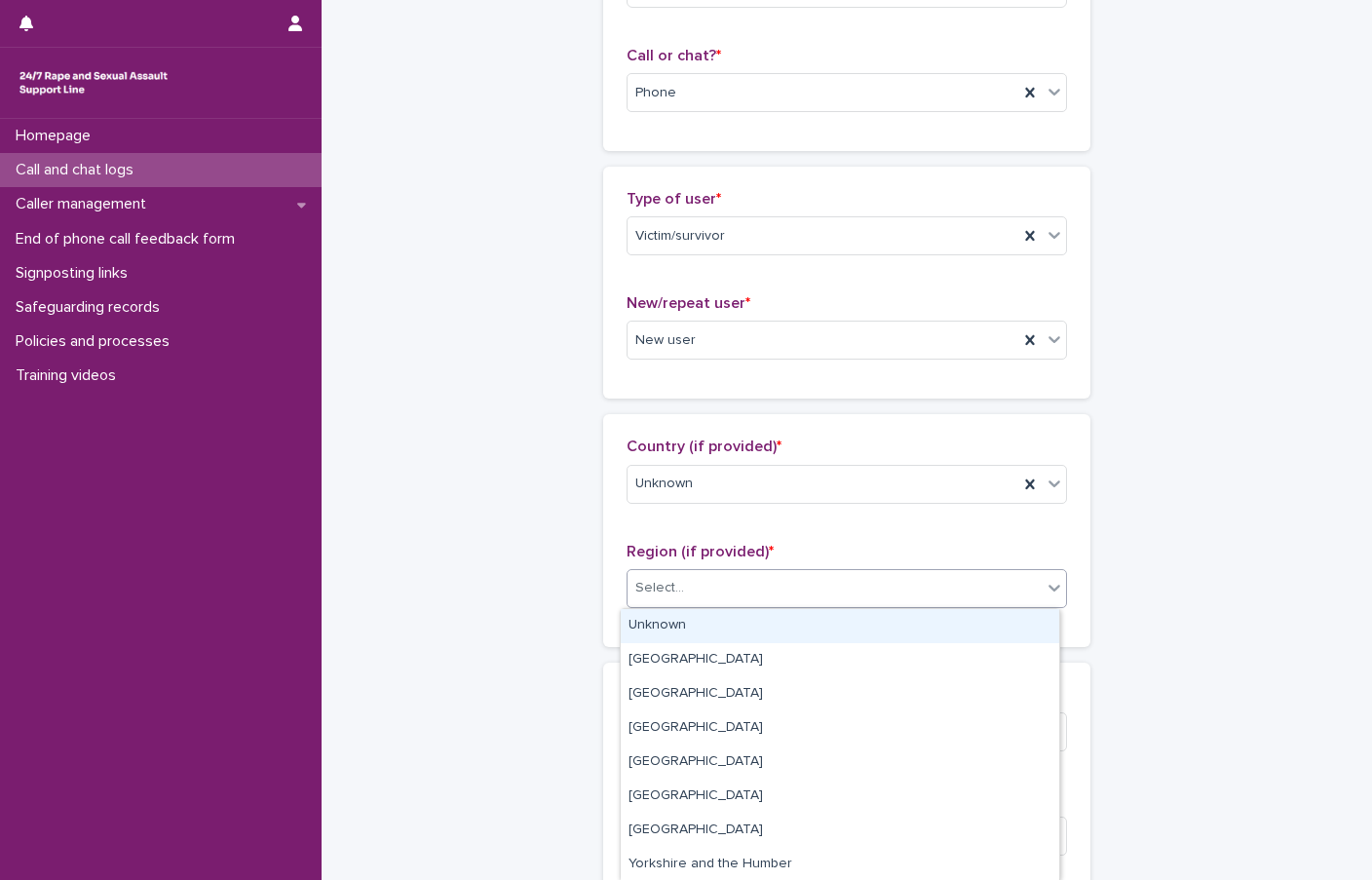
drag, startPoint x: 669, startPoint y: 619, endPoint x: 550, endPoint y: 552, distance: 136.6
click at [668, 619] on div "Unknown" at bounding box center [839, 625] width 439 height 34
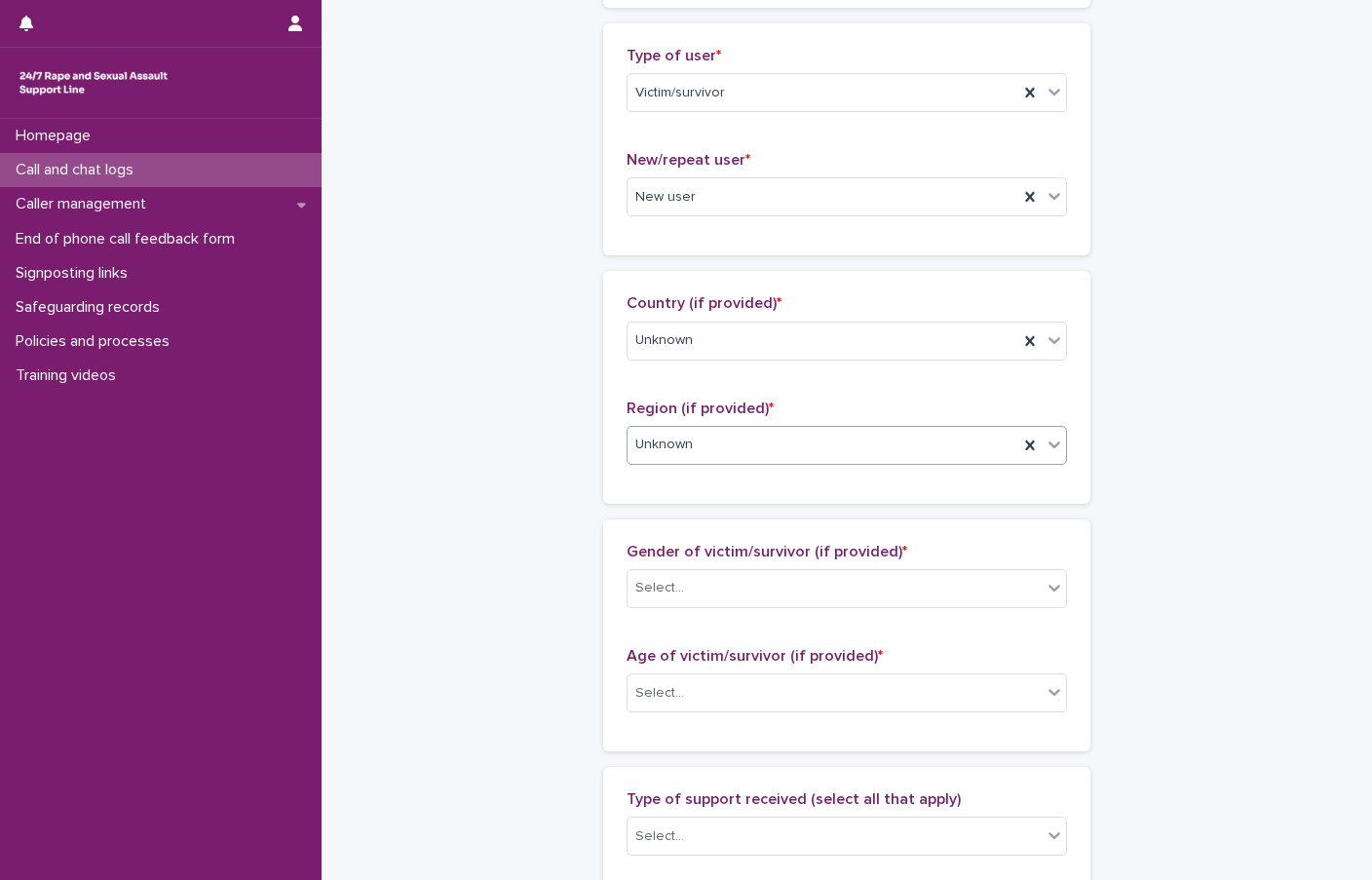
scroll to position [487, 0]
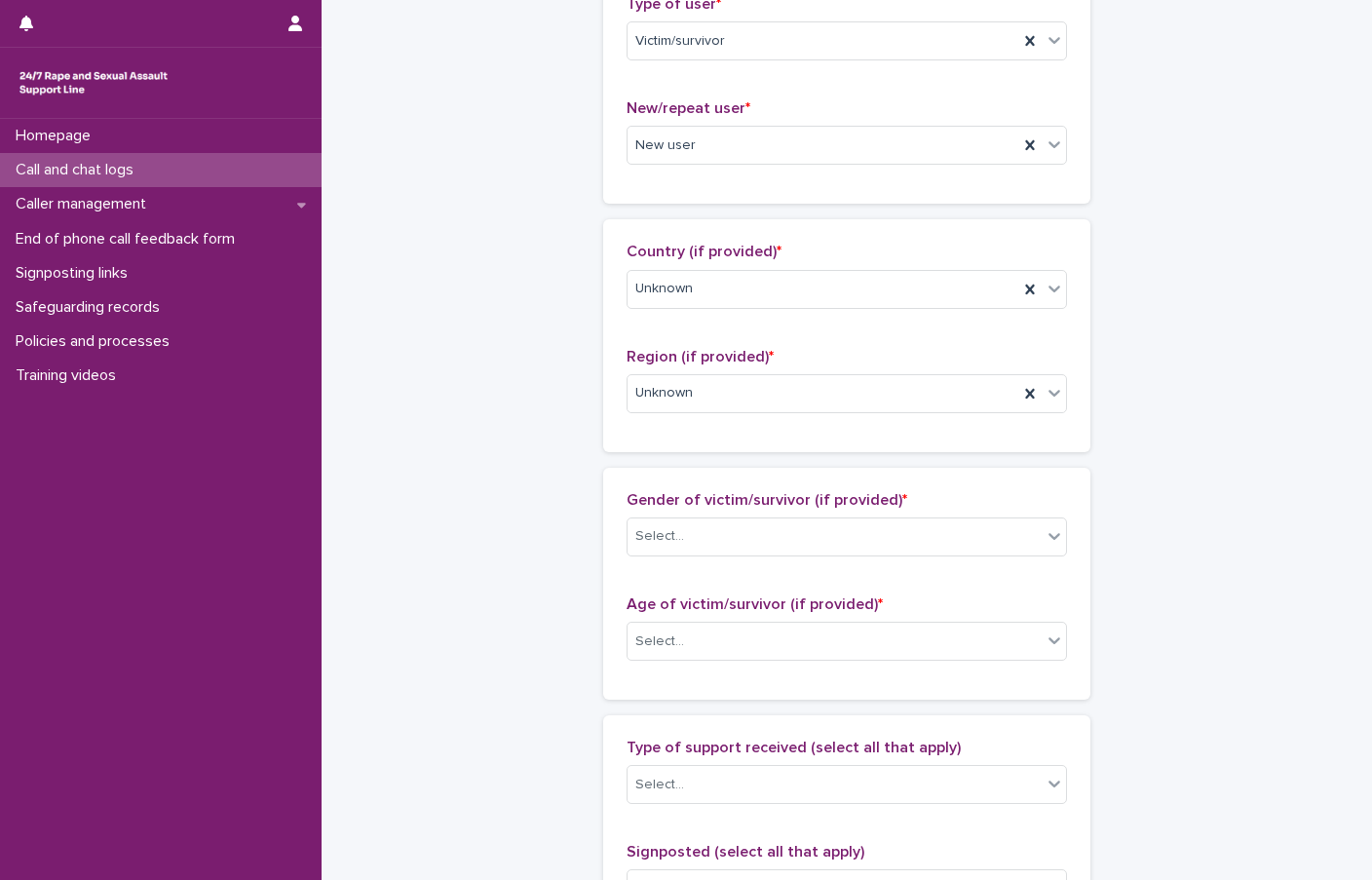
click at [543, 531] on div "**********" at bounding box center [846, 568] width 955 height 2109
click at [649, 527] on div "Select..." at bounding box center [660, 536] width 49 height 21
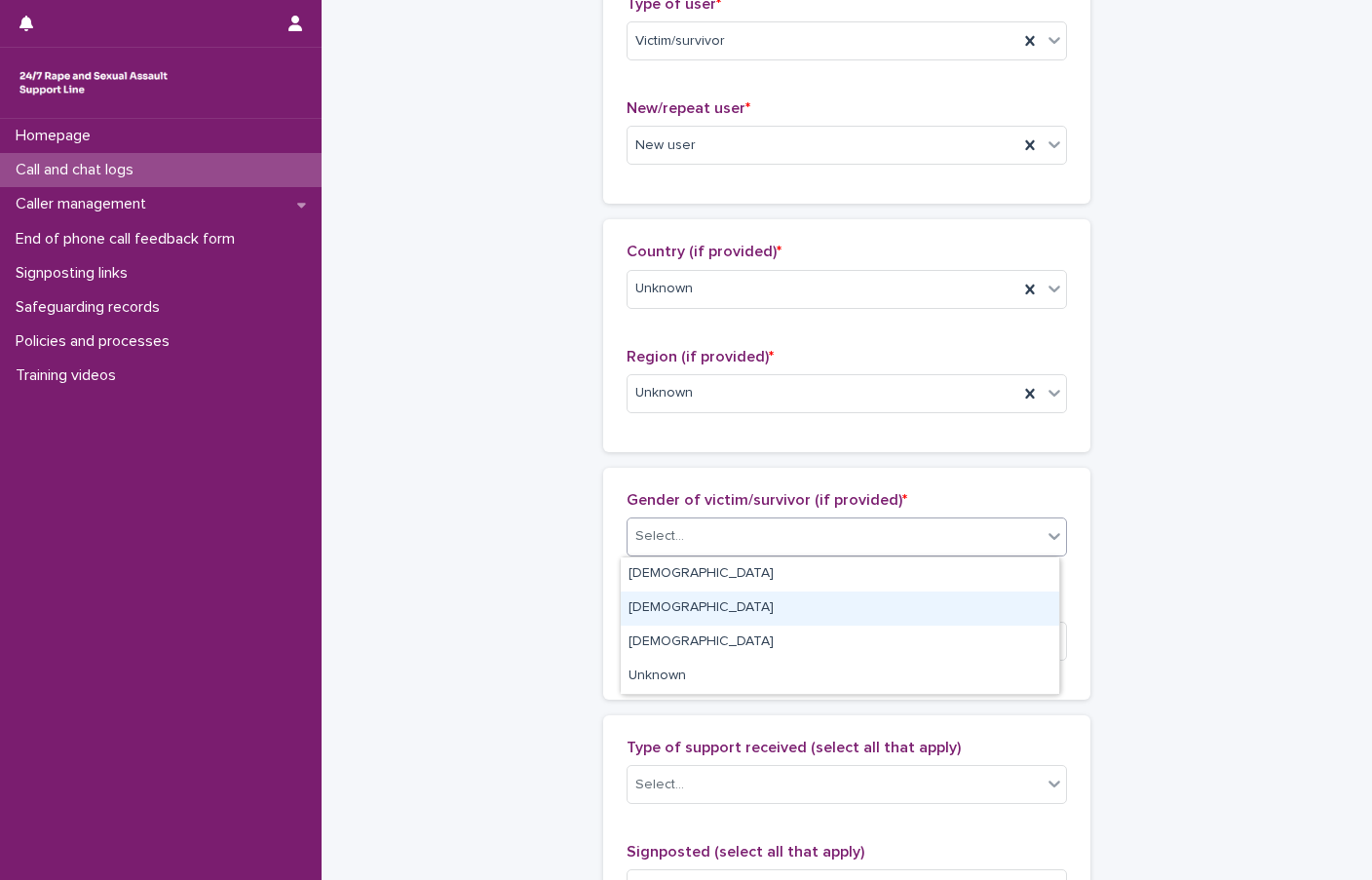
click at [674, 610] on div "[DEMOGRAPHIC_DATA]" at bounding box center [839, 608] width 439 height 34
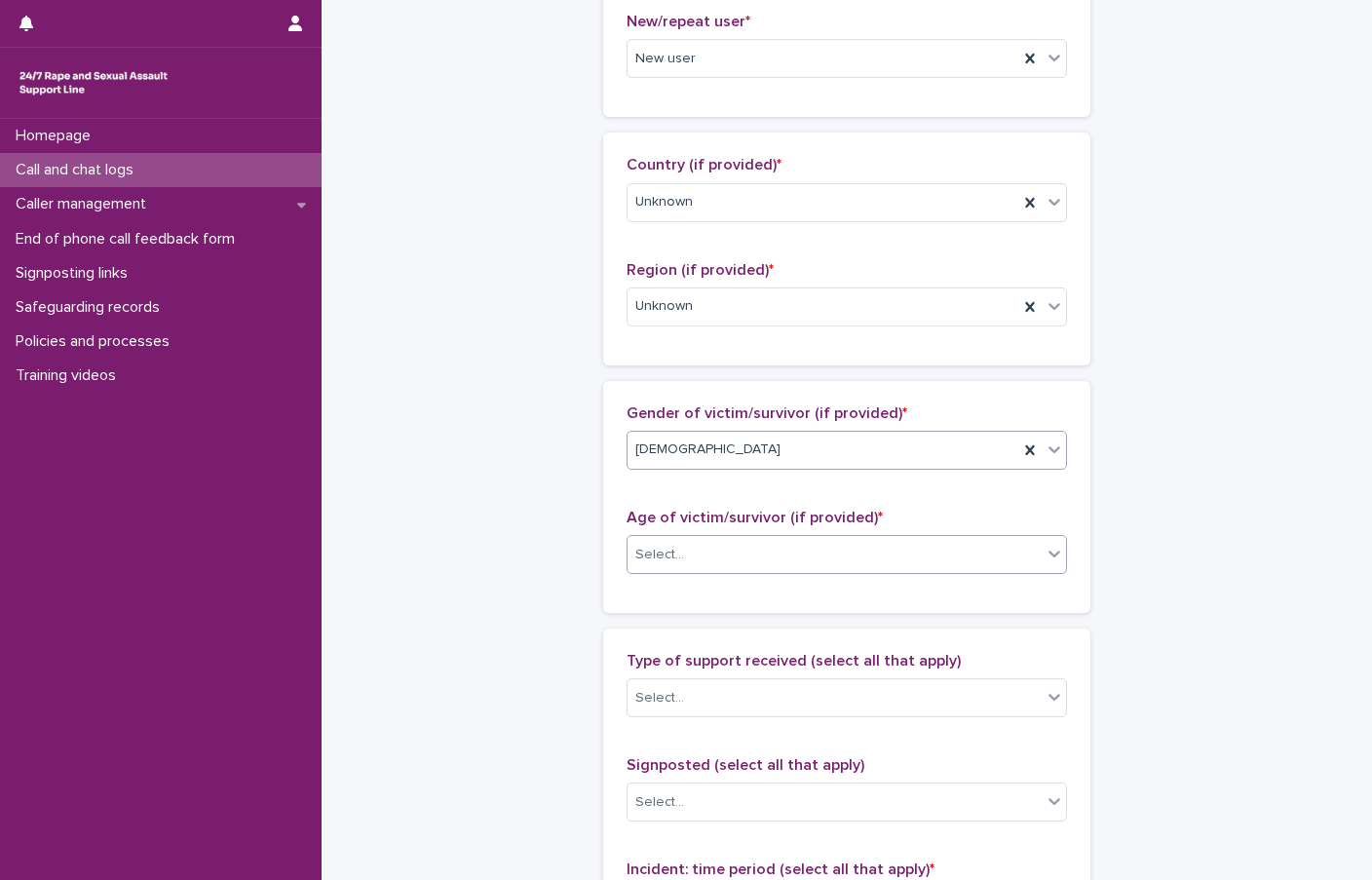
scroll to position [584, 0]
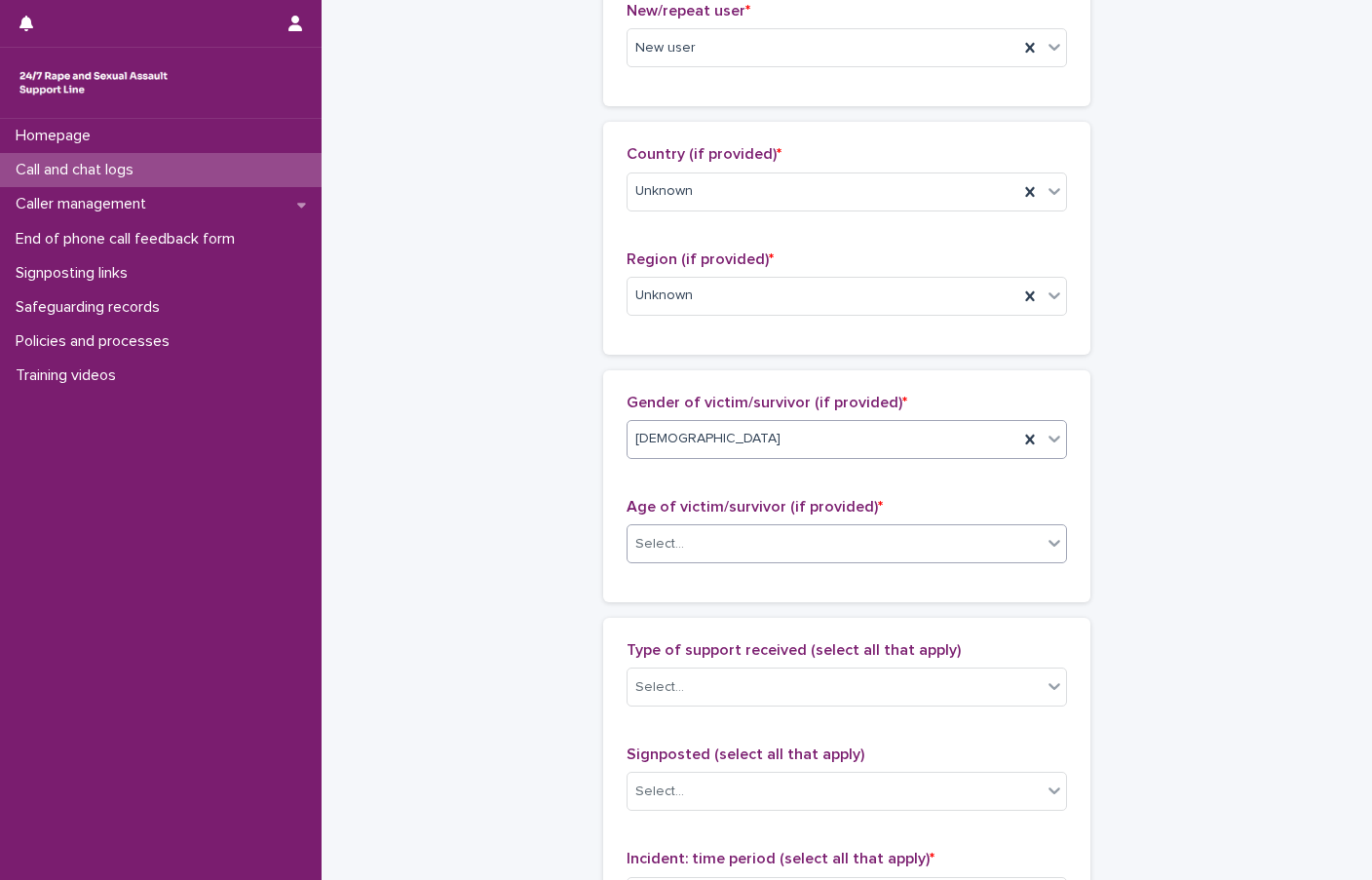
click at [640, 535] on div "Select..." at bounding box center [660, 544] width 49 height 21
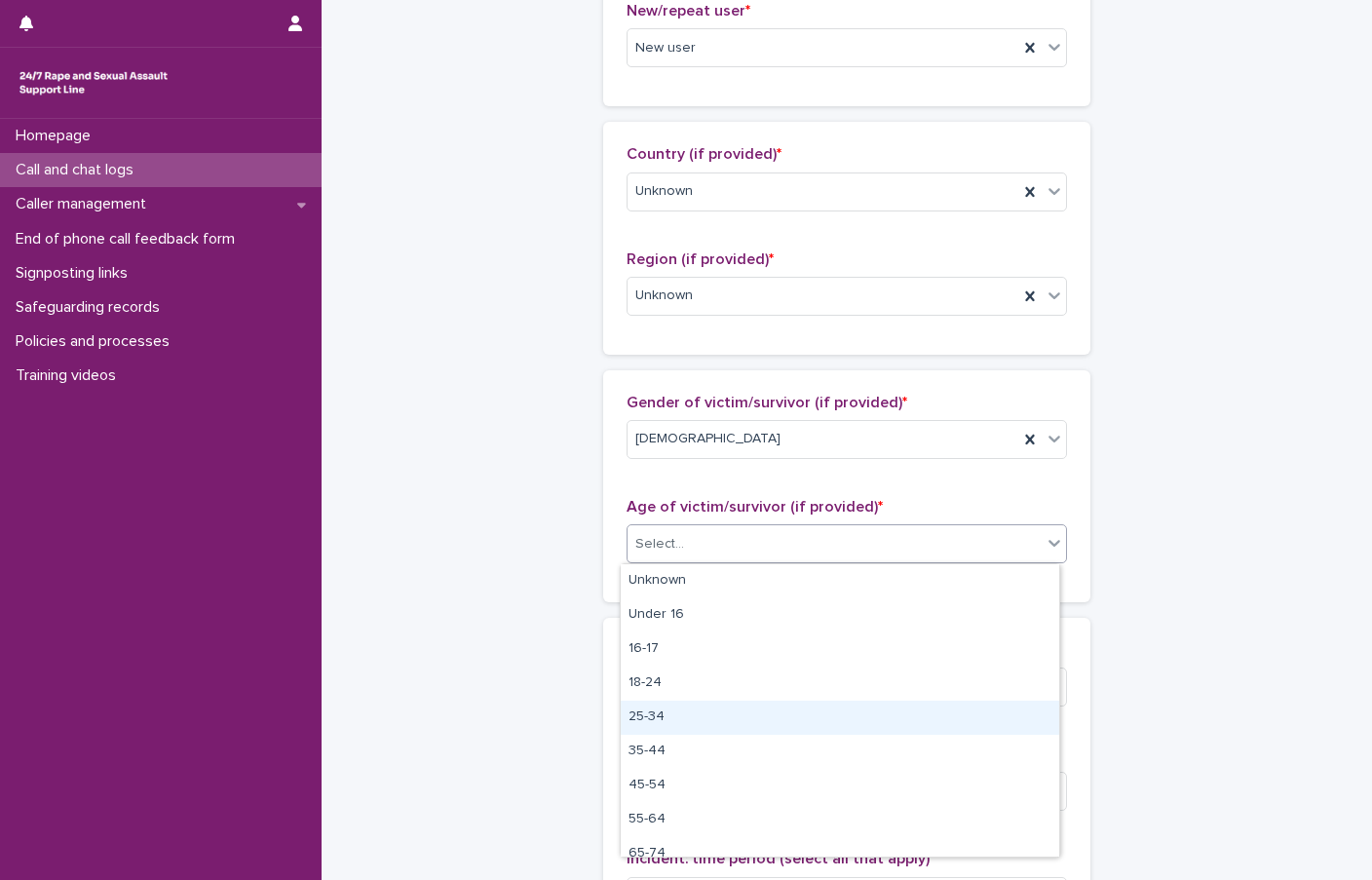
click at [672, 715] on div "25-34" at bounding box center [839, 717] width 439 height 34
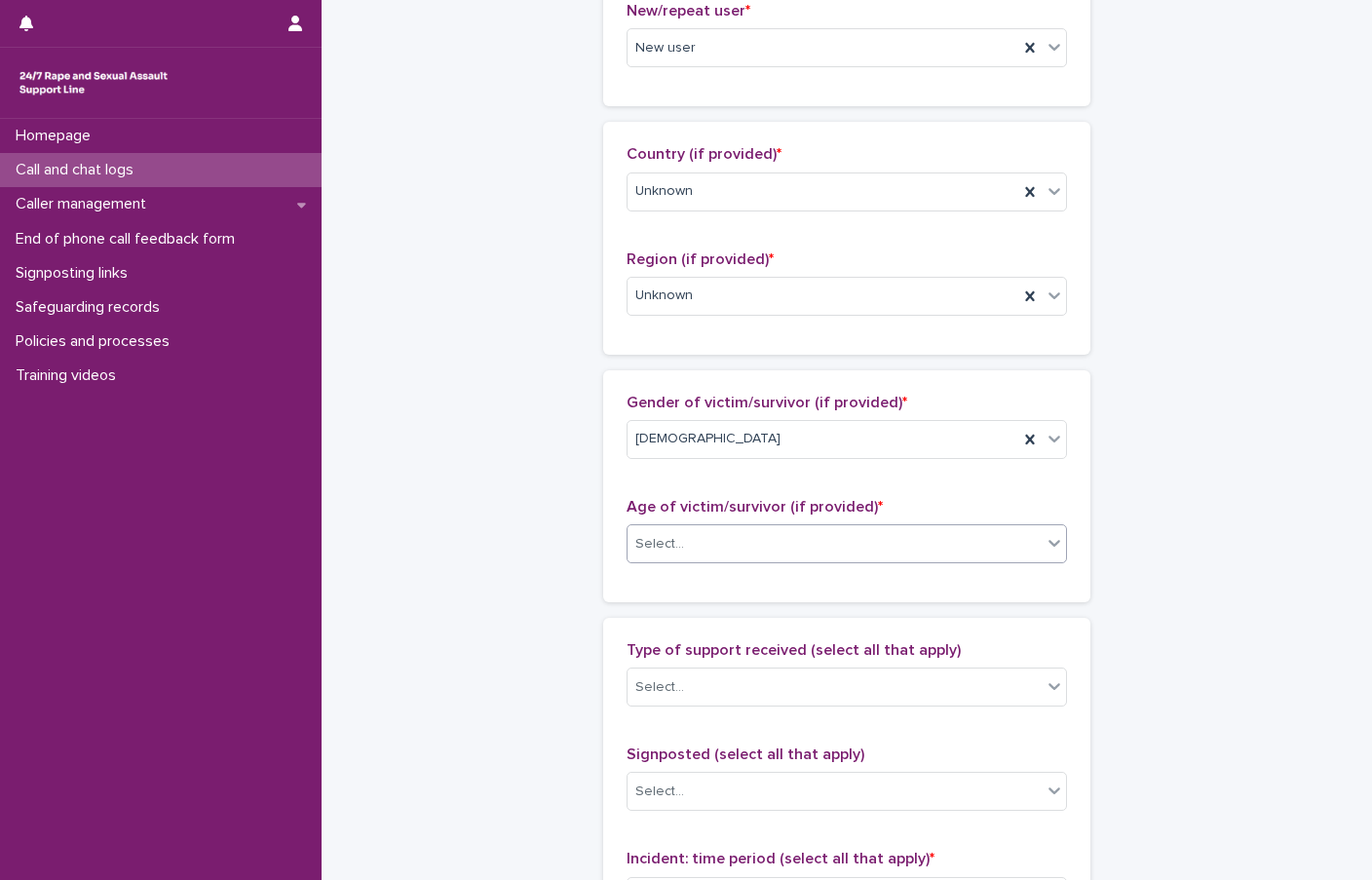
click at [499, 560] on div "**********" at bounding box center [846, 472] width 955 height 2109
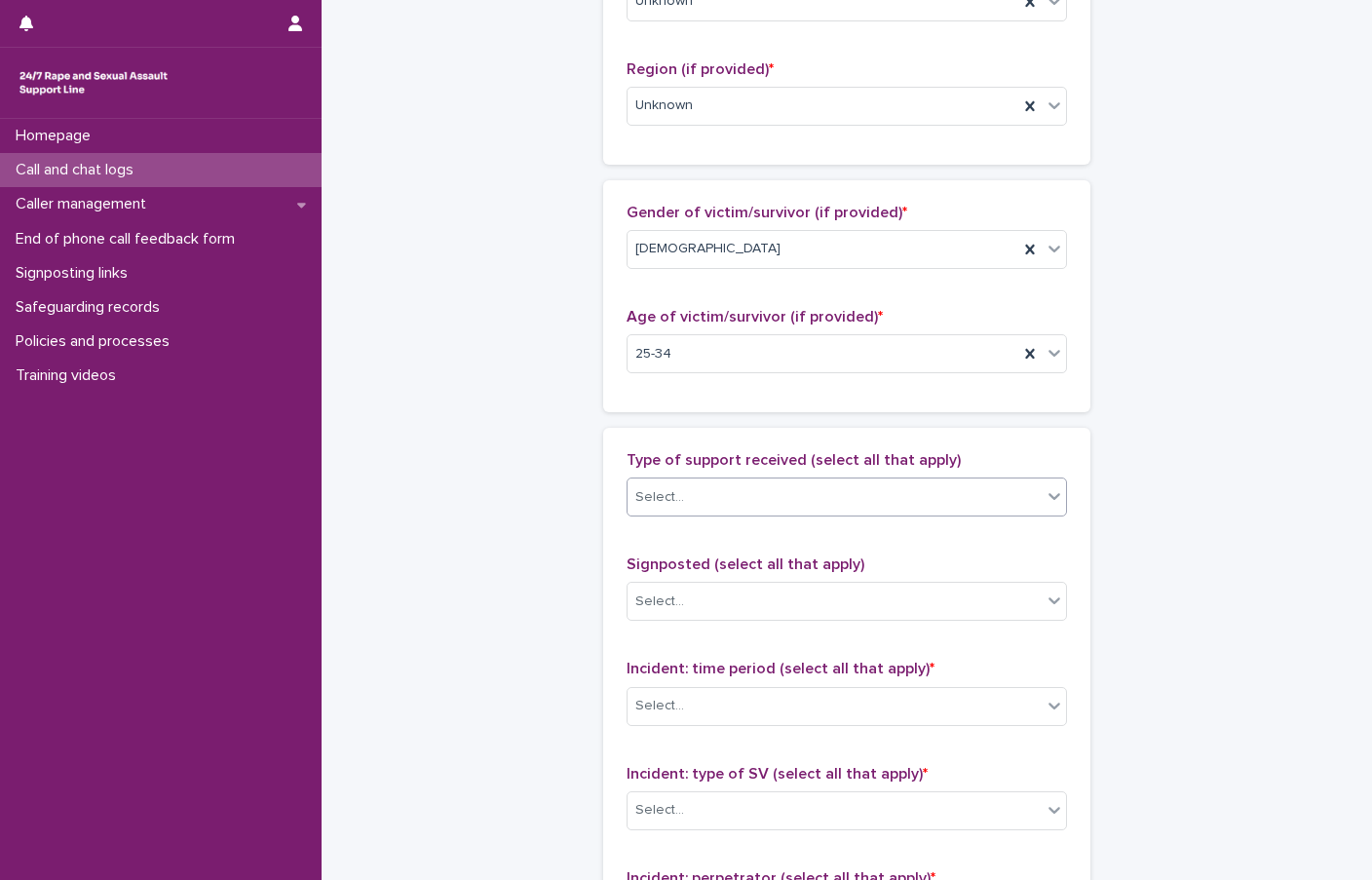
scroll to position [779, 0]
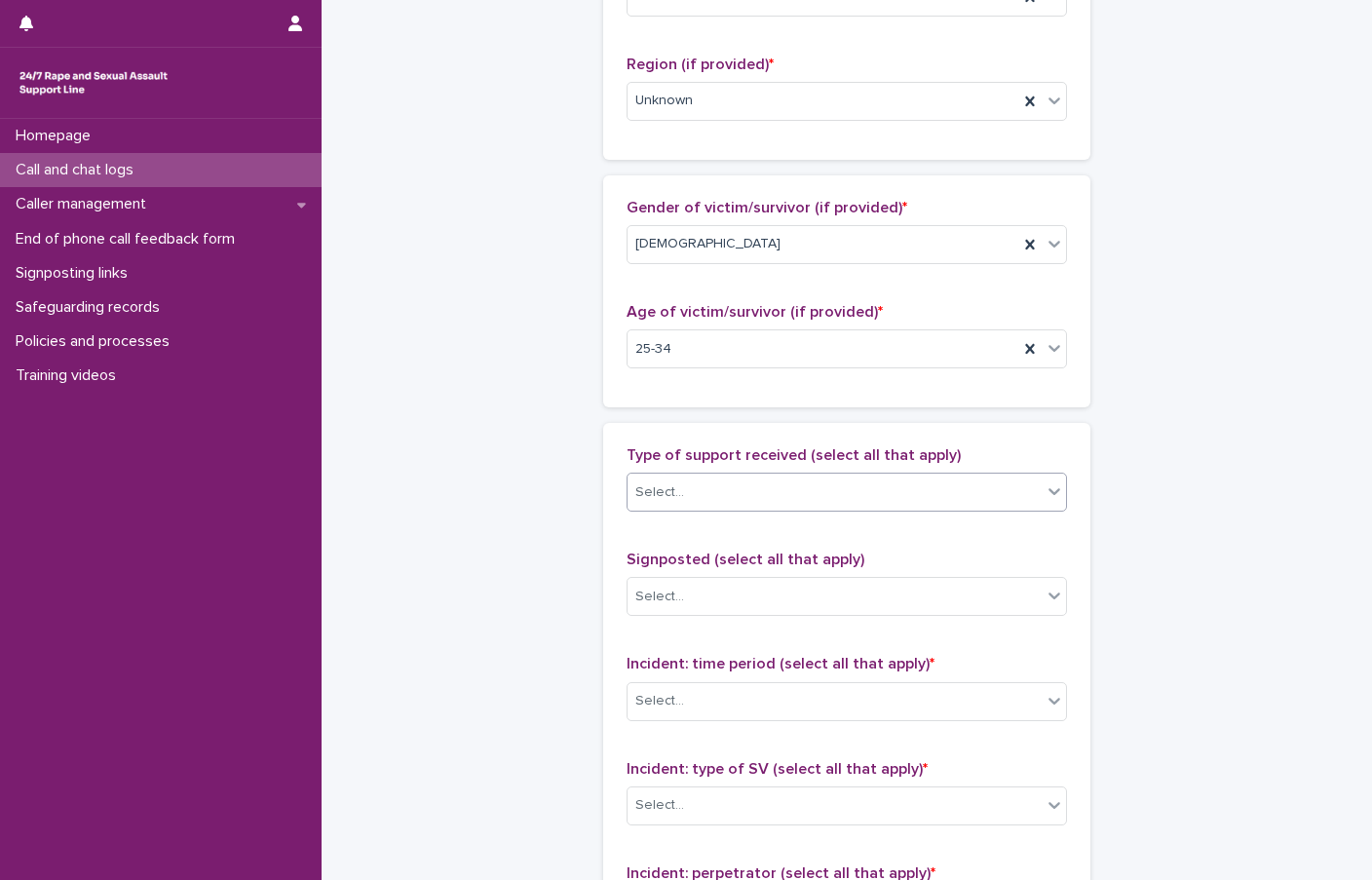
click at [760, 497] on div "Select..." at bounding box center [835, 492] width 414 height 32
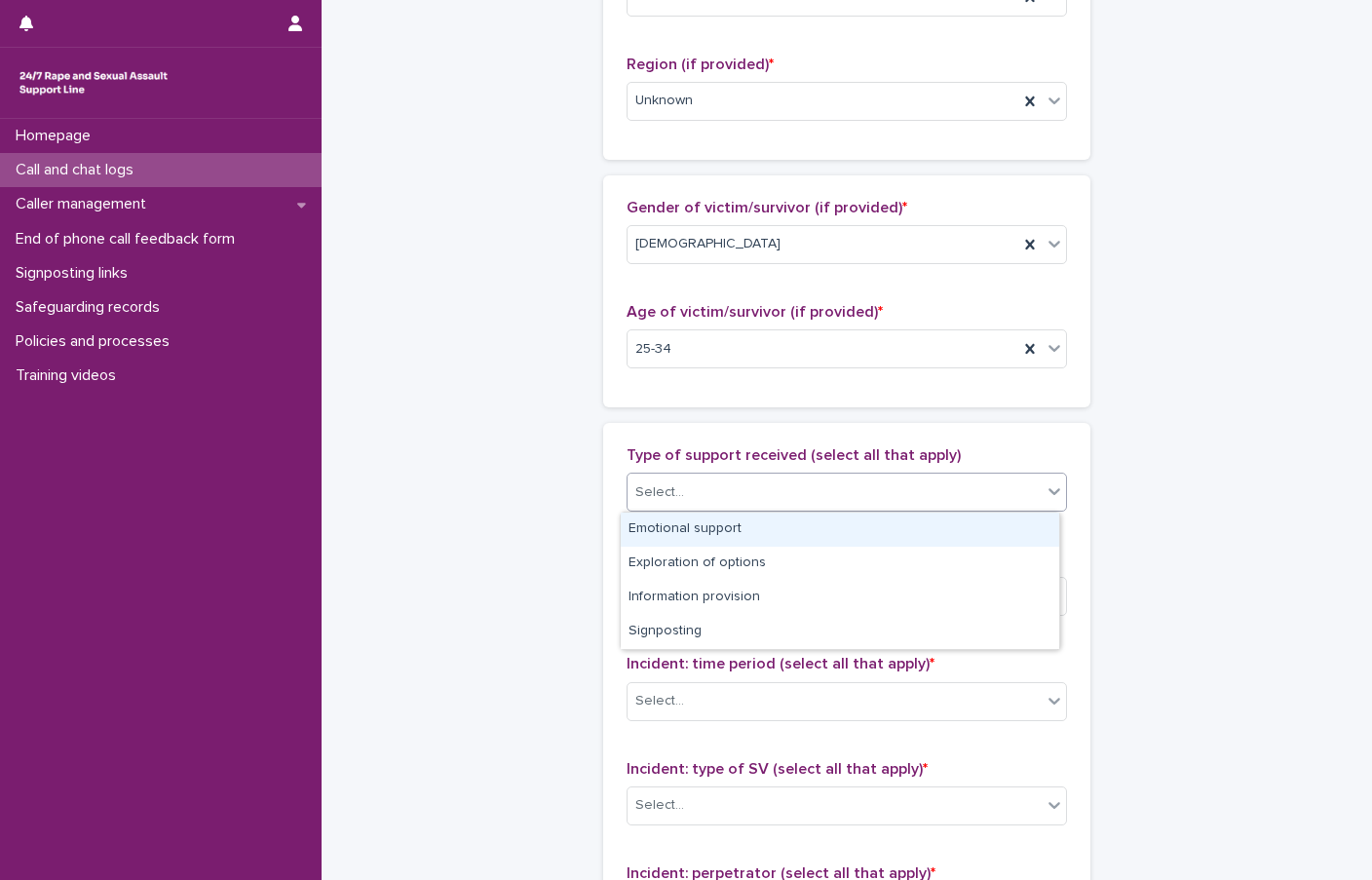
drag, startPoint x: 696, startPoint y: 529, endPoint x: 746, endPoint y: 529, distance: 50.0
click at [696, 529] on div "Emotional support" at bounding box center [839, 529] width 439 height 34
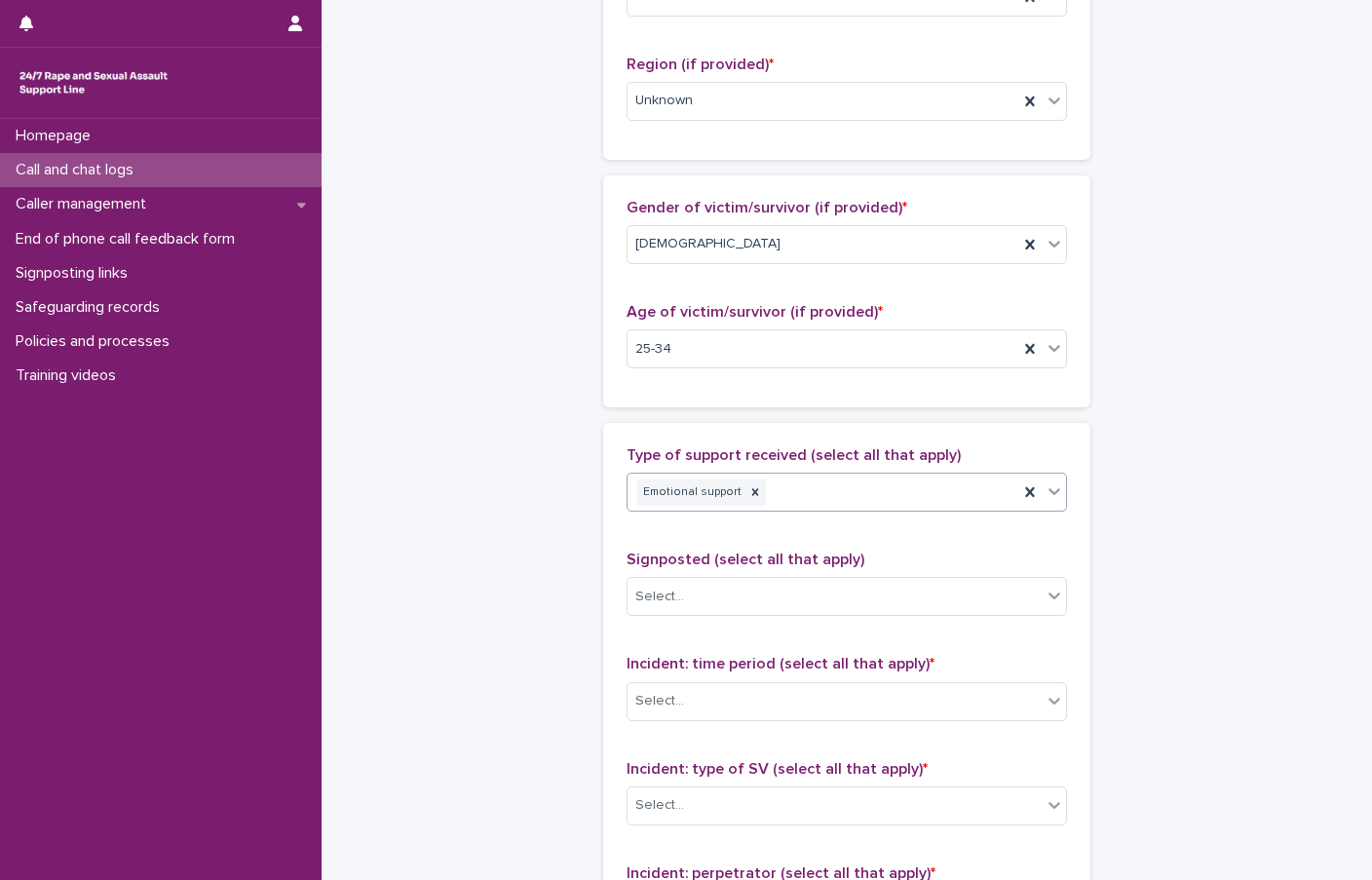
click at [878, 487] on div "Emotional support" at bounding box center [823, 492] width 391 height 34
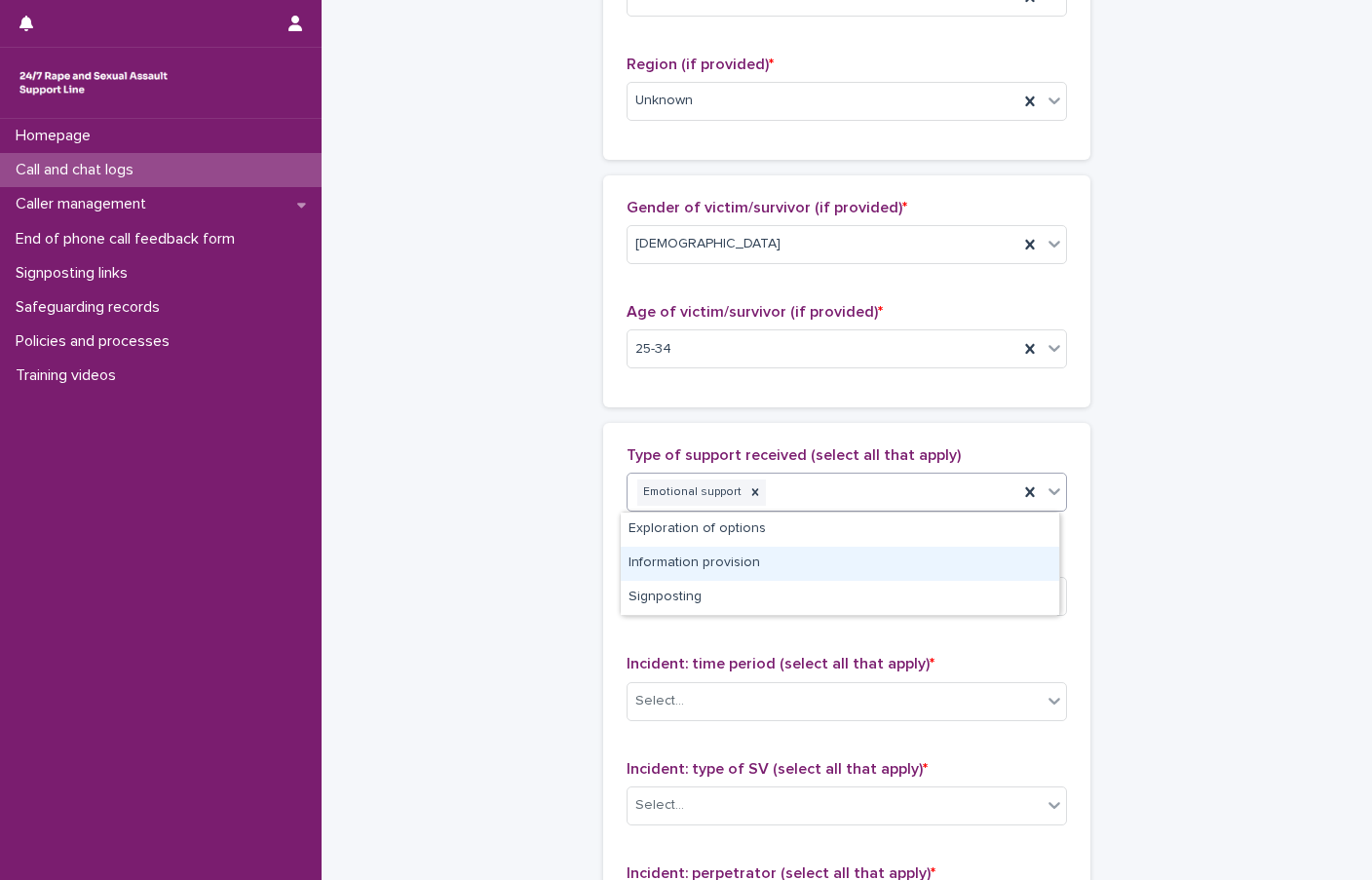
click at [698, 563] on div "Information provision" at bounding box center [839, 564] width 439 height 34
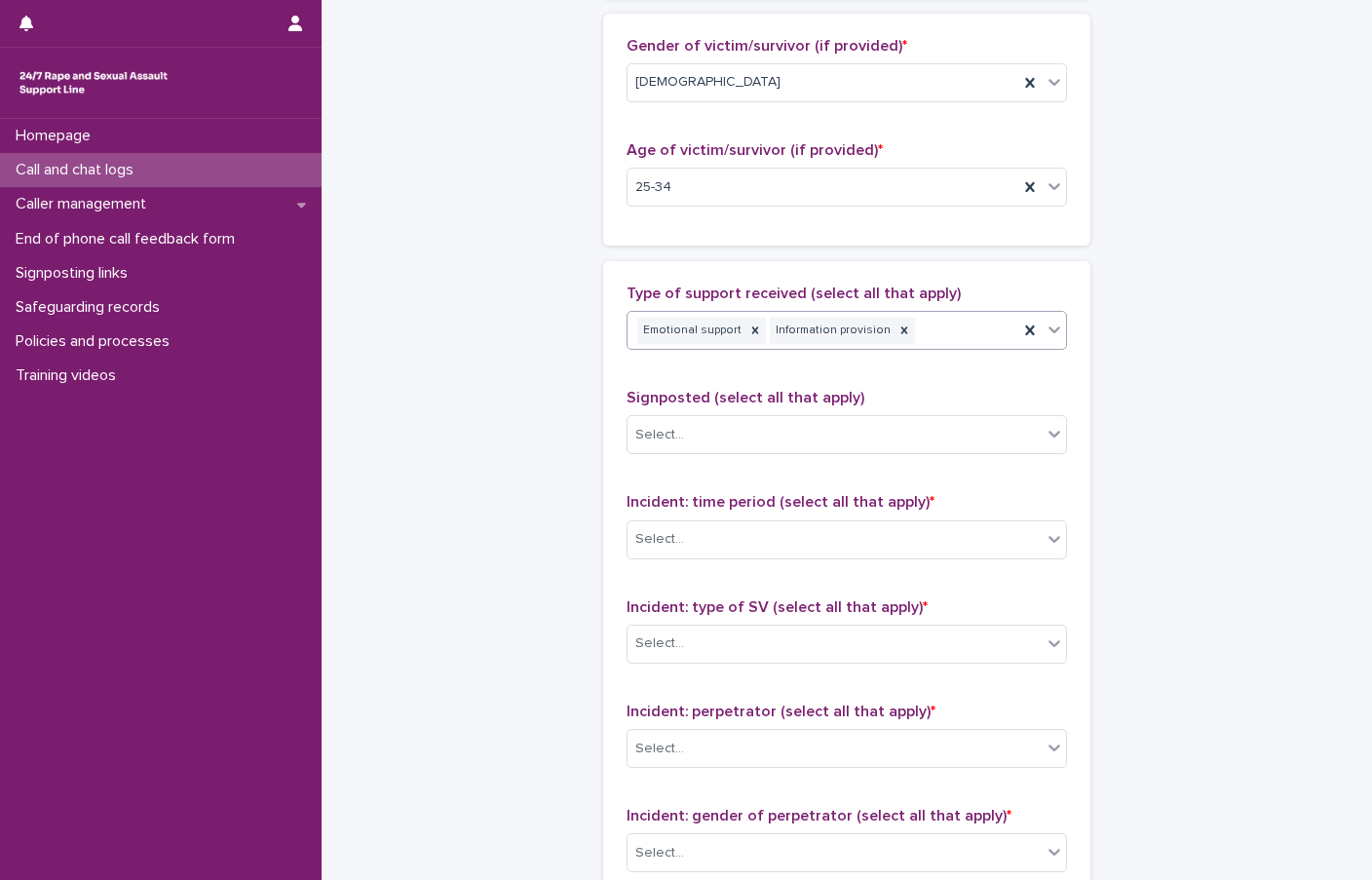
scroll to position [974, 0]
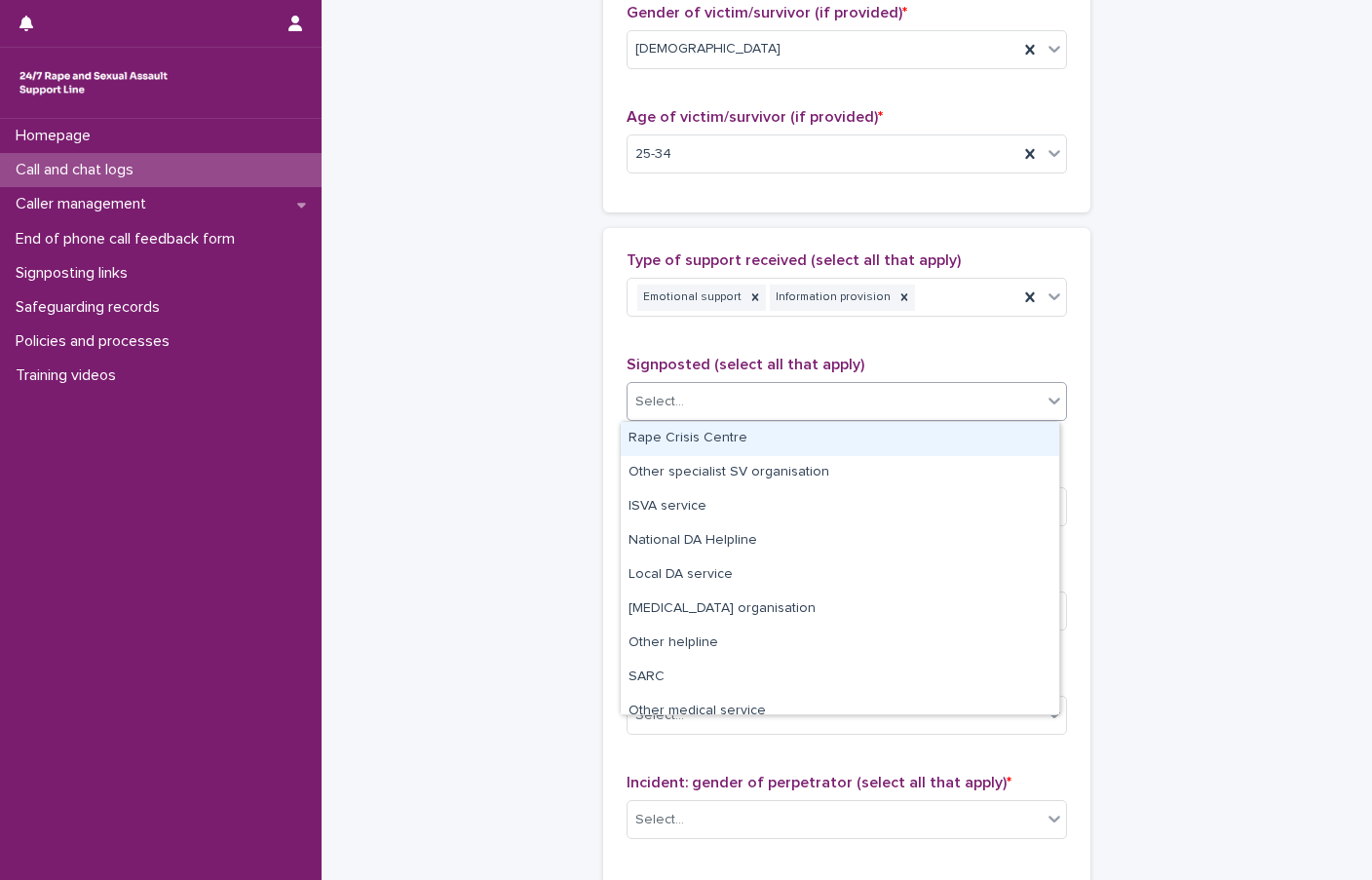
click at [671, 398] on div "Select..." at bounding box center [660, 401] width 49 height 21
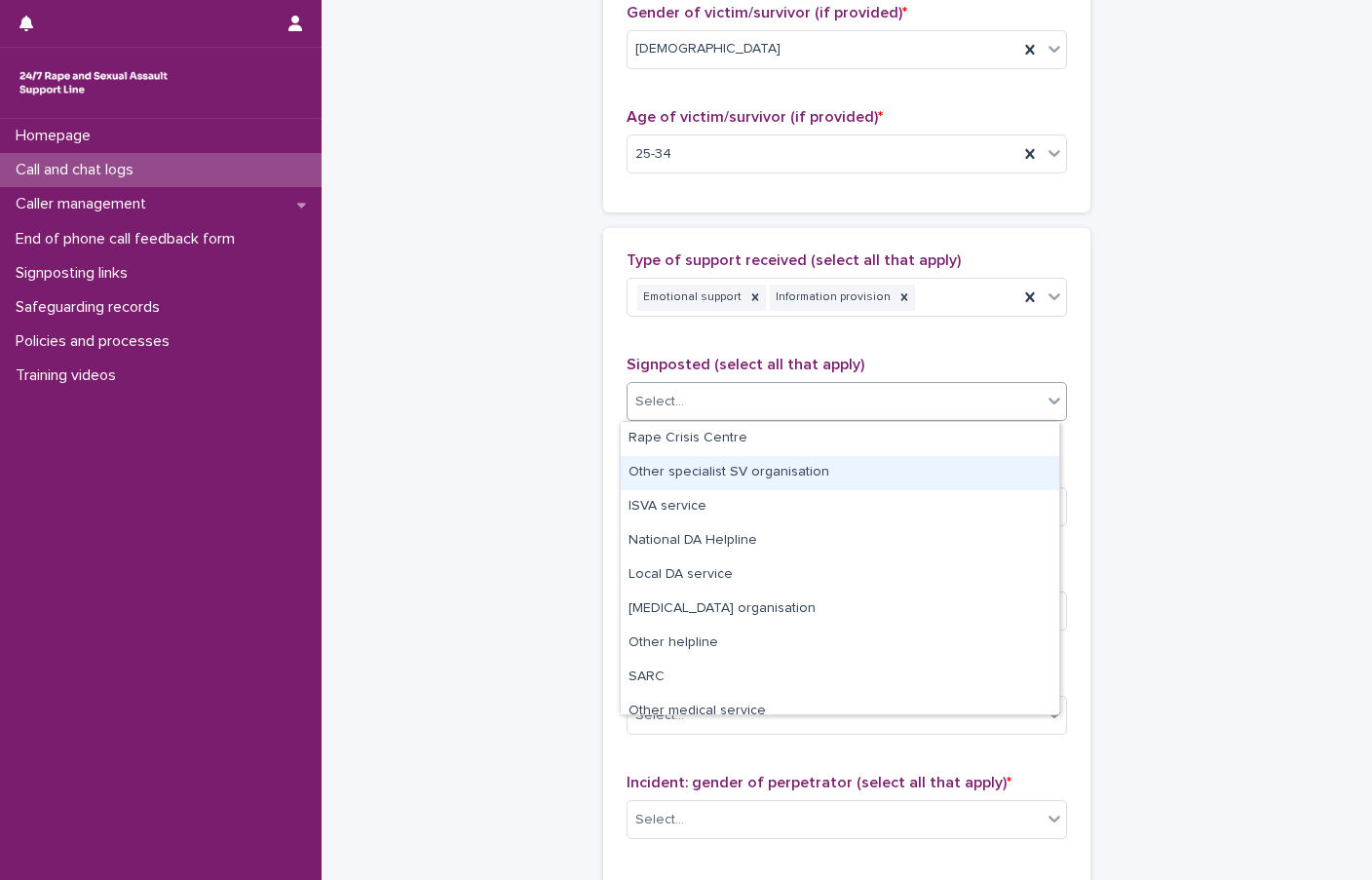
click at [510, 420] on div "**********" at bounding box center [846, 82] width 955 height 2109
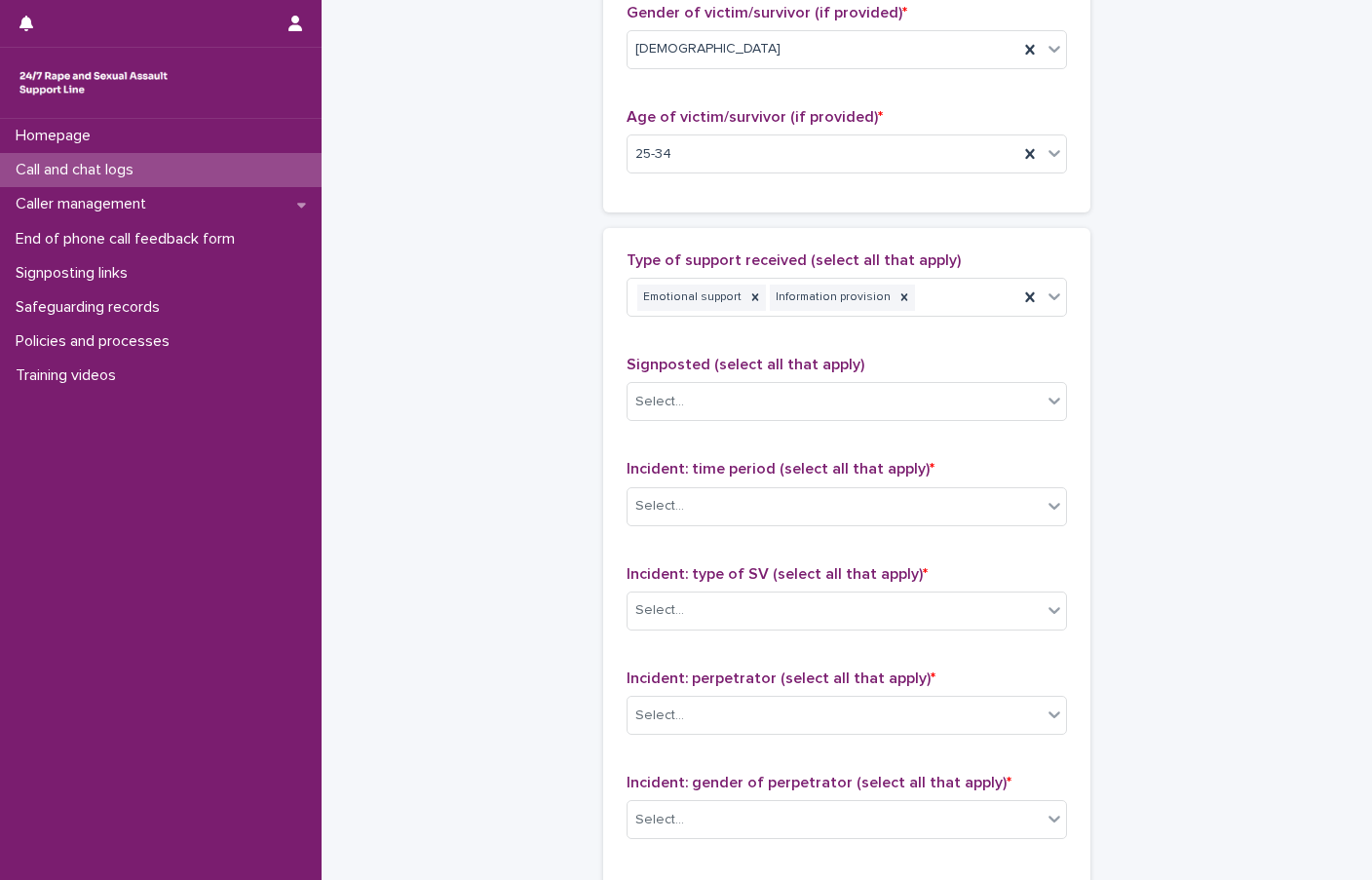
scroll to position [1071, 0]
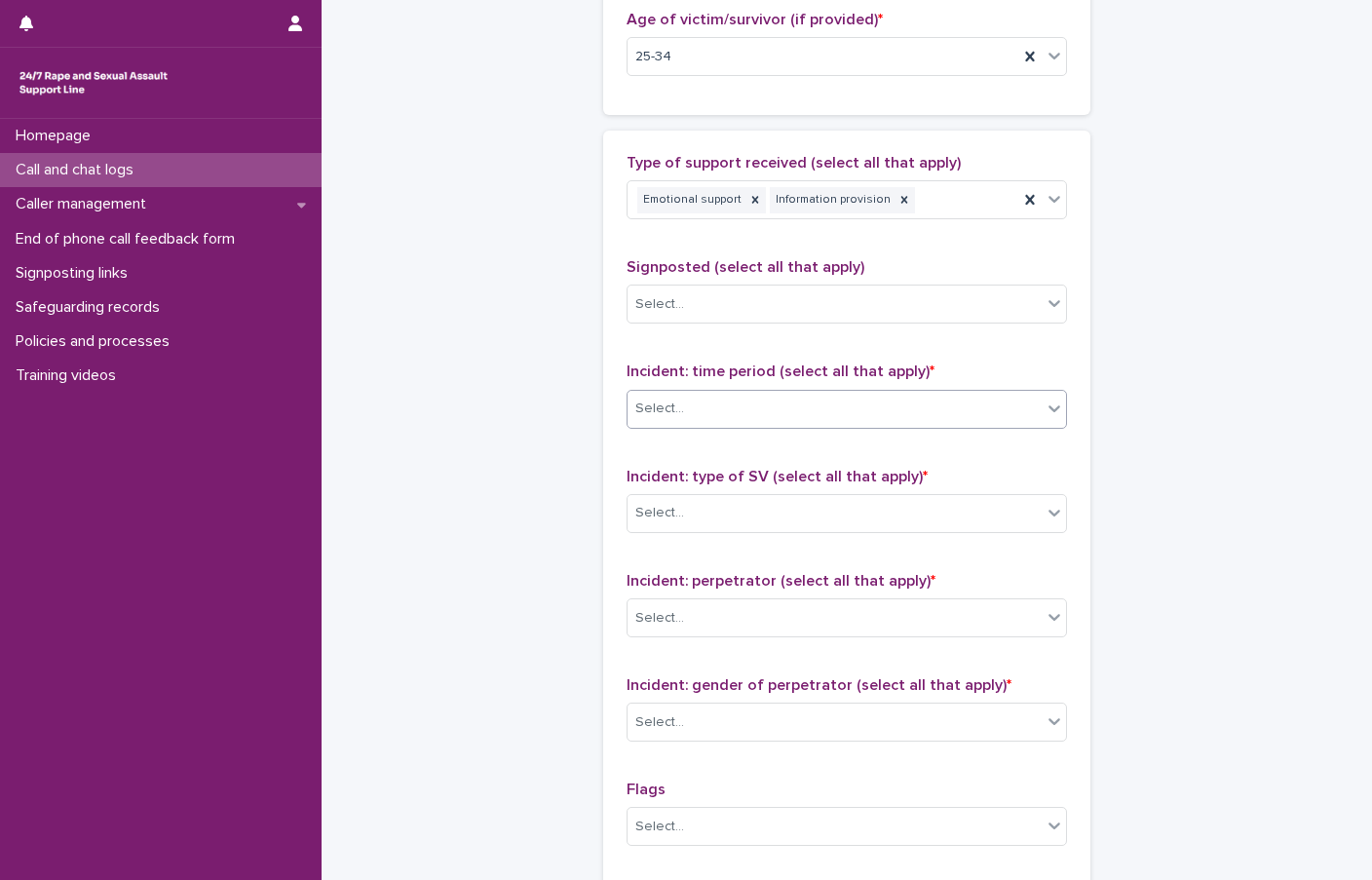
click at [681, 391] on div "Select..." at bounding box center [846, 409] width 441 height 39
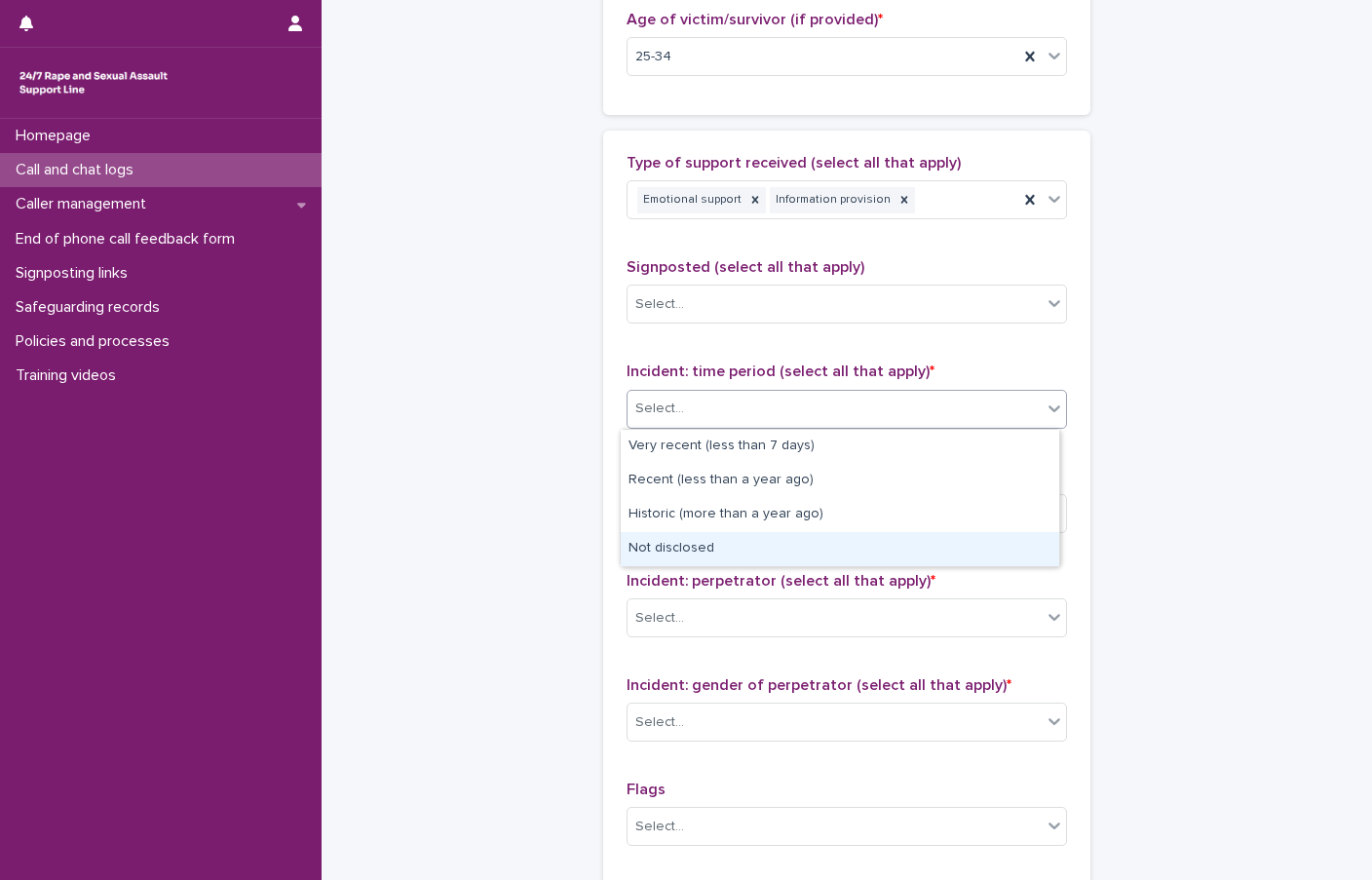
click at [739, 552] on div "Not disclosed" at bounding box center [839, 549] width 439 height 34
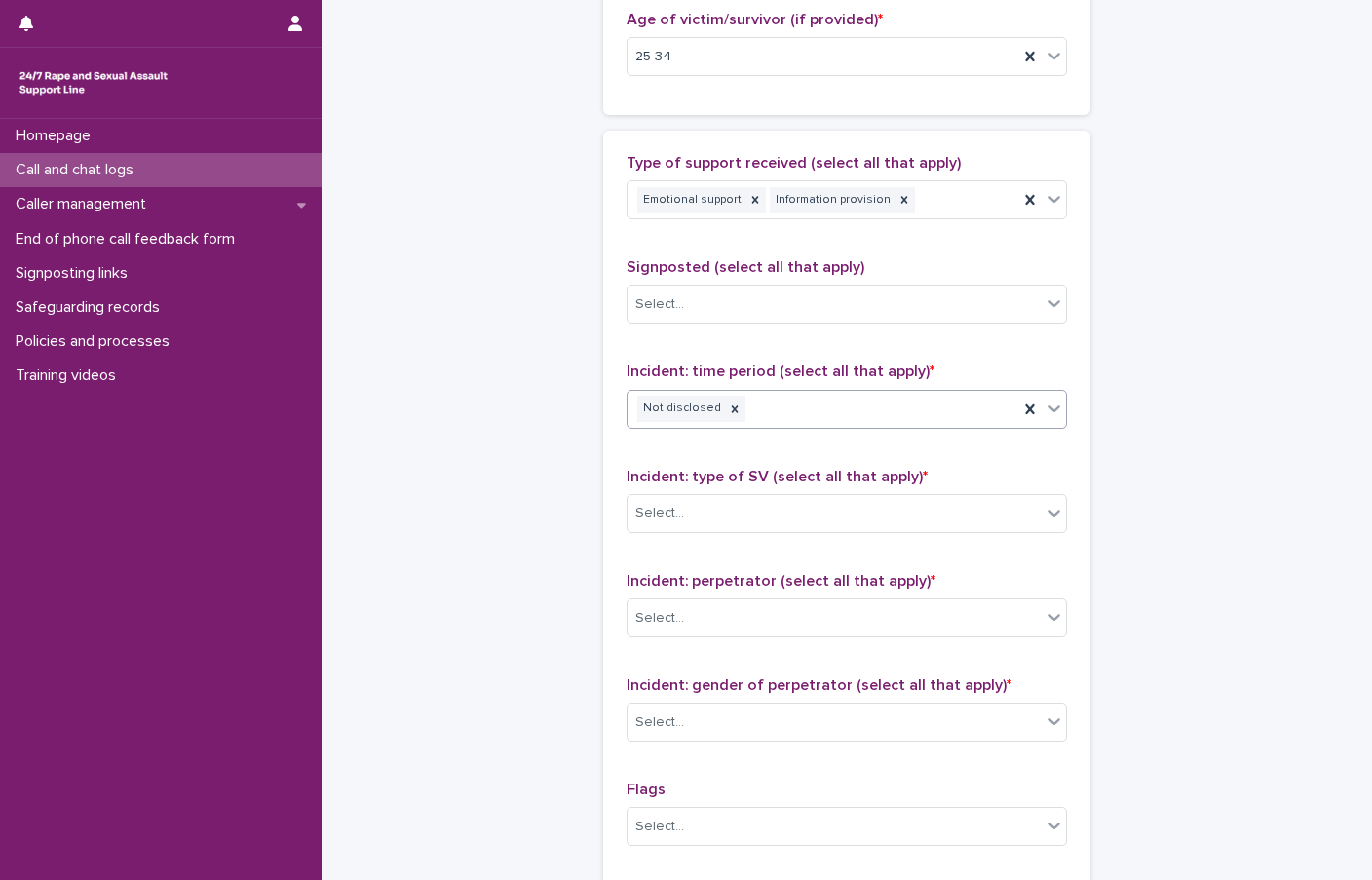
scroll to position [1169, 0]
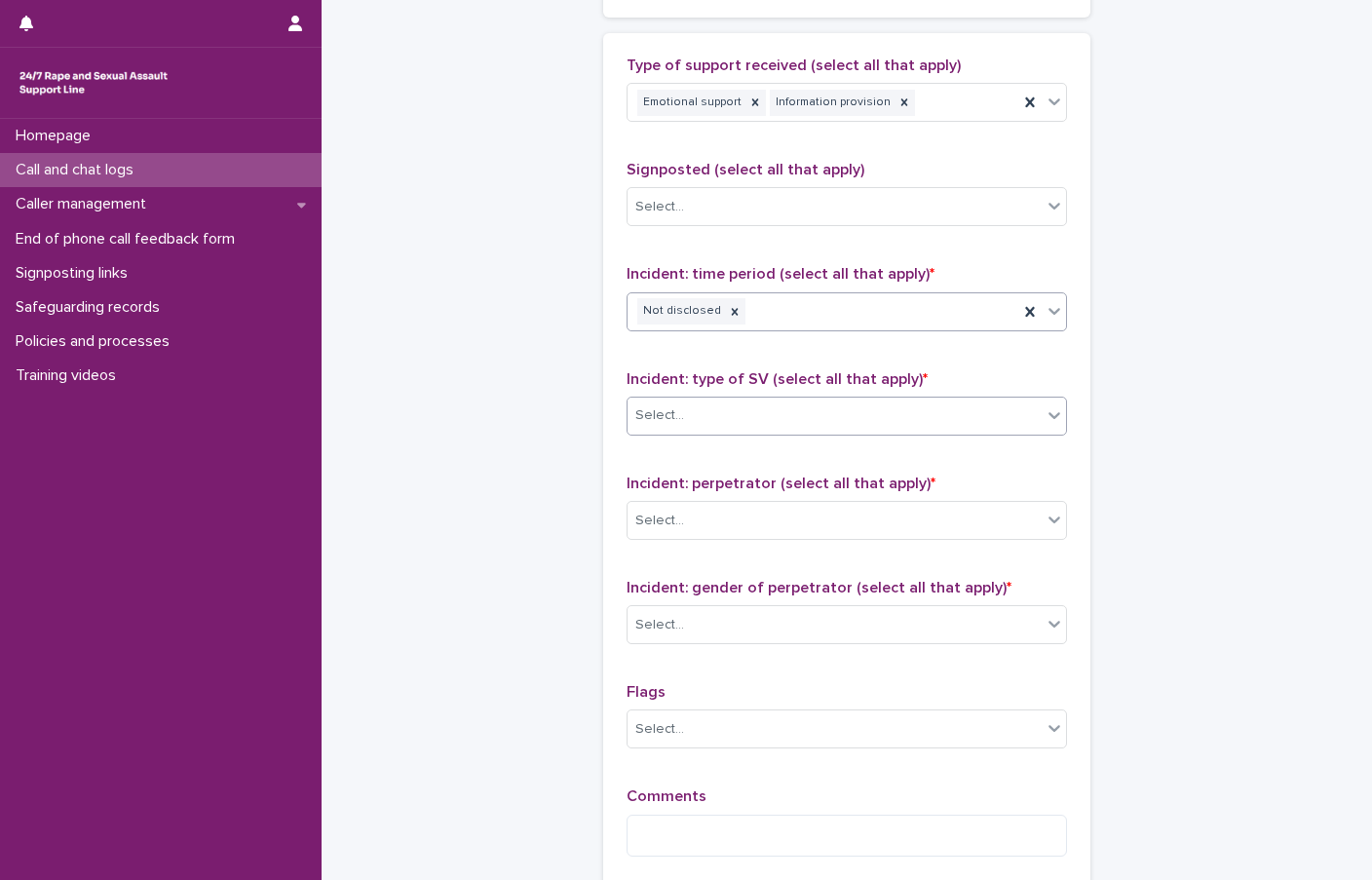
click at [686, 425] on div at bounding box center [687, 415] width 2 height 21
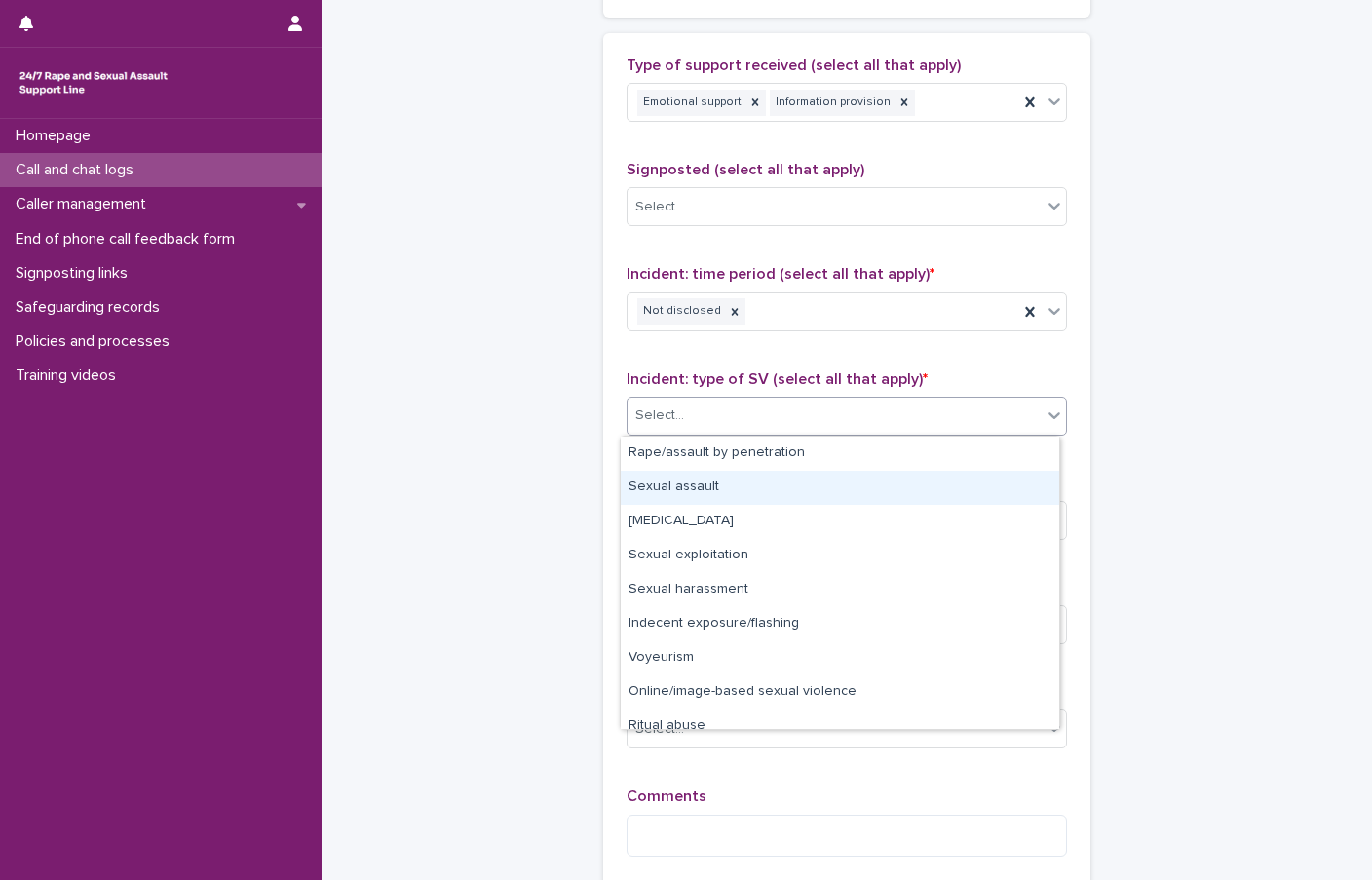
click at [706, 483] on div "Sexual assault" at bounding box center [839, 487] width 439 height 34
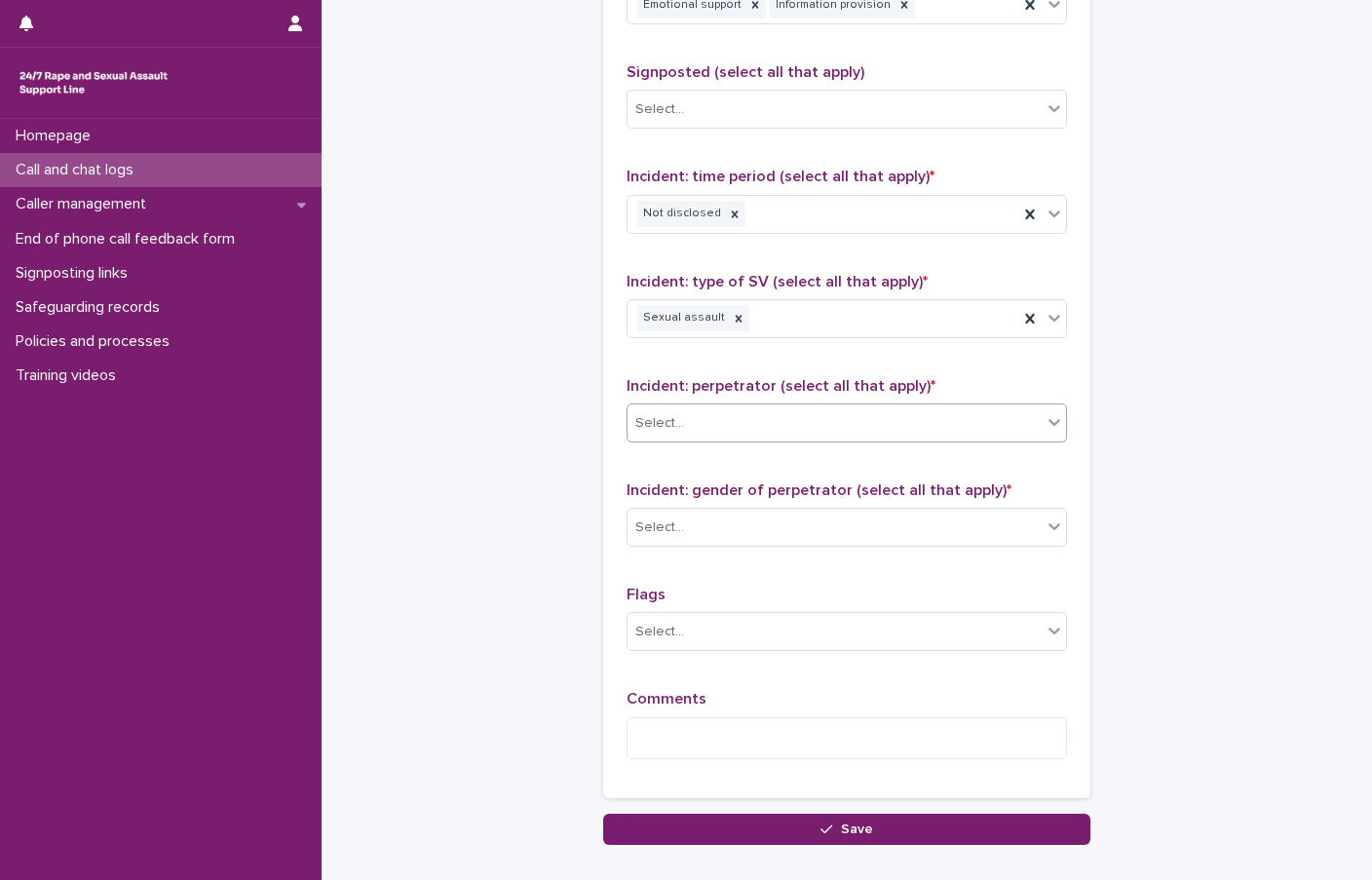
click at [799, 432] on div "Select..." at bounding box center [835, 423] width 414 height 32
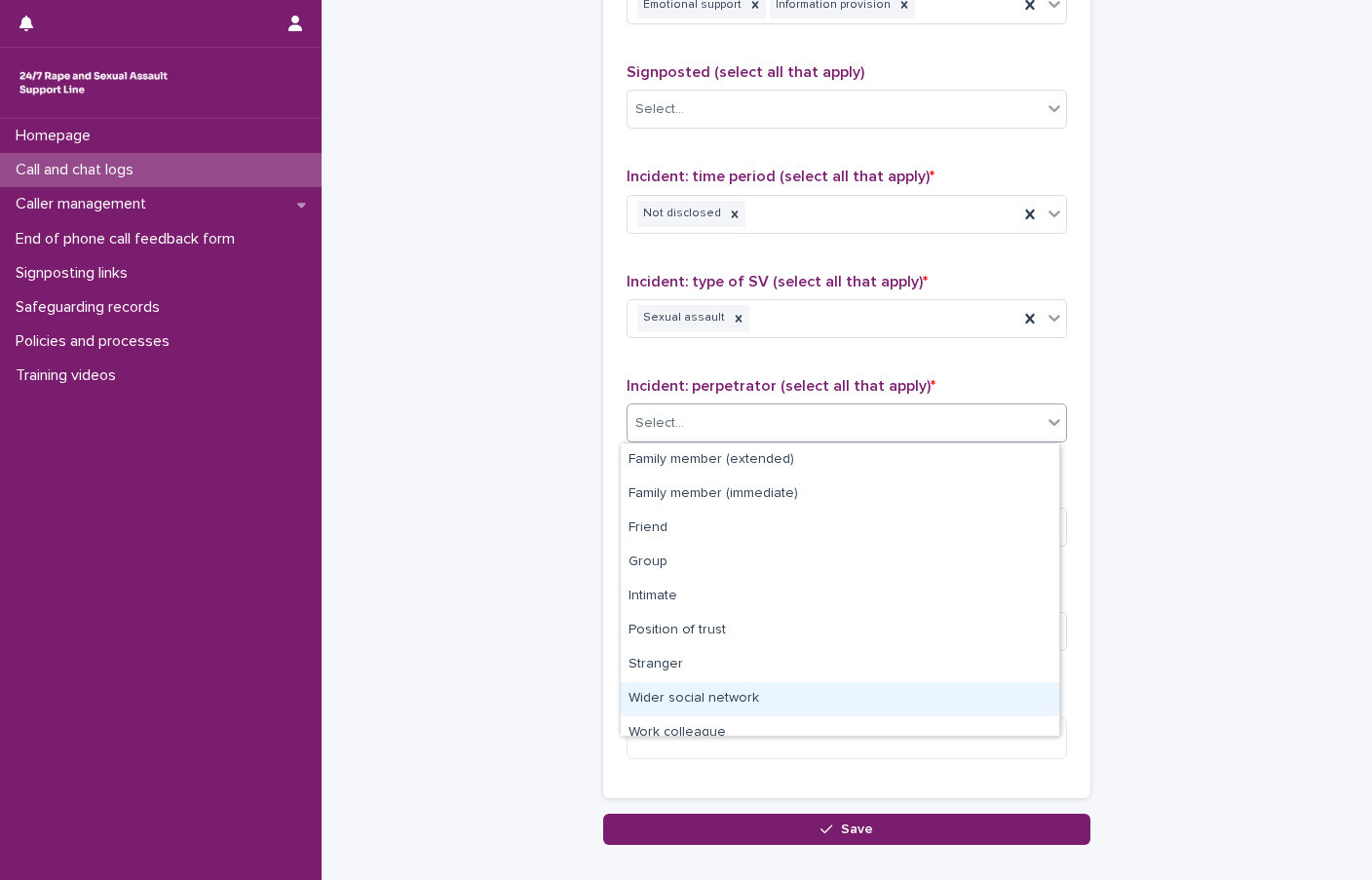
click at [727, 688] on div "Wider social network" at bounding box center [839, 698] width 439 height 34
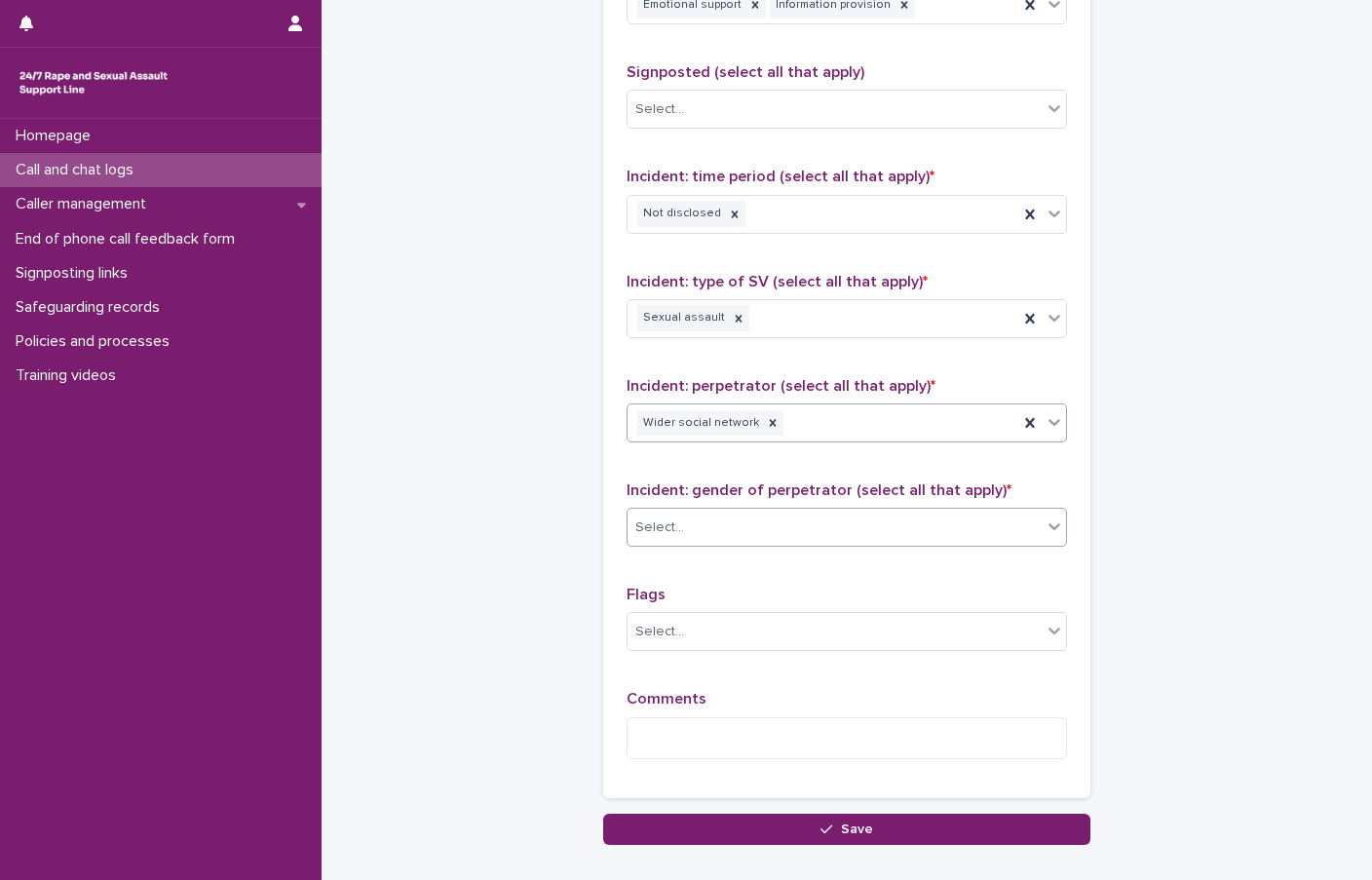
click at [686, 538] on div at bounding box center [687, 527] width 2 height 24
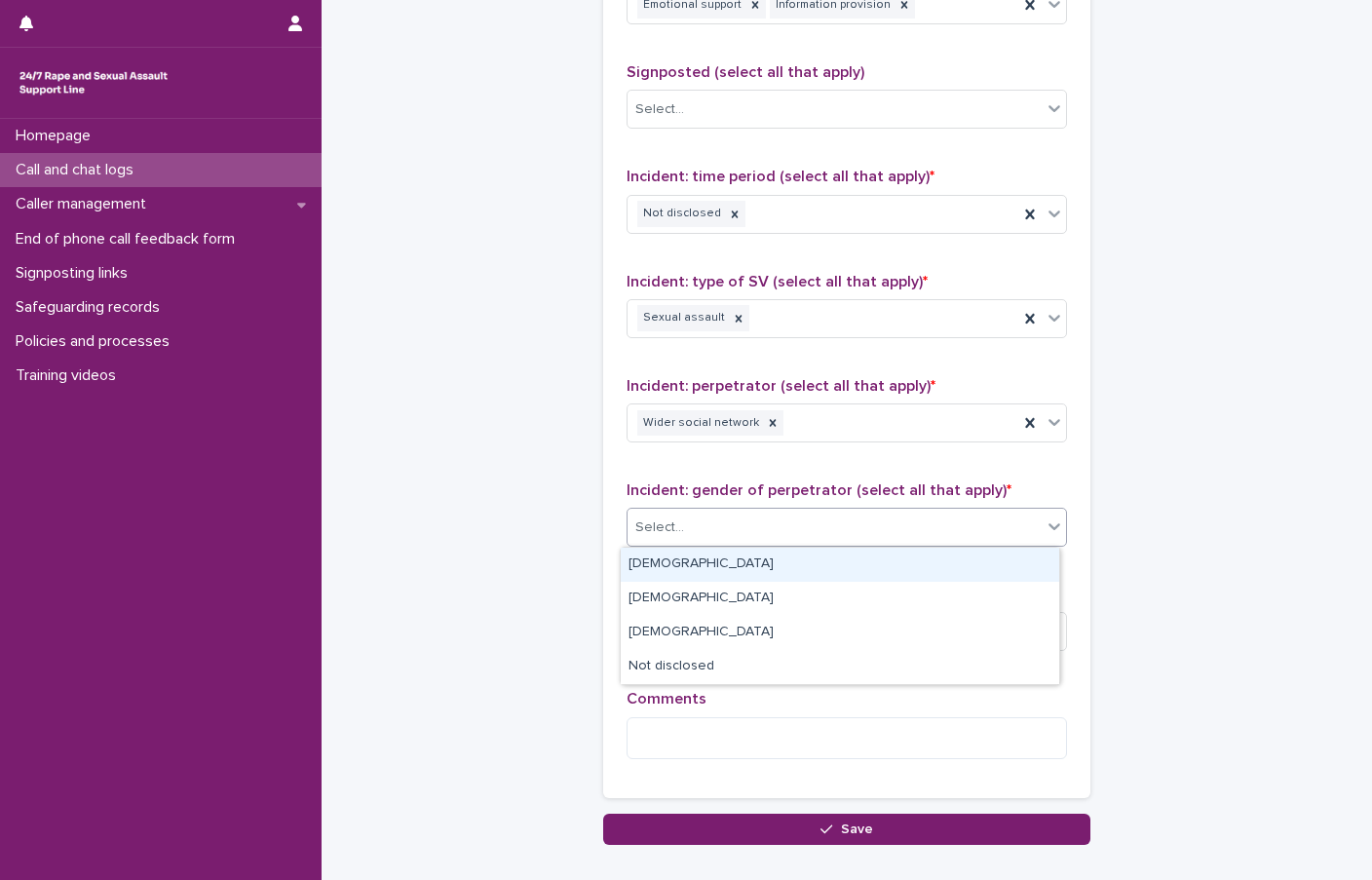
click at [669, 563] on div "[DEMOGRAPHIC_DATA]" at bounding box center [839, 565] width 439 height 34
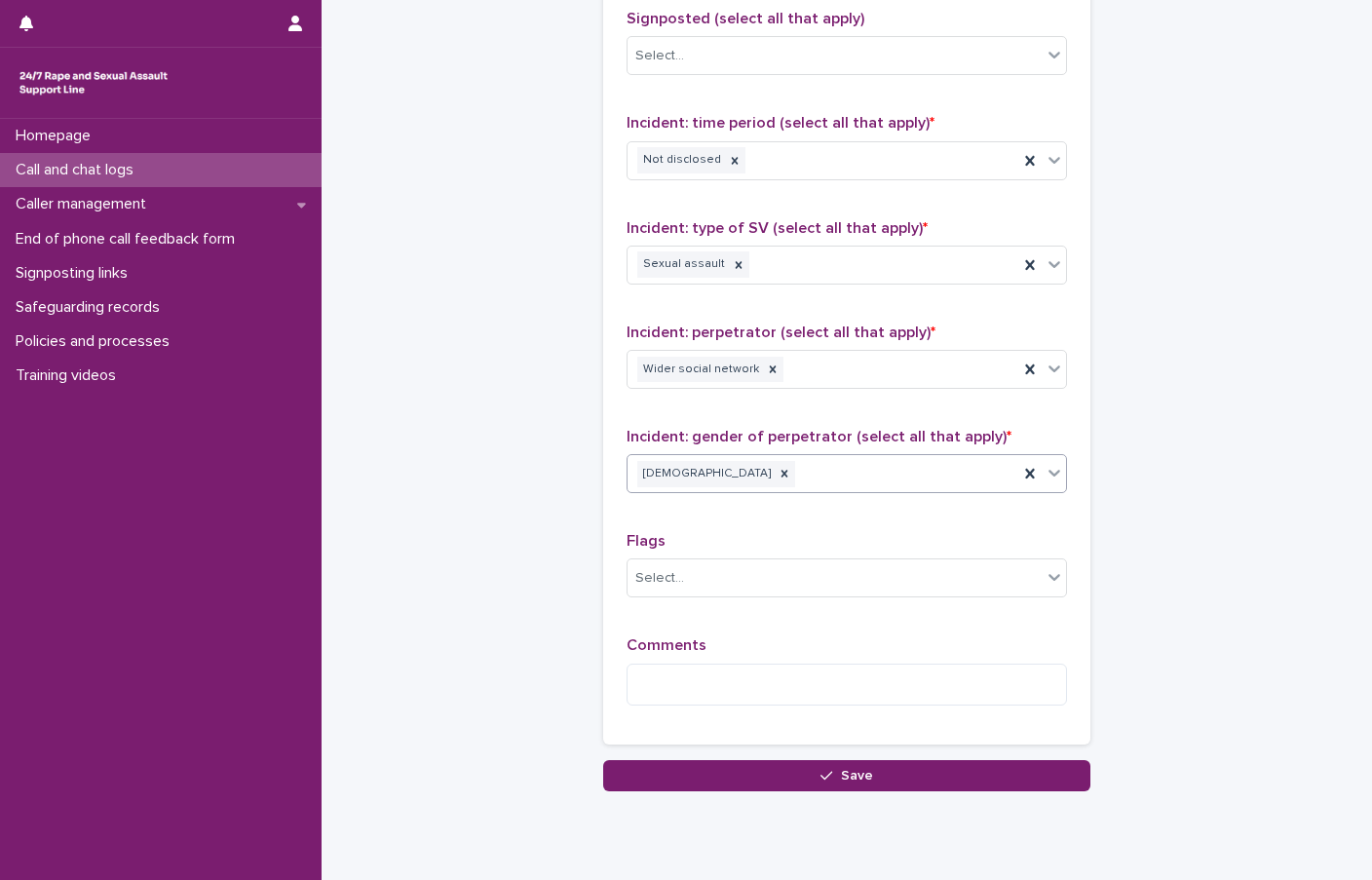
scroll to position [1363, 0]
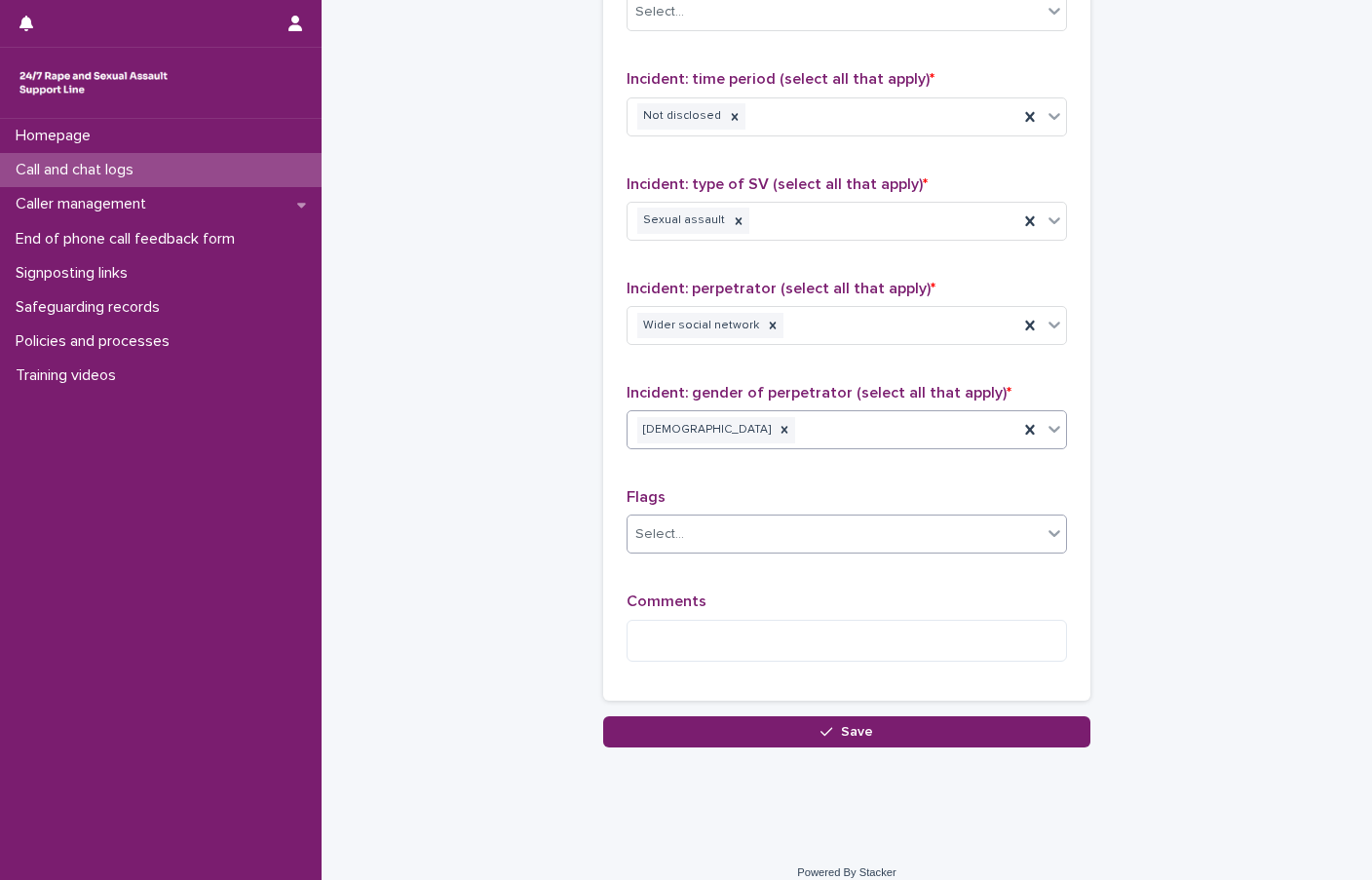
click at [686, 527] on input "text" at bounding box center [687, 534] width 2 height 17
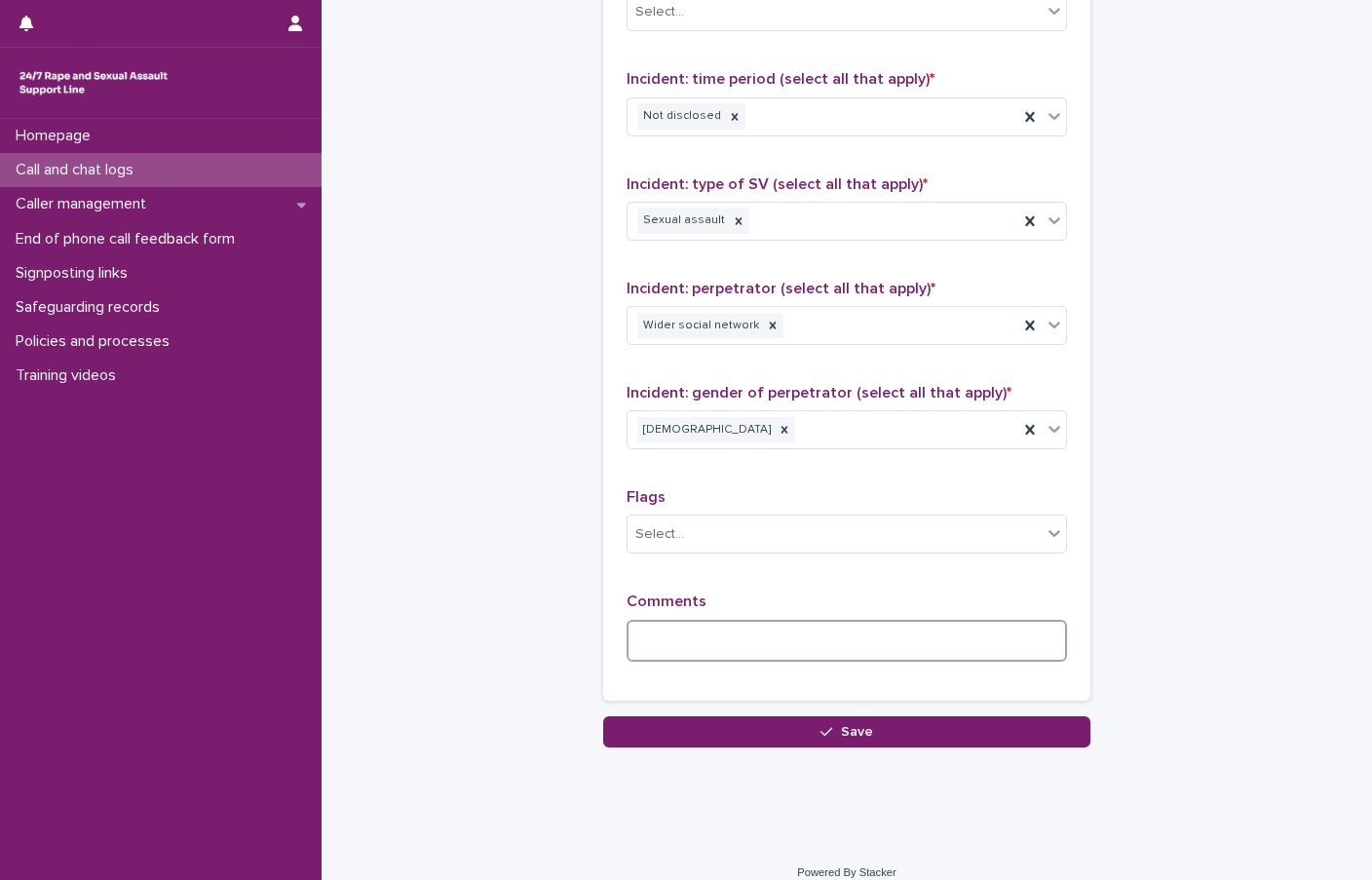
click at [677, 630] on textarea at bounding box center [846, 640] width 441 height 42
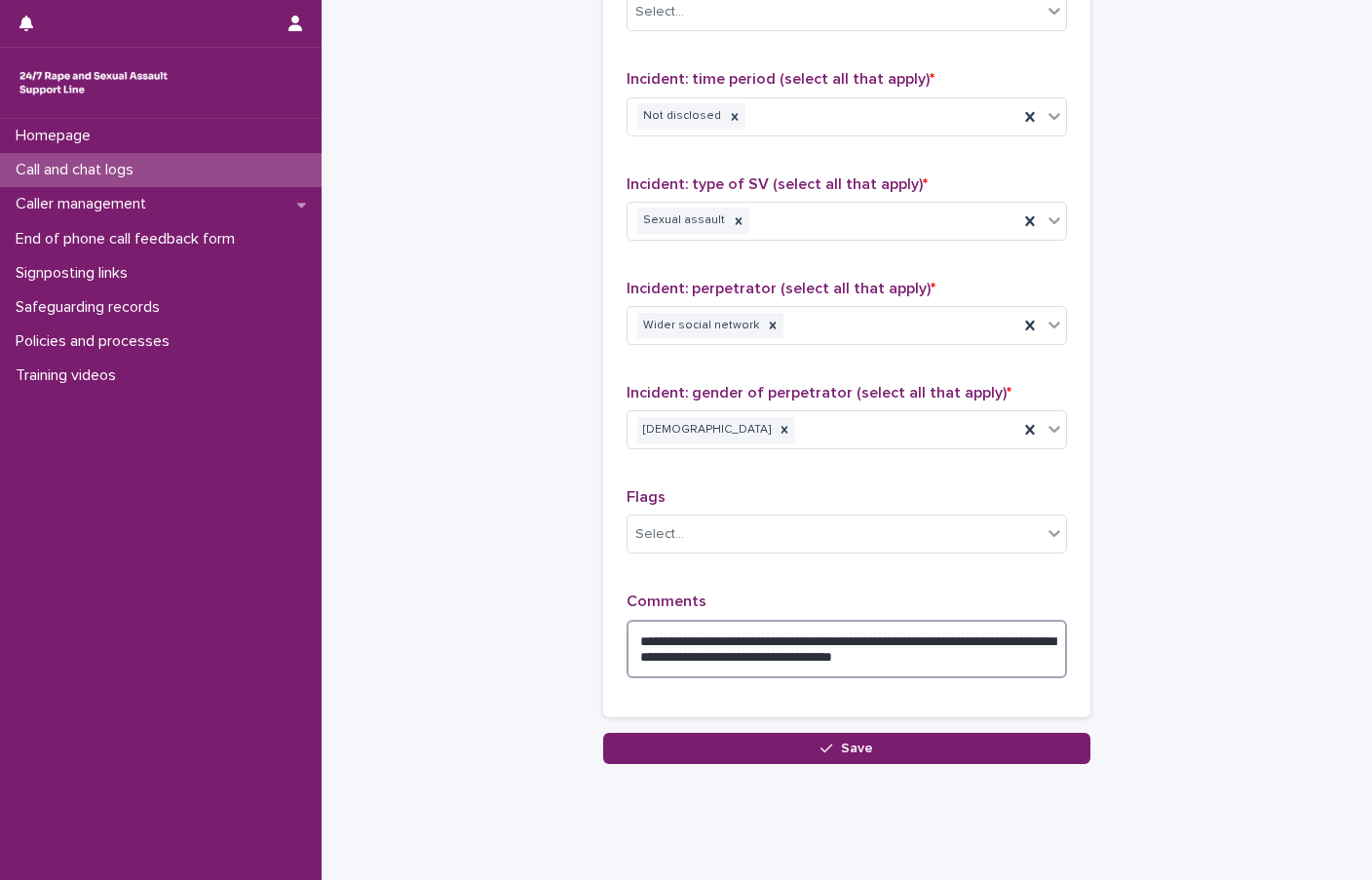
click at [926, 657] on textarea "**********" at bounding box center [846, 649] width 441 height 59
click at [980, 661] on textarea "**********" at bounding box center [846, 649] width 441 height 59
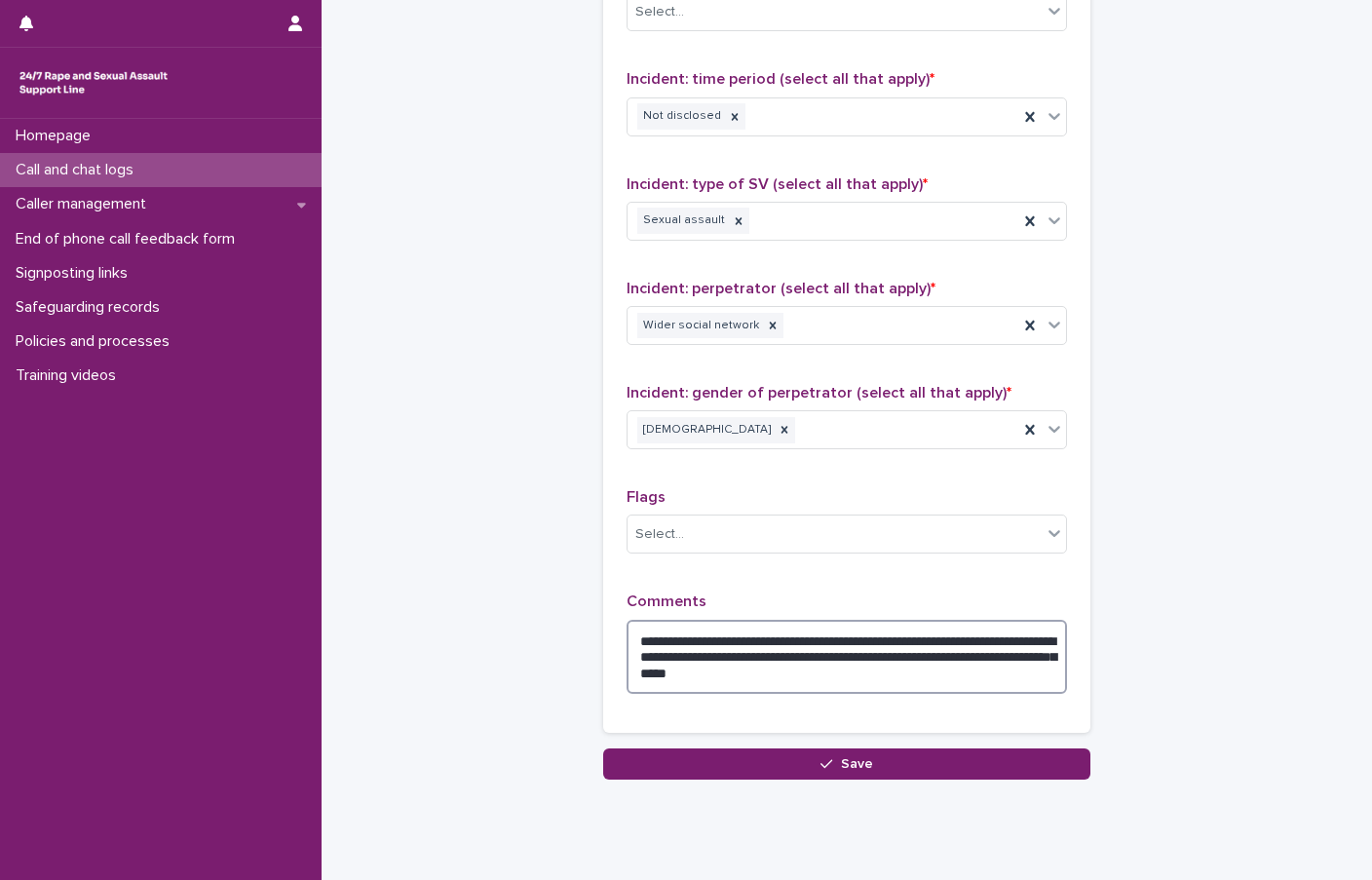
click at [949, 657] on textarea "**********" at bounding box center [846, 656] width 441 height 74
type textarea "**********"
